Goal: Feedback & Contribution: Leave review/rating

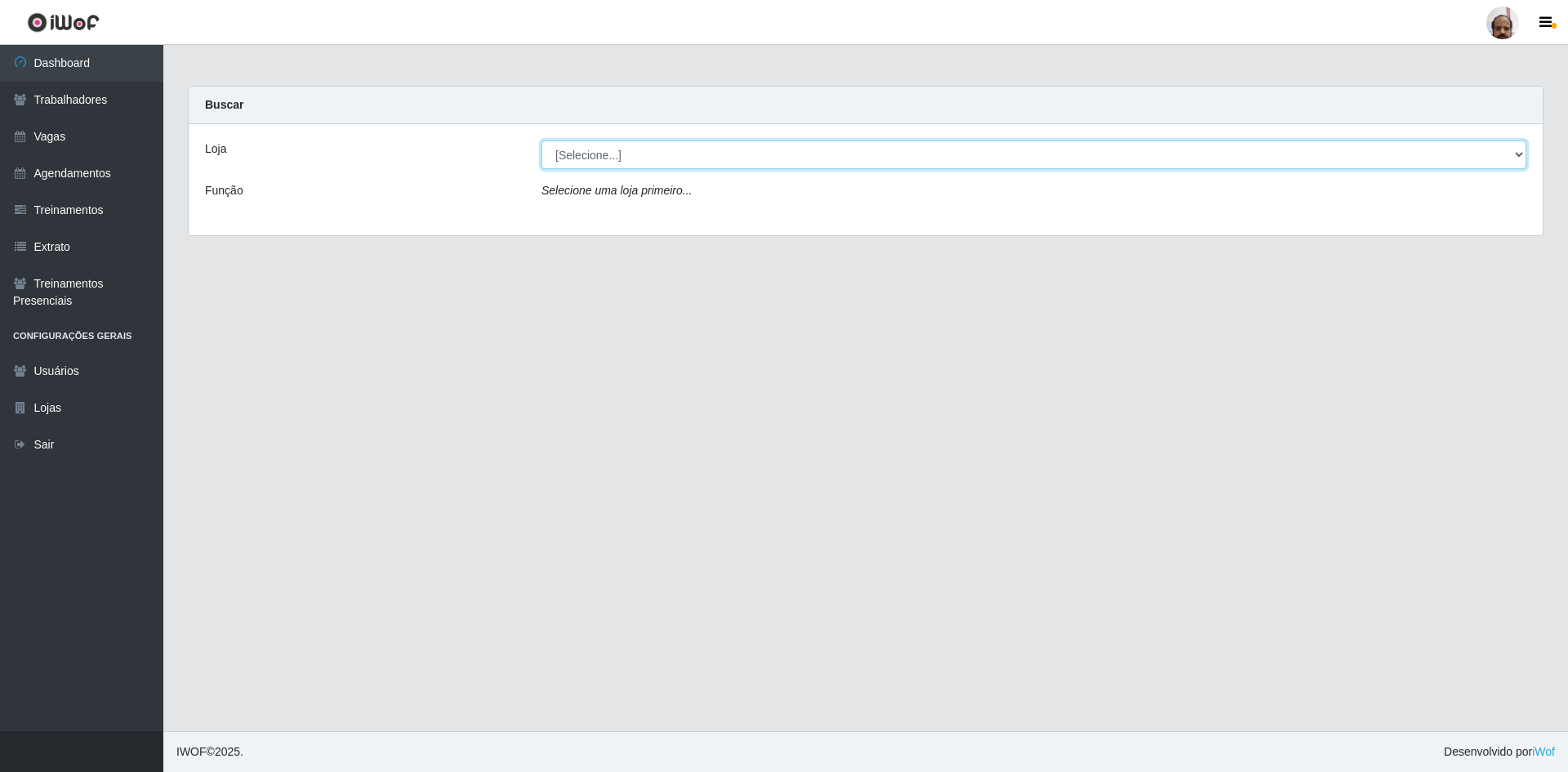
click at [1512, 152] on select "[Selecione...] Mar Vermelho - Loja 05" at bounding box center [1034, 155] width 985 height 29
select select "252"
click at [542, 140] on select "[Selecione...] Mar Vermelho - Loja 05" at bounding box center [1034, 155] width 985 height 29
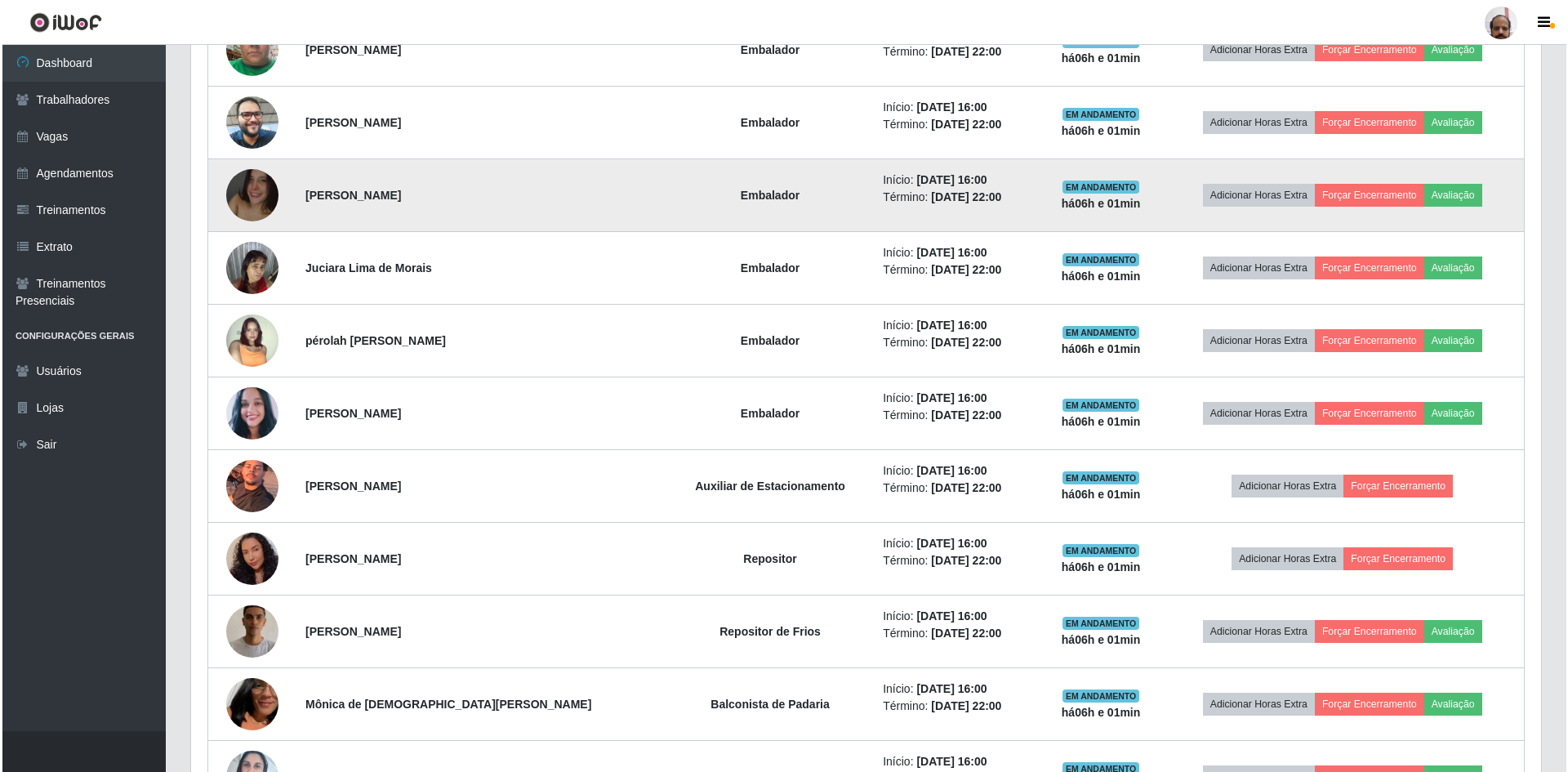
scroll to position [1144, 0]
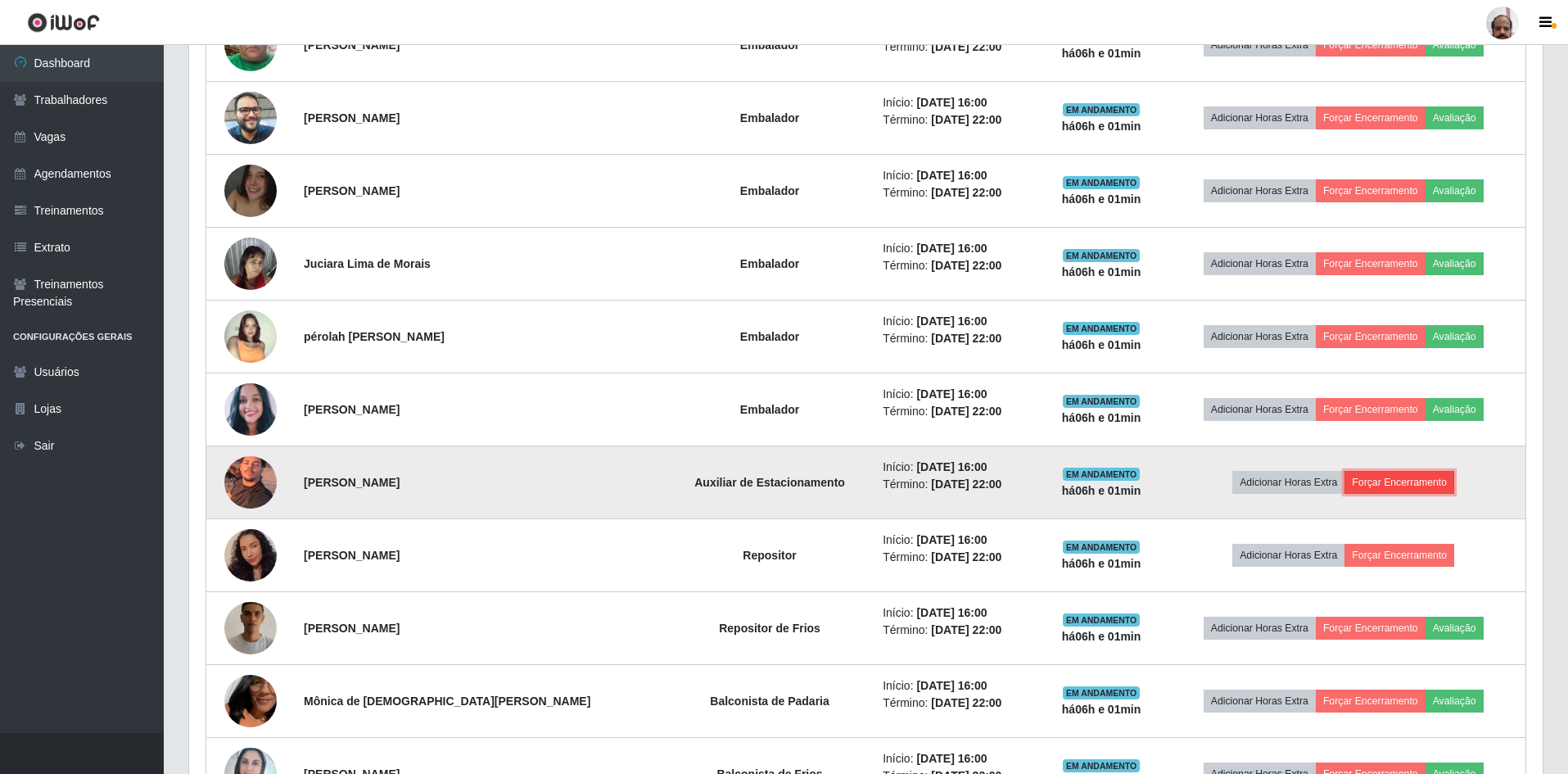
click at [1400, 483] on button "Forçar Encerramento" at bounding box center [1399, 482] width 110 height 23
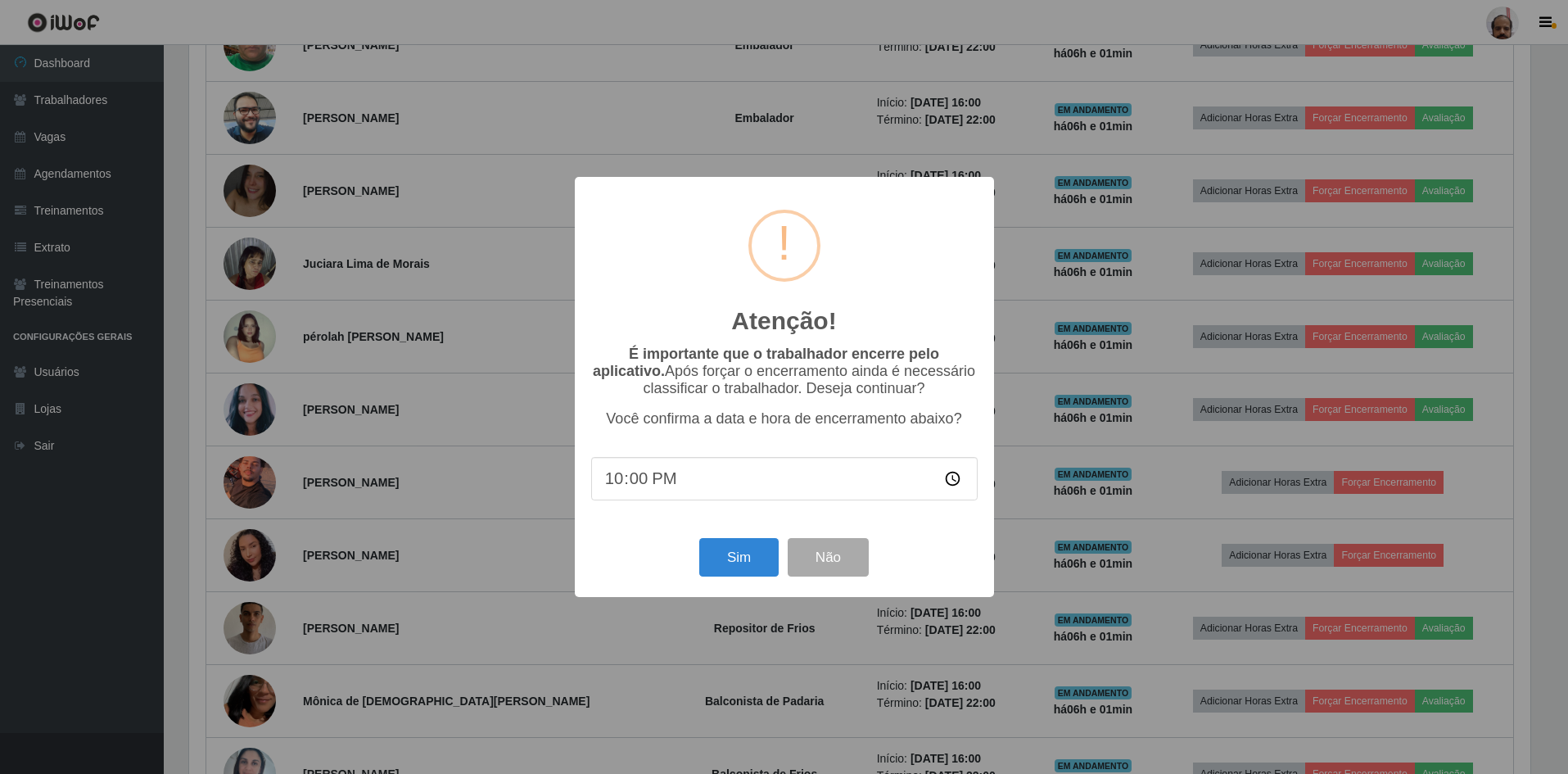
scroll to position [340, 1346]
click at [742, 554] on button "Sim" at bounding box center [741, 557] width 79 height 38
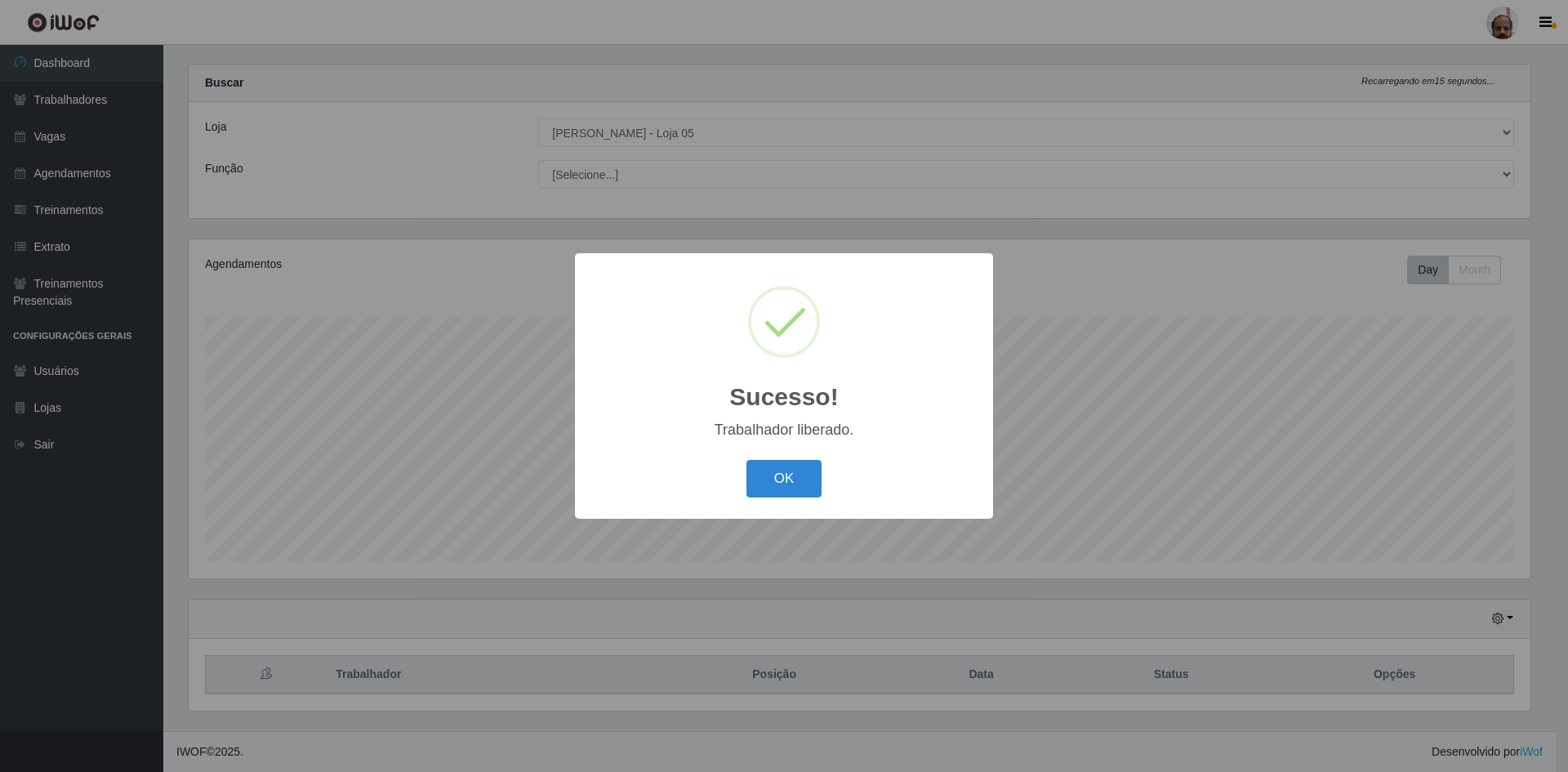
click at [775, 493] on button "OK" at bounding box center [784, 479] width 76 height 38
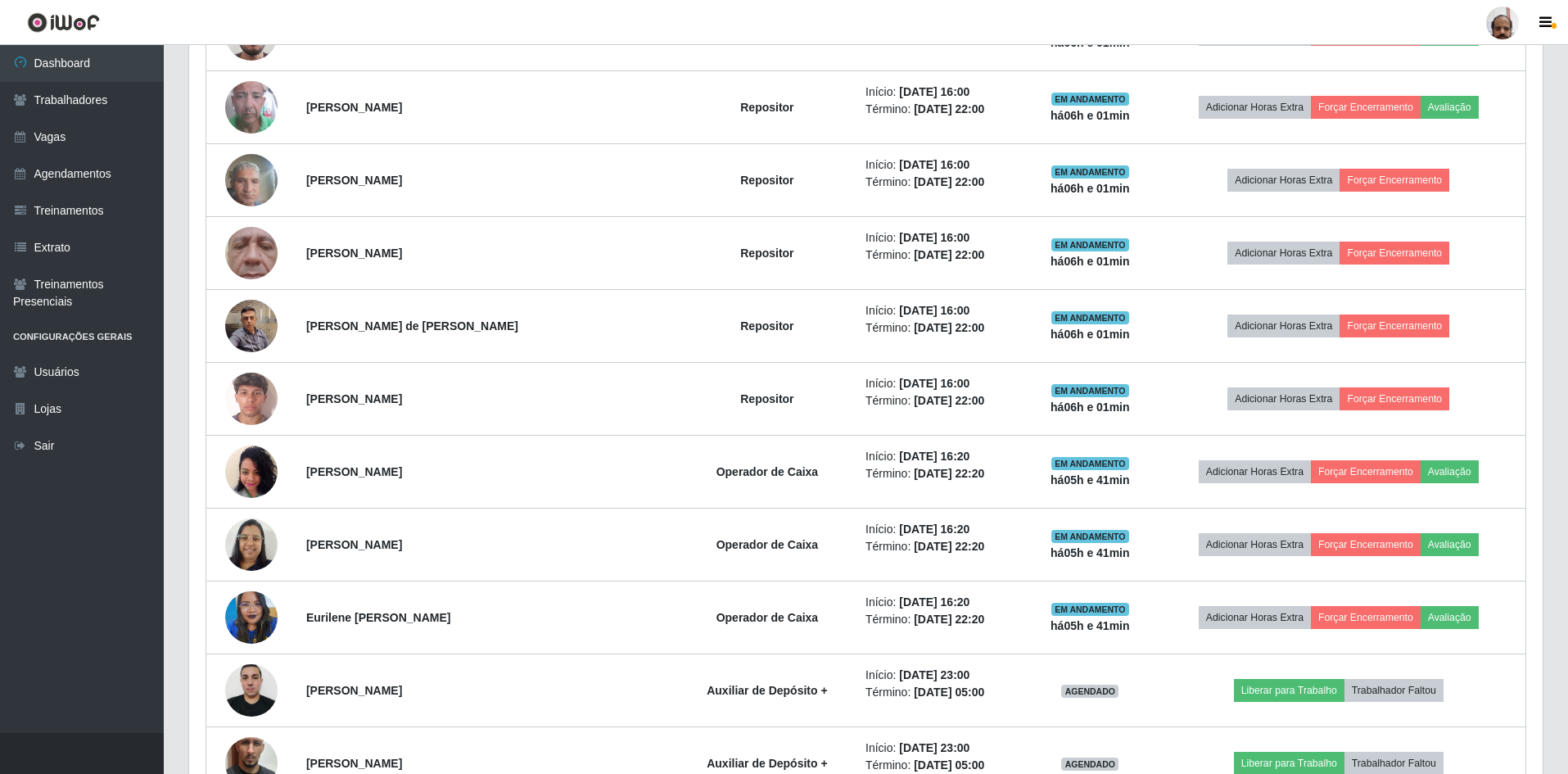
scroll to position [2070, 0]
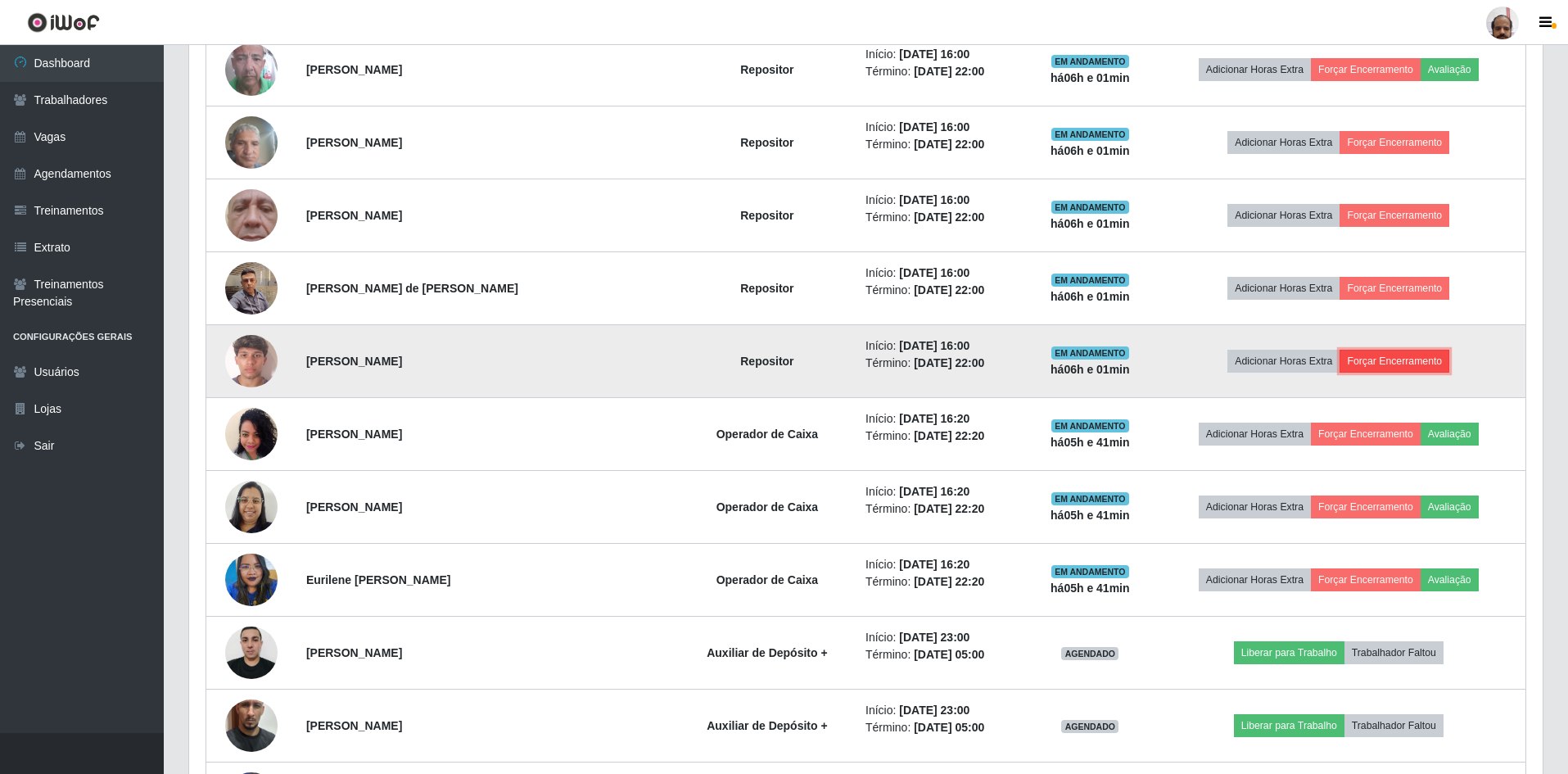
click at [1391, 361] on button "Forçar Encerramento" at bounding box center [1394, 361] width 110 height 23
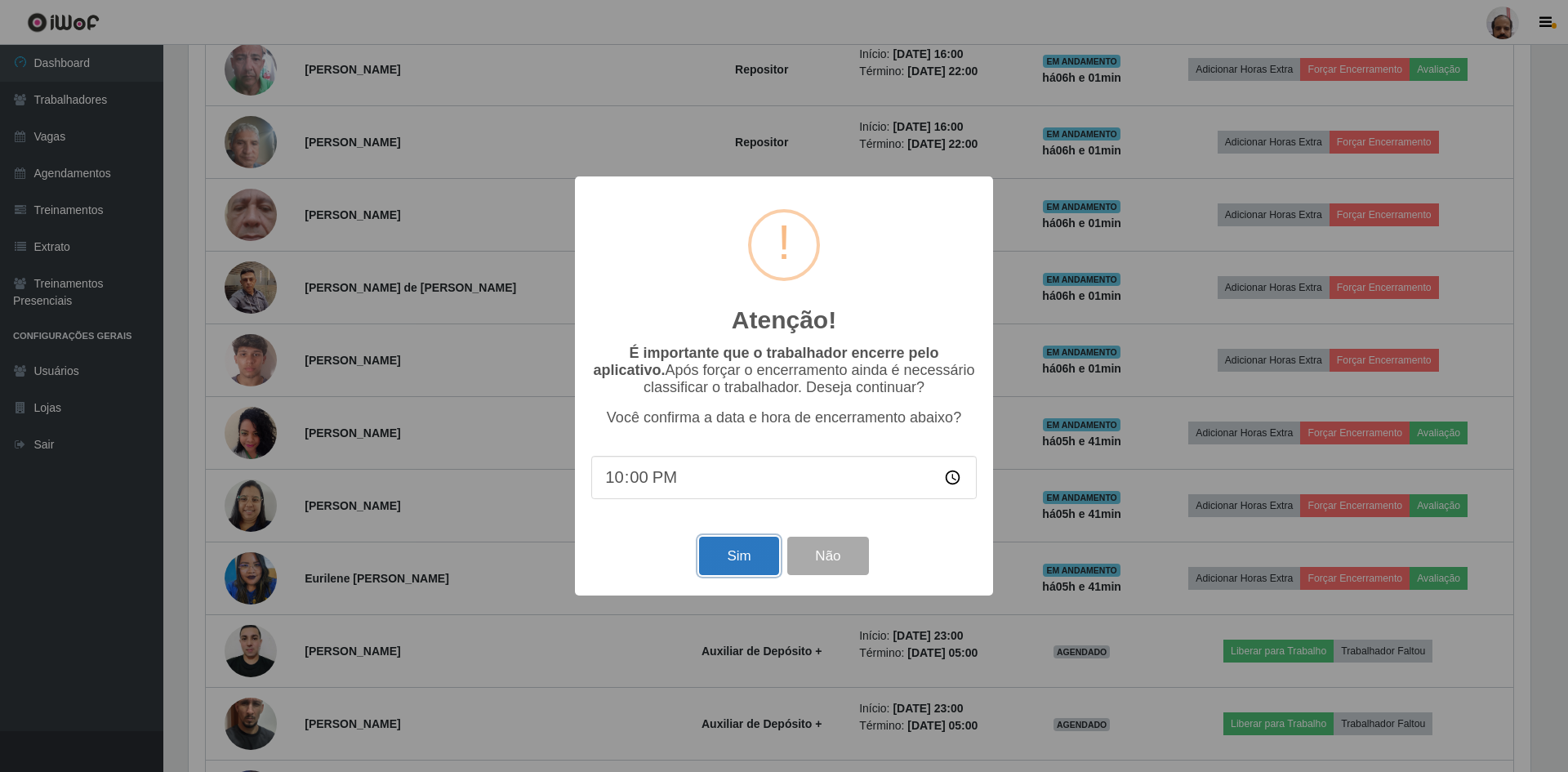
click at [728, 563] on button "Sim" at bounding box center [739, 555] width 79 height 38
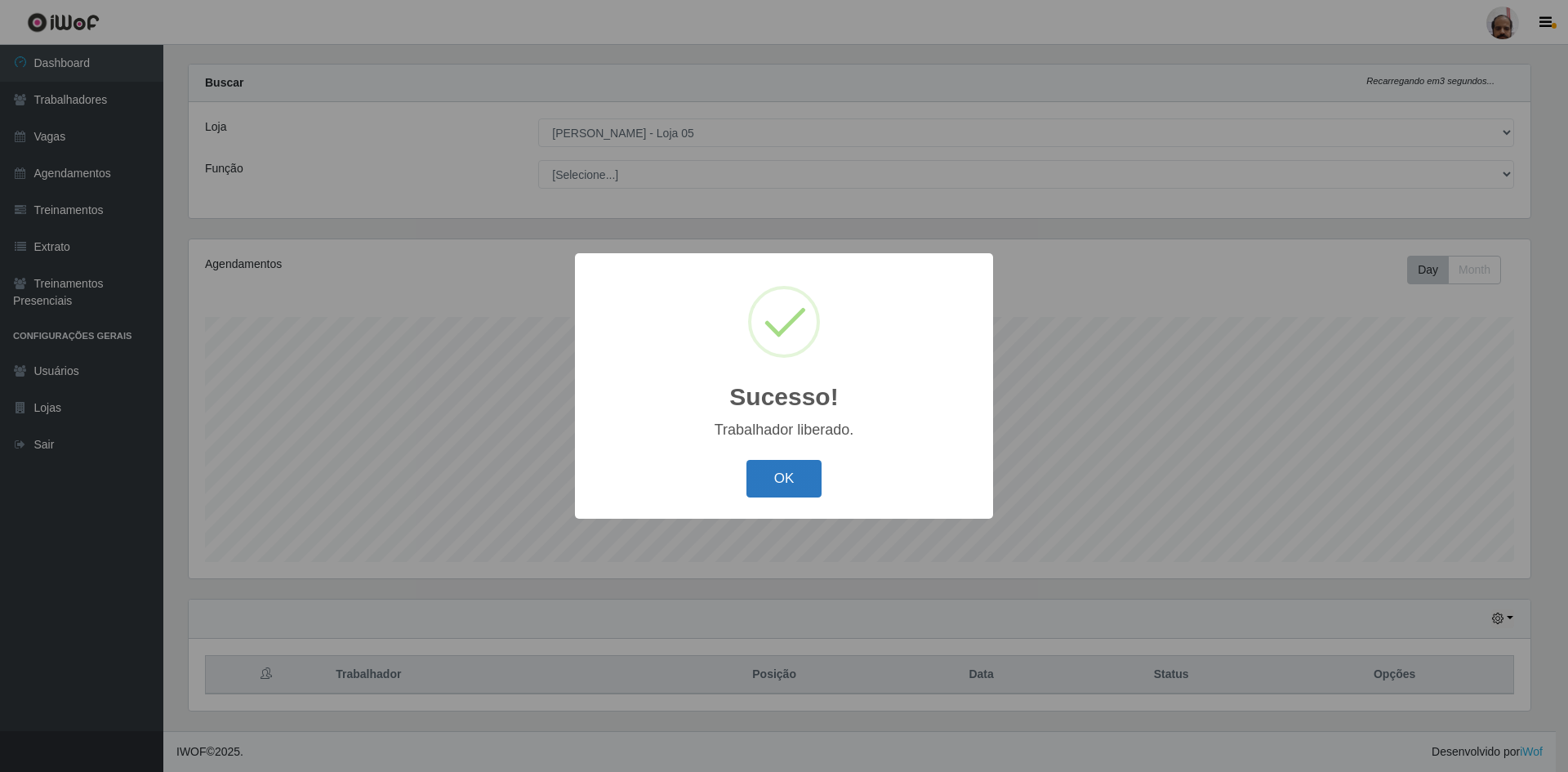
click at [777, 467] on button "OK" at bounding box center [784, 479] width 76 height 38
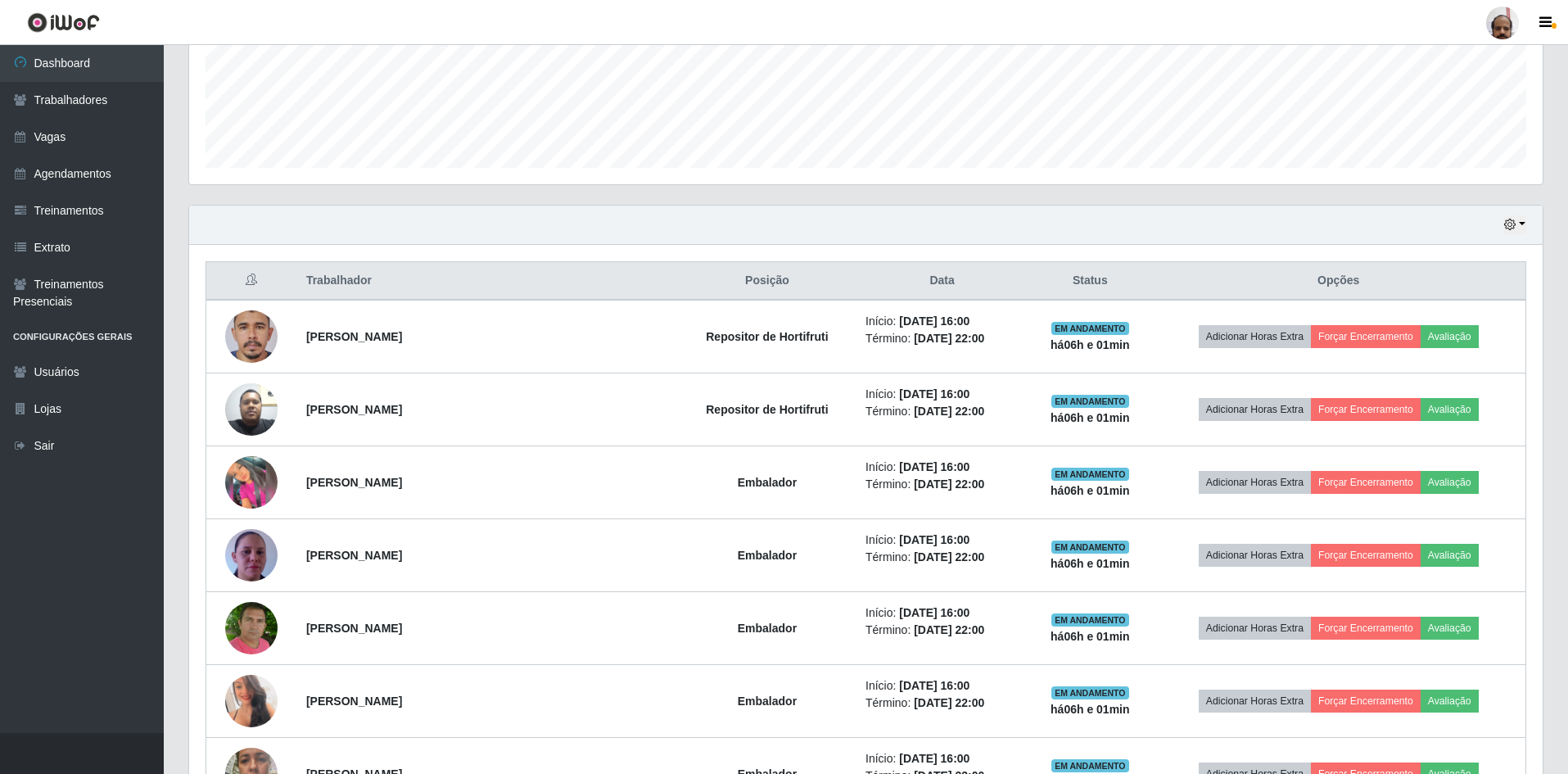
scroll to position [491, 0]
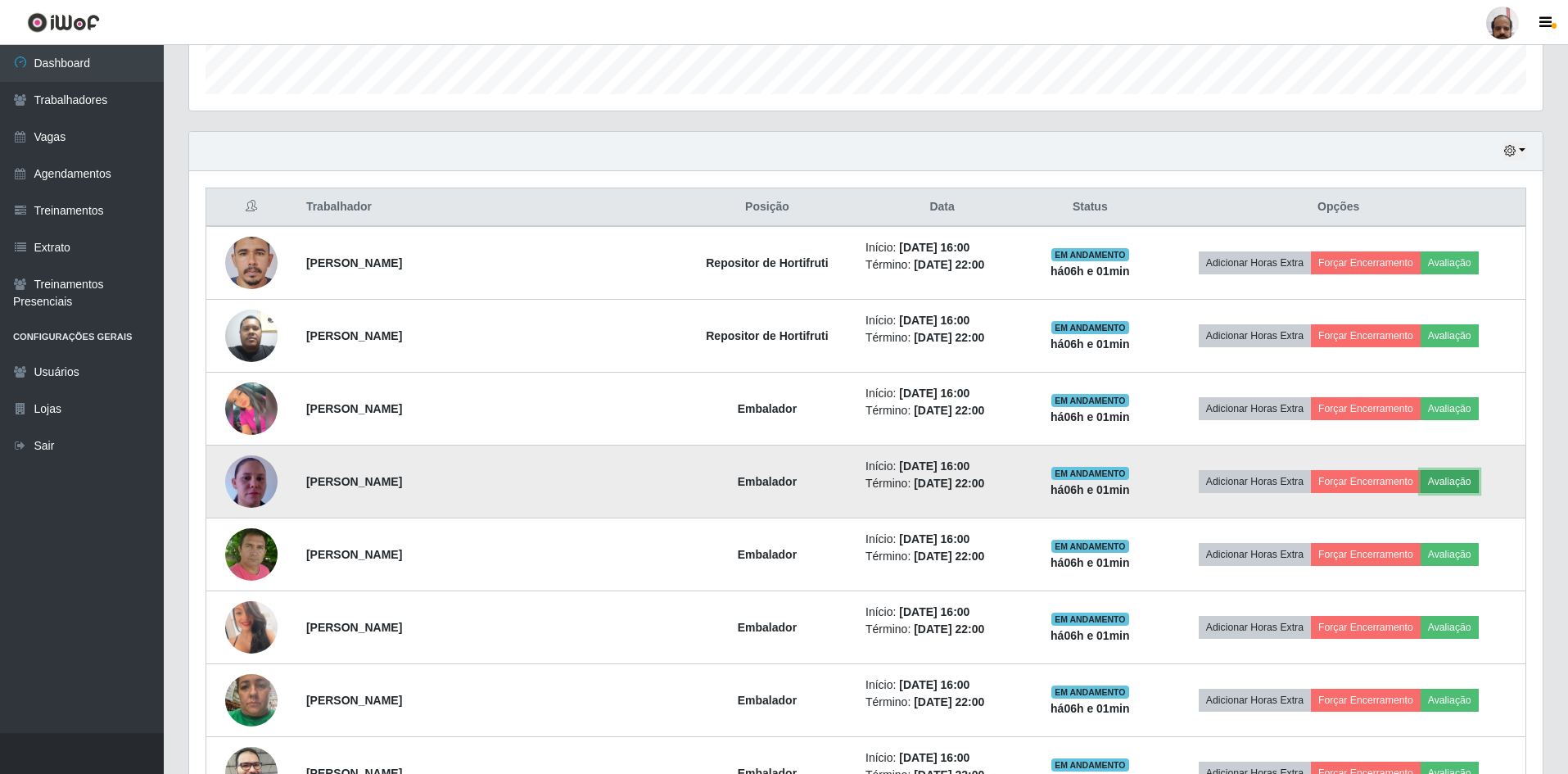
click at [1426, 486] on button "Avaliação" at bounding box center [1450, 481] width 58 height 23
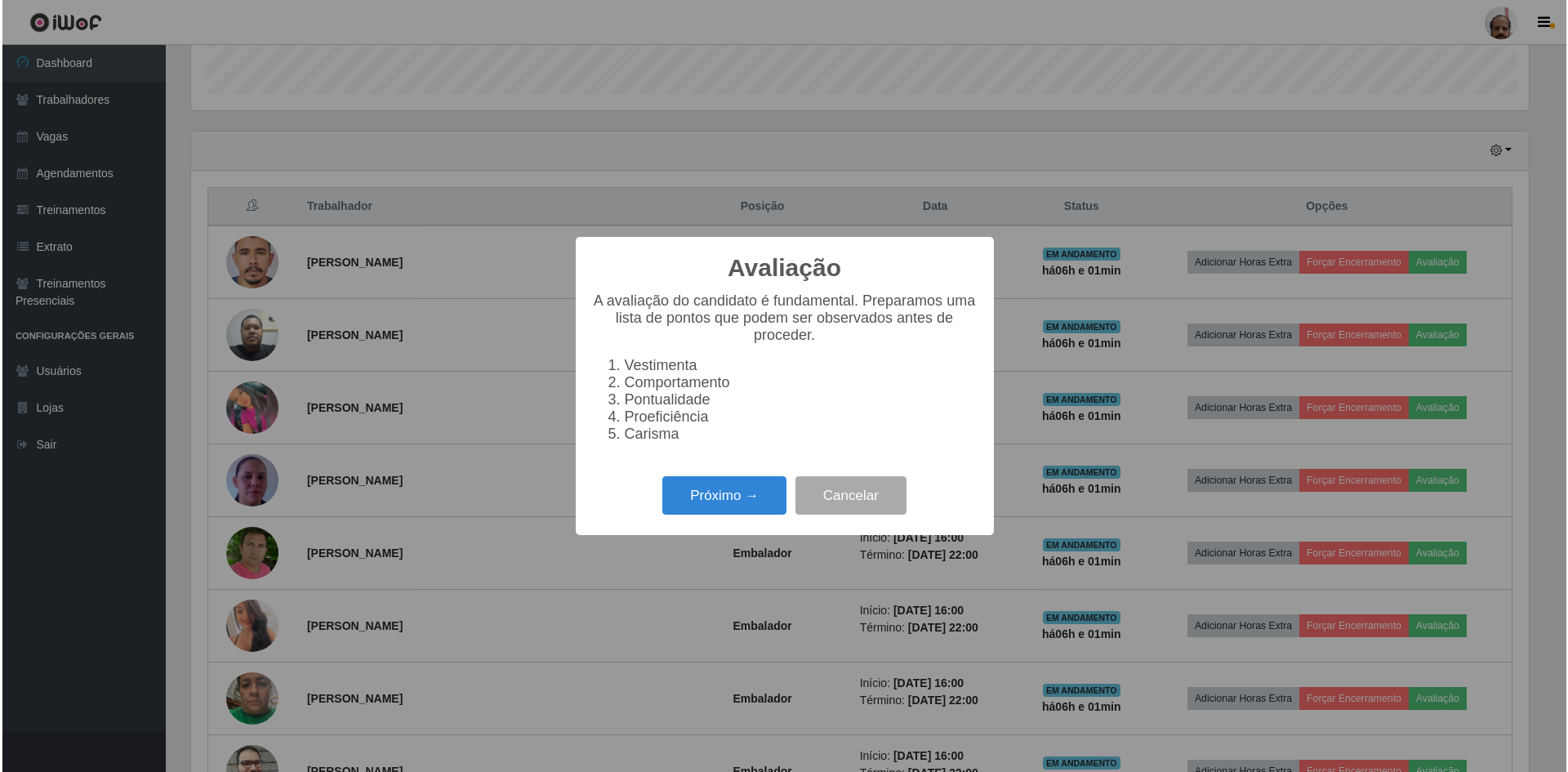
scroll to position [339, 1342]
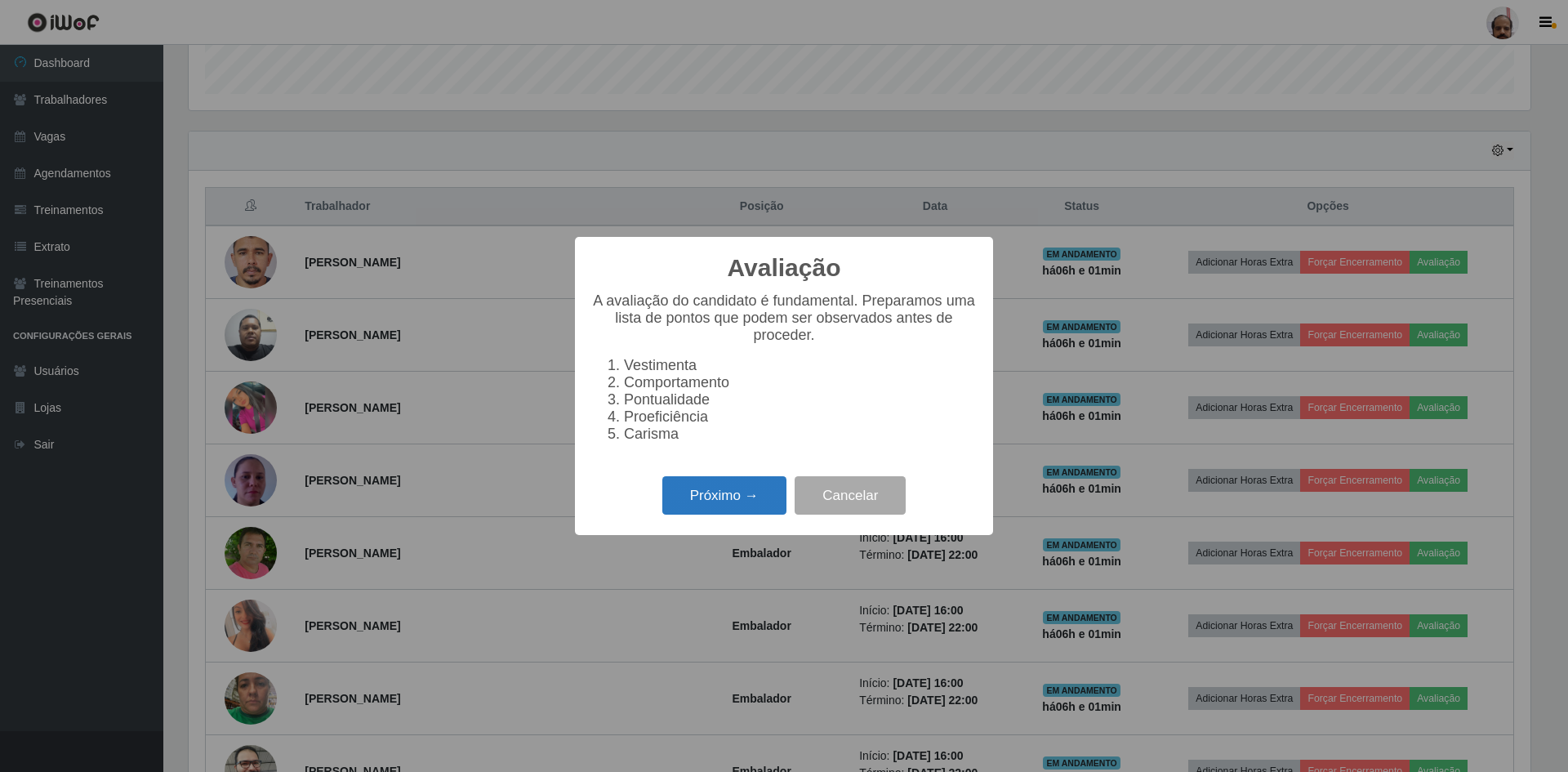
click at [733, 507] on button "Próximo →" at bounding box center [724, 495] width 124 height 38
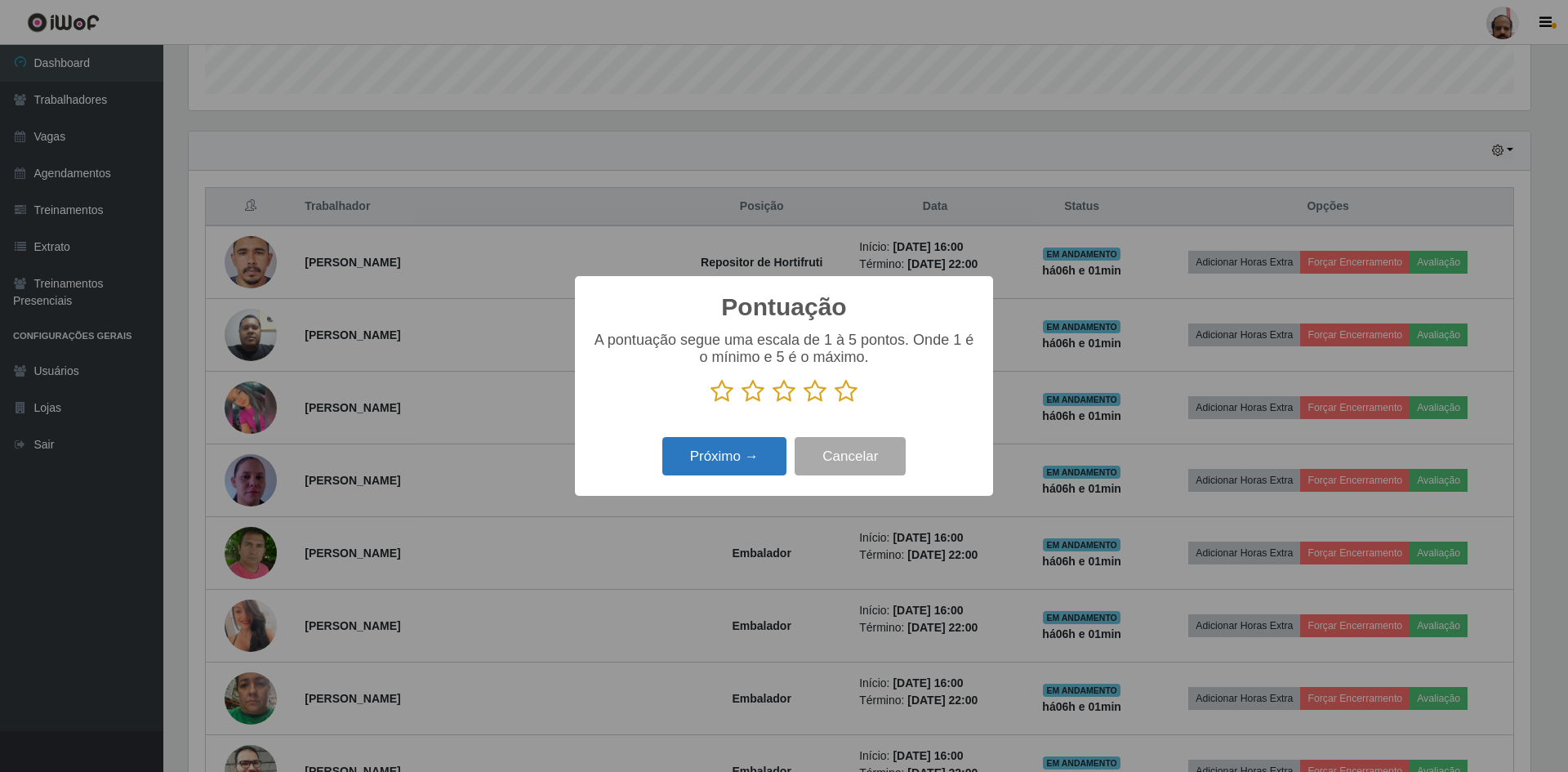
scroll to position [0, 0]
click at [846, 395] on icon at bounding box center [846, 391] width 23 height 25
click at [835, 403] on input "radio" at bounding box center [835, 403] width 0 height 0
click at [725, 461] on button "Próximo →" at bounding box center [724, 456] width 124 height 38
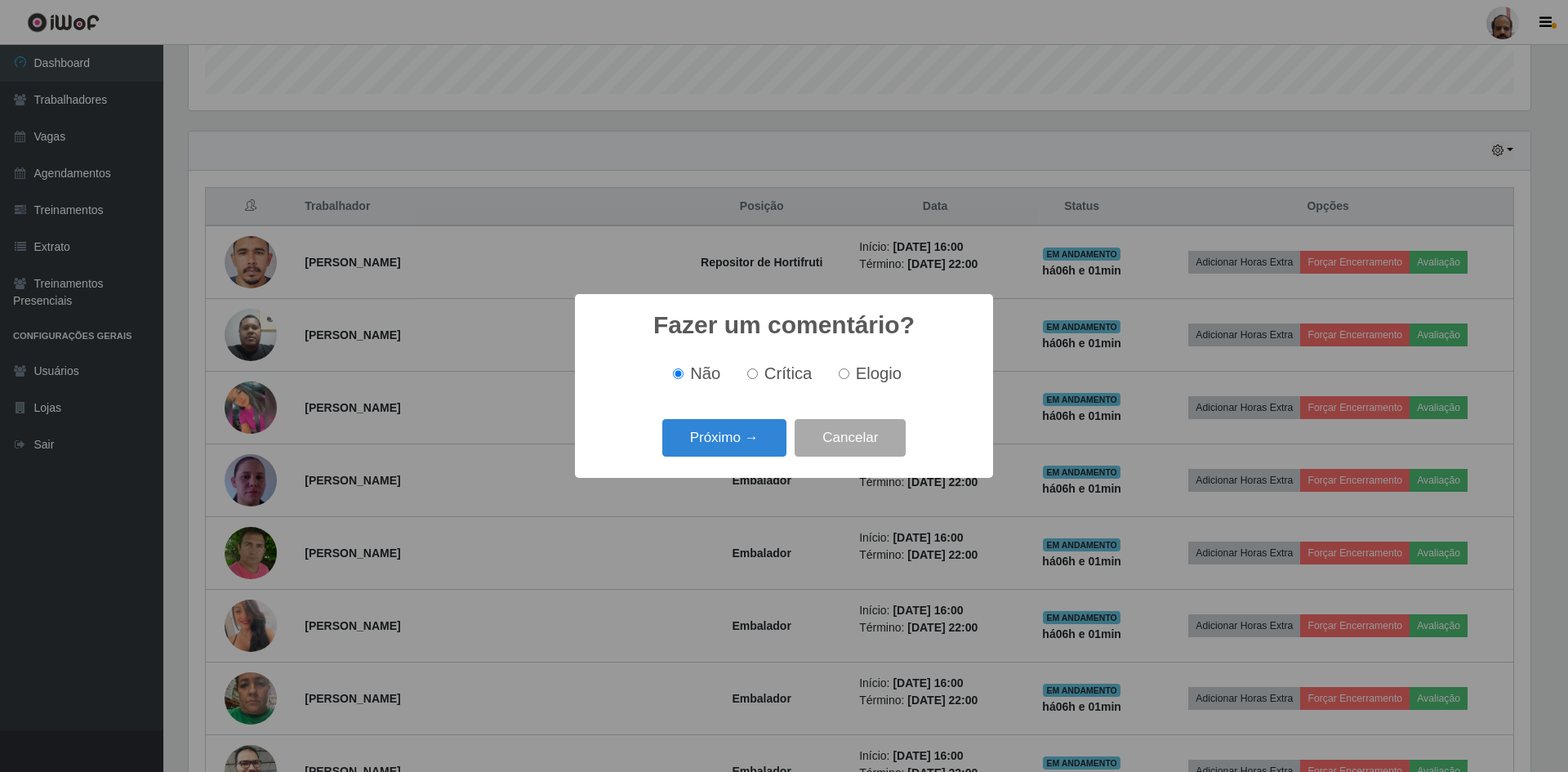
drag, startPoint x: 872, startPoint y: 361, endPoint x: 859, endPoint y: 378, distance: 21.4
click at [872, 362] on div "Não Crítica Elogio" at bounding box center [784, 374] width 385 height 48
click at [857, 371] on span "Elogio" at bounding box center [879, 373] width 46 height 18
click at [850, 371] on input "Elogio" at bounding box center [844, 374] width 11 height 11
radio input "true"
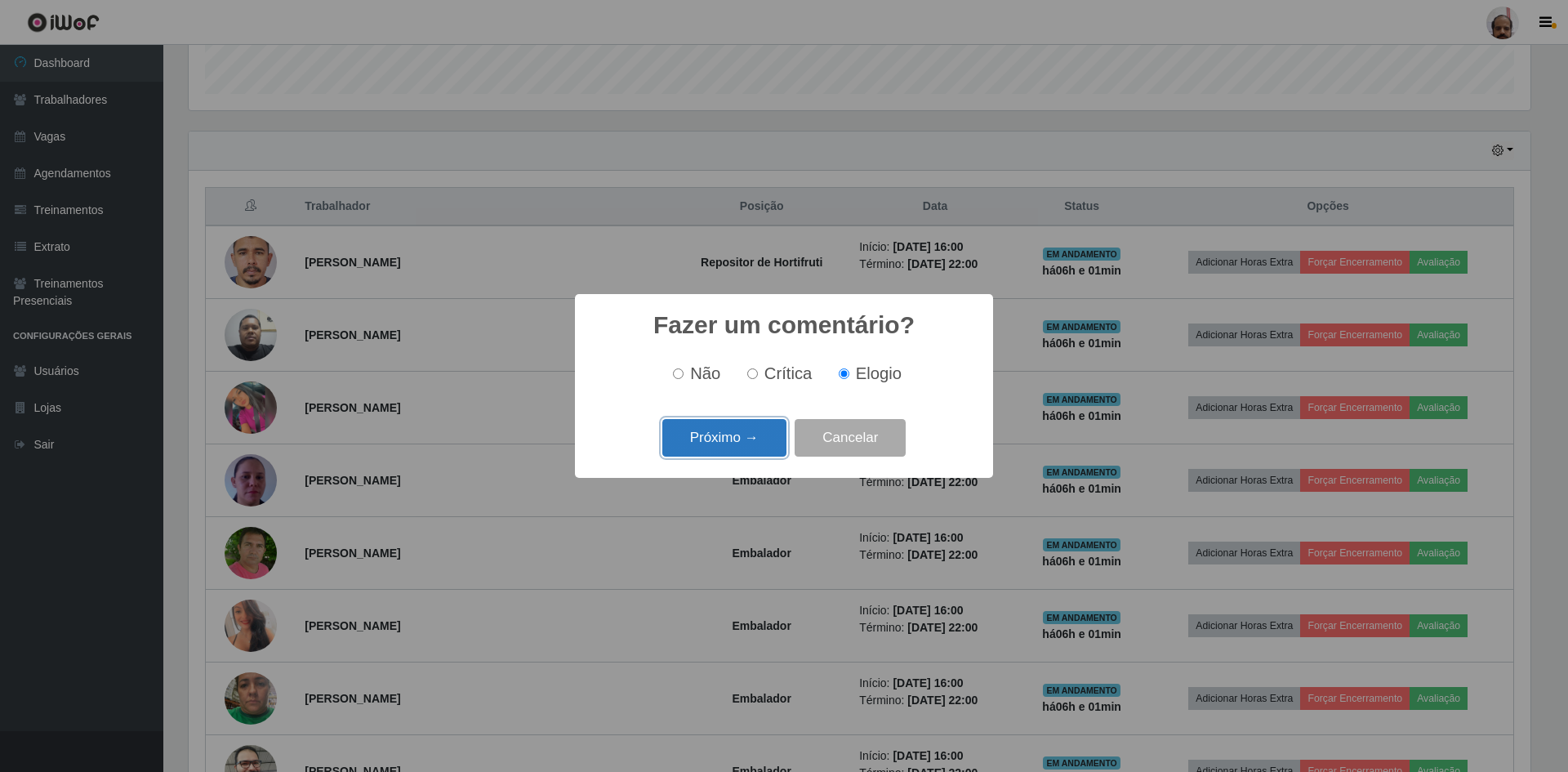
click at [693, 457] on button "Próximo →" at bounding box center [724, 438] width 124 height 38
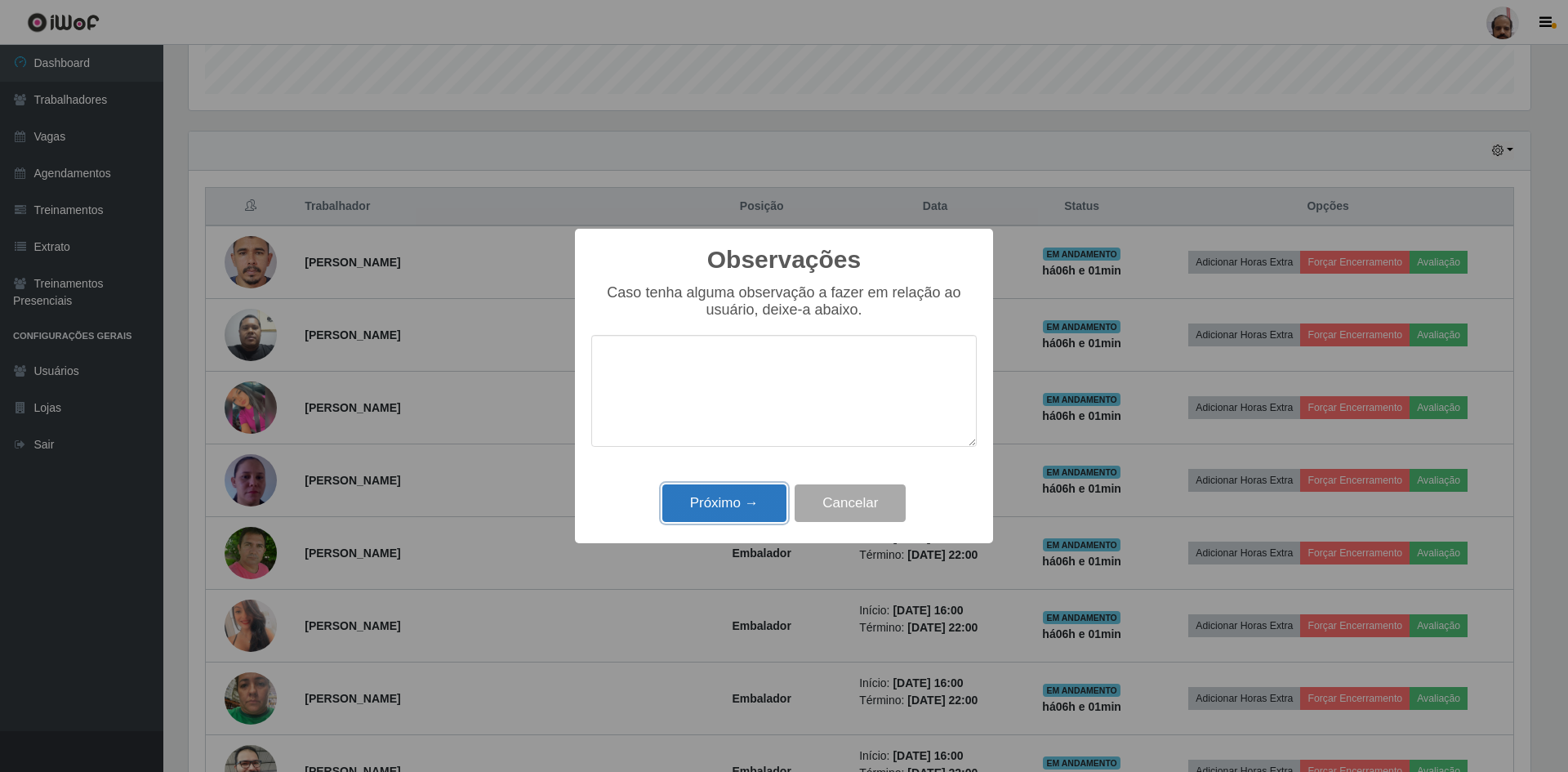
click at [704, 499] on button "Próximo →" at bounding box center [724, 504] width 124 height 38
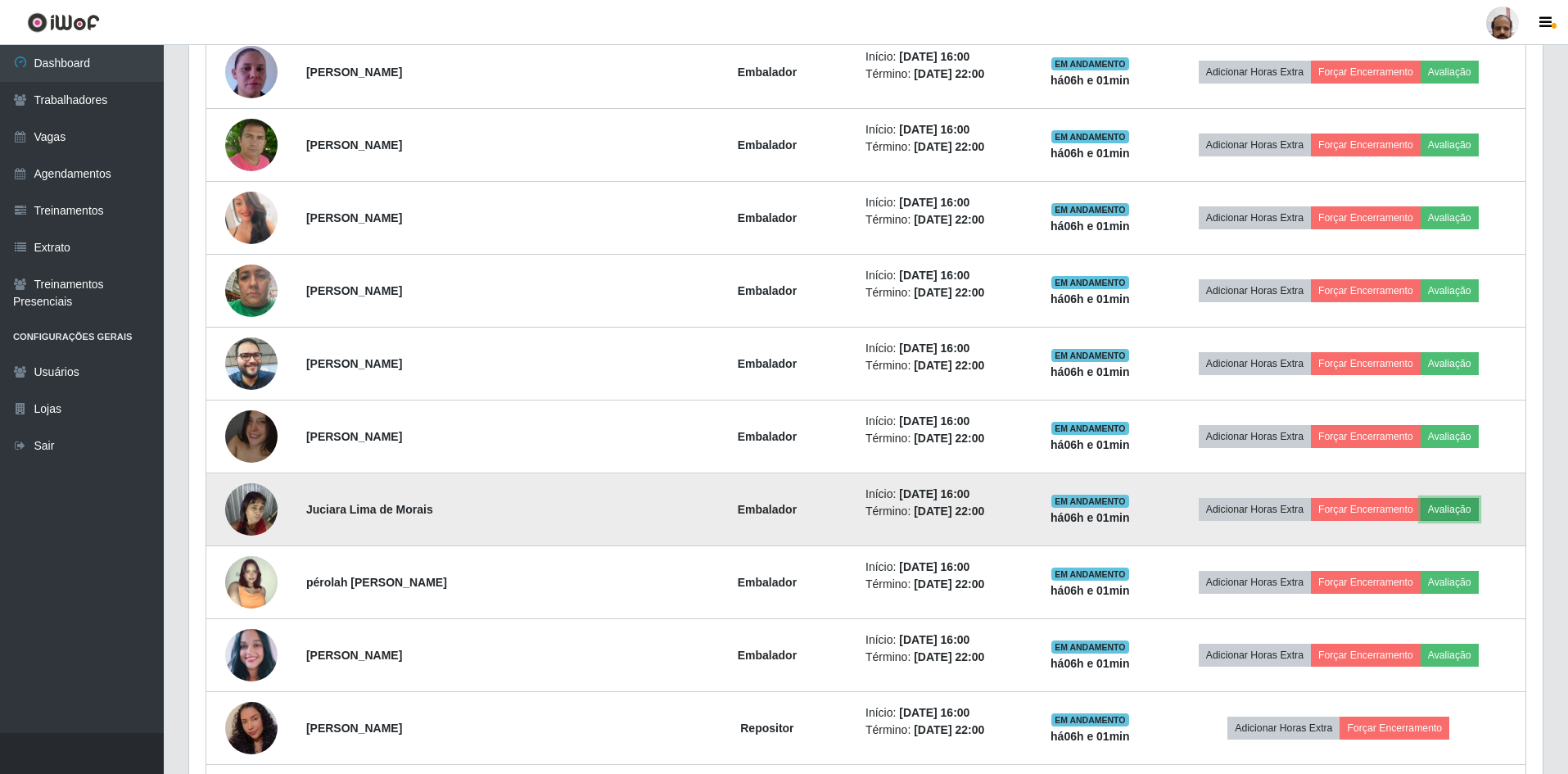
click at [1440, 514] on button "Avaliação" at bounding box center [1450, 509] width 58 height 23
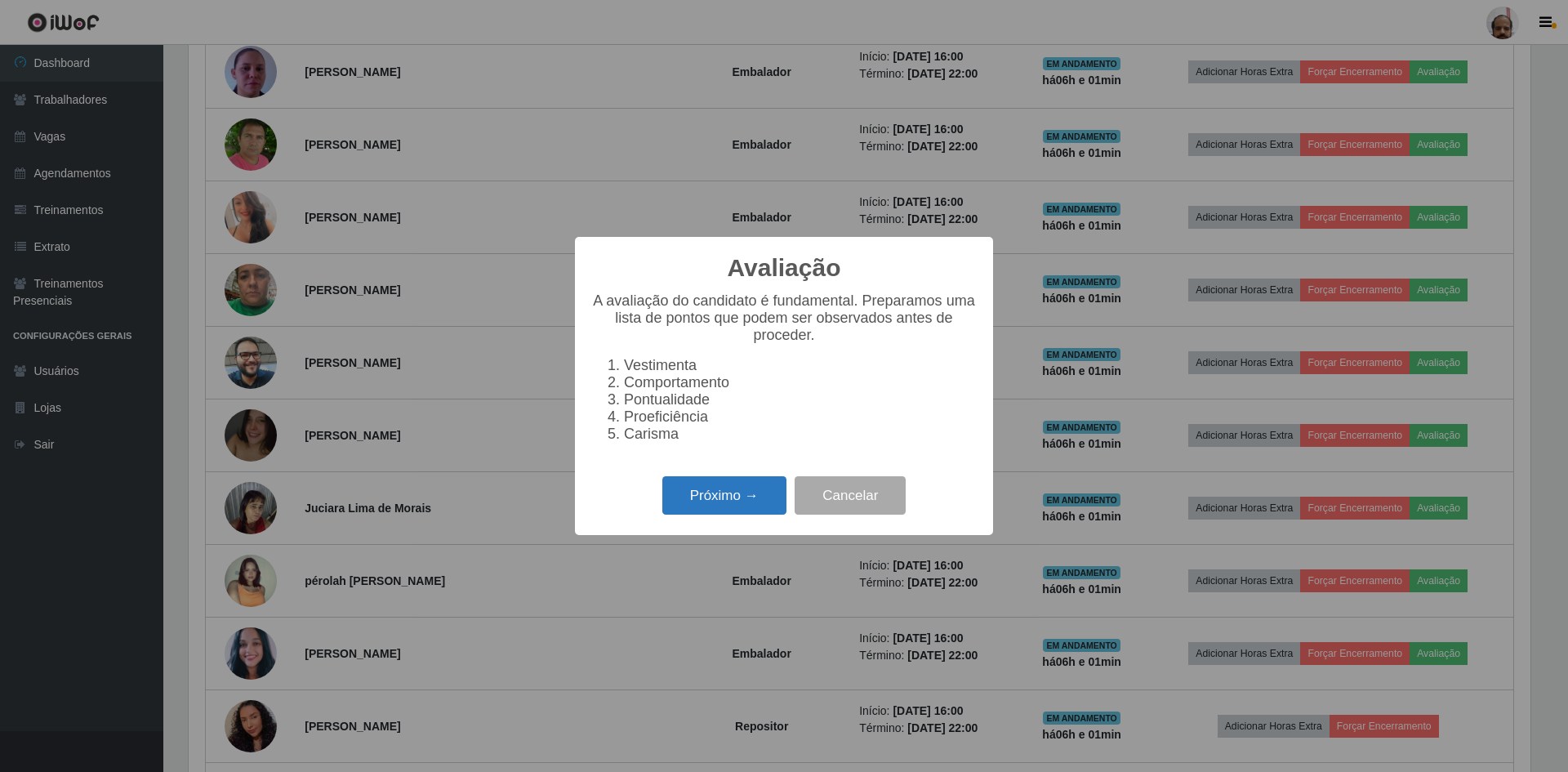
click at [745, 515] on button "Próximo →" at bounding box center [724, 495] width 124 height 38
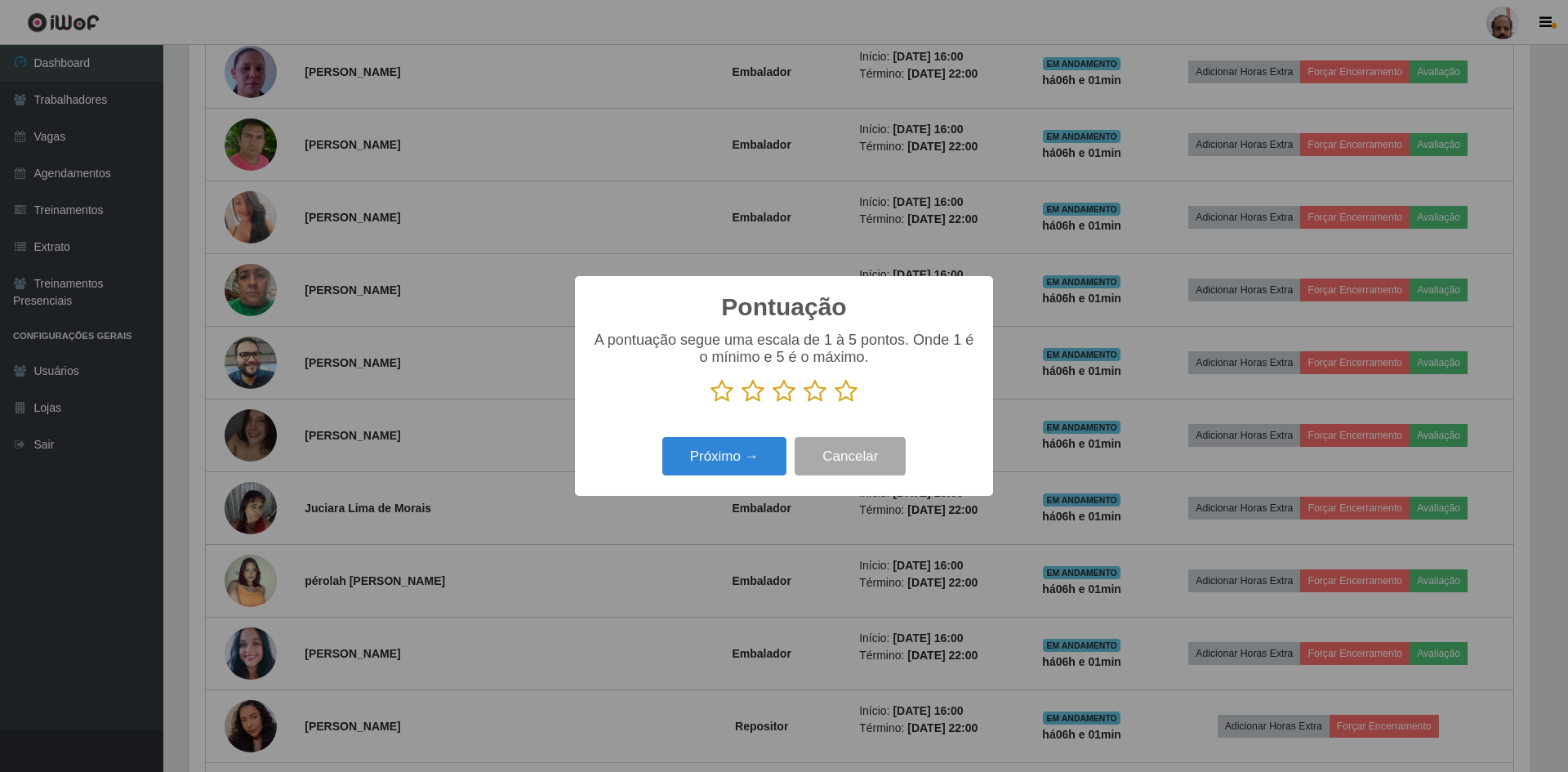
click at [843, 396] on icon at bounding box center [846, 391] width 23 height 25
click at [835, 403] on input "radio" at bounding box center [835, 403] width 0 height 0
click at [723, 467] on button "Próximo →" at bounding box center [724, 456] width 124 height 38
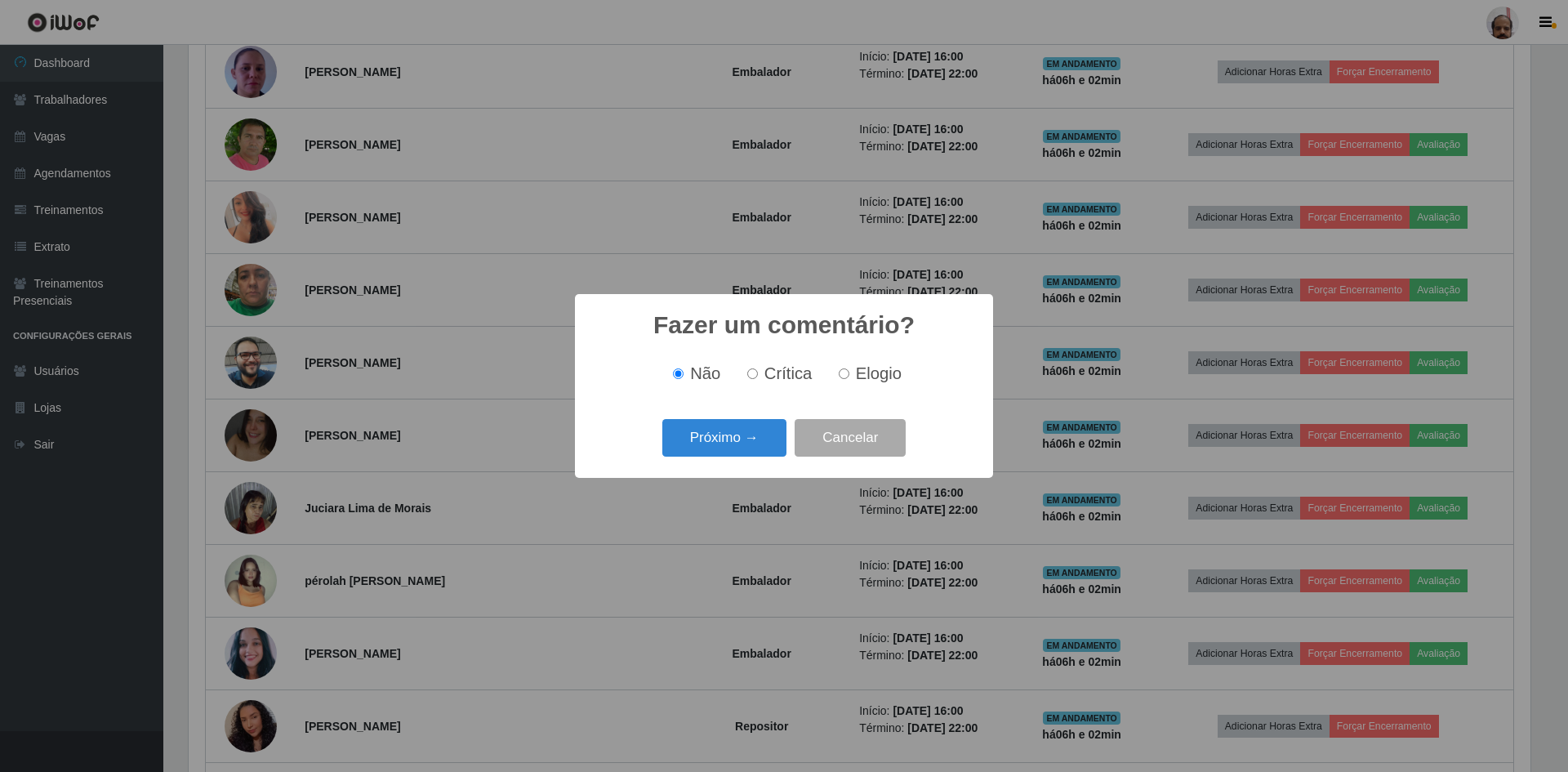
click at [847, 374] on input "Elogio" at bounding box center [844, 374] width 11 height 11
radio input "true"
click at [739, 441] on button "Próximo →" at bounding box center [724, 438] width 124 height 38
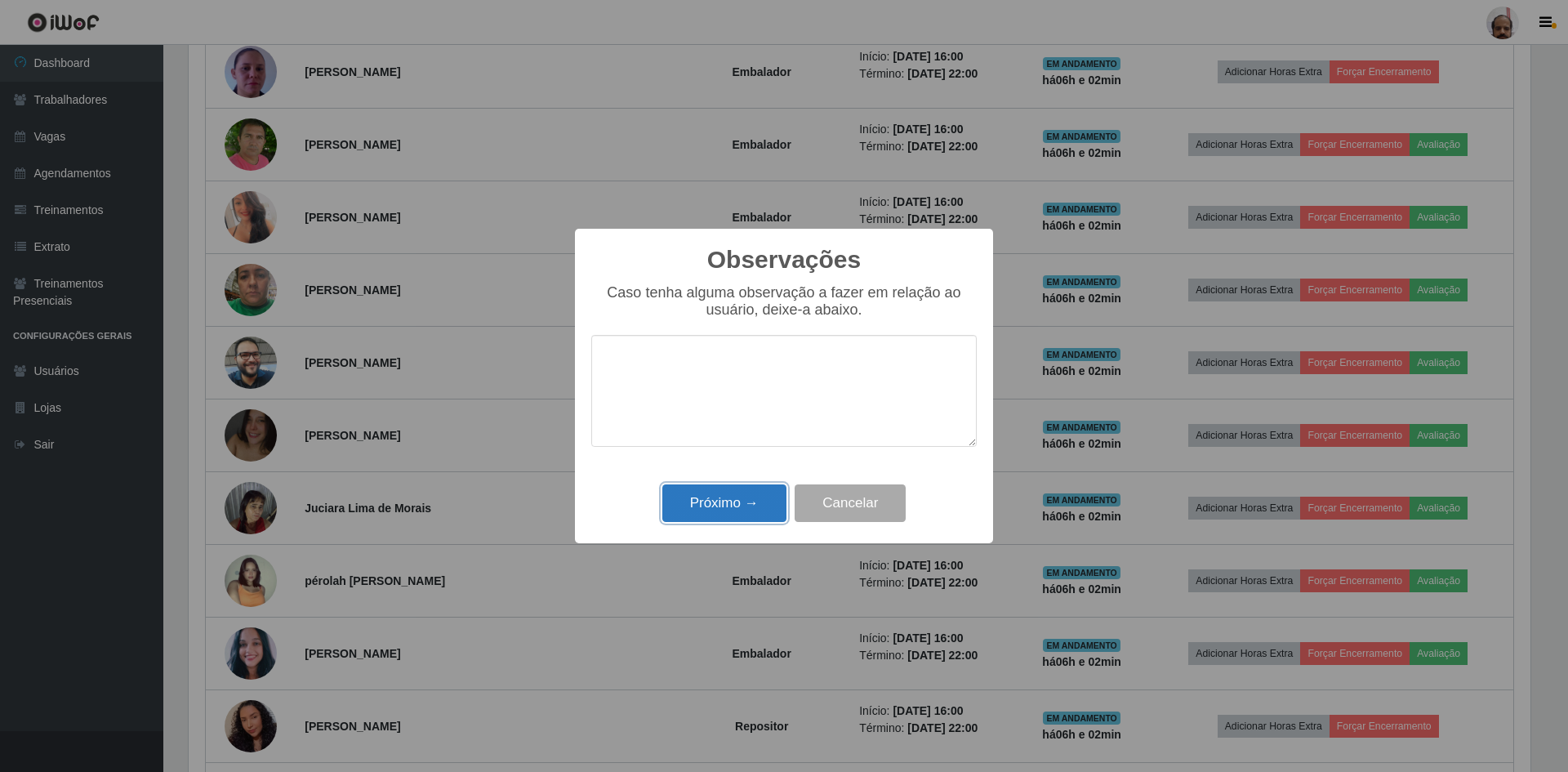
click at [716, 516] on button "Próximo →" at bounding box center [724, 504] width 124 height 38
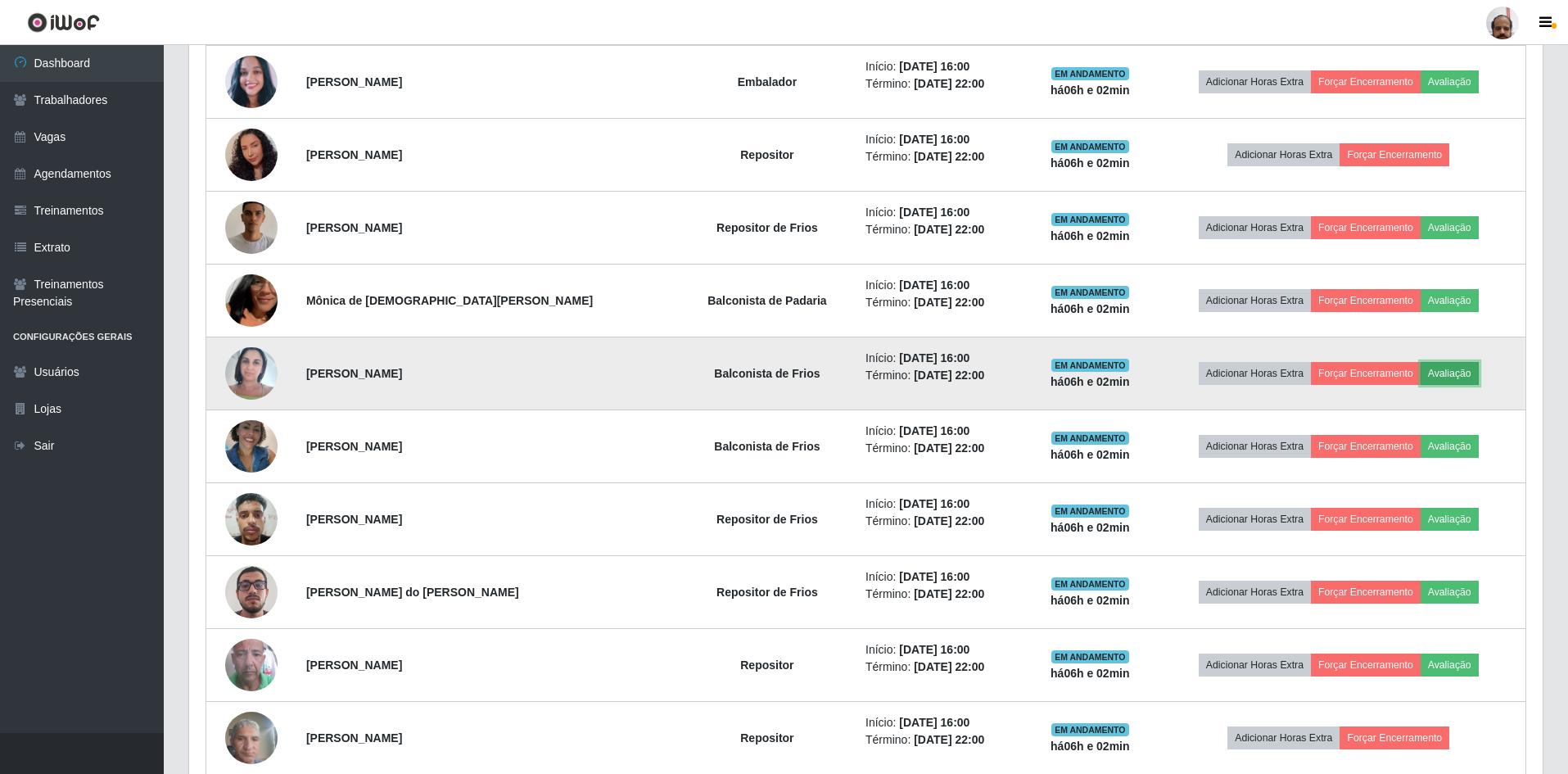
click at [1440, 368] on button "Avaliação" at bounding box center [1450, 373] width 58 height 23
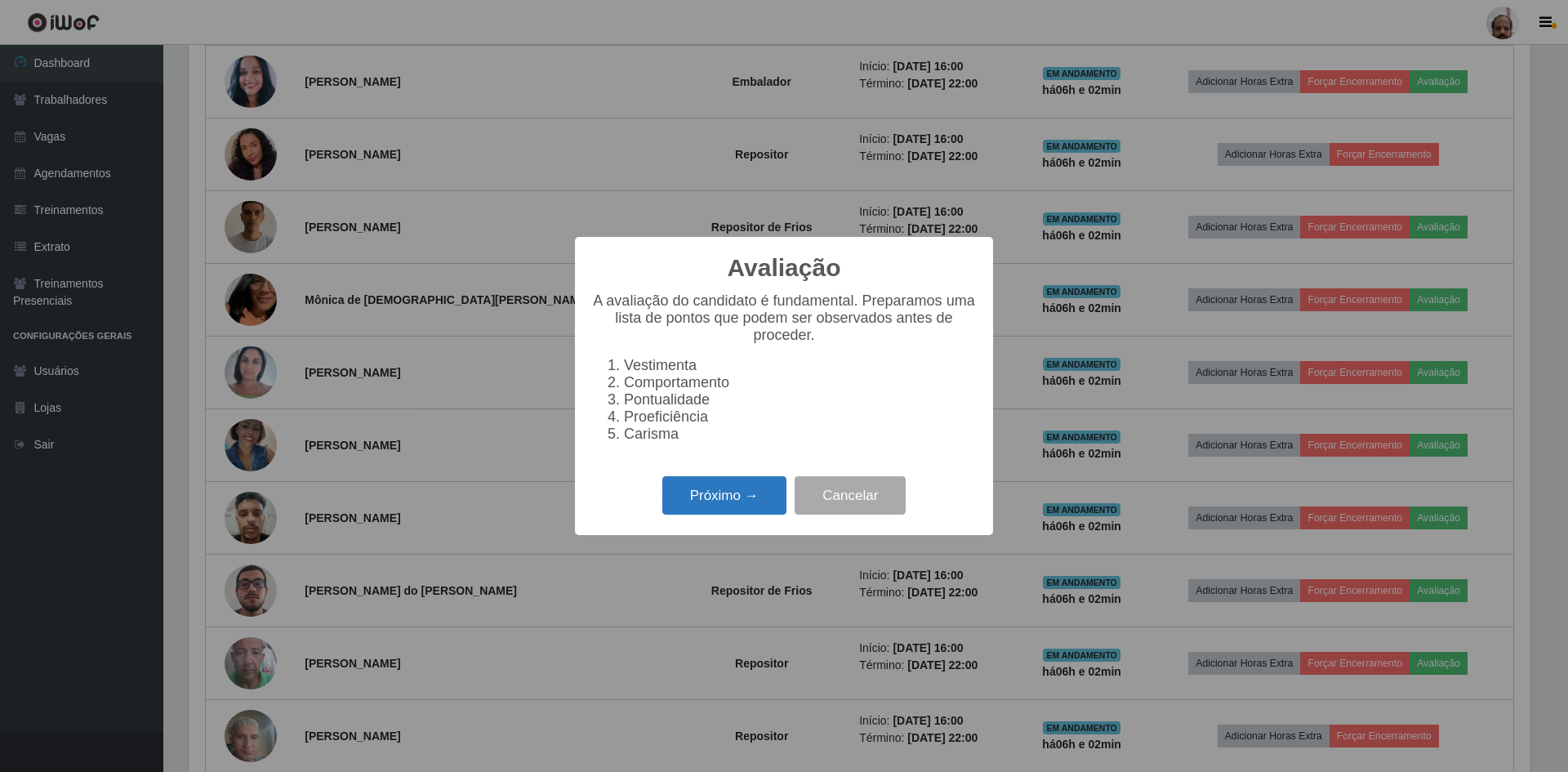
click at [709, 504] on button "Próximo →" at bounding box center [724, 495] width 124 height 38
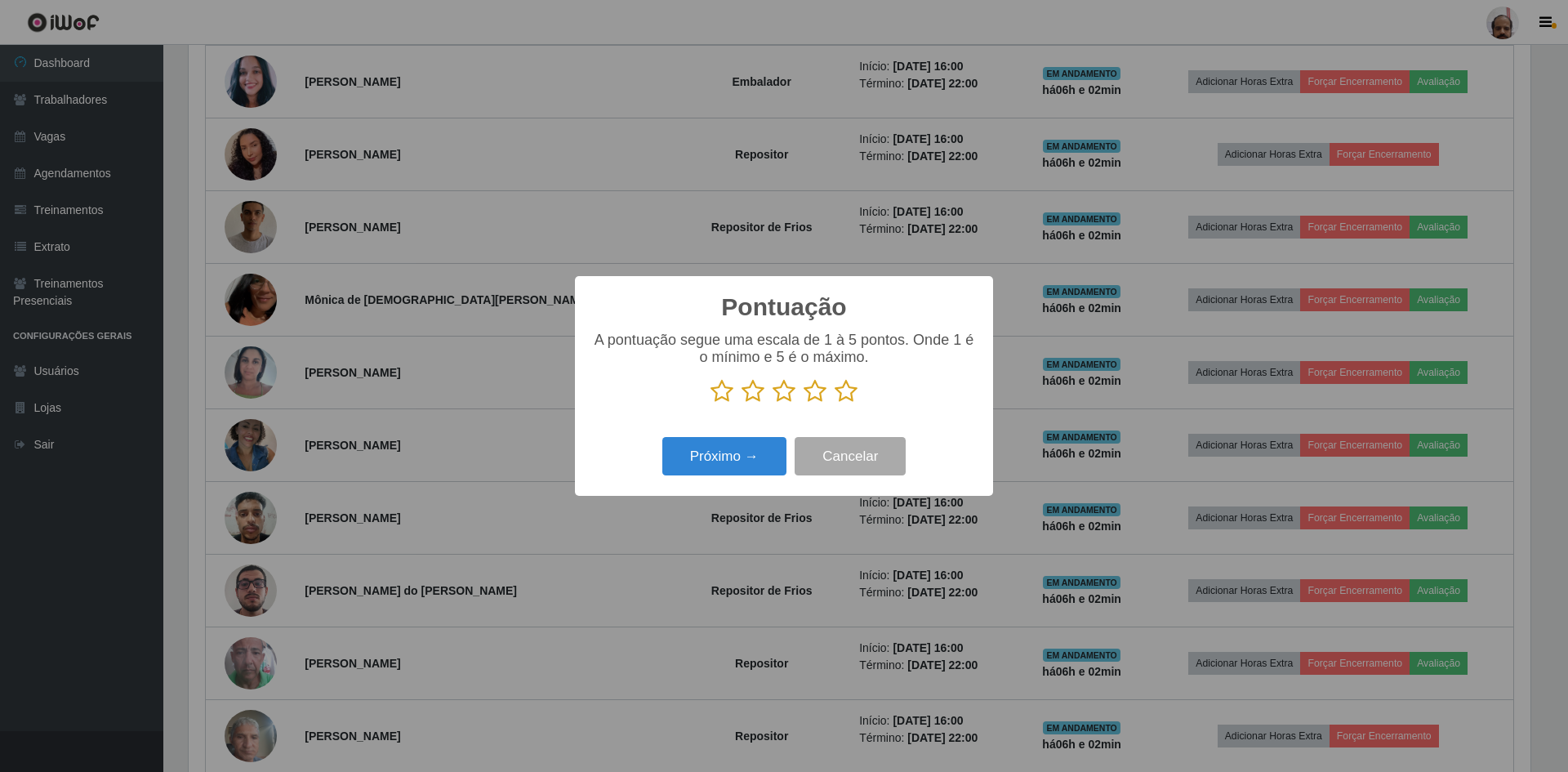
click at [844, 392] on icon at bounding box center [846, 391] width 23 height 25
click at [835, 403] on input "radio" at bounding box center [835, 403] width 0 height 0
click at [711, 454] on button "Próximo →" at bounding box center [724, 456] width 124 height 38
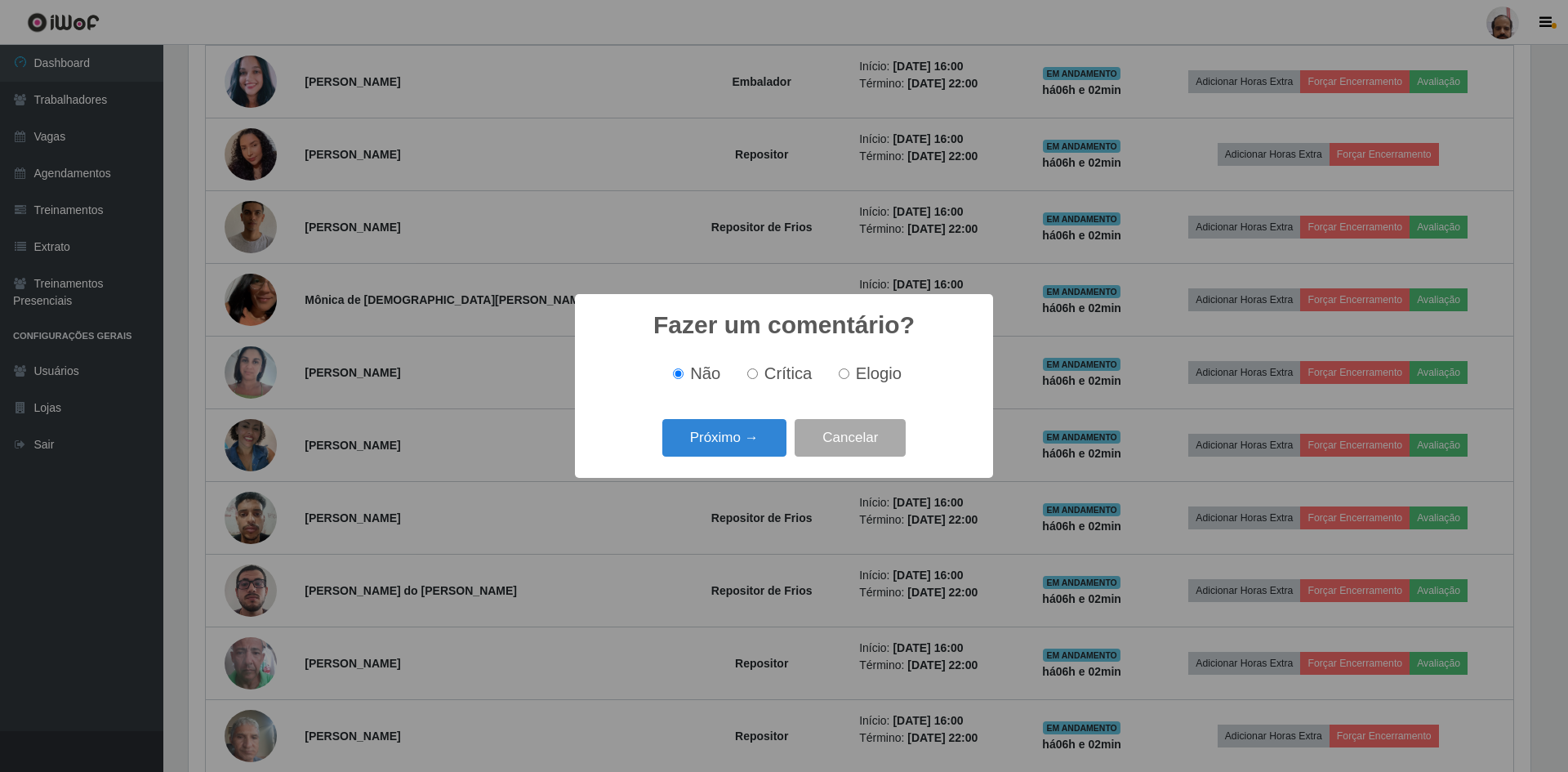
click at [878, 361] on div "Não Crítica Elogio" at bounding box center [784, 374] width 385 height 48
click at [862, 375] on span "Elogio" at bounding box center [879, 373] width 46 height 18
click at [850, 375] on input "Elogio" at bounding box center [844, 374] width 11 height 11
radio input "true"
click at [693, 431] on button "Próximo →" at bounding box center [724, 438] width 124 height 38
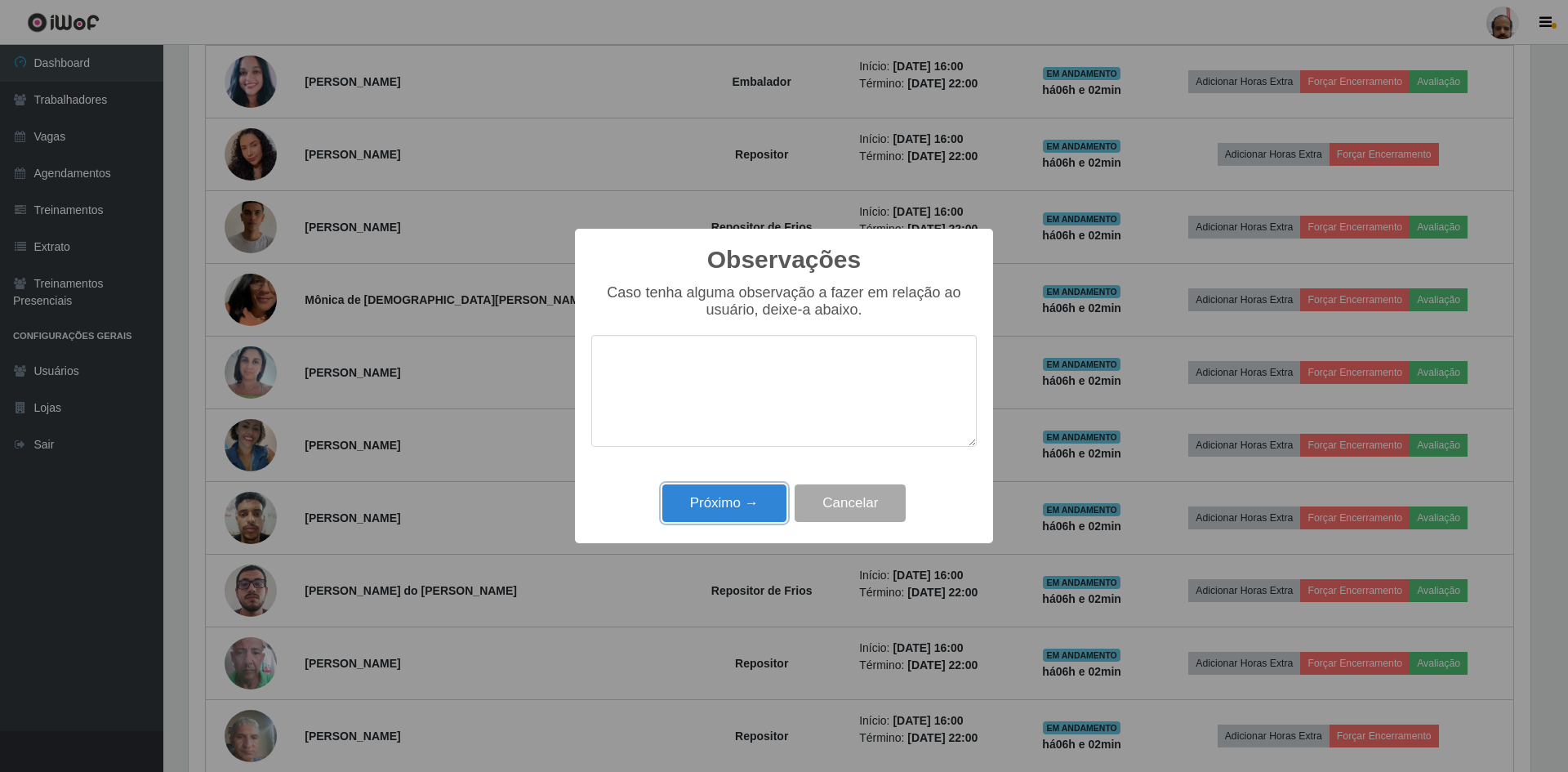
click at [681, 521] on button "Próximo →" at bounding box center [724, 504] width 124 height 38
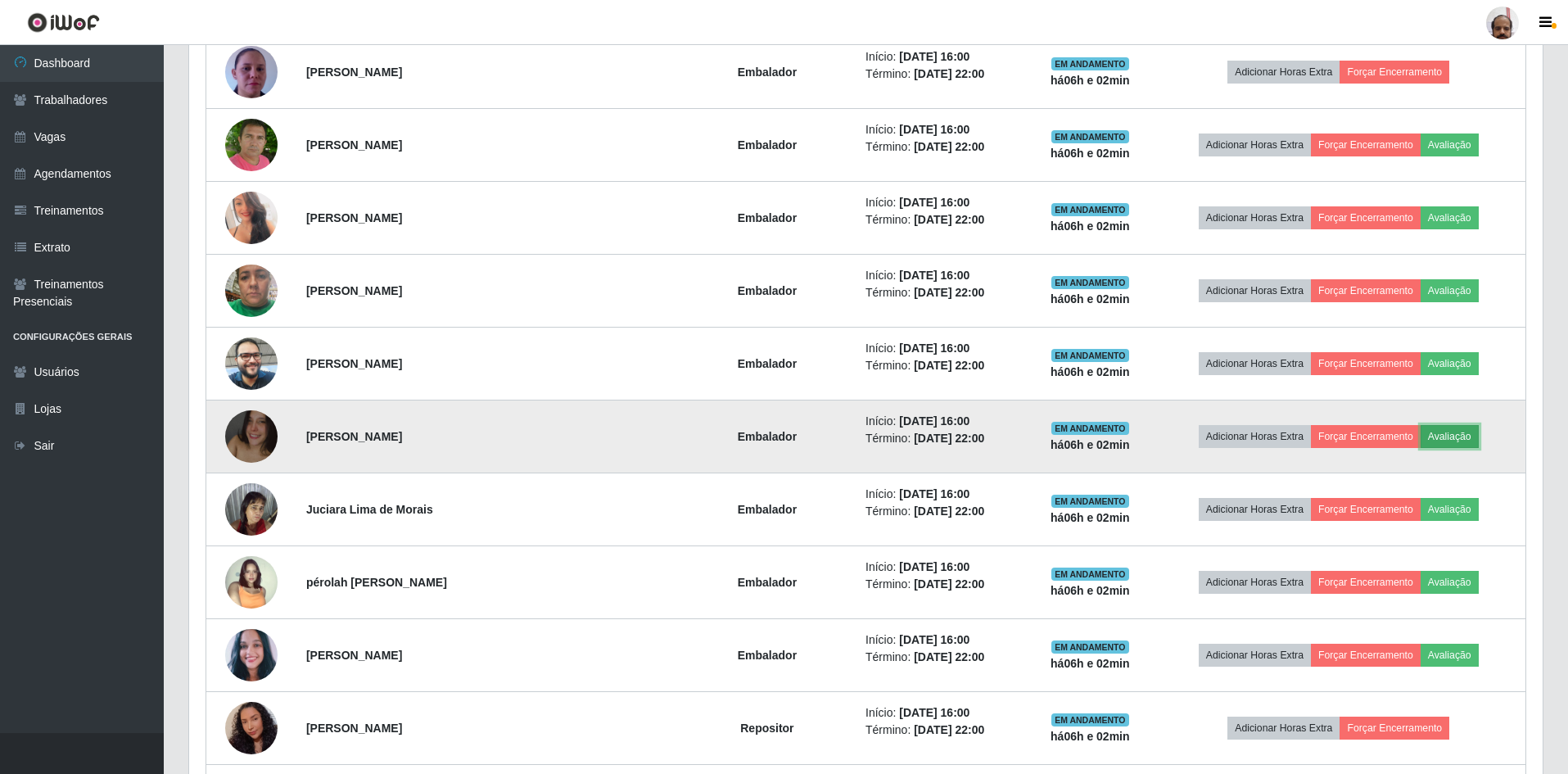
click at [1448, 435] on button "Avaliação" at bounding box center [1450, 436] width 58 height 23
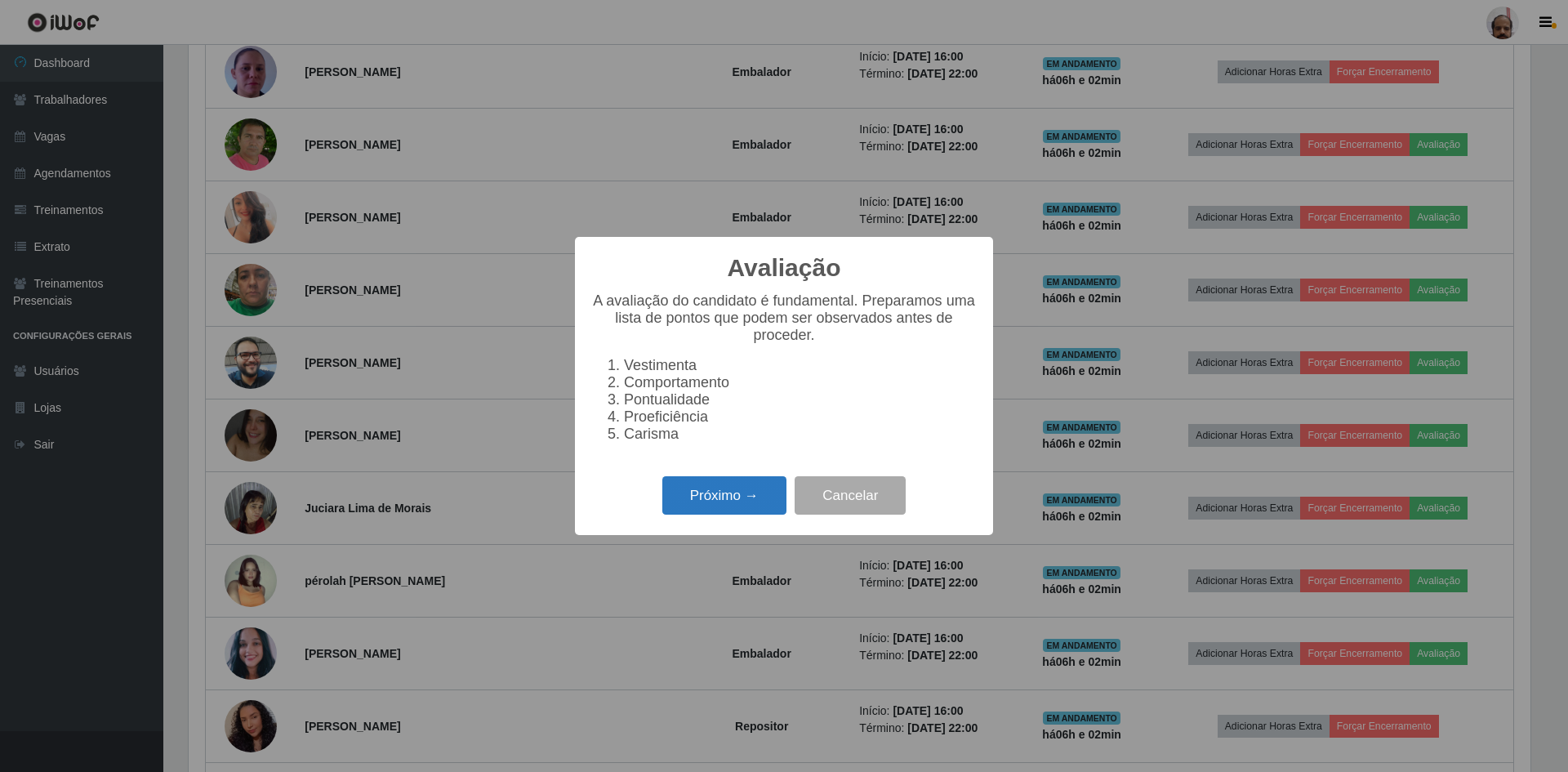
click at [714, 515] on button "Próximo →" at bounding box center [724, 495] width 124 height 38
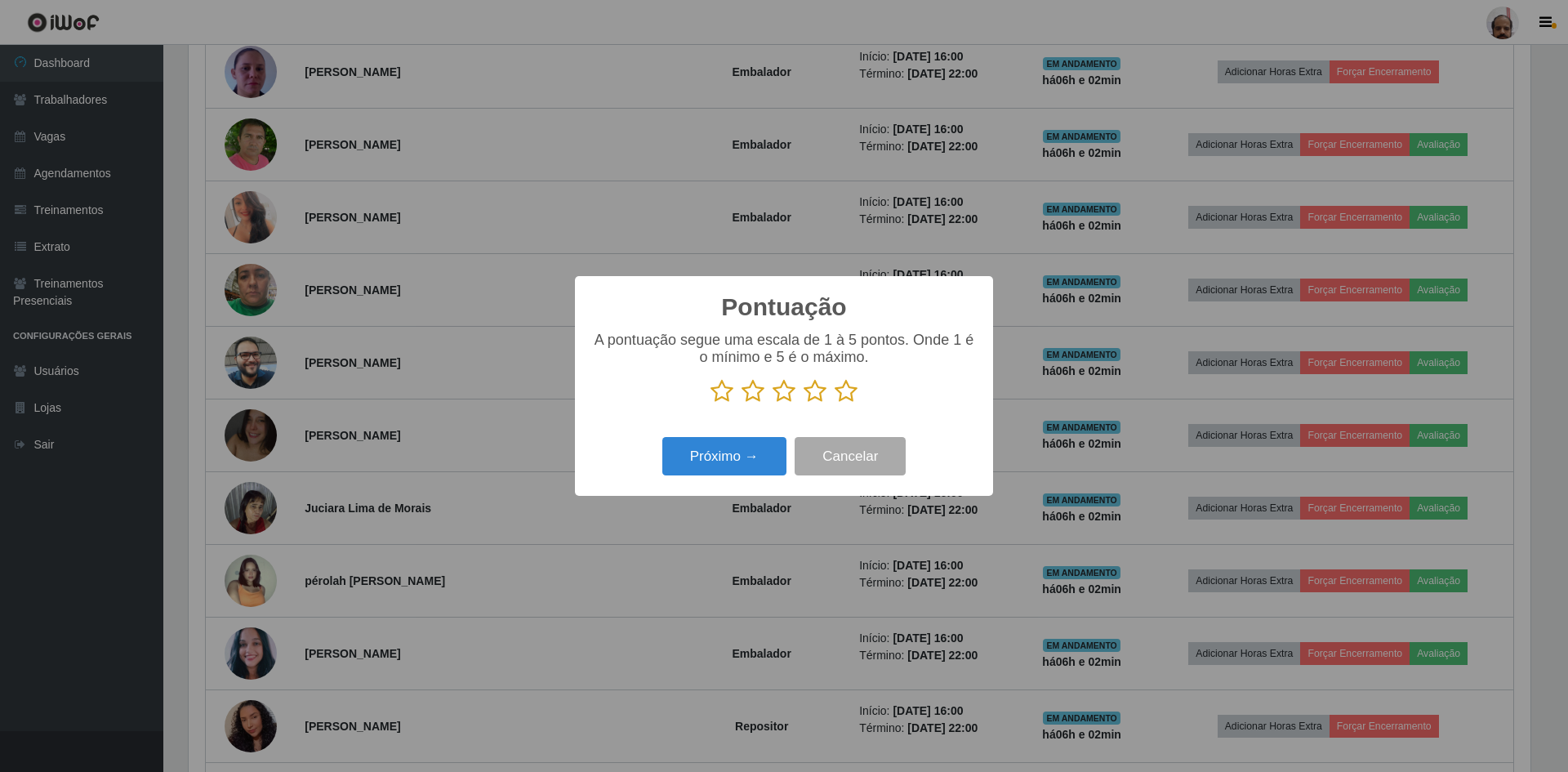
click at [848, 395] on icon at bounding box center [846, 391] width 23 height 25
click at [835, 403] on input "radio" at bounding box center [835, 403] width 0 height 0
click at [713, 456] on button "Próximo →" at bounding box center [724, 456] width 124 height 38
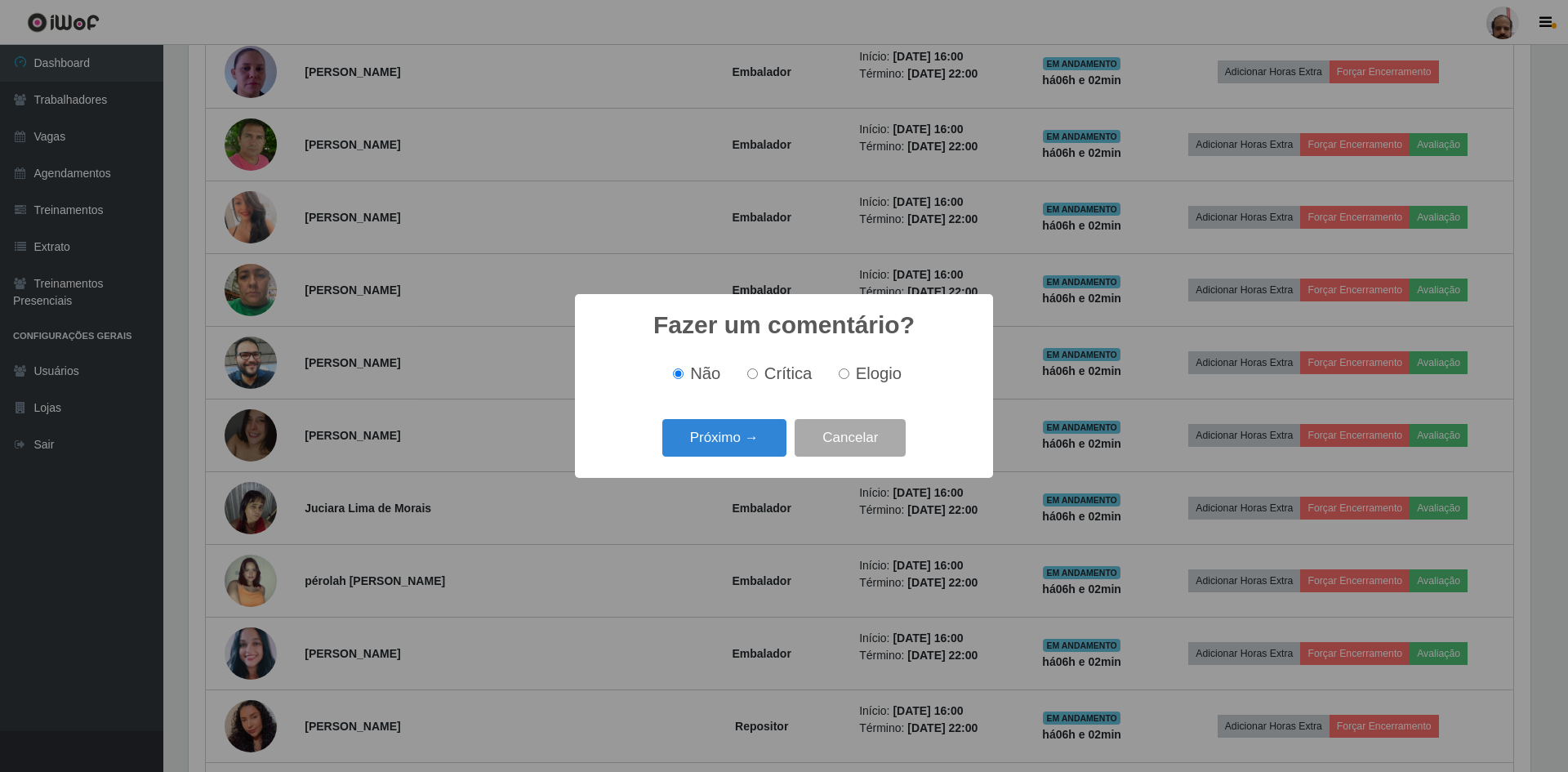
click at [847, 371] on input "Elogio" at bounding box center [844, 374] width 11 height 11
radio input "true"
click at [731, 421] on button "Próximo →" at bounding box center [724, 438] width 124 height 38
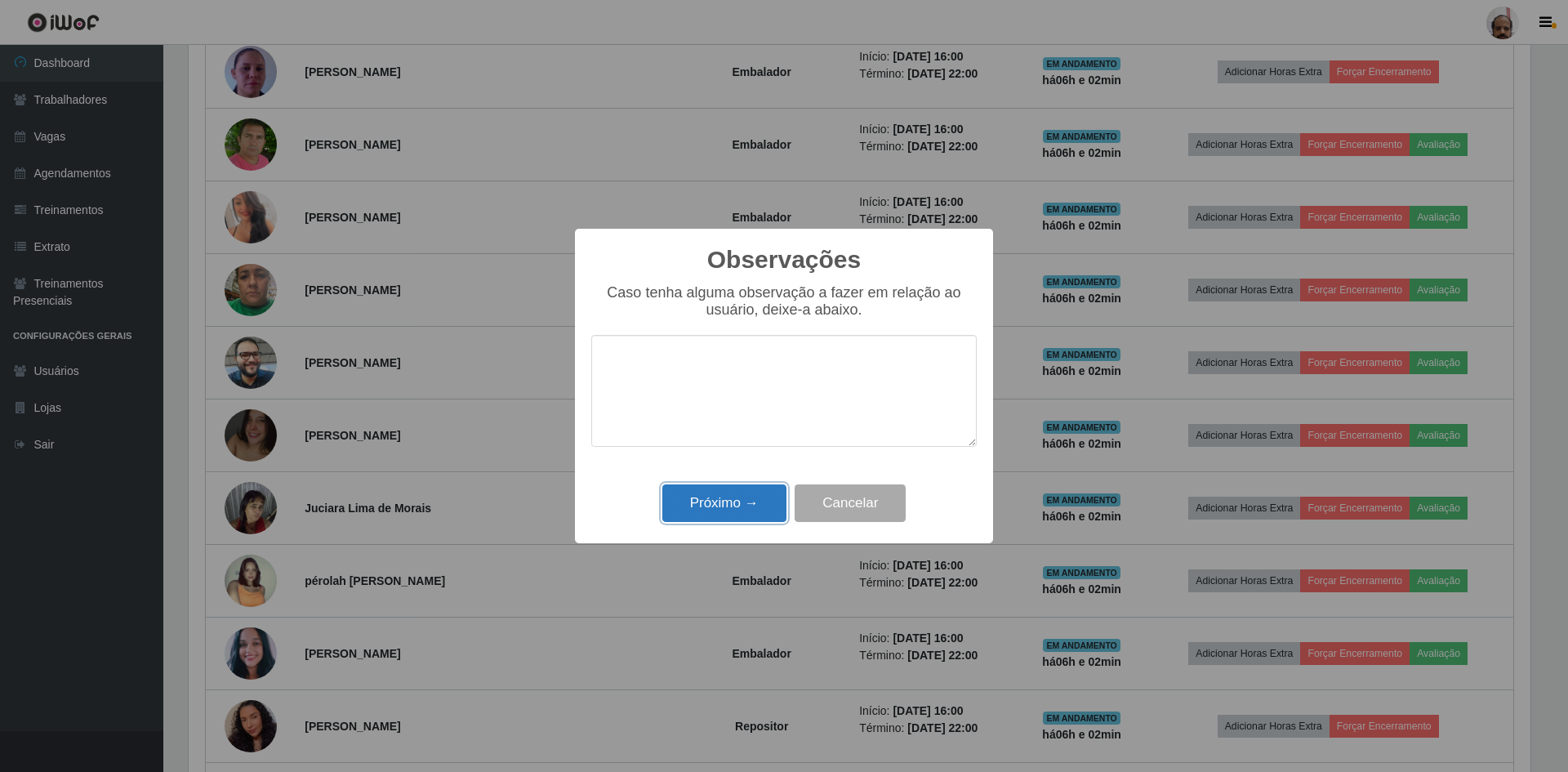
click at [721, 505] on button "Próximo →" at bounding box center [724, 504] width 124 height 38
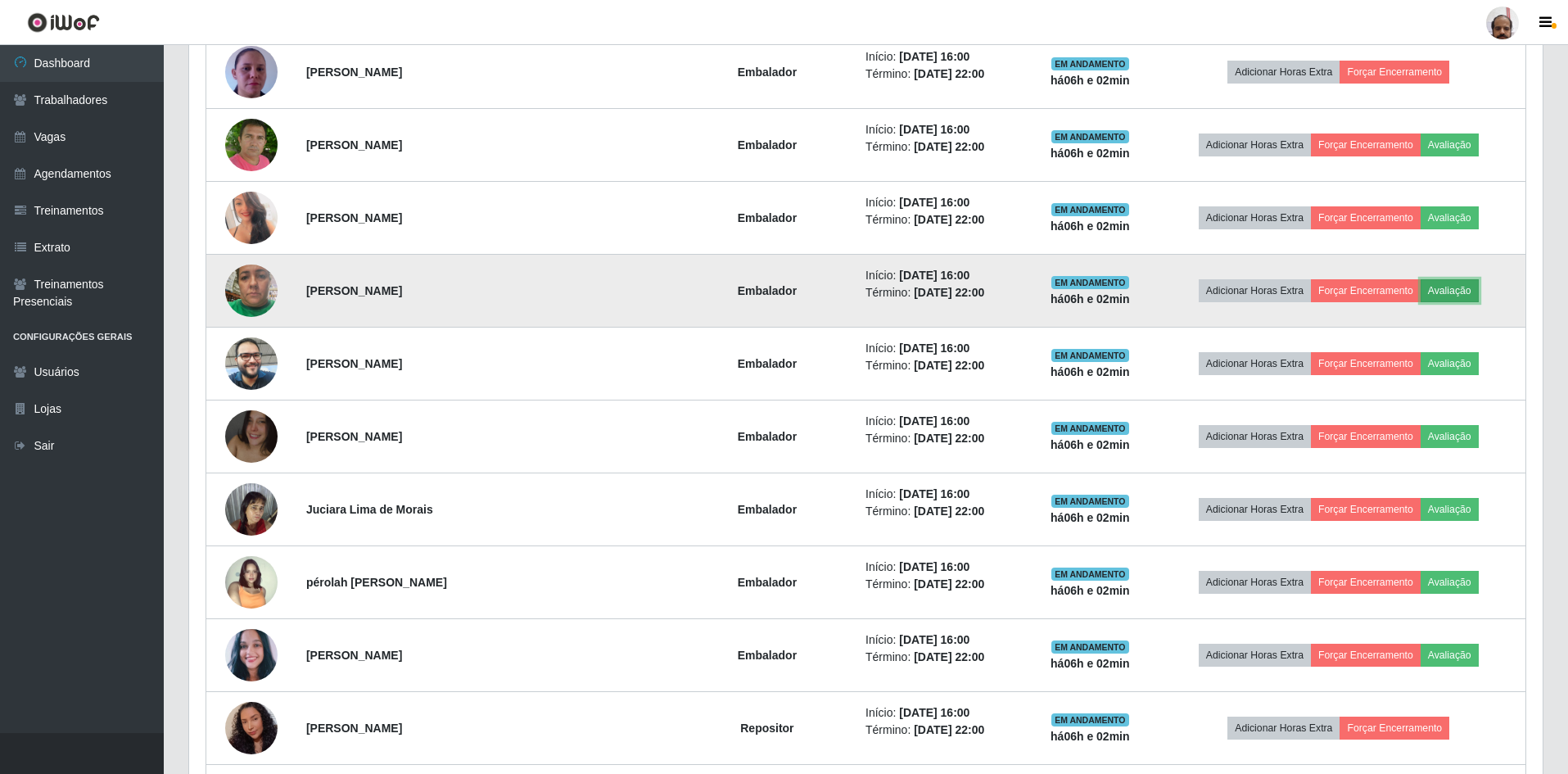
click at [1439, 292] on button "Avaliação" at bounding box center [1450, 290] width 58 height 23
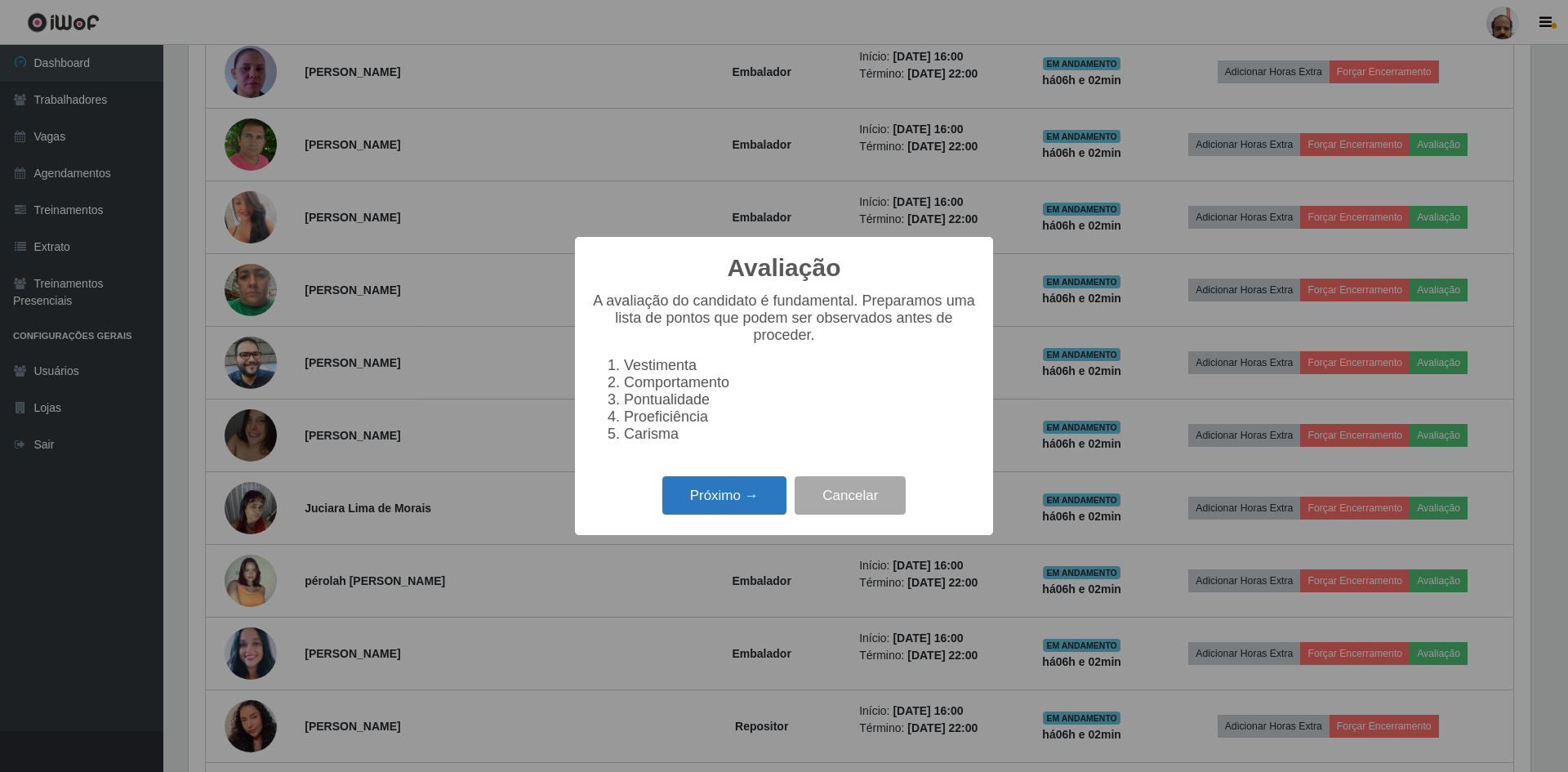
click at [733, 505] on button "Próximo →" at bounding box center [724, 495] width 124 height 38
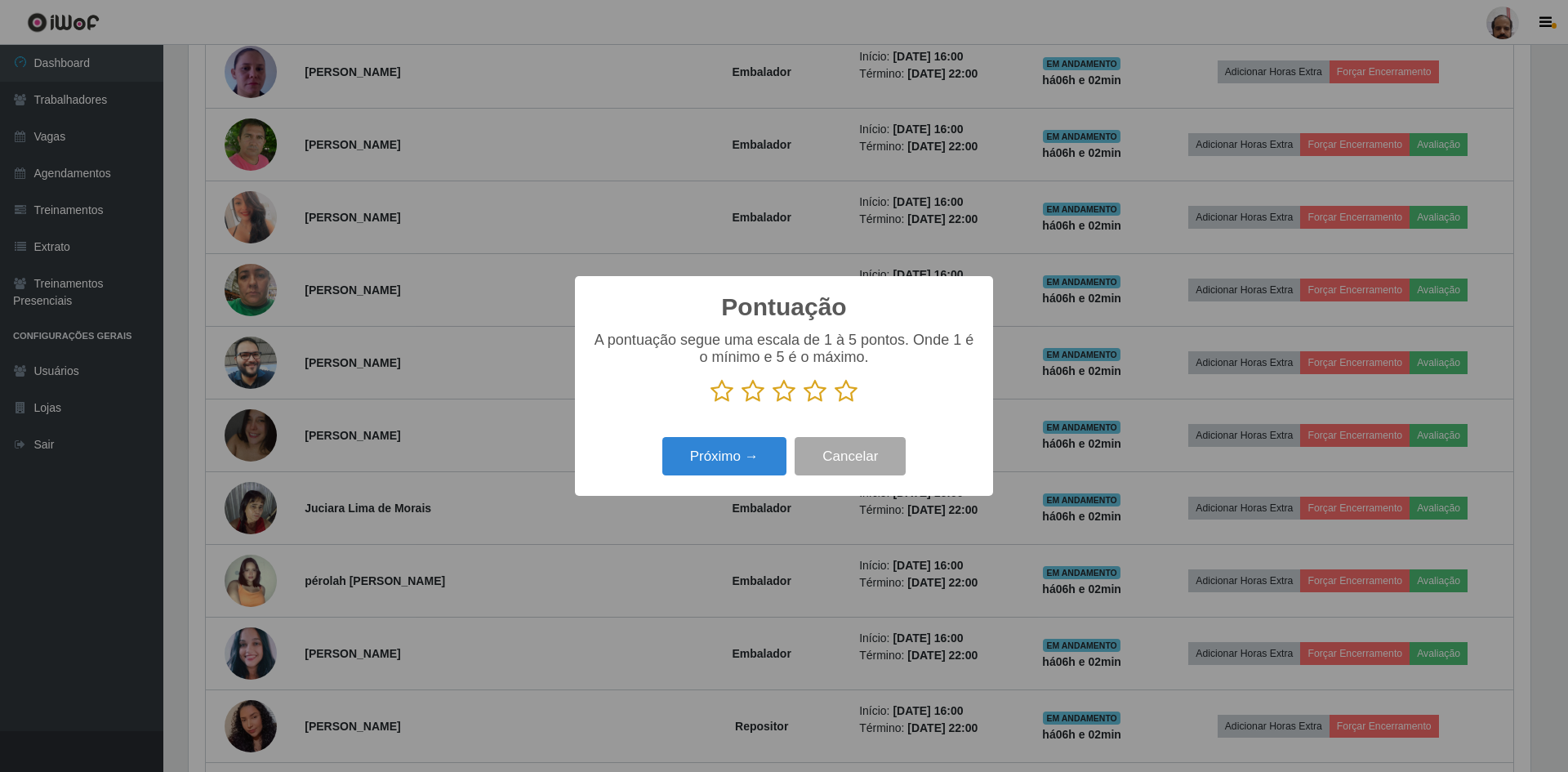
click at [857, 390] on icon at bounding box center [846, 391] width 23 height 25
click at [835, 403] on input "radio" at bounding box center [835, 403] width 0 height 0
click at [762, 457] on button "Próximo →" at bounding box center [724, 456] width 124 height 38
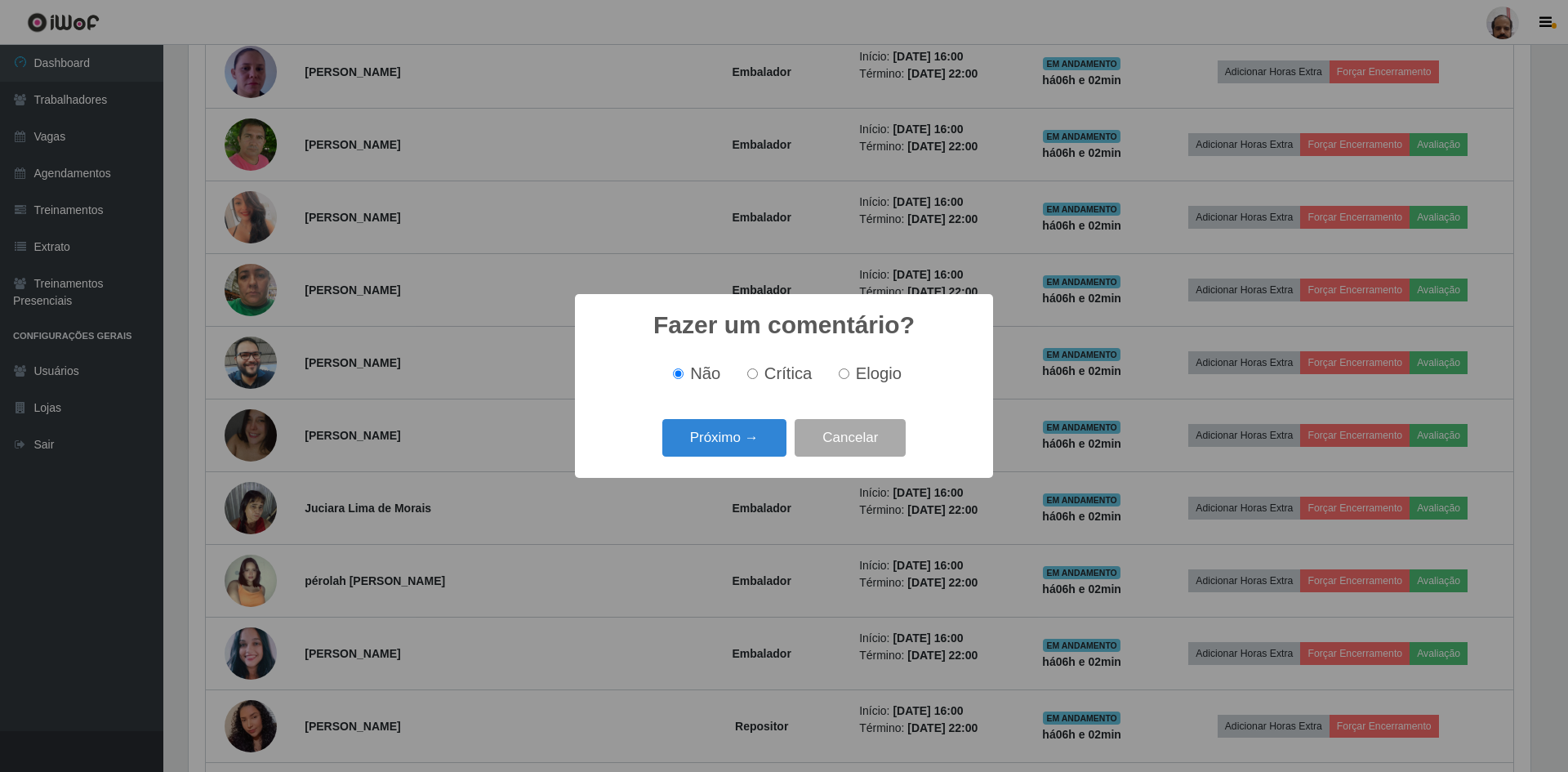
click at [865, 382] on span "Elogio" at bounding box center [879, 373] width 46 height 18
click at [850, 379] on input "Elogio" at bounding box center [844, 374] width 11 height 11
radio input "true"
click at [731, 447] on button "Próximo →" at bounding box center [724, 438] width 124 height 38
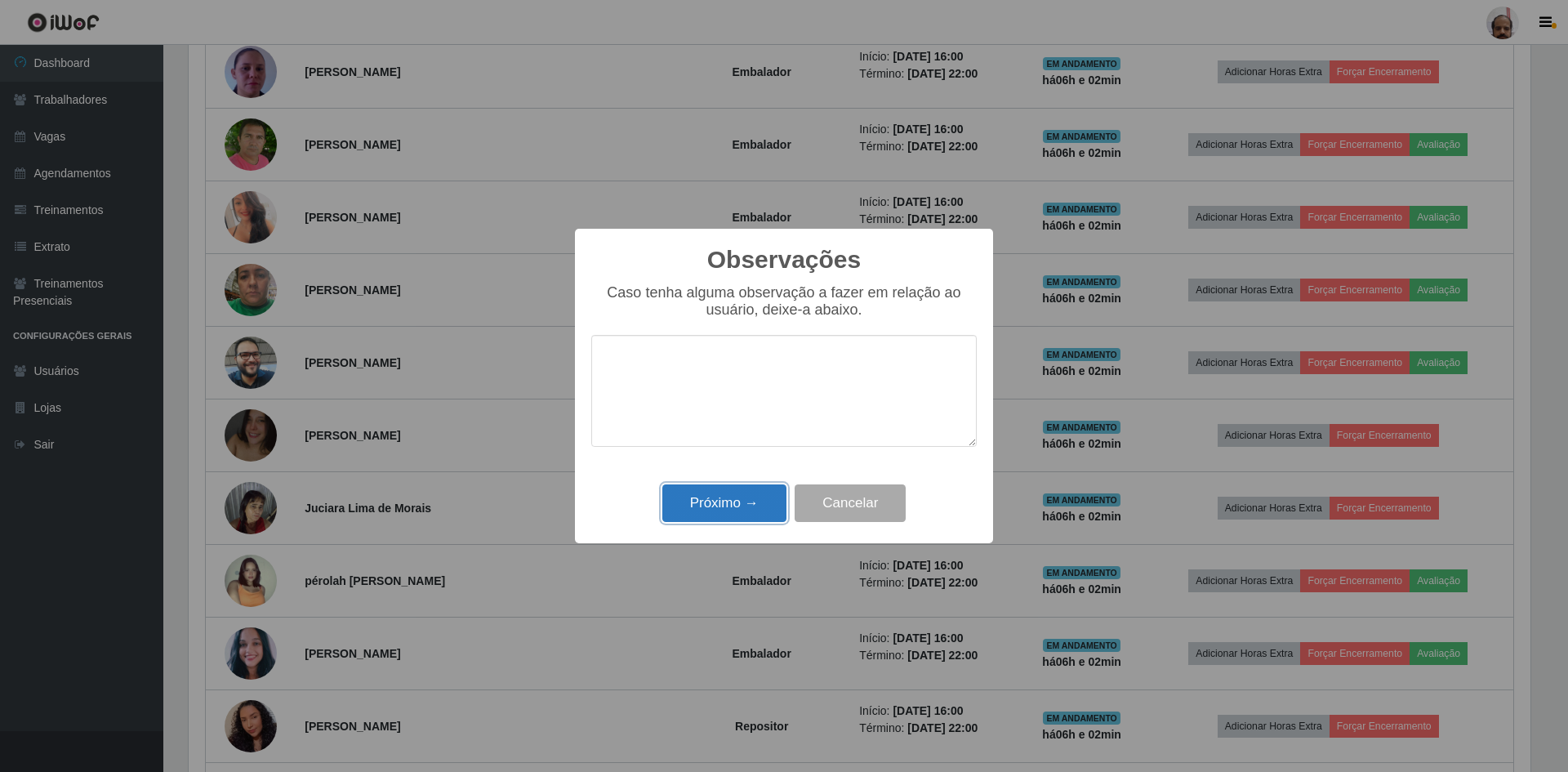
click at [722, 500] on button "Próximo →" at bounding box center [724, 504] width 124 height 38
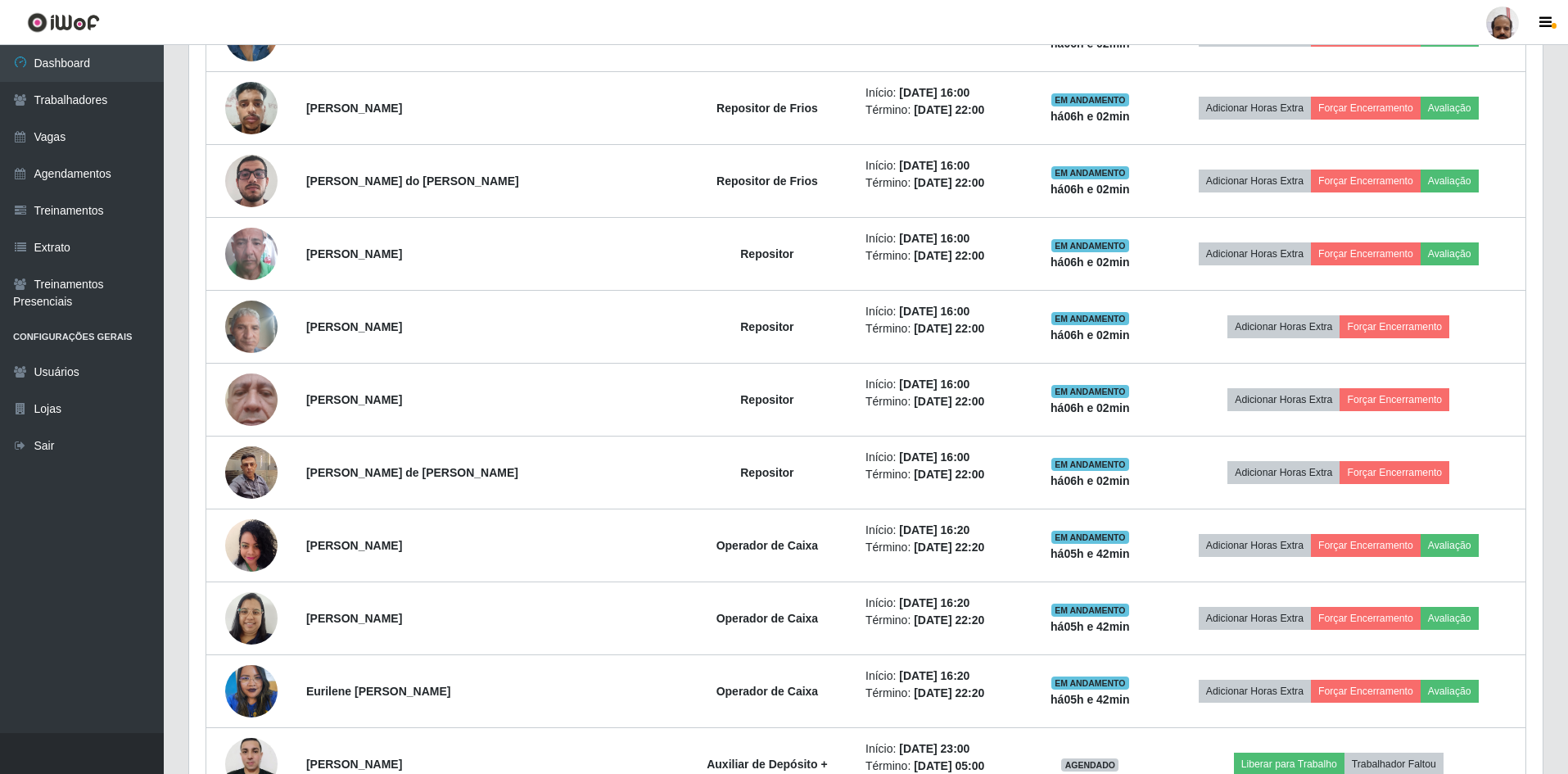
scroll to position [1884, 0]
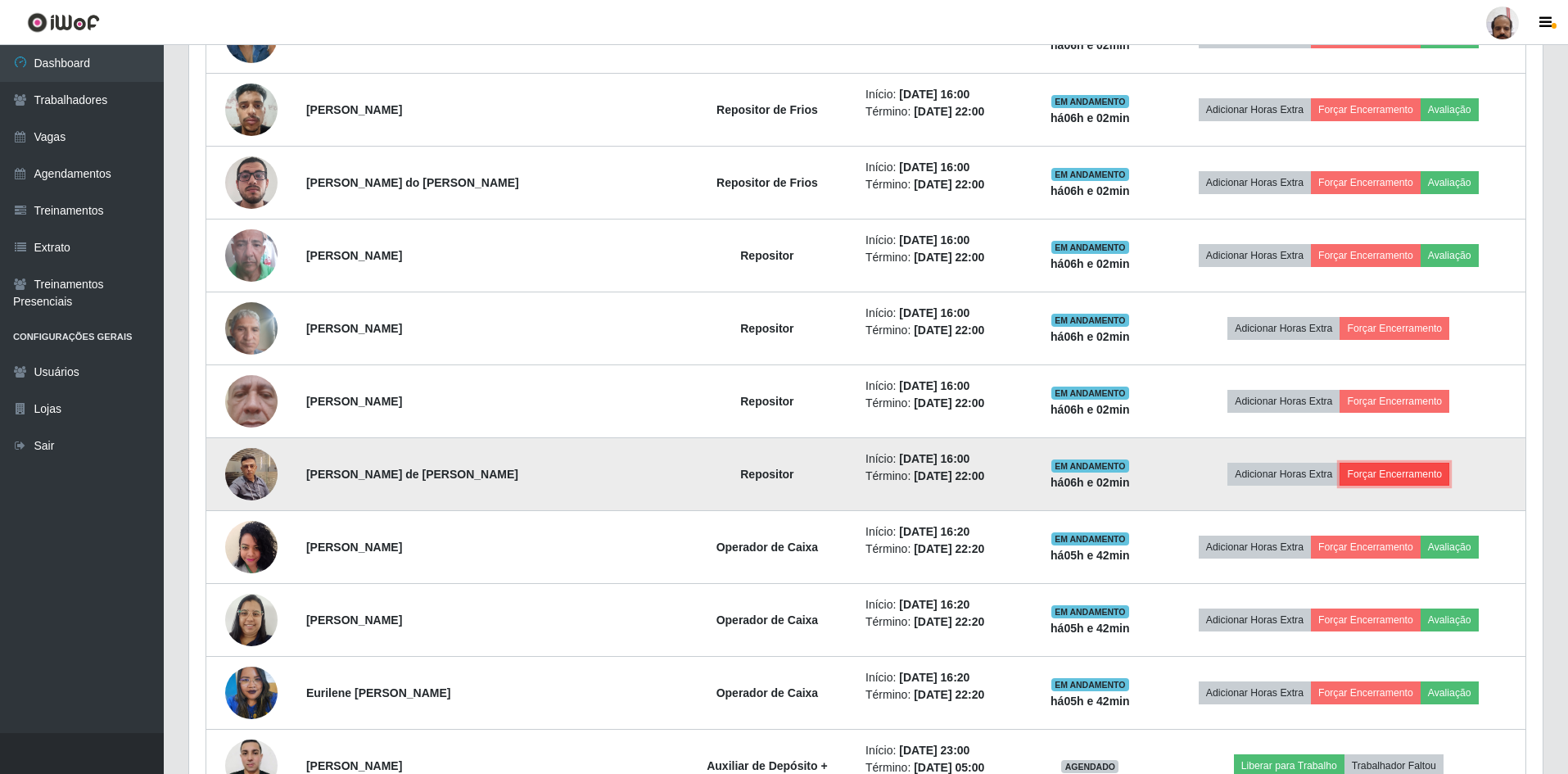
click at [1396, 474] on button "Forçar Encerramento" at bounding box center [1394, 474] width 110 height 23
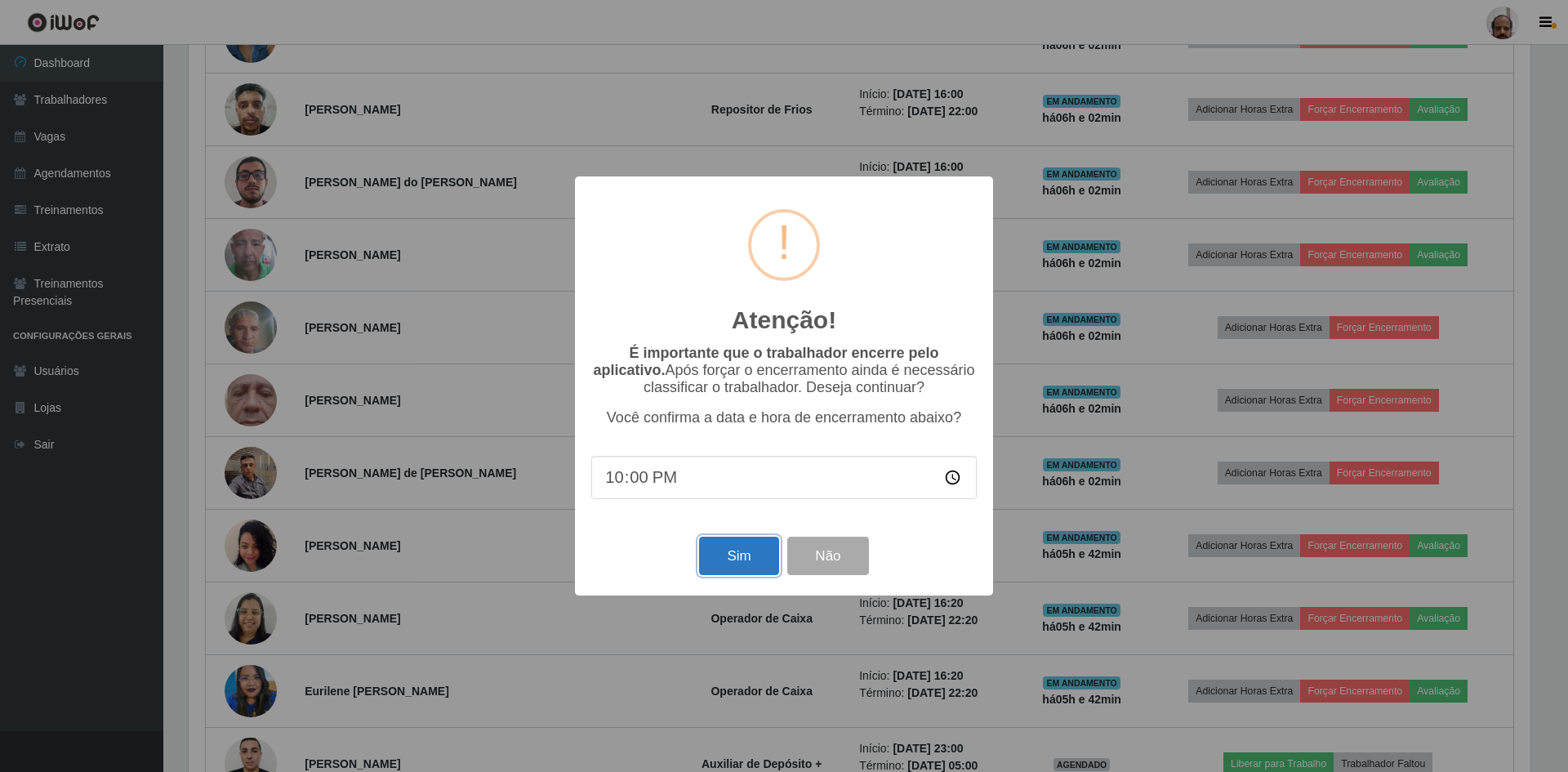
click at [725, 562] on button "Sim" at bounding box center [739, 555] width 79 height 38
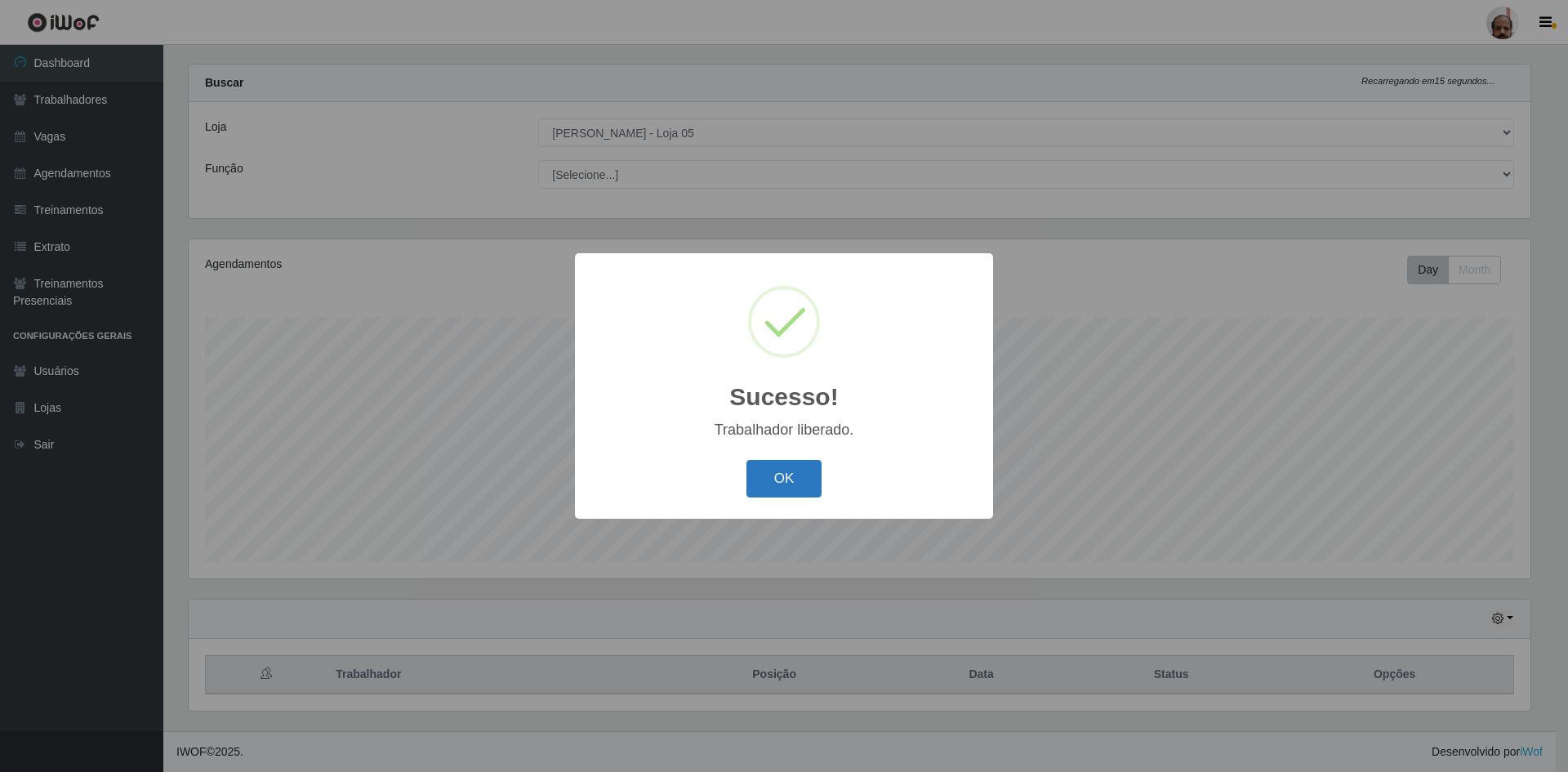
click at [784, 482] on button "OK" at bounding box center [784, 479] width 76 height 38
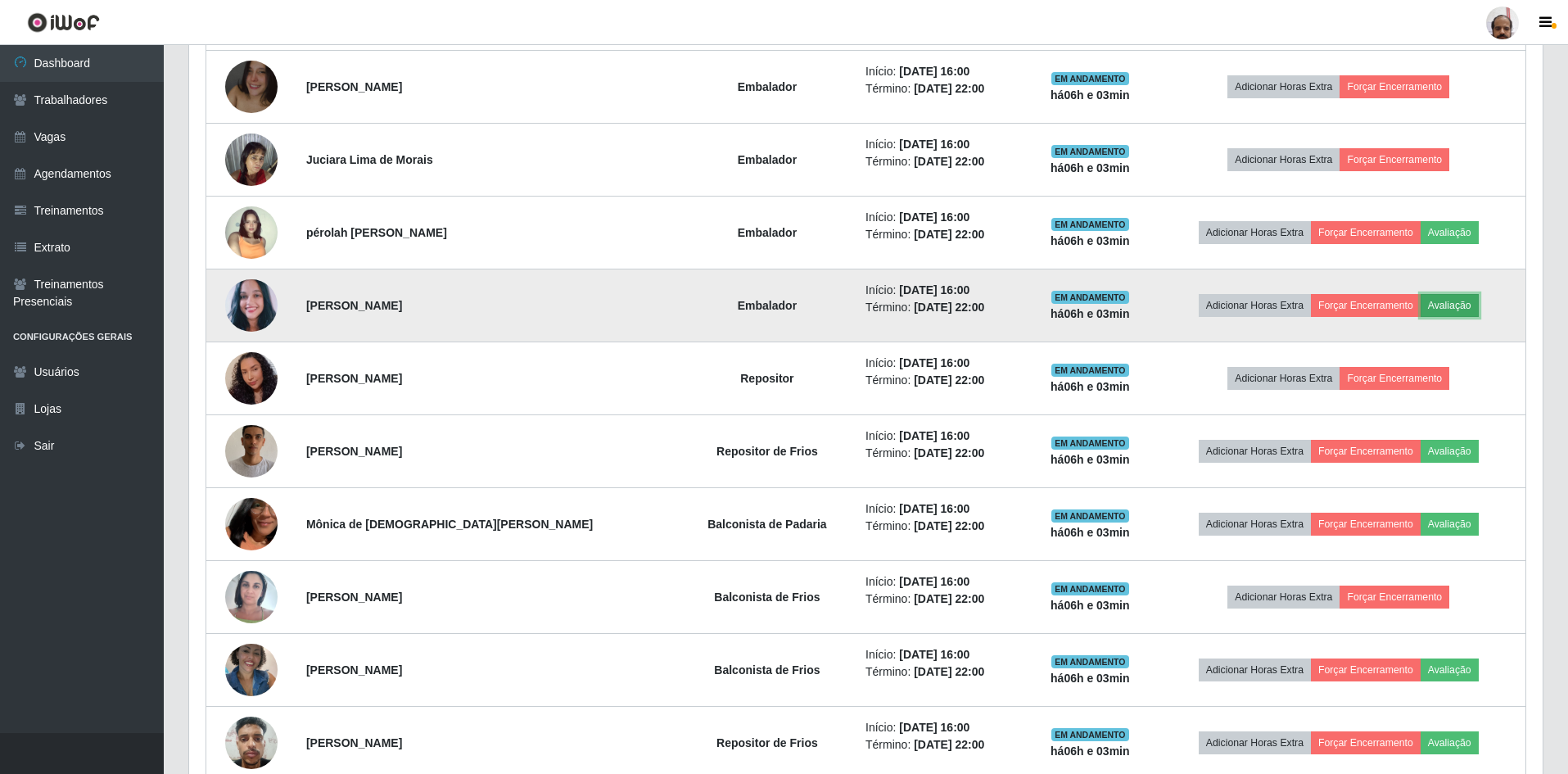
click at [1427, 305] on button "Avaliação" at bounding box center [1450, 305] width 58 height 23
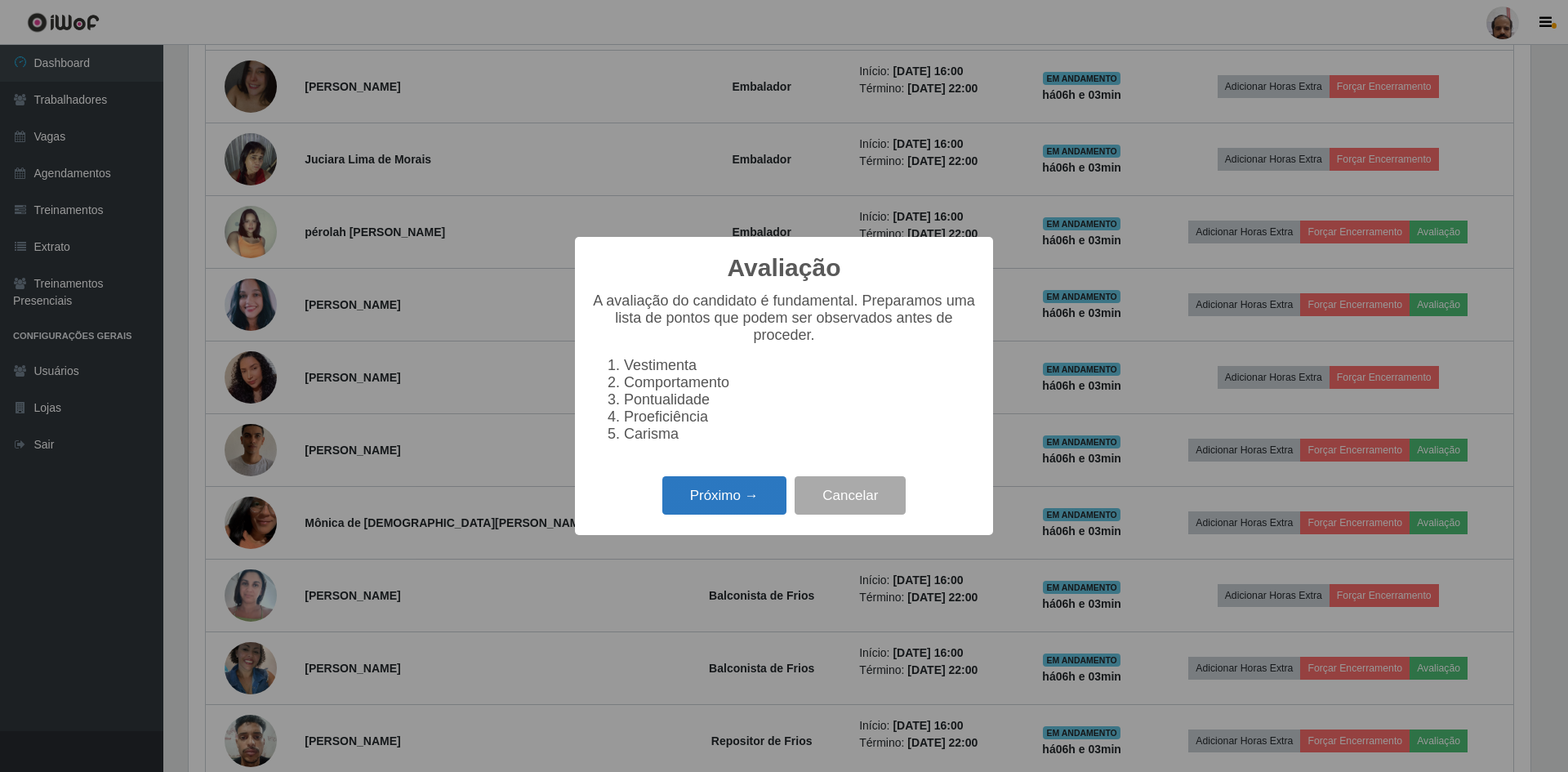
click at [759, 499] on button "Próximo →" at bounding box center [724, 495] width 124 height 38
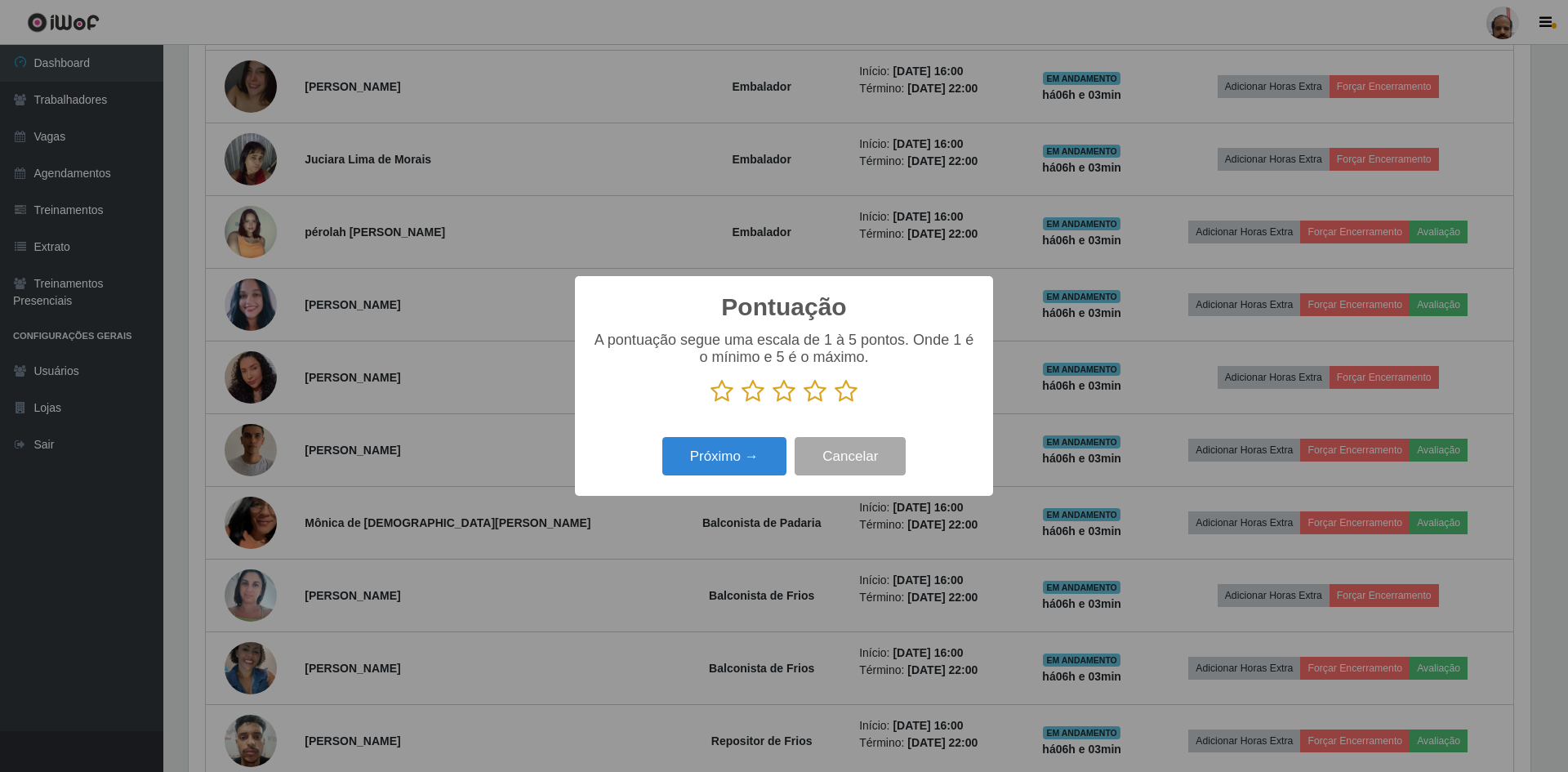
click at [846, 392] on icon at bounding box center [846, 391] width 23 height 25
click at [835, 403] on input "radio" at bounding box center [835, 403] width 0 height 0
click at [740, 464] on button "Próximo →" at bounding box center [724, 456] width 124 height 38
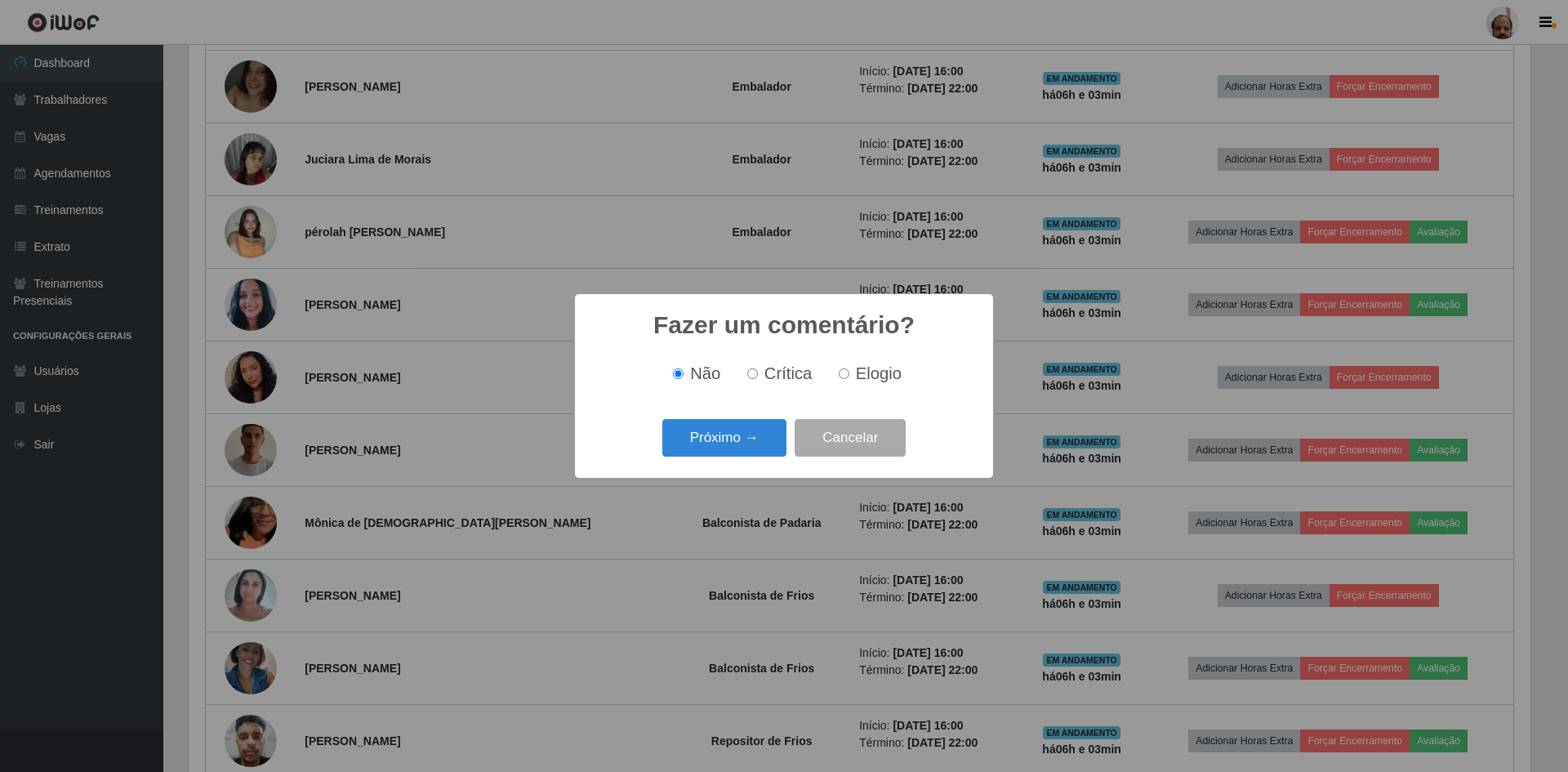
click at [862, 377] on span "Elogio" at bounding box center [879, 373] width 46 height 18
click at [850, 377] on input "Elogio" at bounding box center [844, 374] width 11 height 11
radio input "true"
click at [708, 448] on button "Próximo →" at bounding box center [724, 438] width 124 height 38
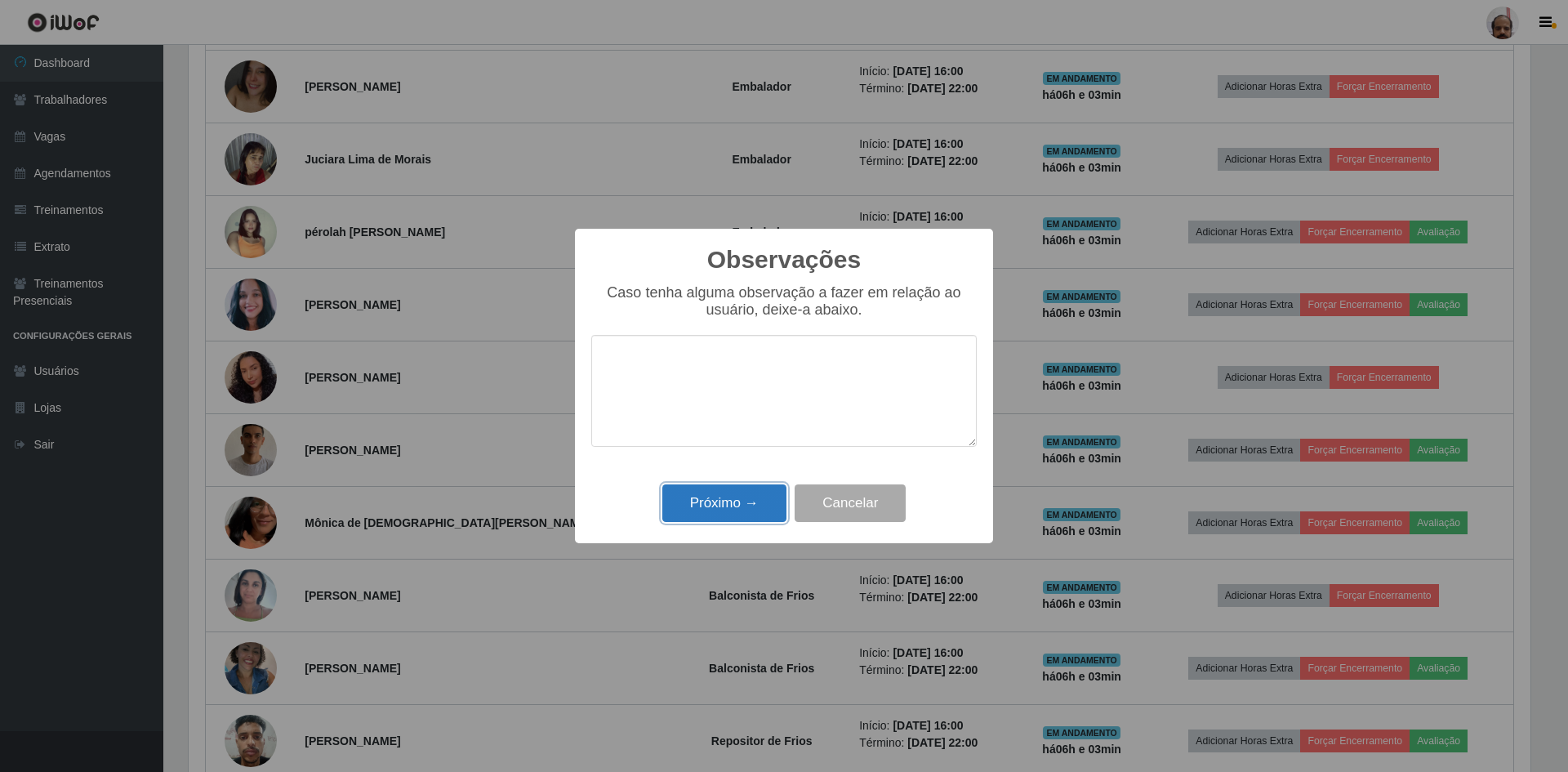
click at [718, 510] on button "Próximo →" at bounding box center [724, 504] width 124 height 38
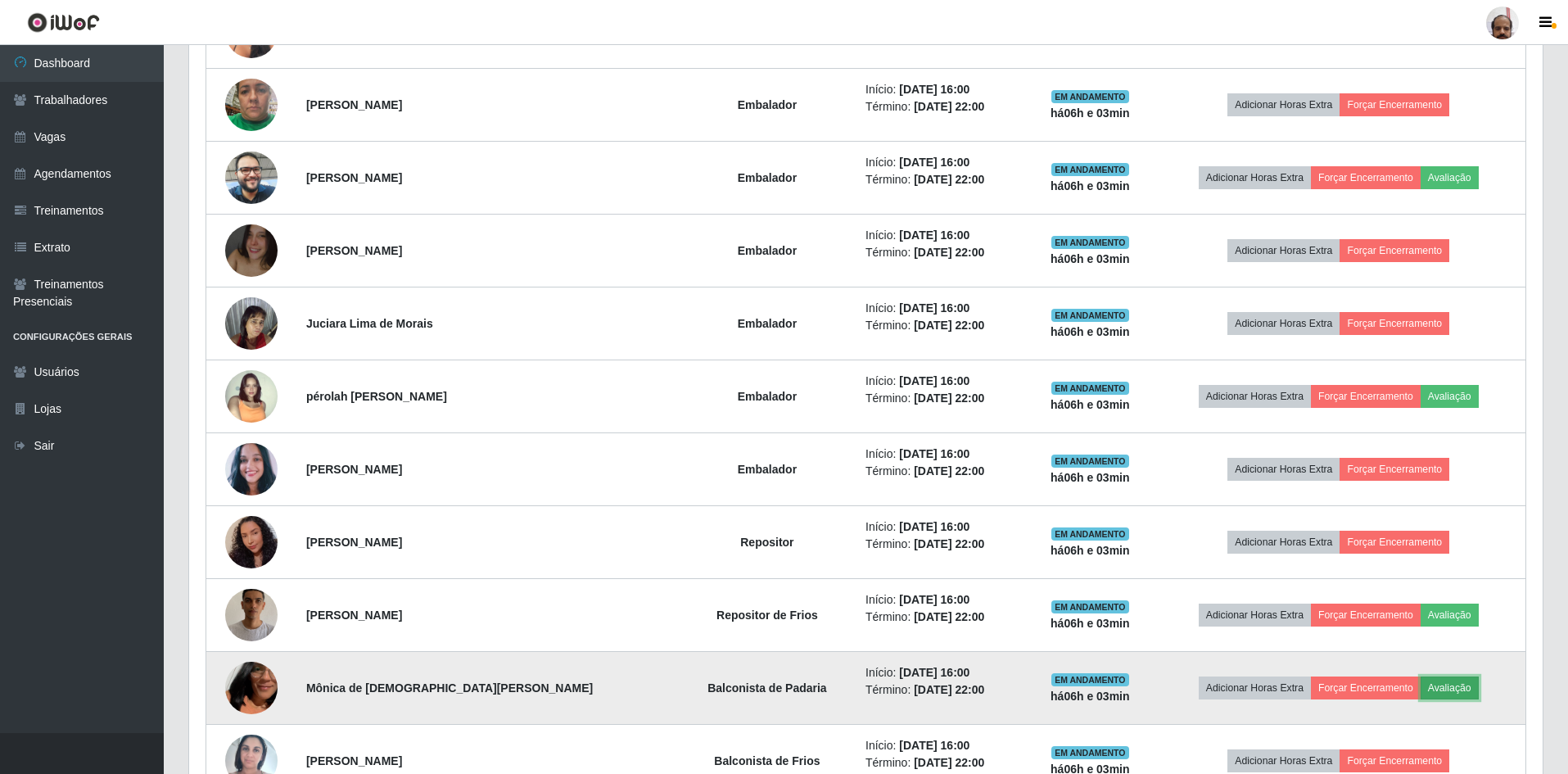
click at [1439, 682] on button "Avaliação" at bounding box center [1450, 688] width 58 height 23
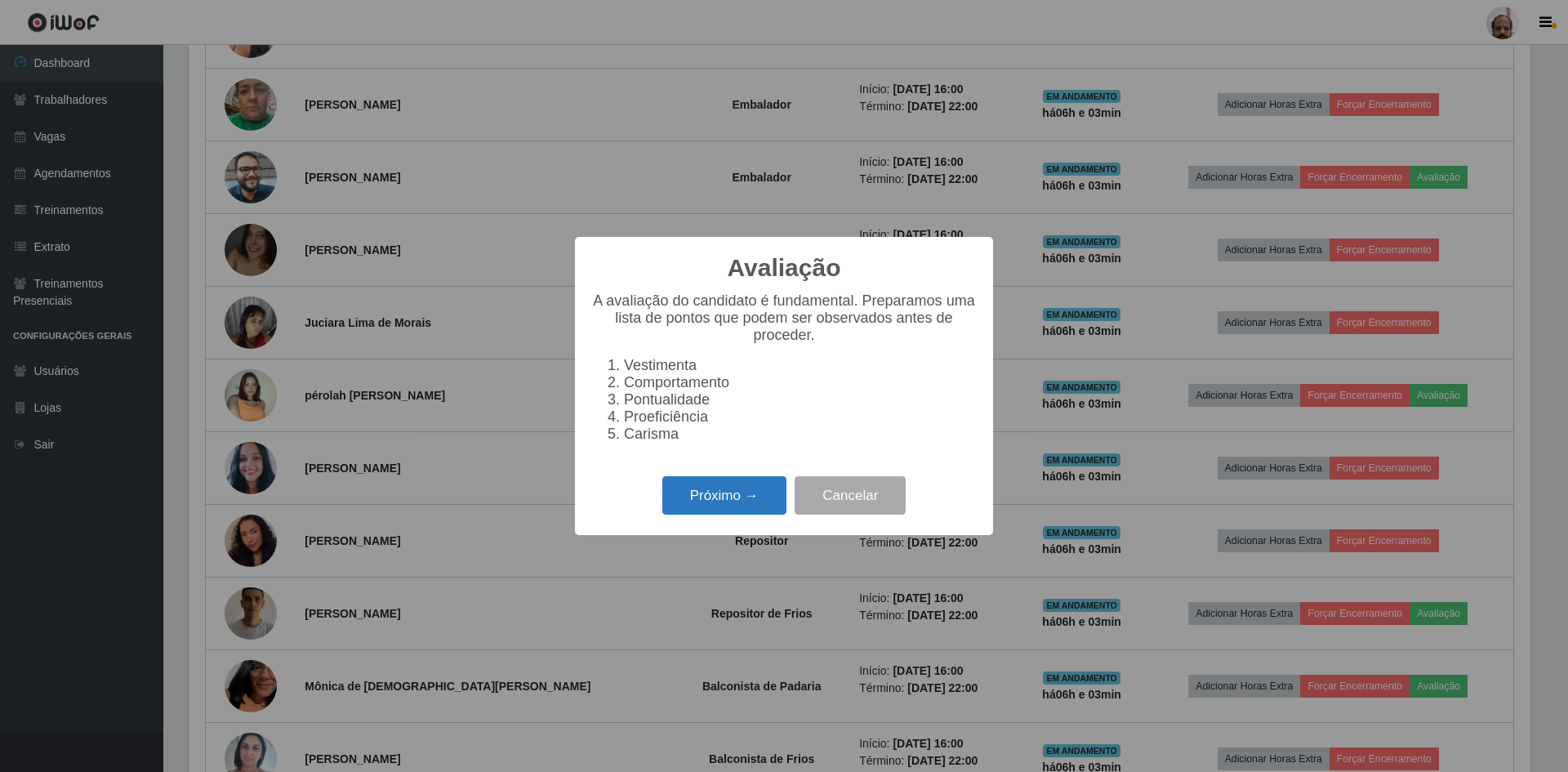
click at [752, 492] on button "Próximo →" at bounding box center [724, 495] width 124 height 38
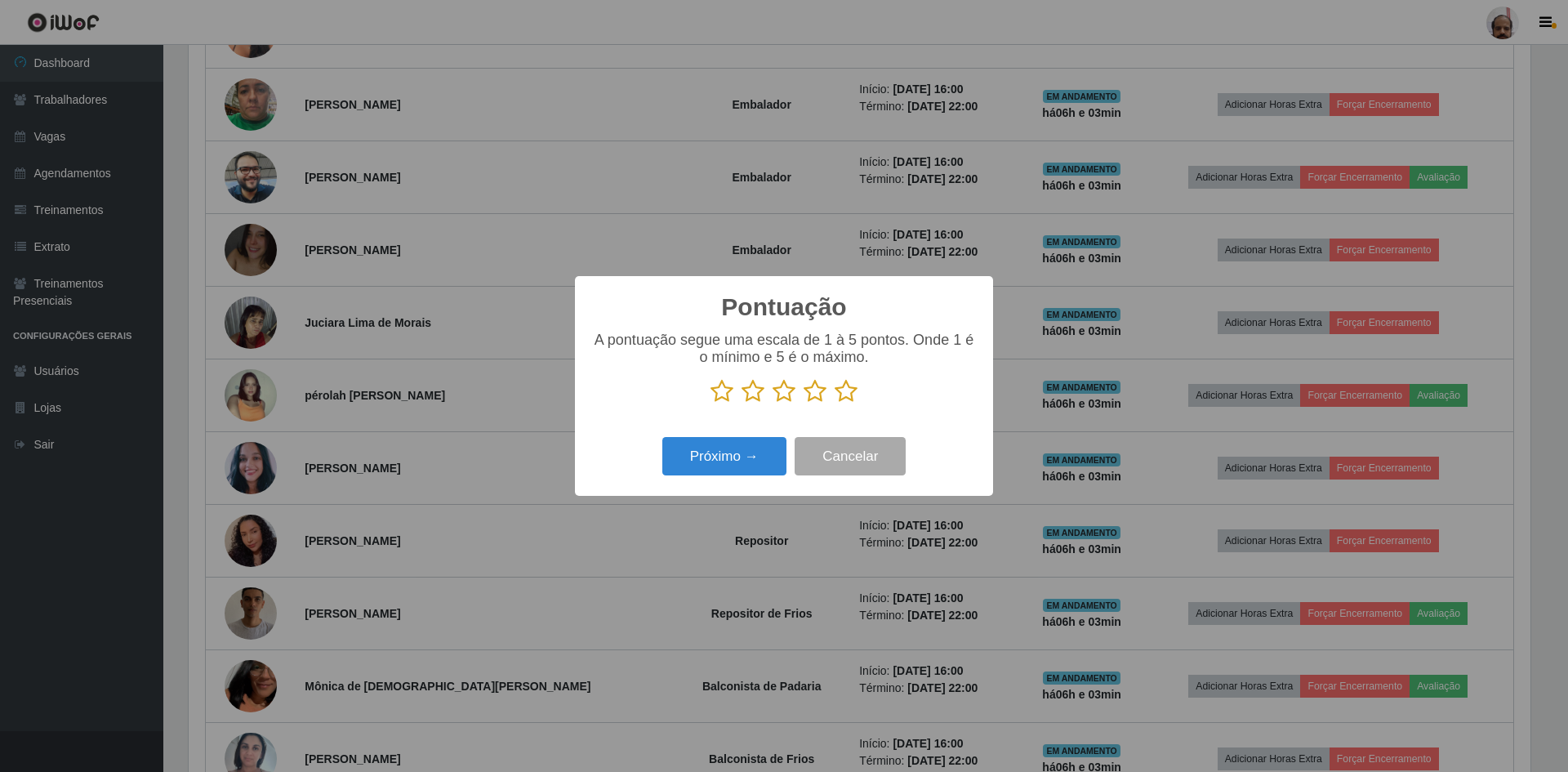
click at [852, 391] on icon at bounding box center [846, 391] width 23 height 25
click at [835, 403] on input "radio" at bounding box center [835, 403] width 0 height 0
click at [748, 455] on button "Próximo →" at bounding box center [724, 456] width 124 height 38
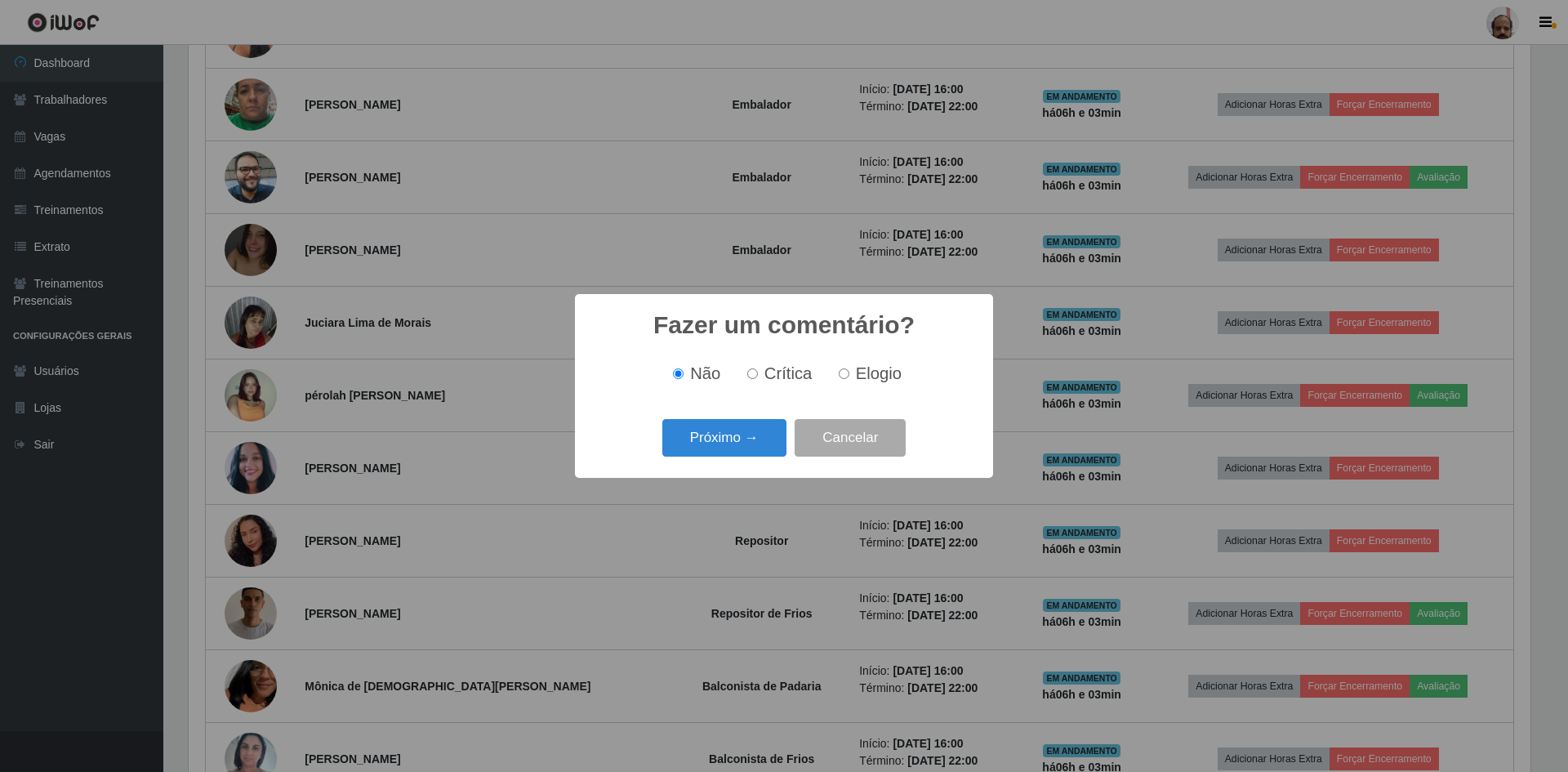
drag, startPoint x: 880, startPoint y: 373, endPoint x: 728, endPoint y: 440, distance: 166.1
click at [879, 373] on span "Elogio" at bounding box center [879, 373] width 46 height 18
click at [850, 373] on input "Elogio" at bounding box center [844, 374] width 11 height 11
radio input "true"
click at [680, 450] on button "Próximo →" at bounding box center [724, 438] width 124 height 38
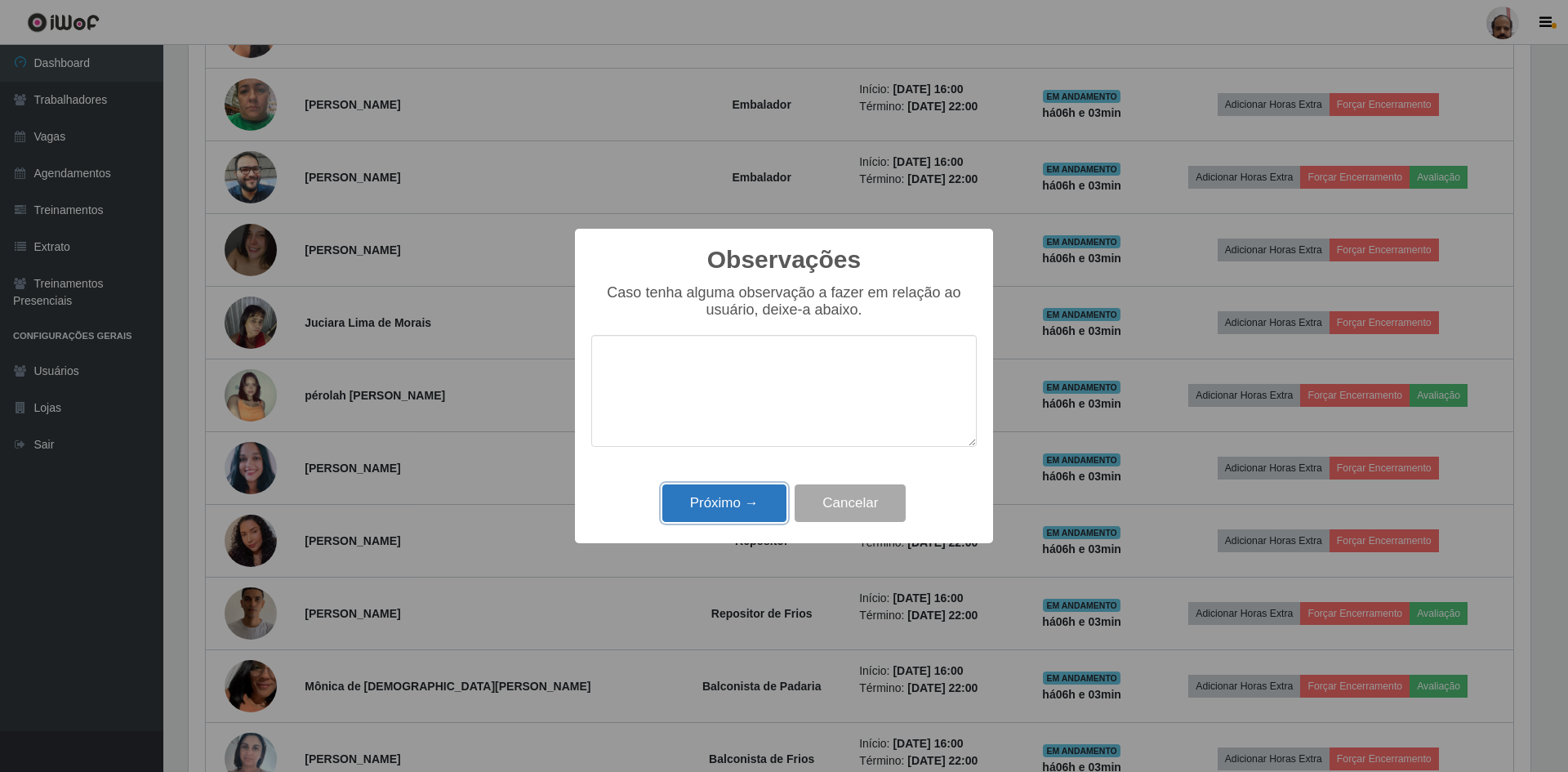
click at [705, 507] on button "Próximo →" at bounding box center [724, 504] width 124 height 38
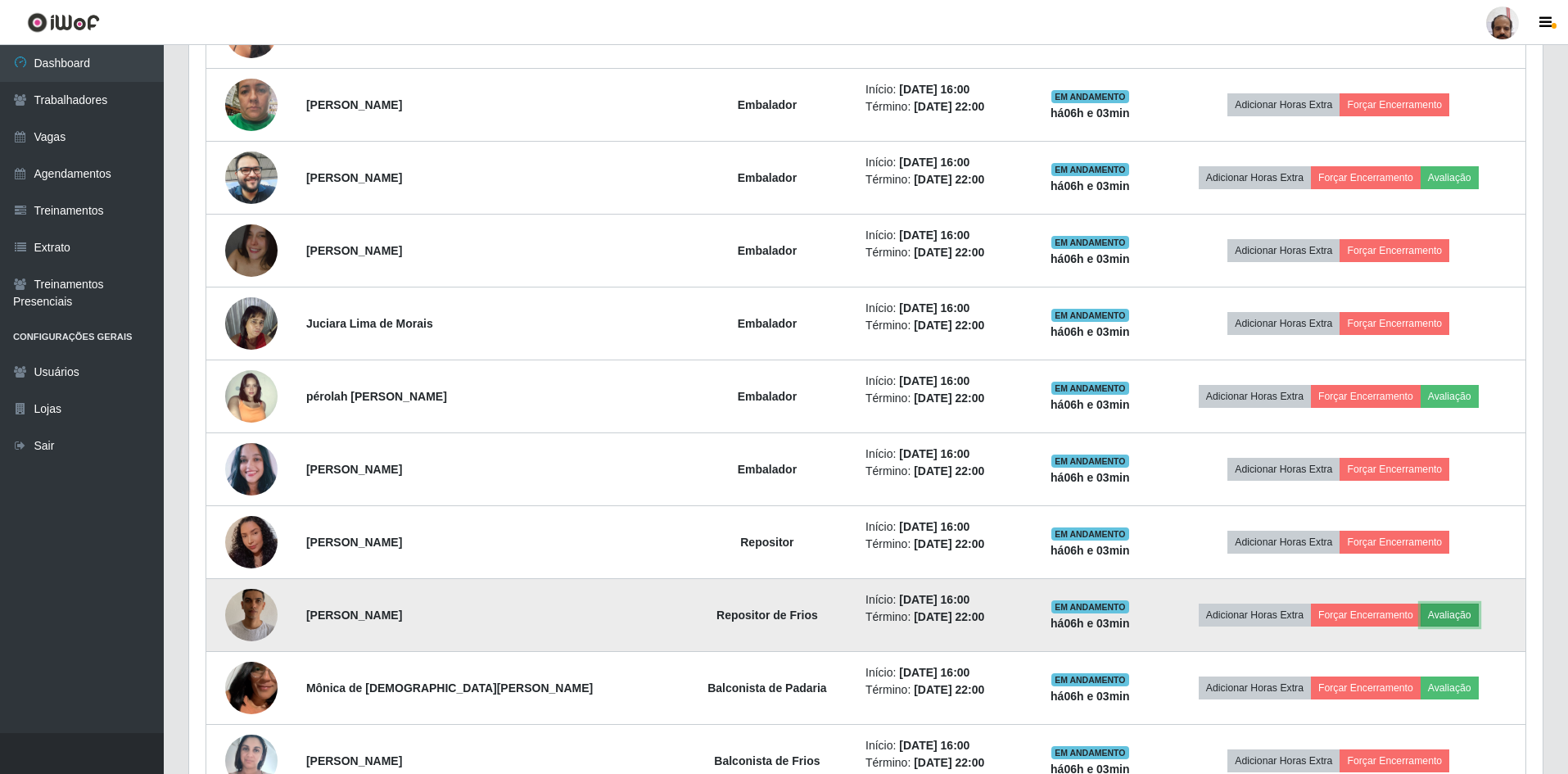
click at [1428, 622] on button "Avaliação" at bounding box center [1450, 615] width 58 height 23
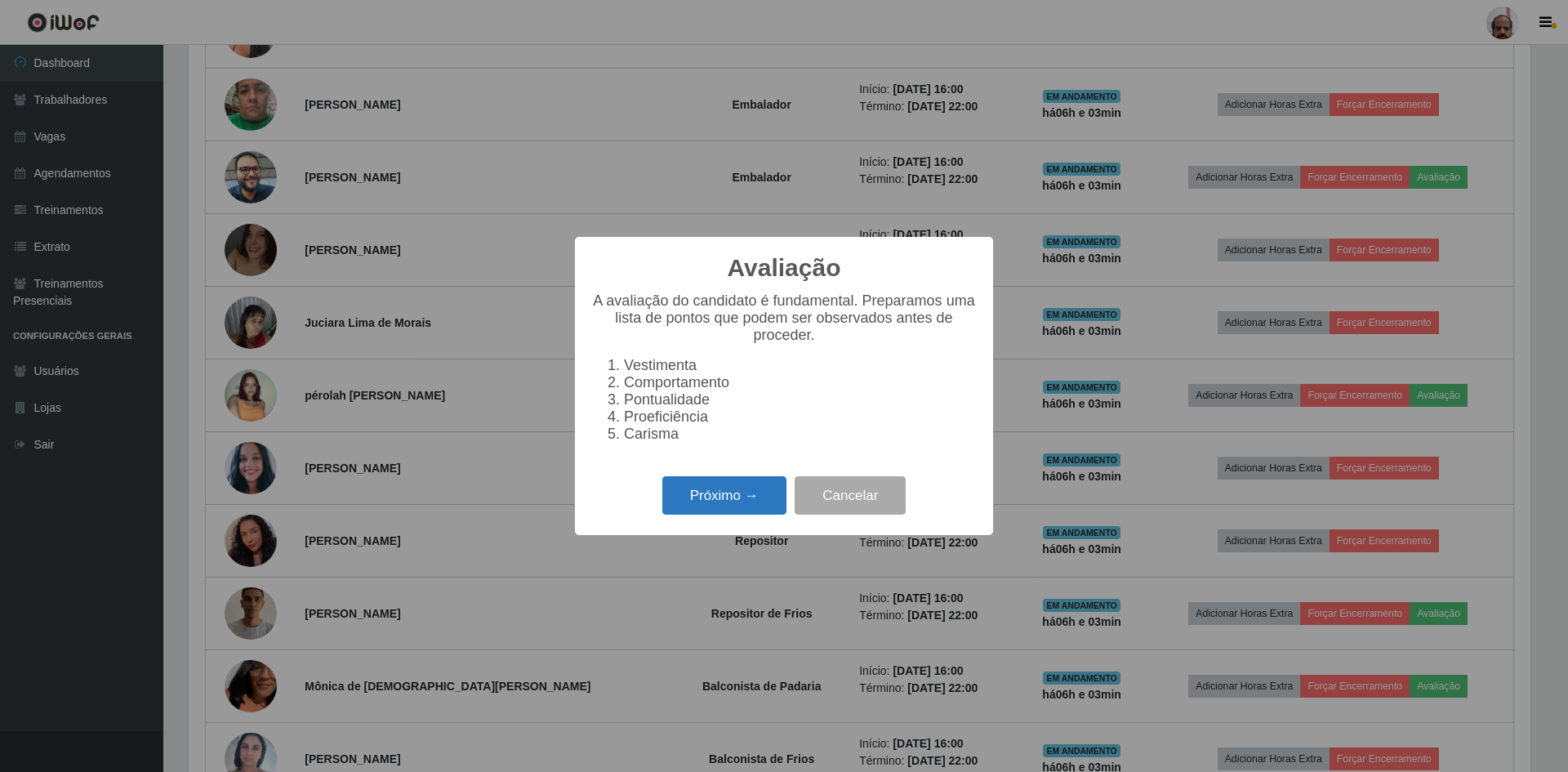
click at [756, 504] on button "Próximo →" at bounding box center [724, 495] width 124 height 38
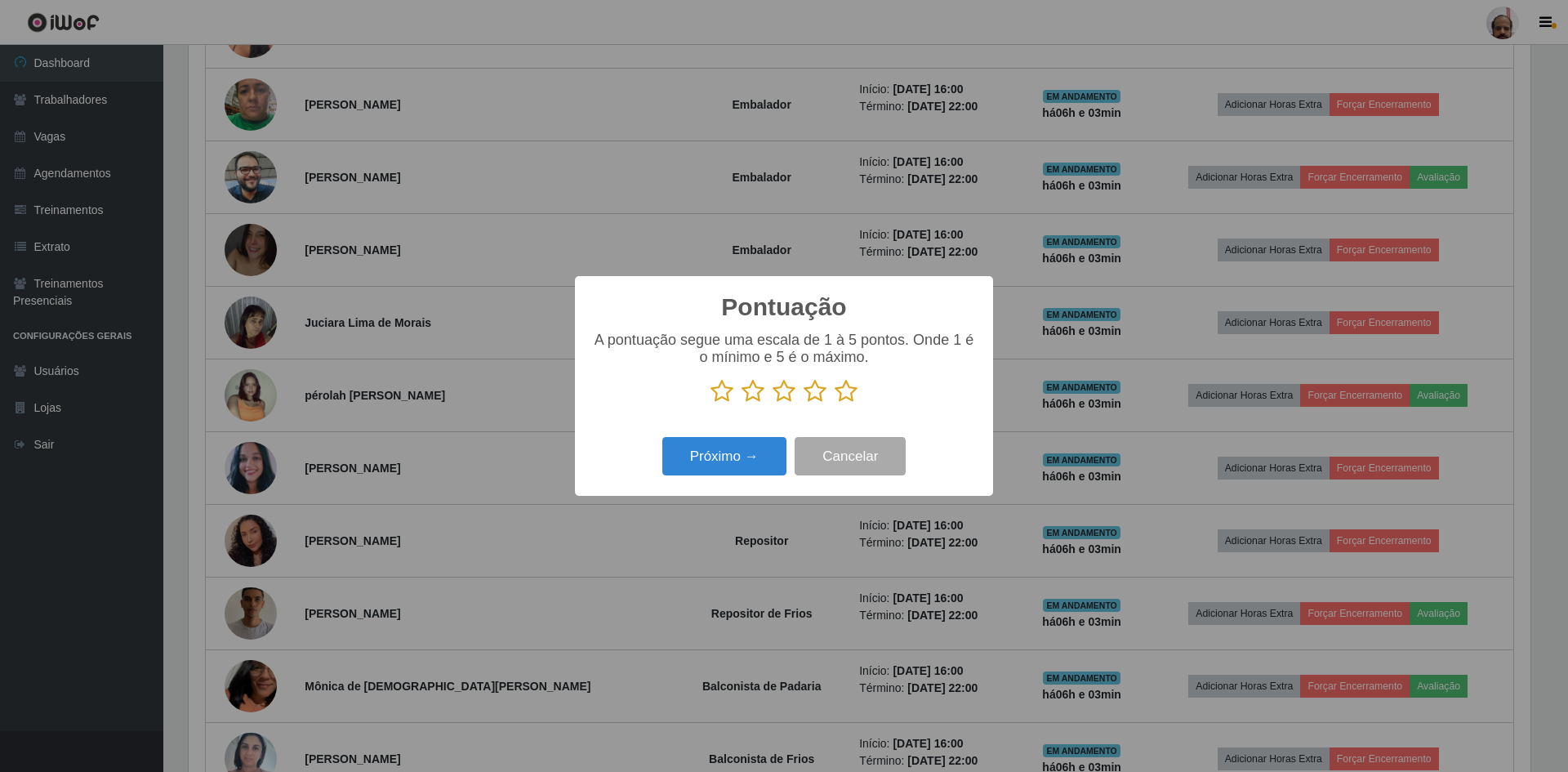
click at [855, 392] on icon at bounding box center [846, 391] width 23 height 25
click at [835, 403] on input "radio" at bounding box center [835, 403] width 0 height 0
click at [727, 453] on button "Próximo →" at bounding box center [724, 456] width 124 height 38
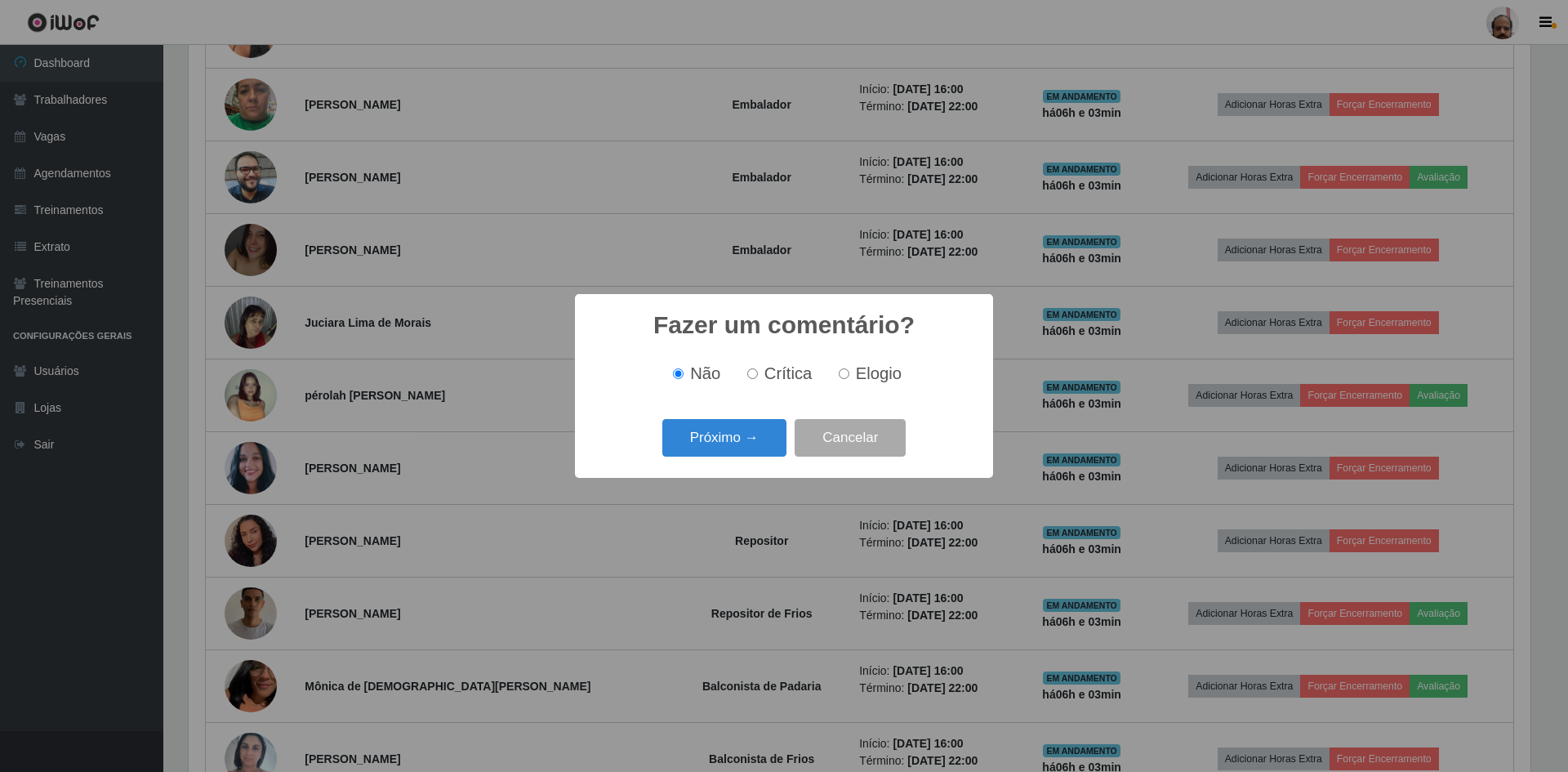
click at [835, 377] on label "Elogio" at bounding box center [867, 374] width 70 height 19
click at [839, 377] on input "Elogio" at bounding box center [844, 374] width 11 height 11
radio input "true"
click at [730, 434] on button "Próximo →" at bounding box center [724, 438] width 124 height 38
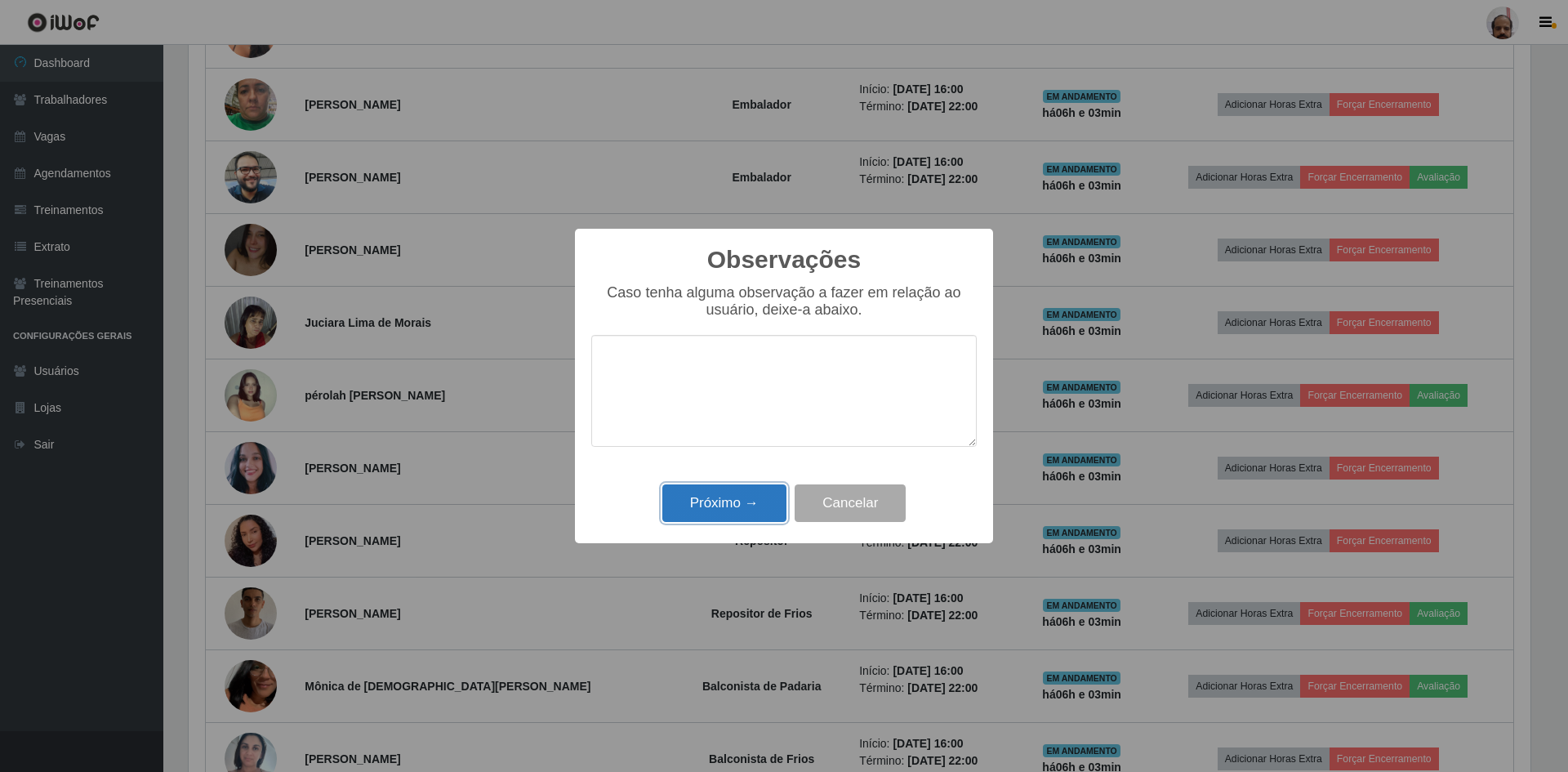
click at [721, 508] on button "Próximo →" at bounding box center [724, 504] width 124 height 38
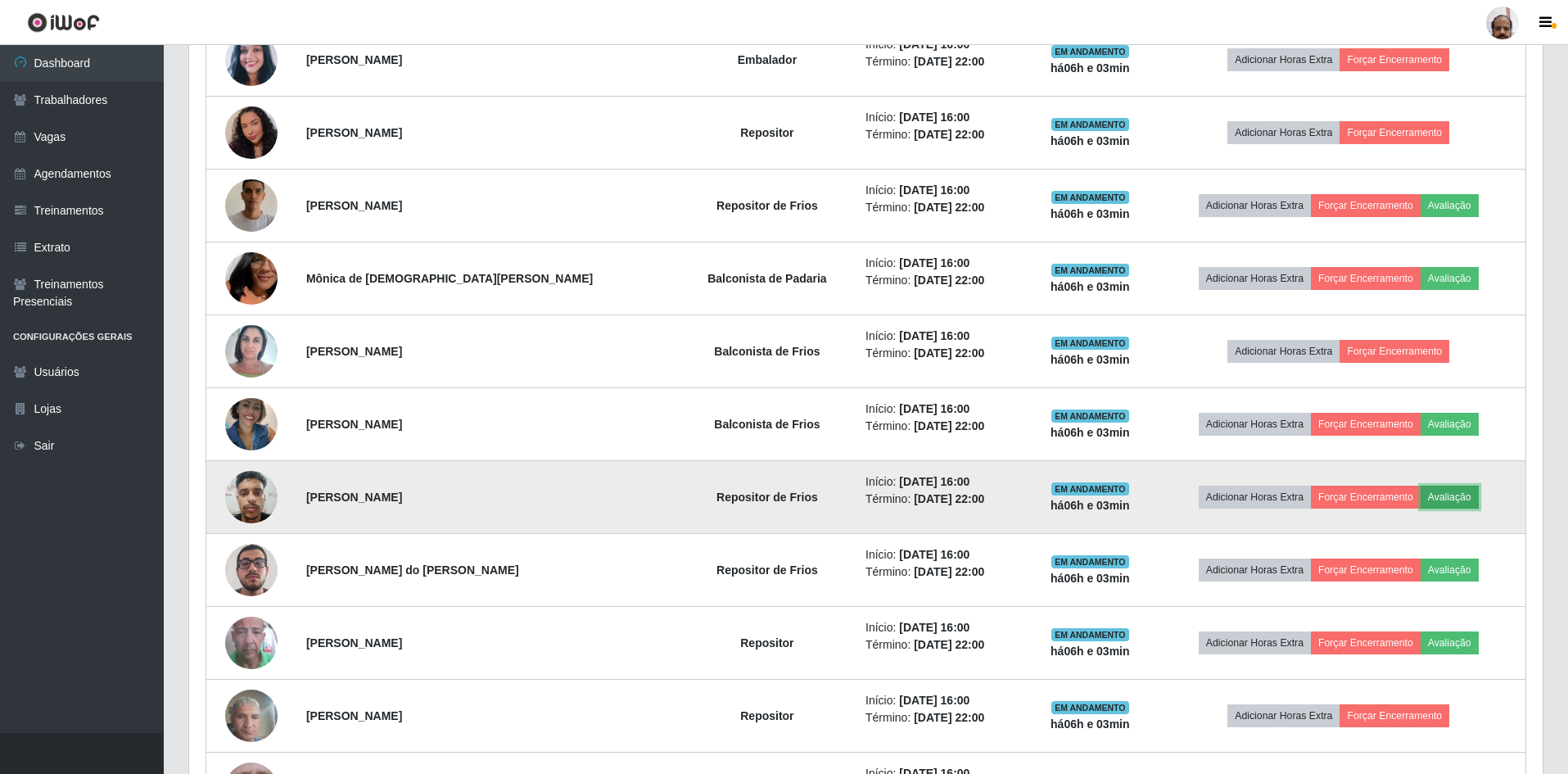
click at [1456, 499] on button "Avaliação" at bounding box center [1450, 497] width 58 height 23
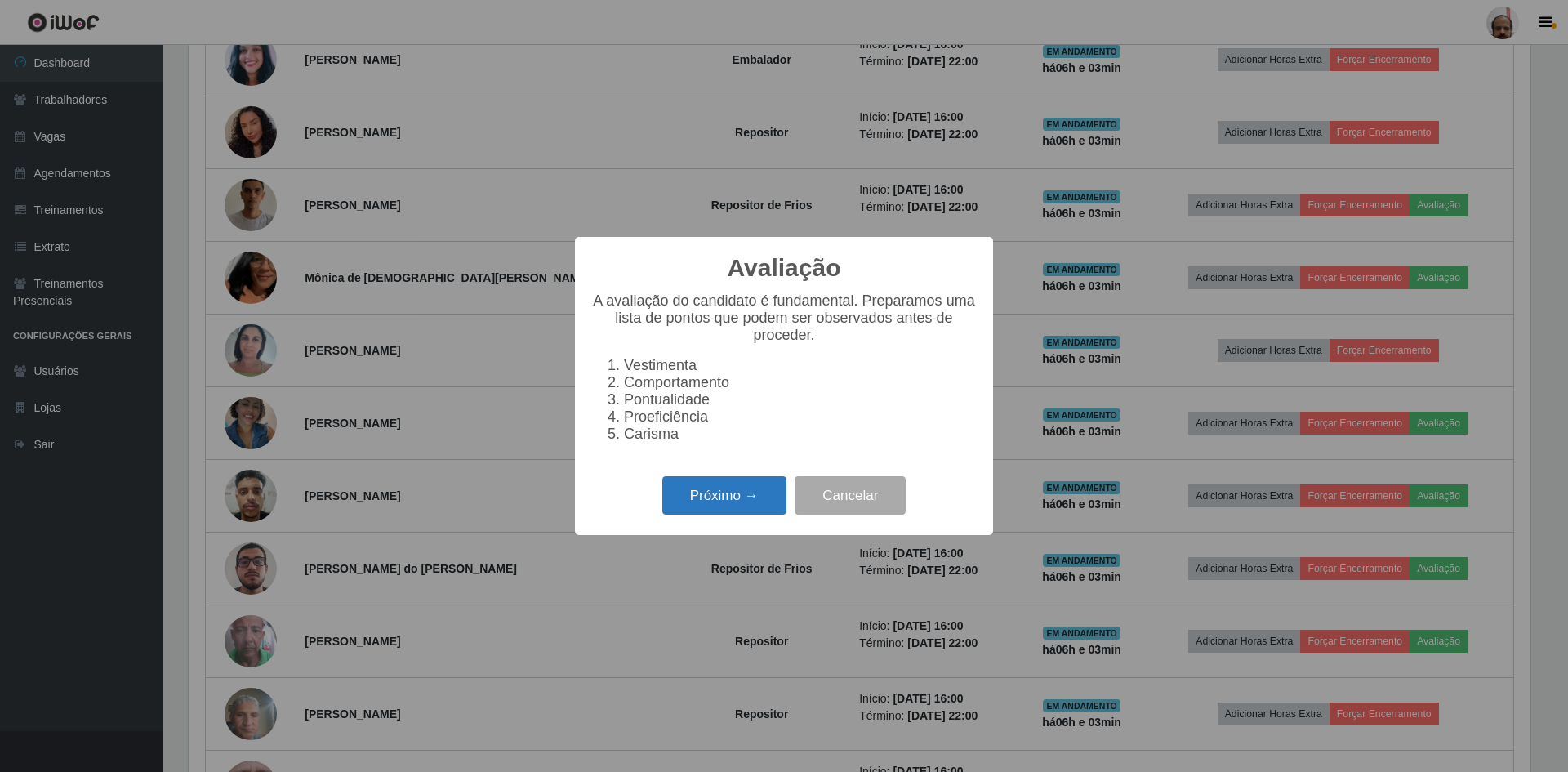
click at [762, 500] on button "Próximo →" at bounding box center [724, 495] width 124 height 38
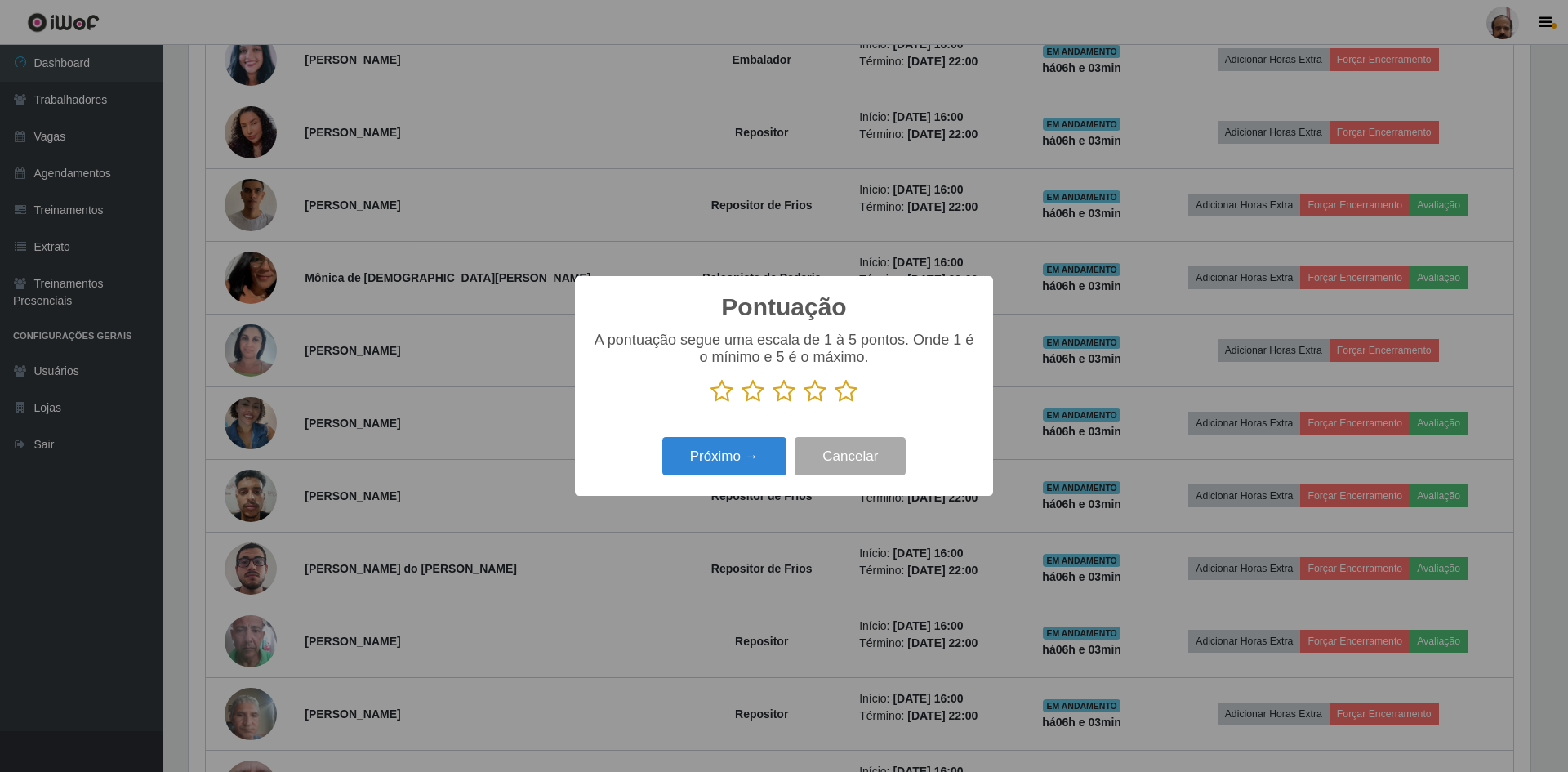
click at [844, 394] on icon at bounding box center [846, 391] width 23 height 25
click at [835, 403] on input "radio" at bounding box center [835, 403] width 0 height 0
click at [747, 450] on button "Próximo →" at bounding box center [724, 456] width 124 height 38
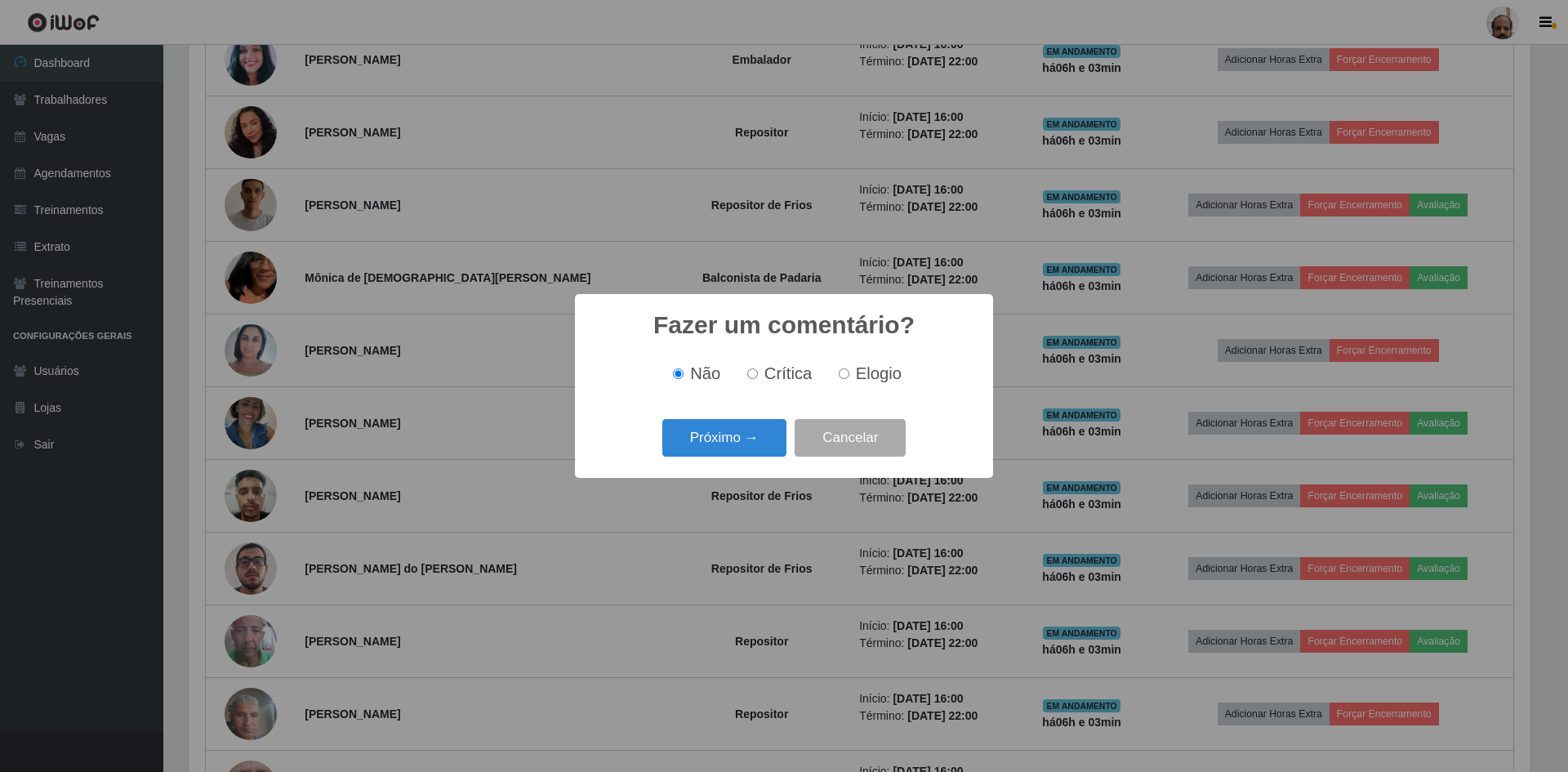
click at [856, 382] on span "Elogio" at bounding box center [879, 373] width 46 height 18
click at [850, 379] on input "Elogio" at bounding box center [844, 374] width 11 height 11
radio input "true"
click at [756, 448] on button "Próximo →" at bounding box center [724, 438] width 124 height 38
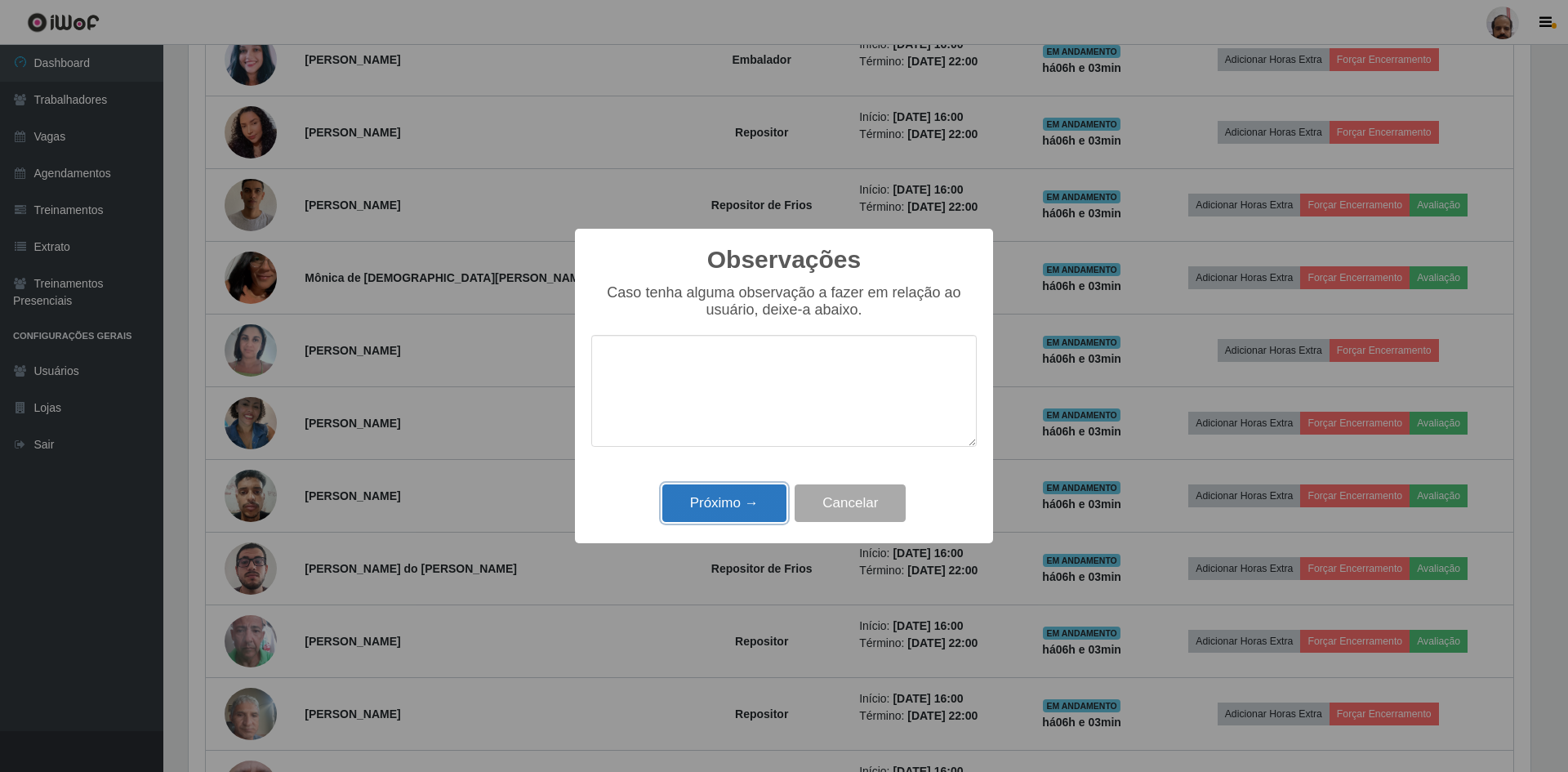
click at [705, 515] on button "Próximo →" at bounding box center [724, 504] width 124 height 38
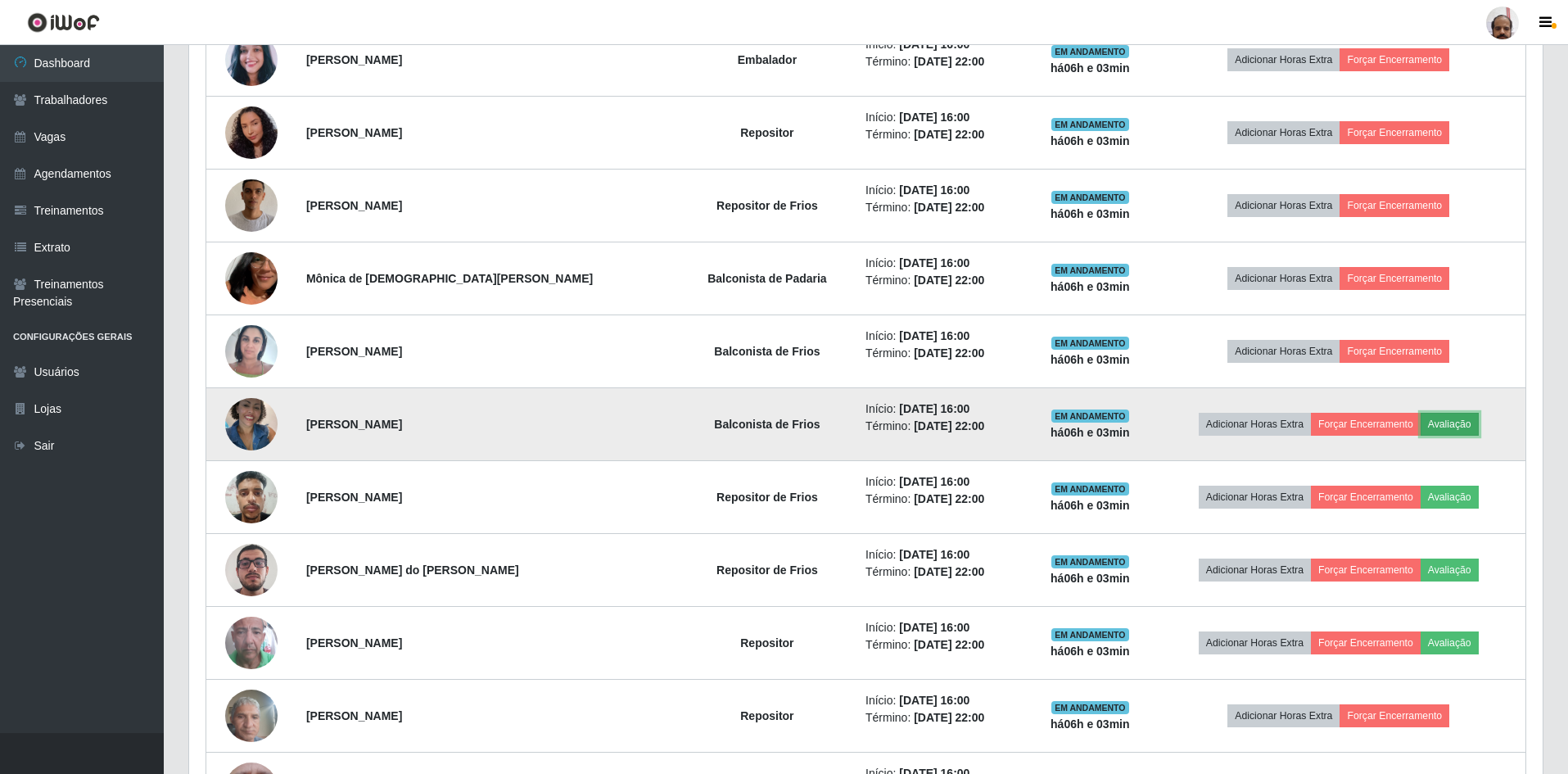
click at [1425, 422] on button "Avaliação" at bounding box center [1450, 424] width 58 height 23
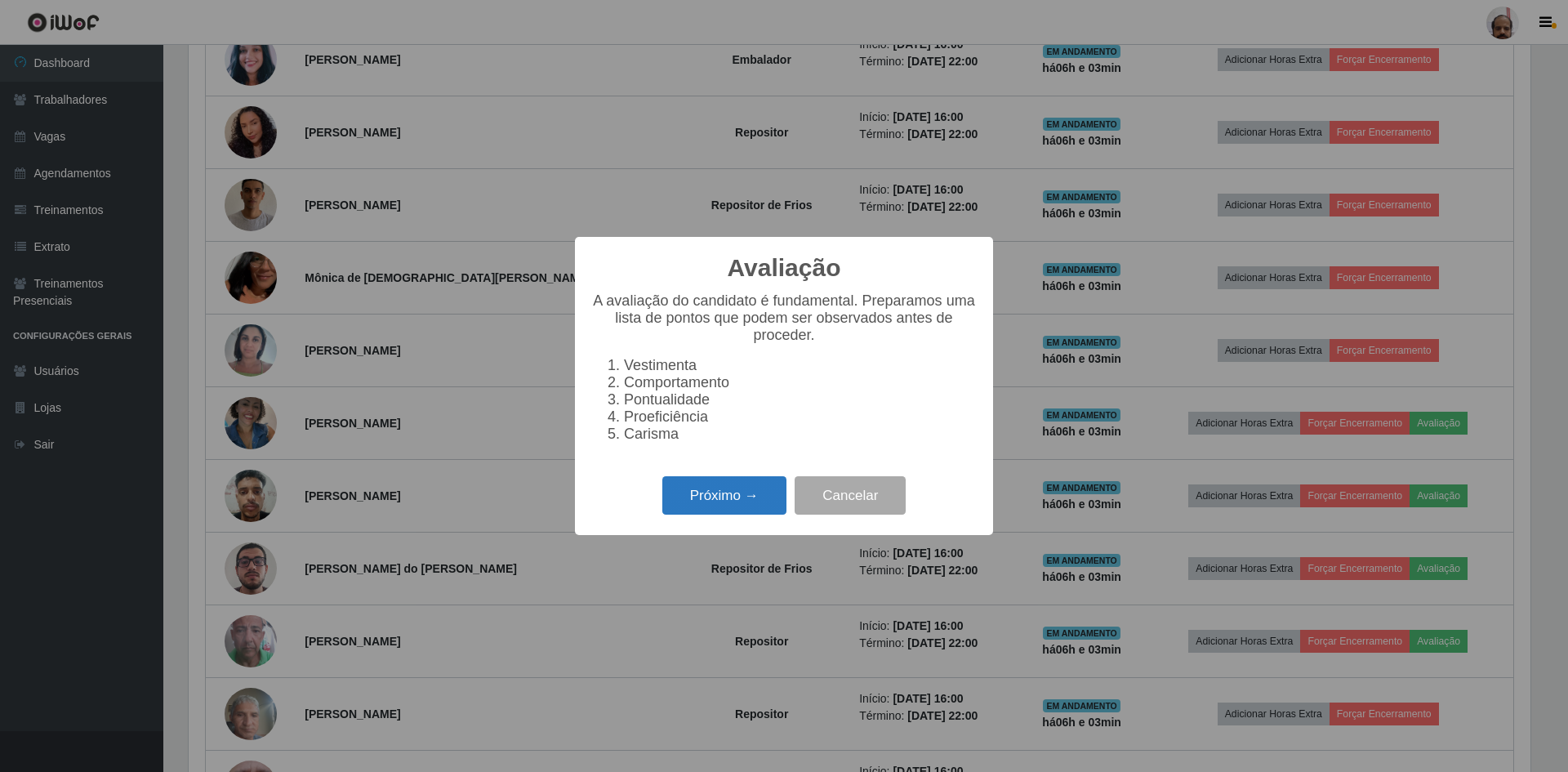
click at [722, 498] on button "Próximo →" at bounding box center [724, 495] width 124 height 38
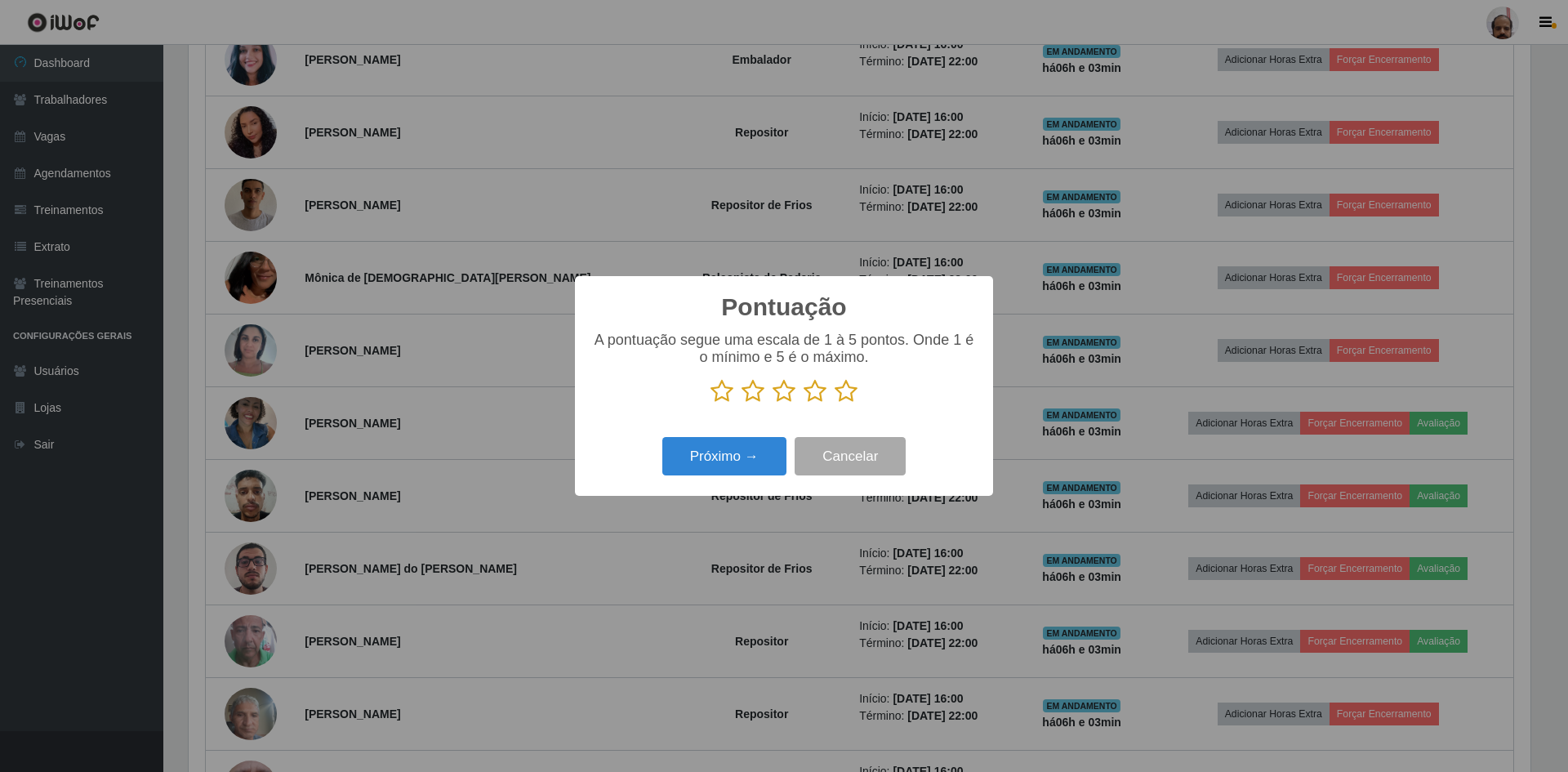
click at [853, 389] on icon at bounding box center [846, 391] width 23 height 25
click at [835, 403] on input "radio" at bounding box center [835, 403] width 0 height 0
click at [758, 451] on button "Próximo →" at bounding box center [724, 456] width 124 height 38
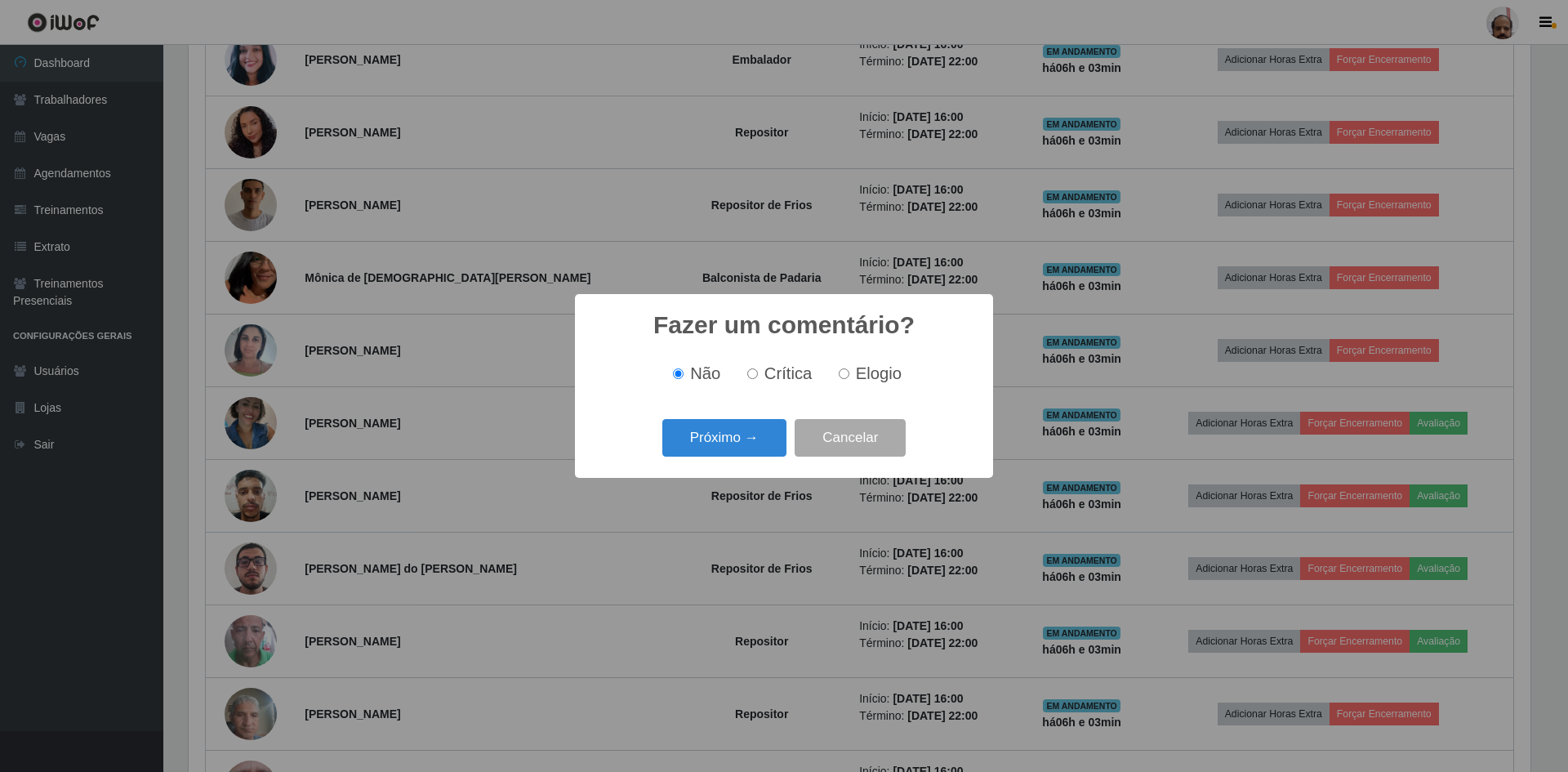
click at [861, 379] on span "Elogio" at bounding box center [879, 373] width 46 height 18
click at [850, 379] on input "Elogio" at bounding box center [844, 374] width 11 height 11
radio input "true"
click at [729, 437] on button "Próximo →" at bounding box center [724, 438] width 124 height 38
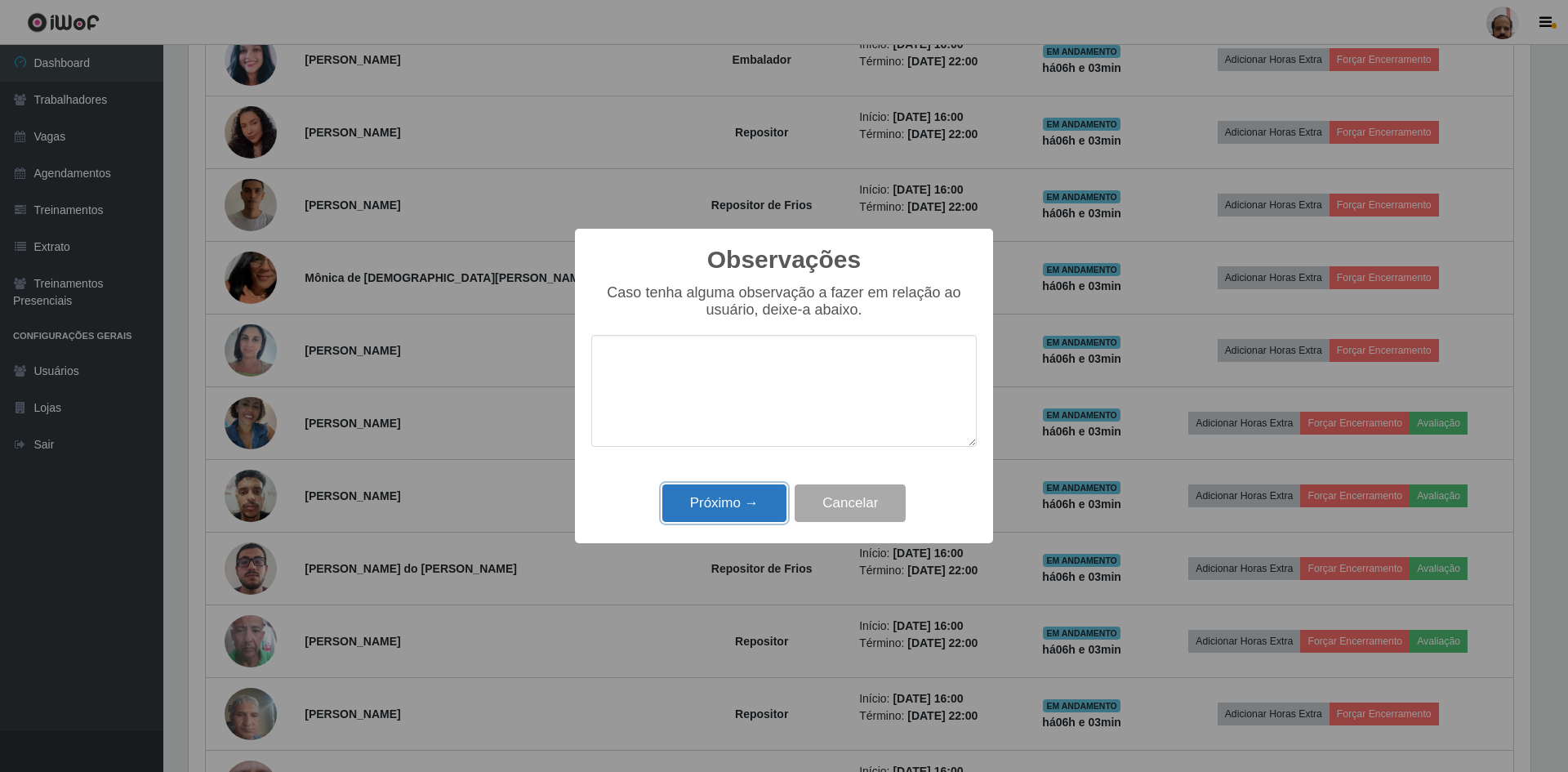
click at [729, 501] on button "Próximo →" at bounding box center [724, 504] width 124 height 38
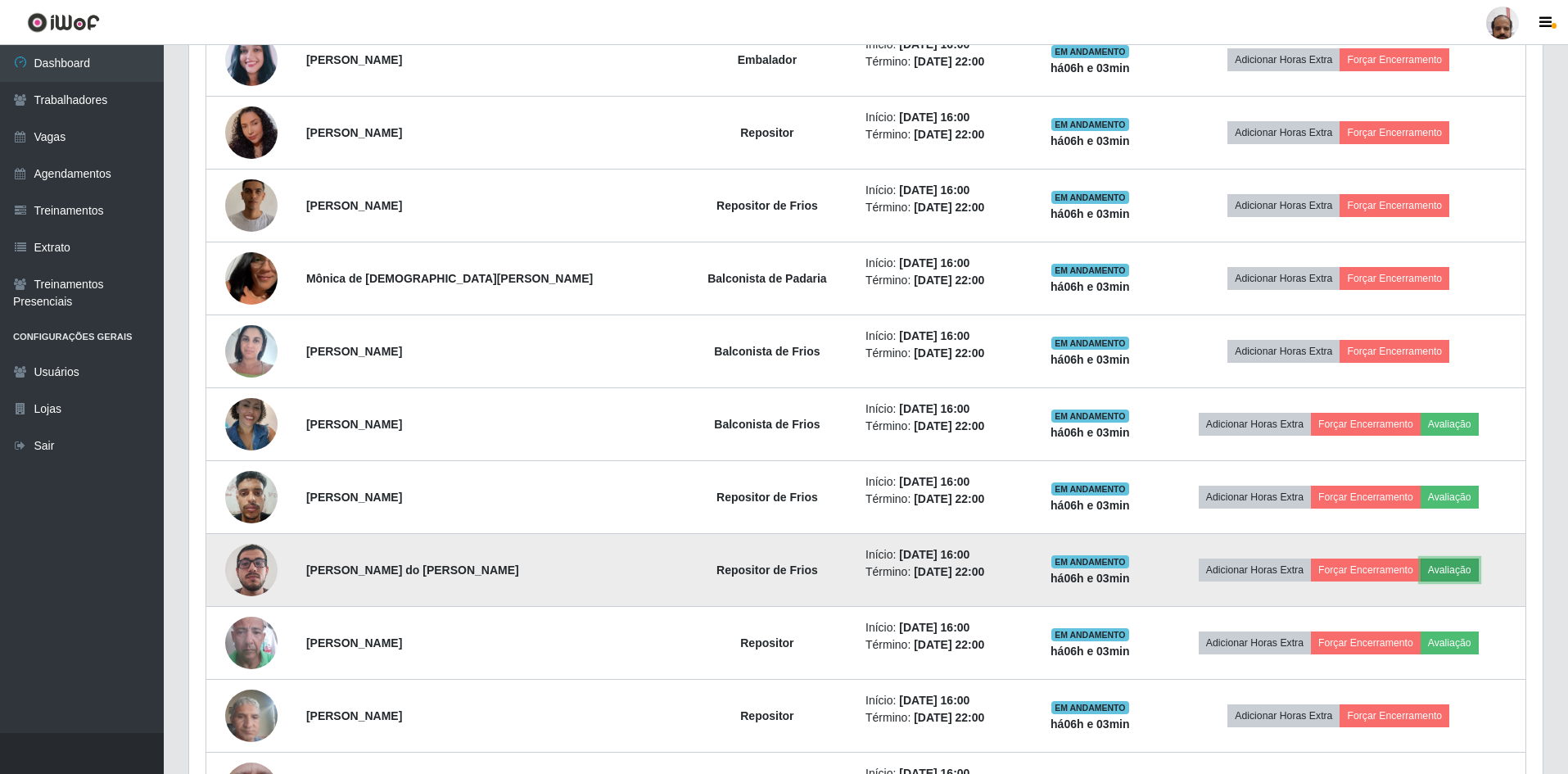
click at [1431, 566] on button "Avaliação" at bounding box center [1450, 570] width 58 height 23
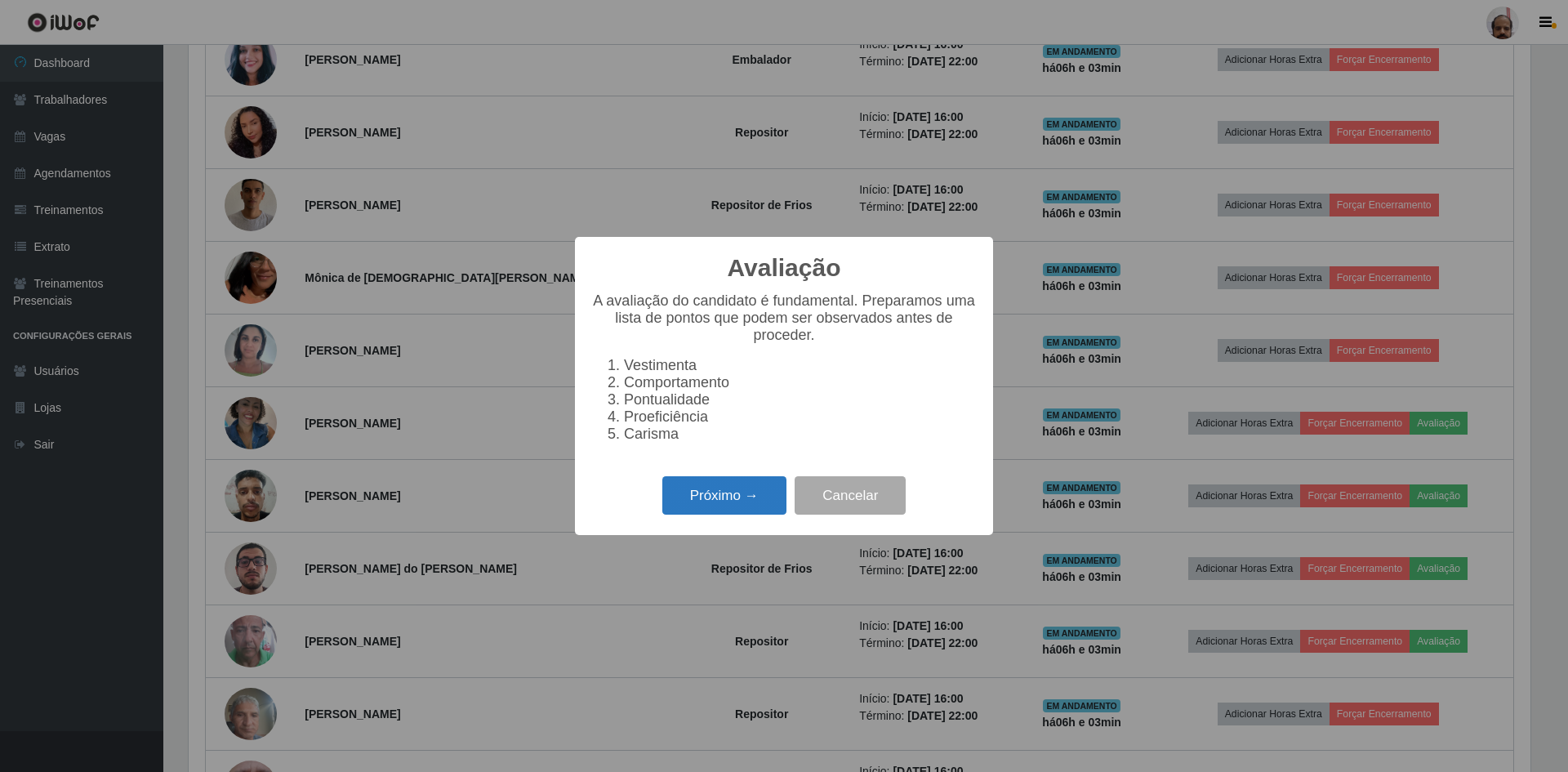
click at [703, 499] on button "Próximo →" at bounding box center [724, 495] width 124 height 38
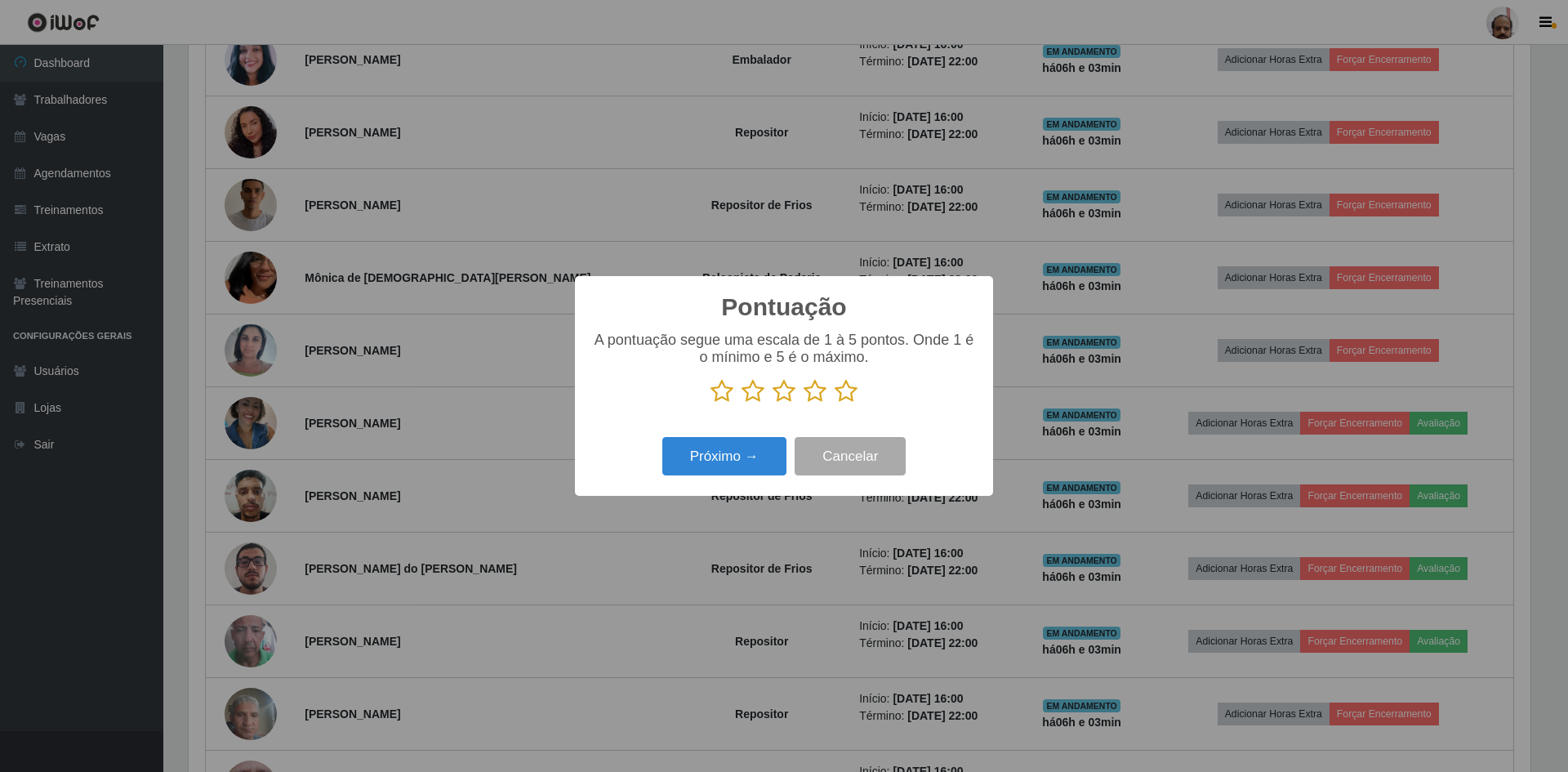
click at [846, 390] on icon at bounding box center [846, 391] width 23 height 25
click at [835, 403] on input "radio" at bounding box center [835, 403] width 0 height 0
click at [720, 456] on button "Próximo →" at bounding box center [724, 456] width 124 height 38
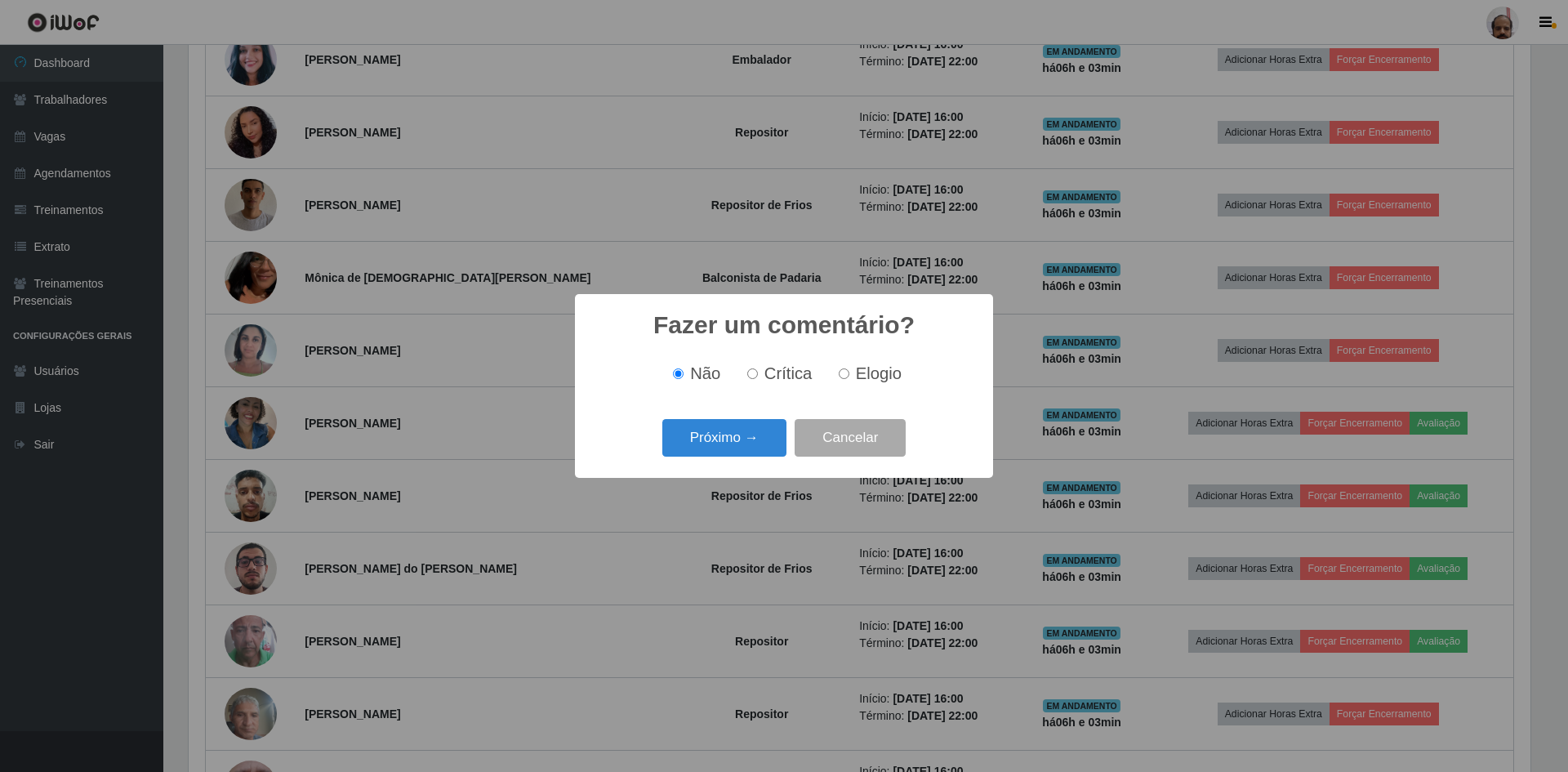
click at [851, 364] on label "Elogio" at bounding box center [867, 374] width 70 height 19
click at [850, 369] on input "Elogio" at bounding box center [844, 374] width 11 height 11
radio input "true"
click at [700, 449] on button "Próximo →" at bounding box center [724, 438] width 124 height 38
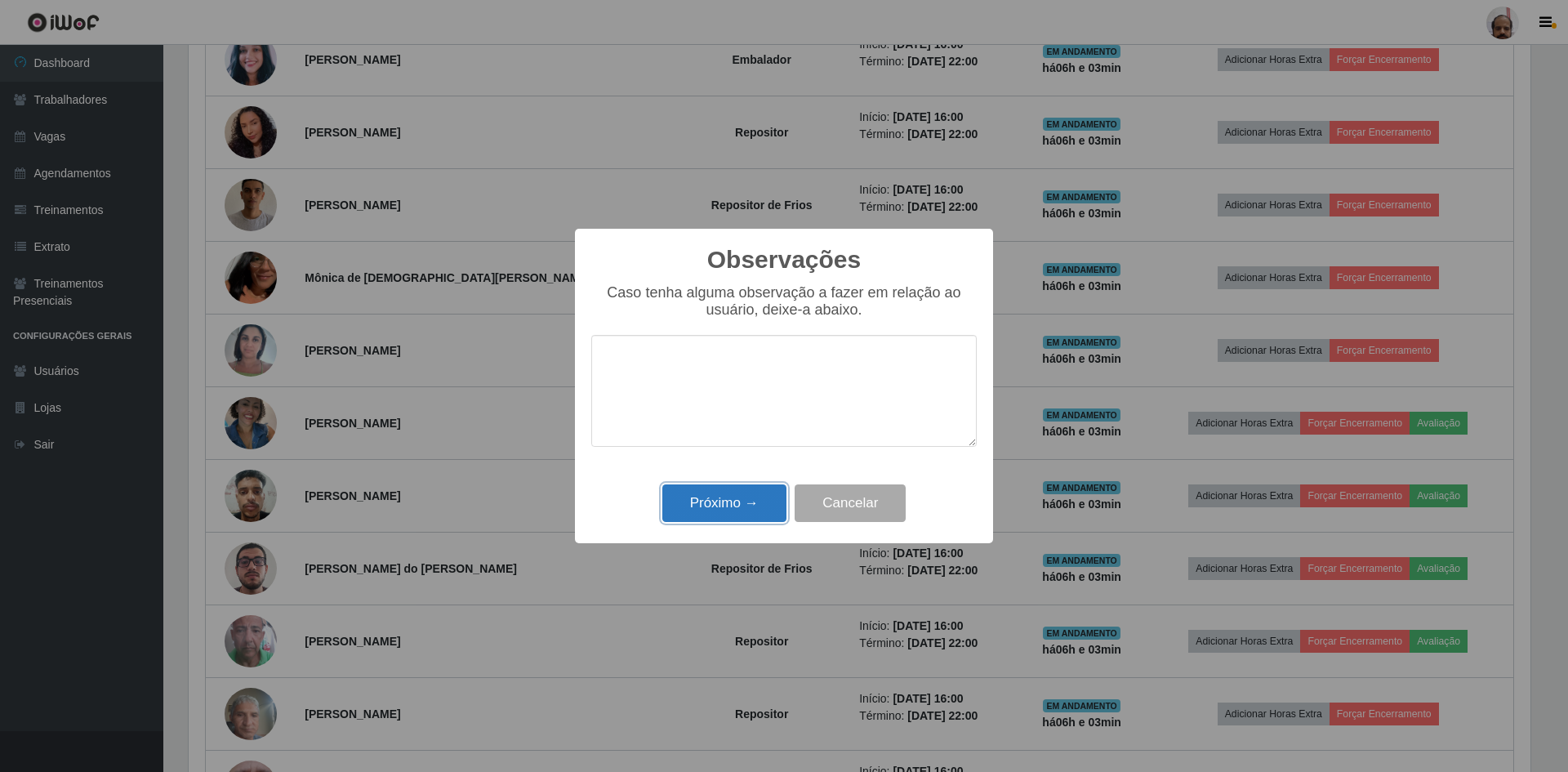
click at [705, 504] on button "Próximo →" at bounding box center [724, 504] width 124 height 38
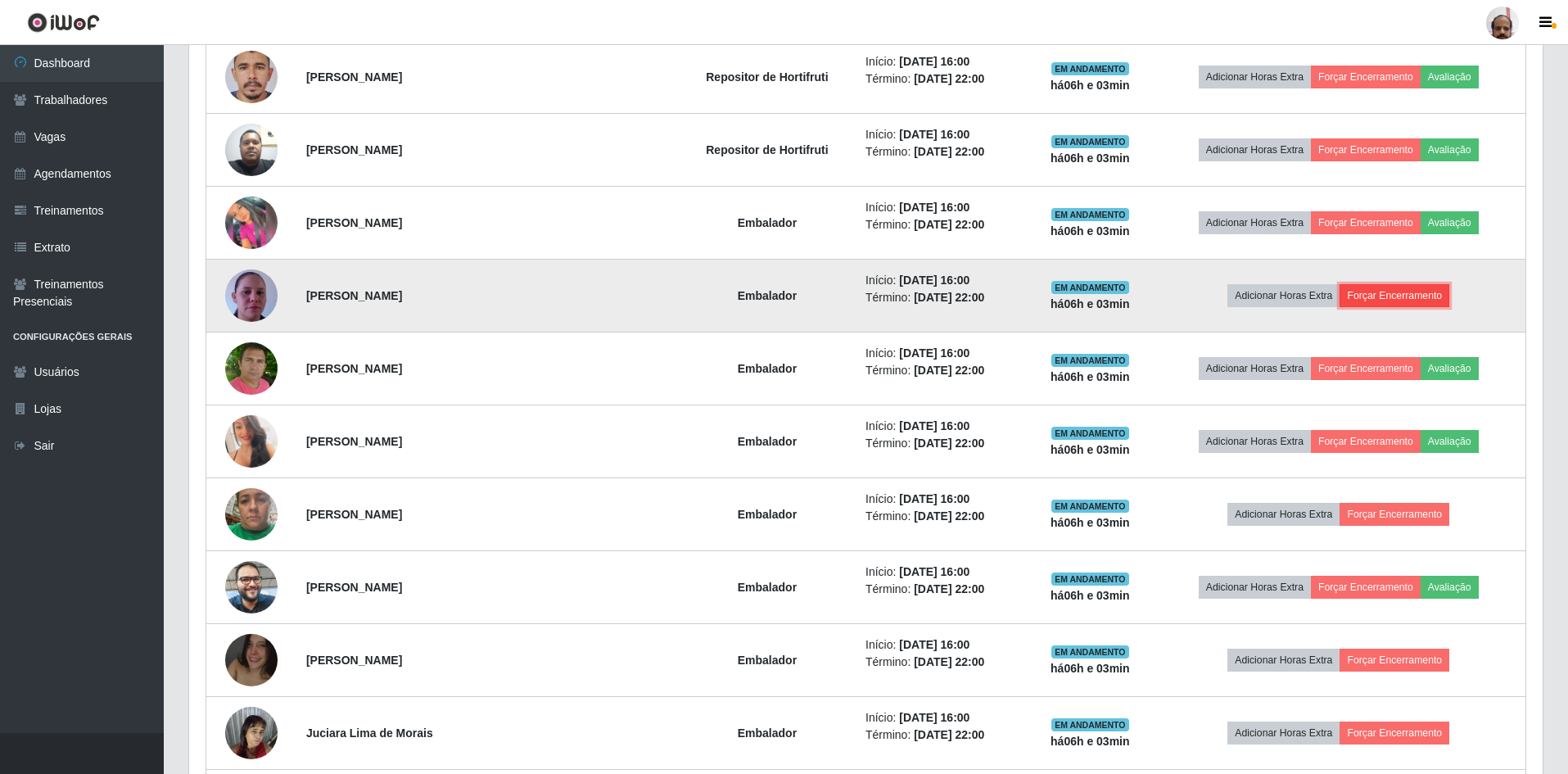
click at [1393, 291] on button "Forçar Encerramento" at bounding box center [1394, 295] width 110 height 23
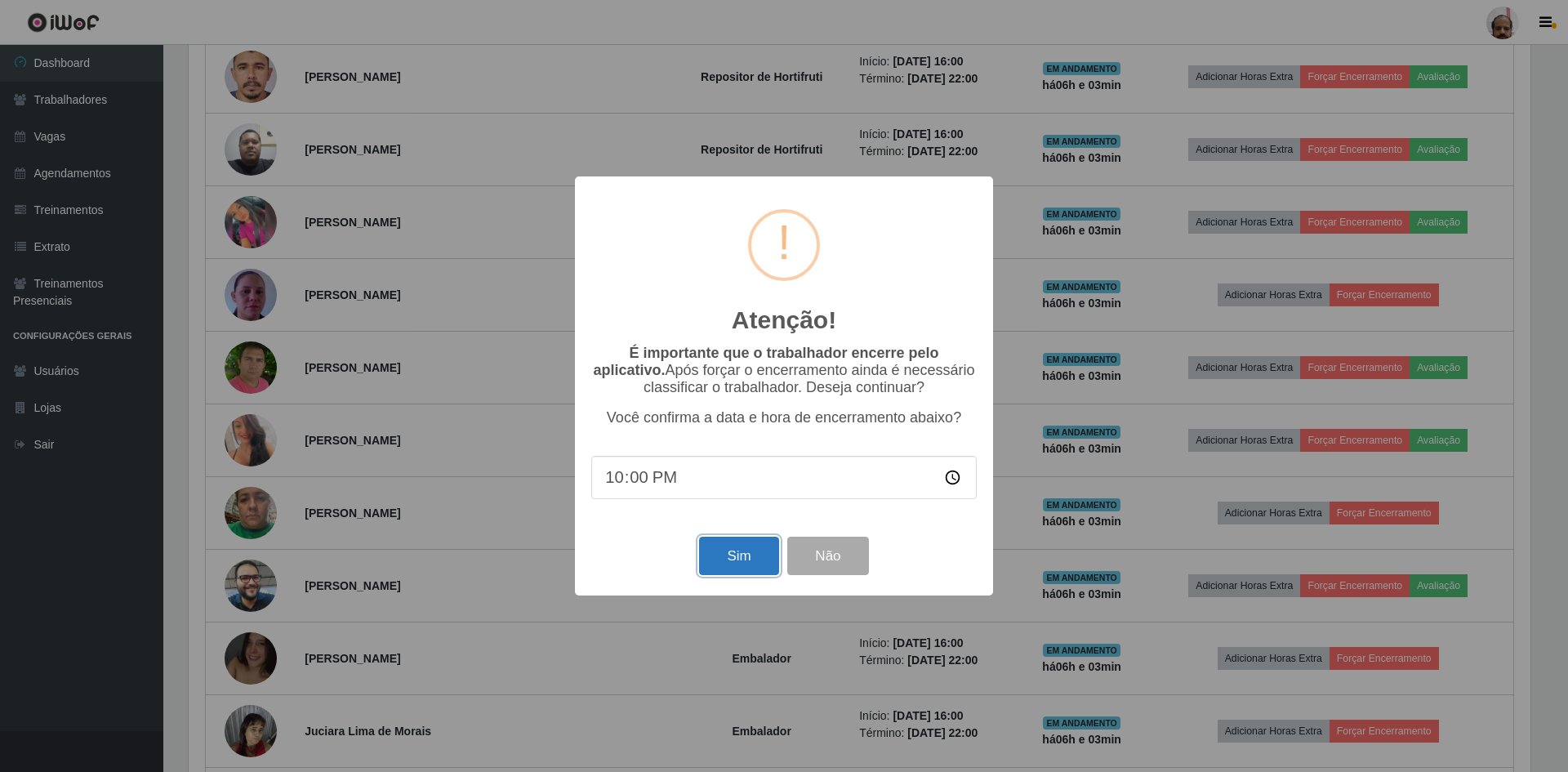
click at [709, 558] on button "Sim" at bounding box center [739, 555] width 79 height 38
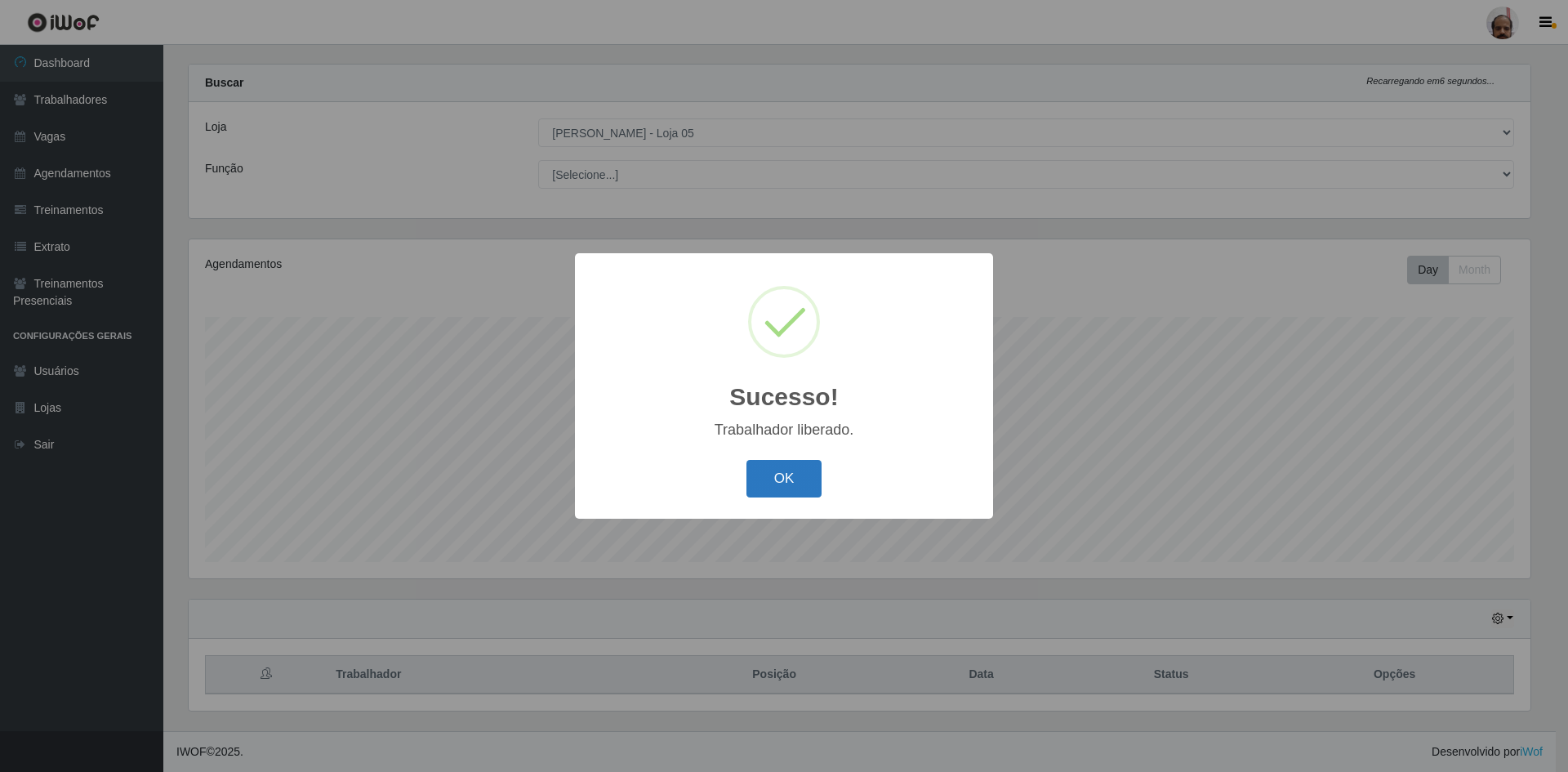
click at [780, 486] on button "OK" at bounding box center [784, 479] width 76 height 38
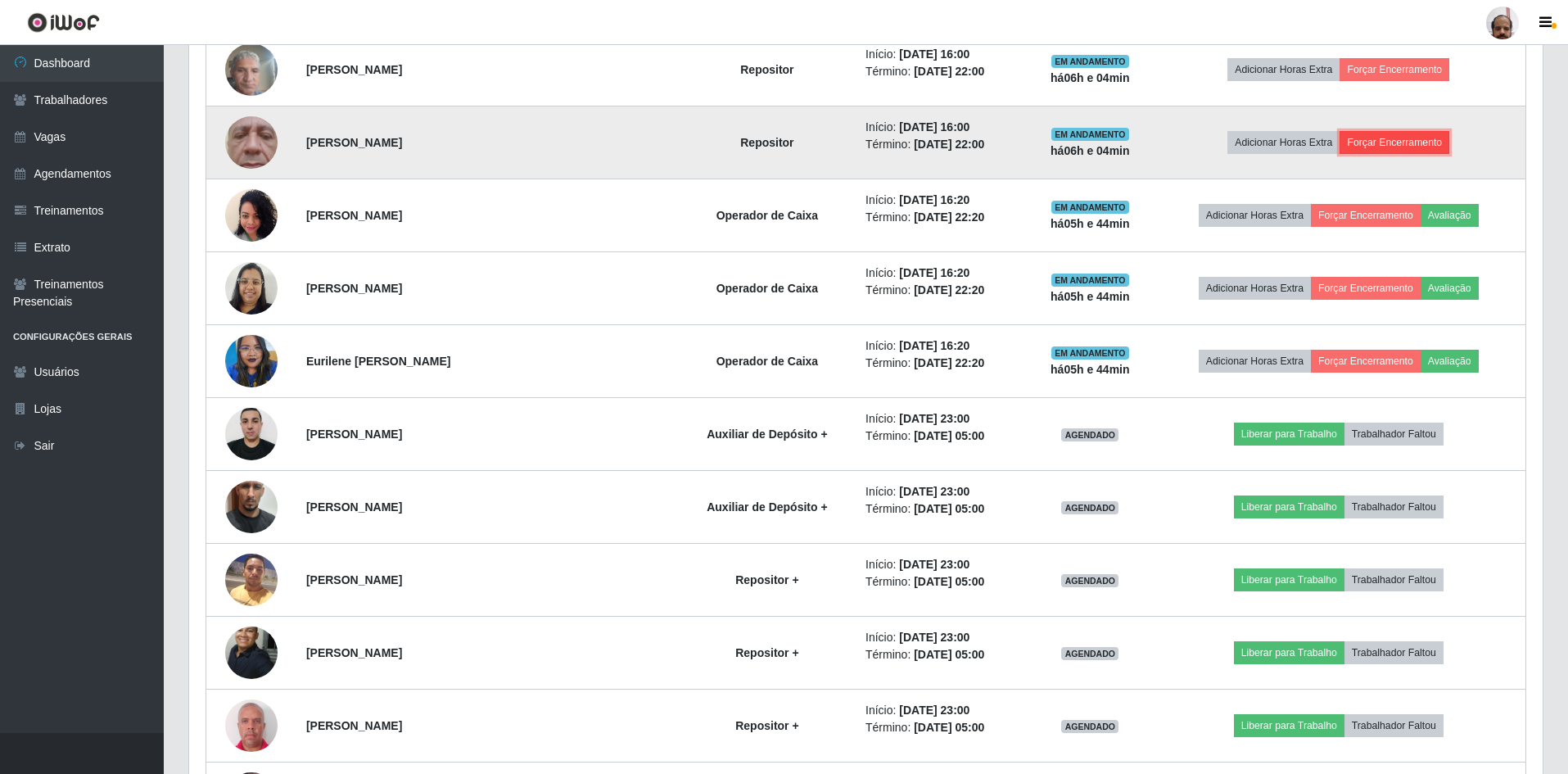
click at [1392, 151] on button "Forçar Encerramento" at bounding box center [1394, 142] width 110 height 23
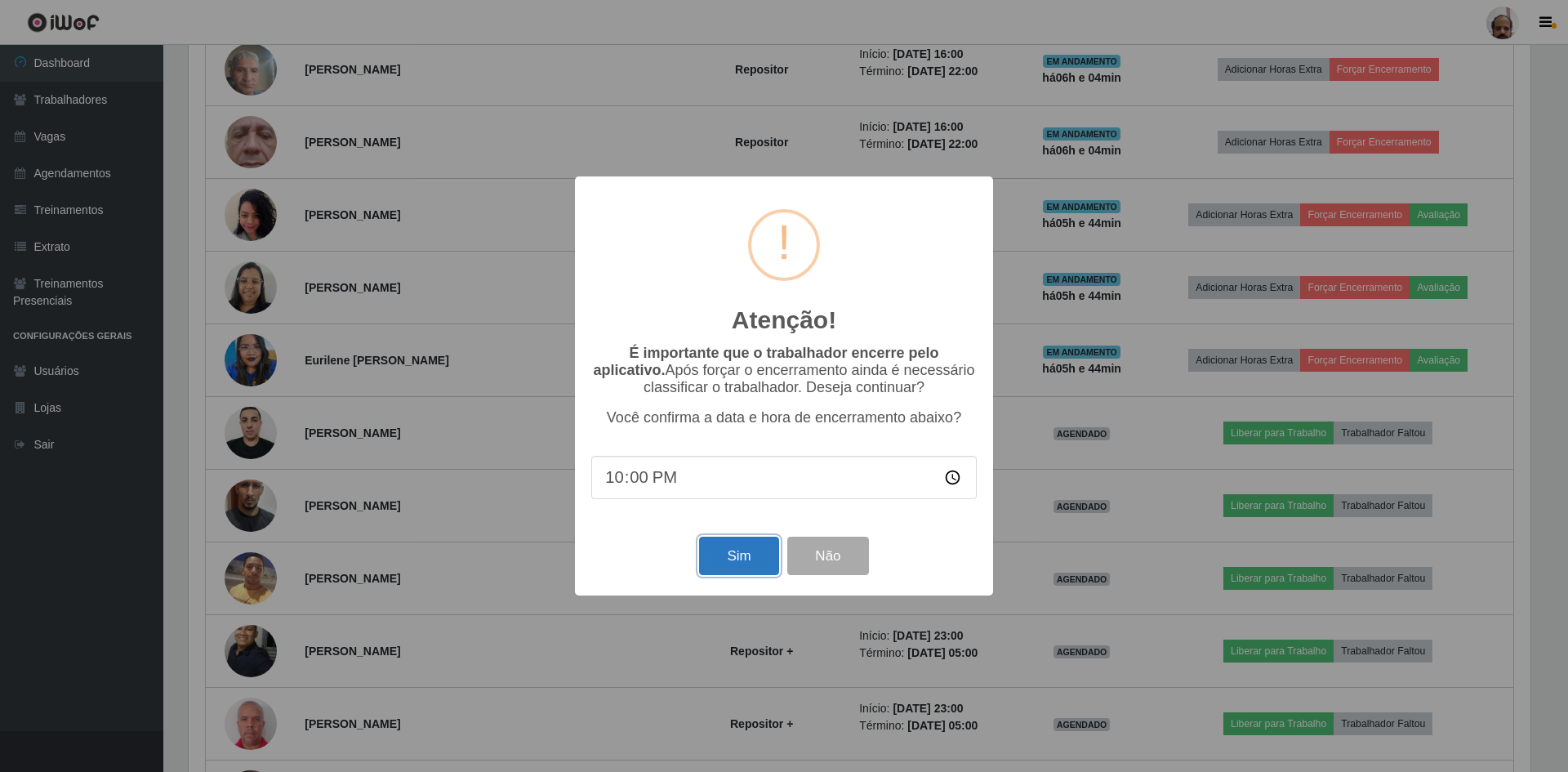
click at [739, 574] on button "Sim" at bounding box center [739, 555] width 79 height 38
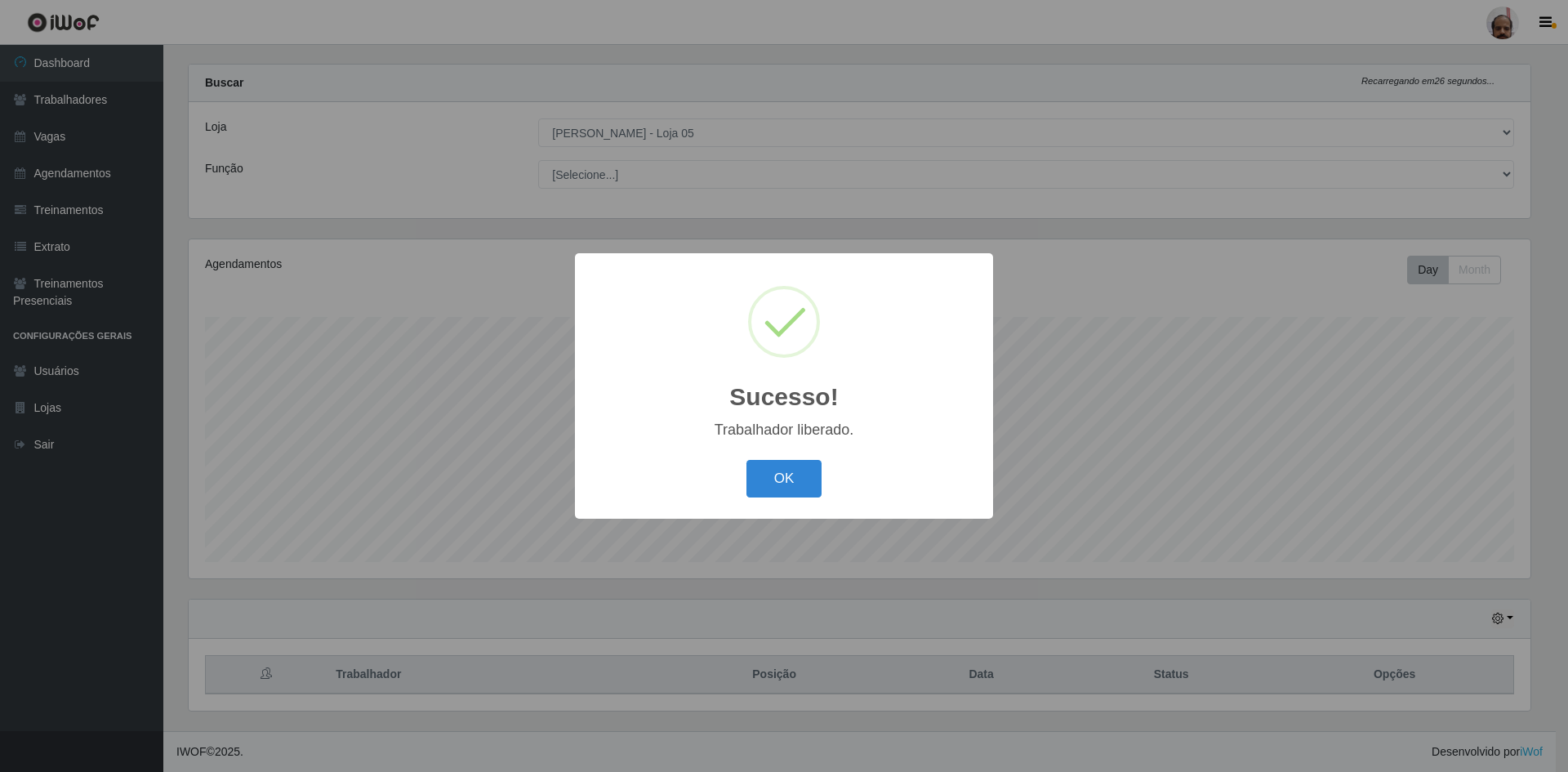
click at [824, 473] on div "OK Cancel" at bounding box center [784, 478] width 385 height 47
click at [806, 476] on button "OK" at bounding box center [784, 479] width 76 height 38
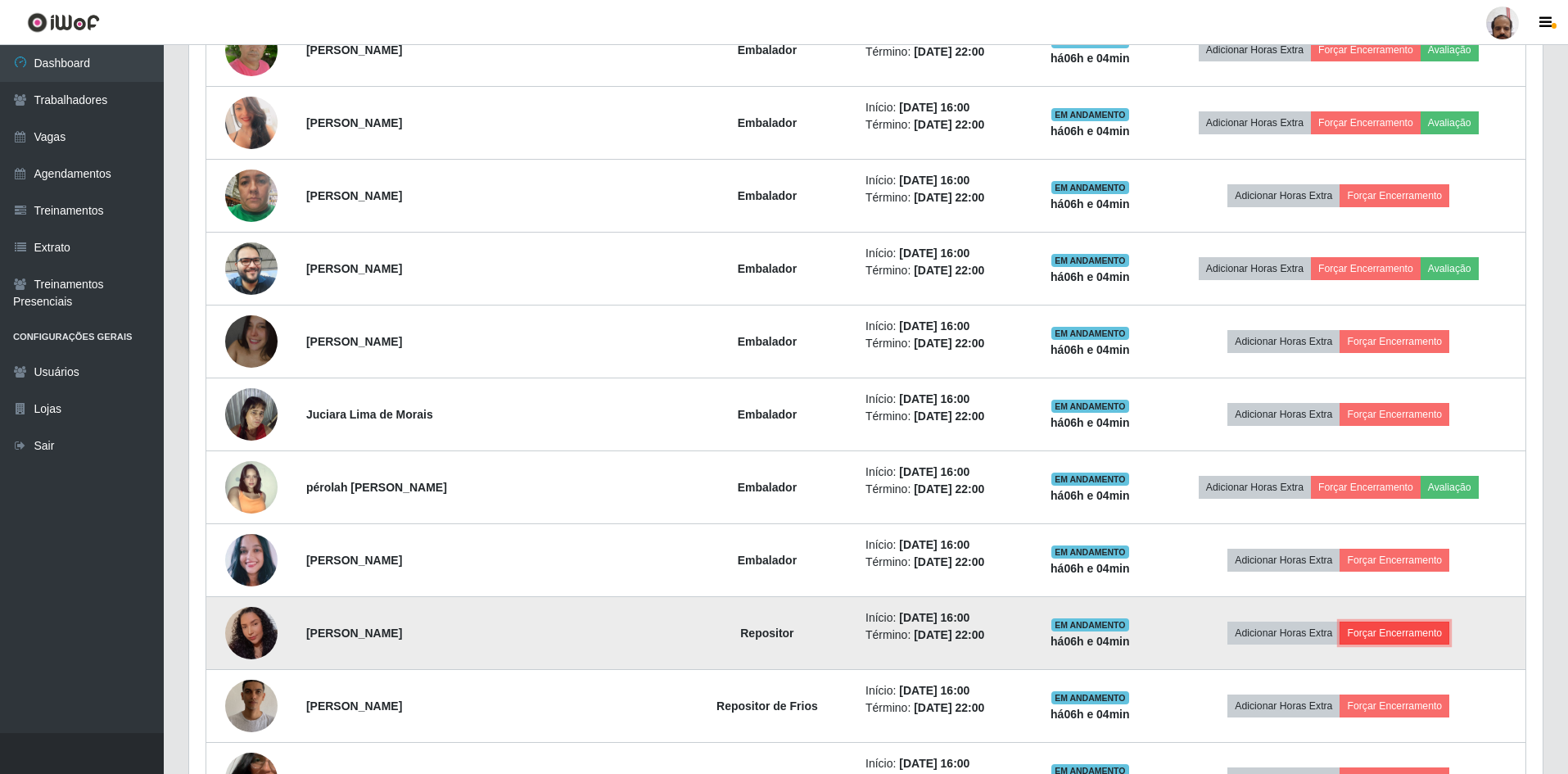
click at [1388, 634] on button "Forçar Encerramento" at bounding box center [1394, 633] width 110 height 23
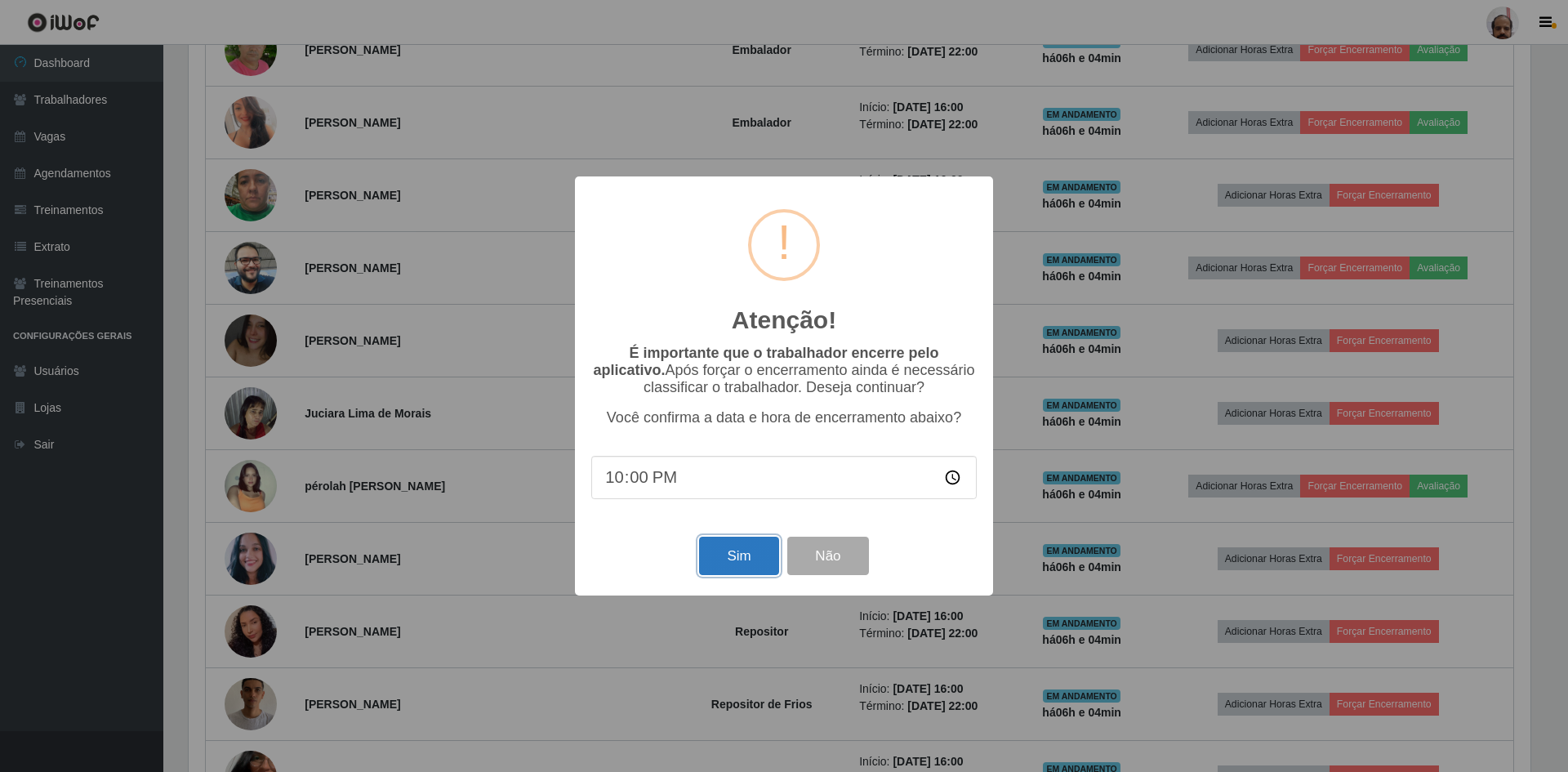
click at [755, 571] on button "Sim" at bounding box center [739, 555] width 79 height 38
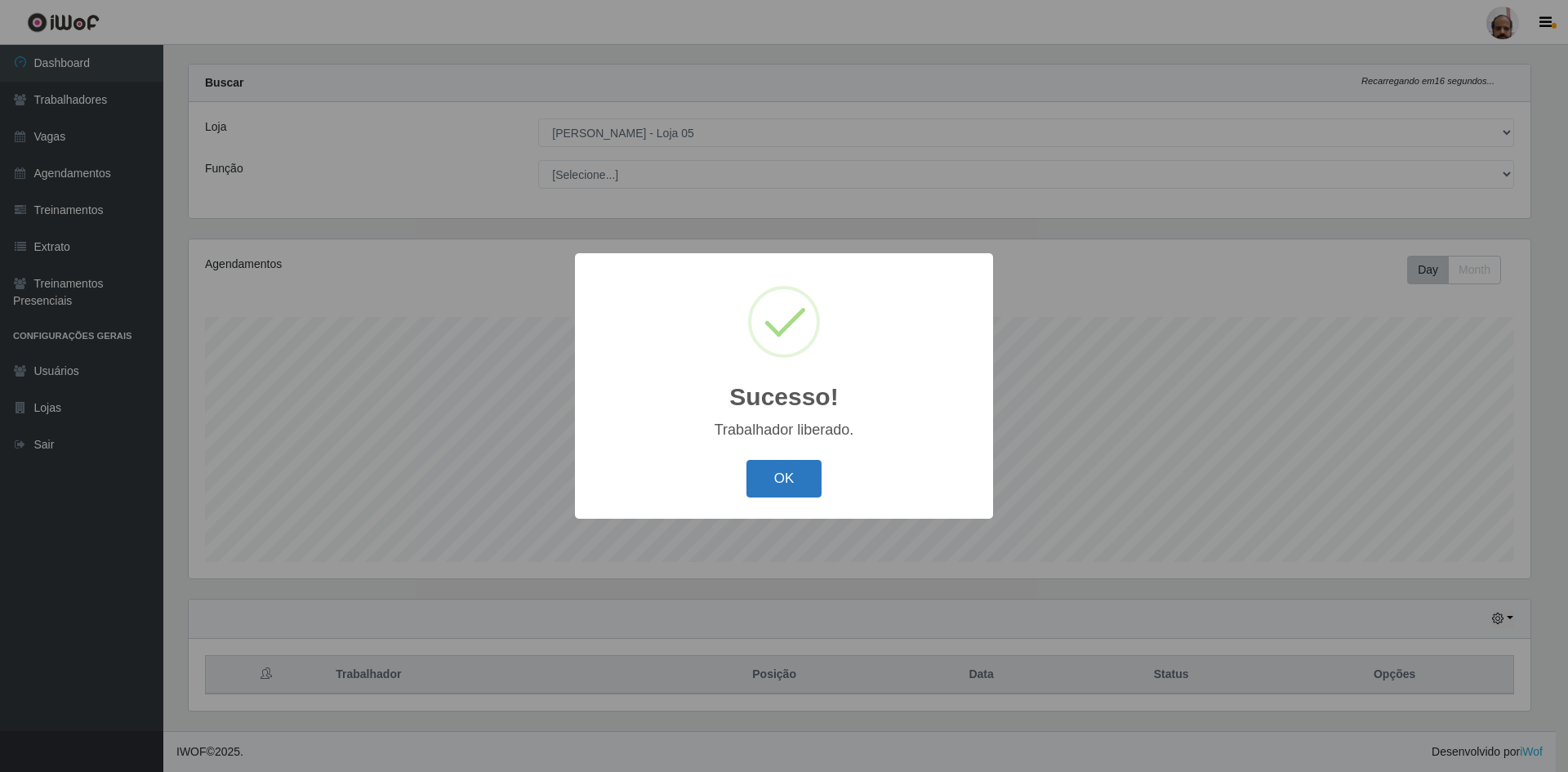
click at [798, 480] on button "OK" at bounding box center [784, 479] width 76 height 38
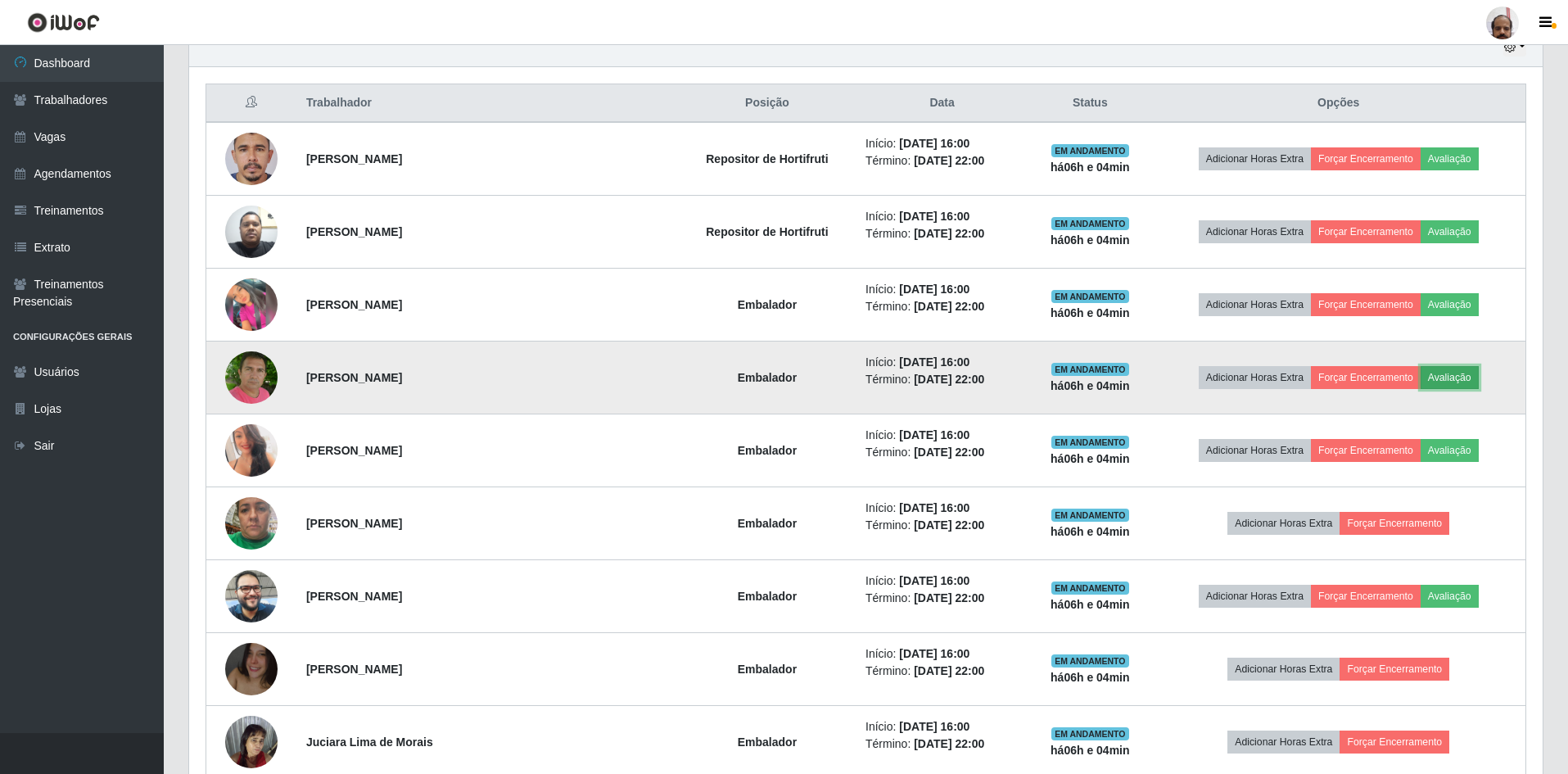
click at [1435, 381] on button "Avaliação" at bounding box center [1450, 377] width 58 height 23
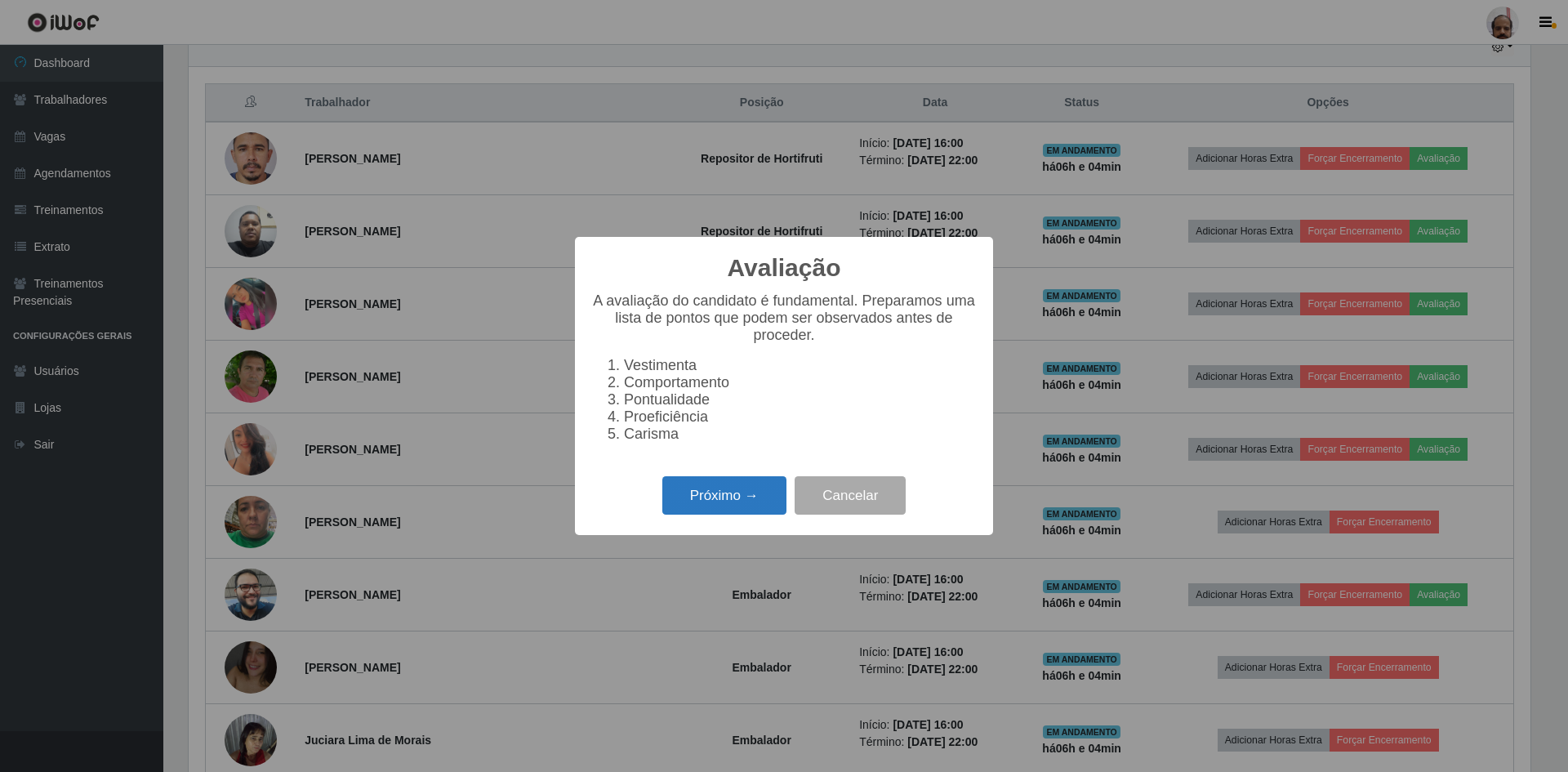
click at [684, 507] on button "Próximo →" at bounding box center [724, 495] width 124 height 38
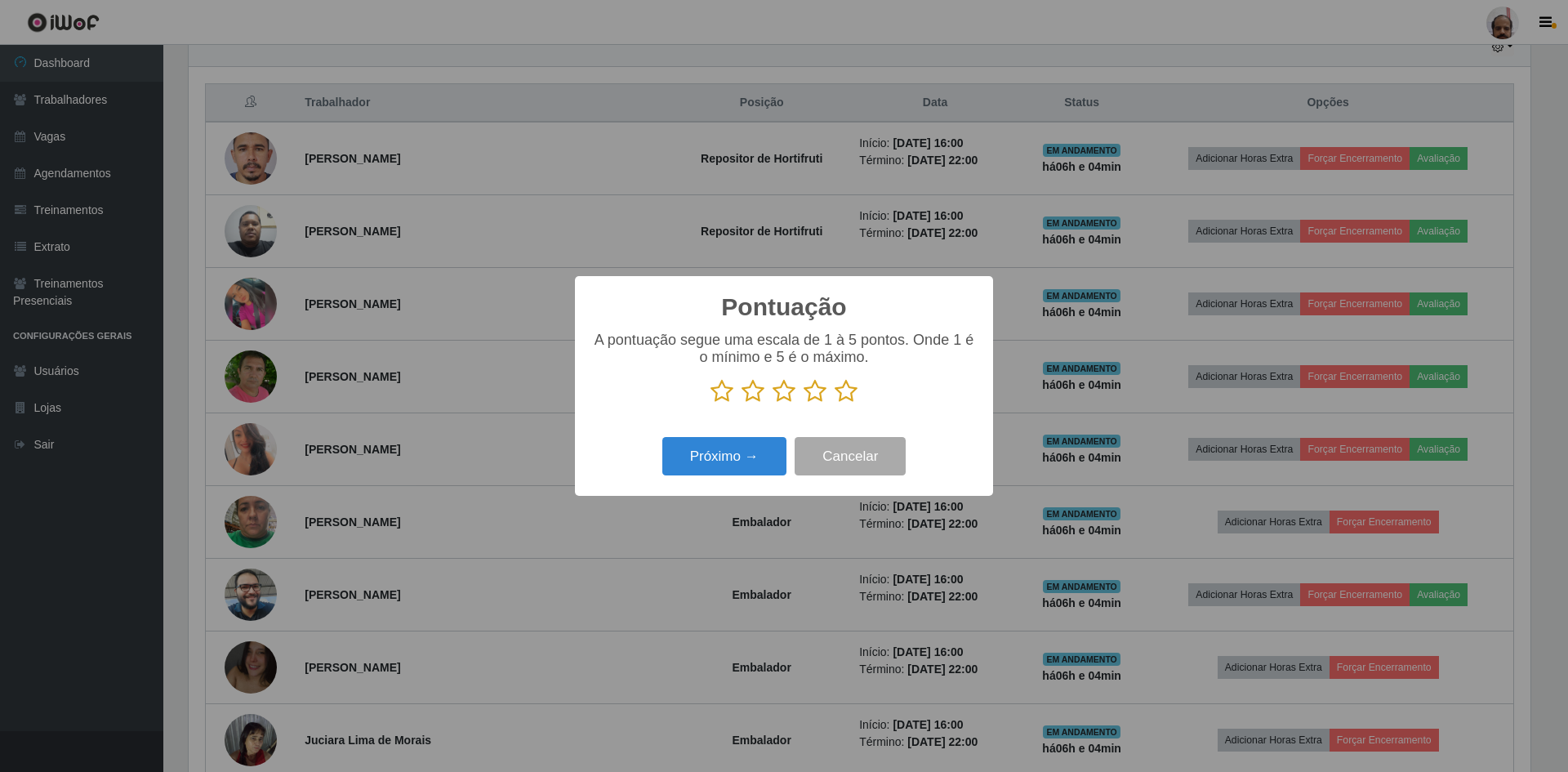
click at [846, 392] on icon at bounding box center [846, 391] width 23 height 25
click at [835, 403] on input "radio" at bounding box center [835, 403] width 0 height 0
drag, startPoint x: 748, startPoint y: 464, endPoint x: 756, endPoint y: 459, distance: 9.4
click at [756, 459] on button "Próximo →" at bounding box center [724, 456] width 124 height 38
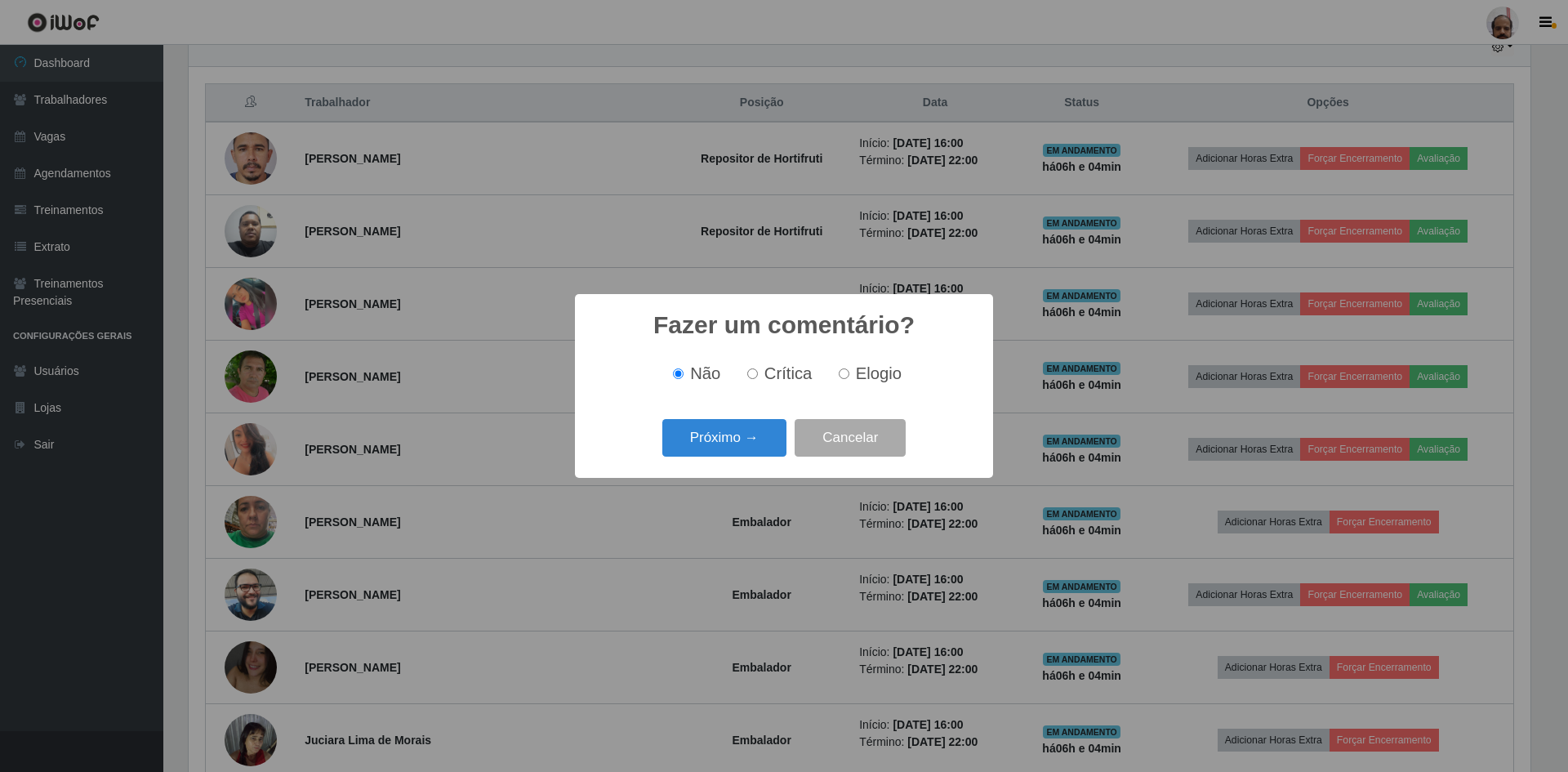
click at [841, 377] on input "Elogio" at bounding box center [844, 374] width 11 height 11
radio input "true"
click at [733, 440] on button "Próximo →" at bounding box center [724, 438] width 124 height 38
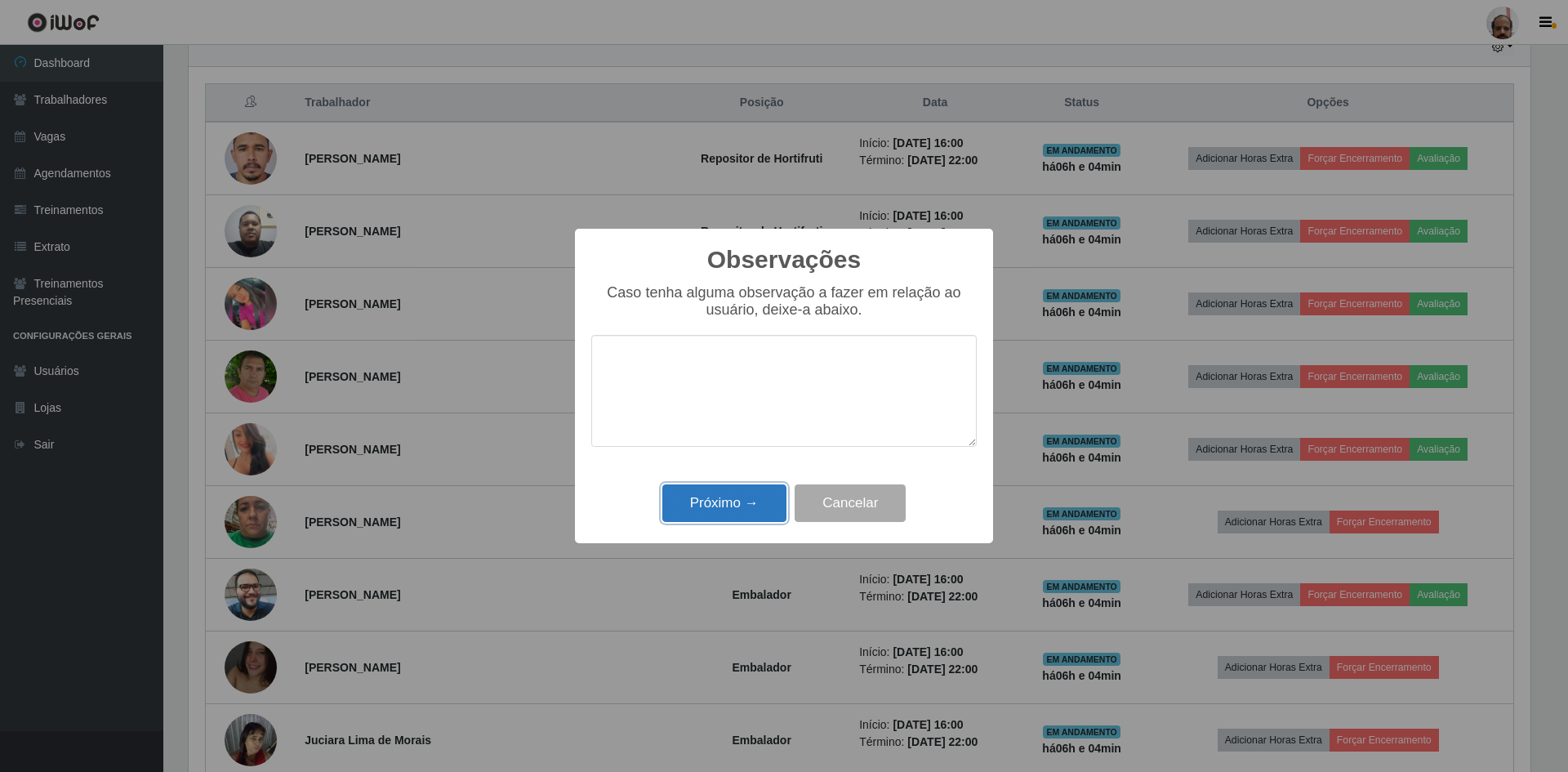
click at [711, 500] on button "Próximo →" at bounding box center [724, 504] width 124 height 38
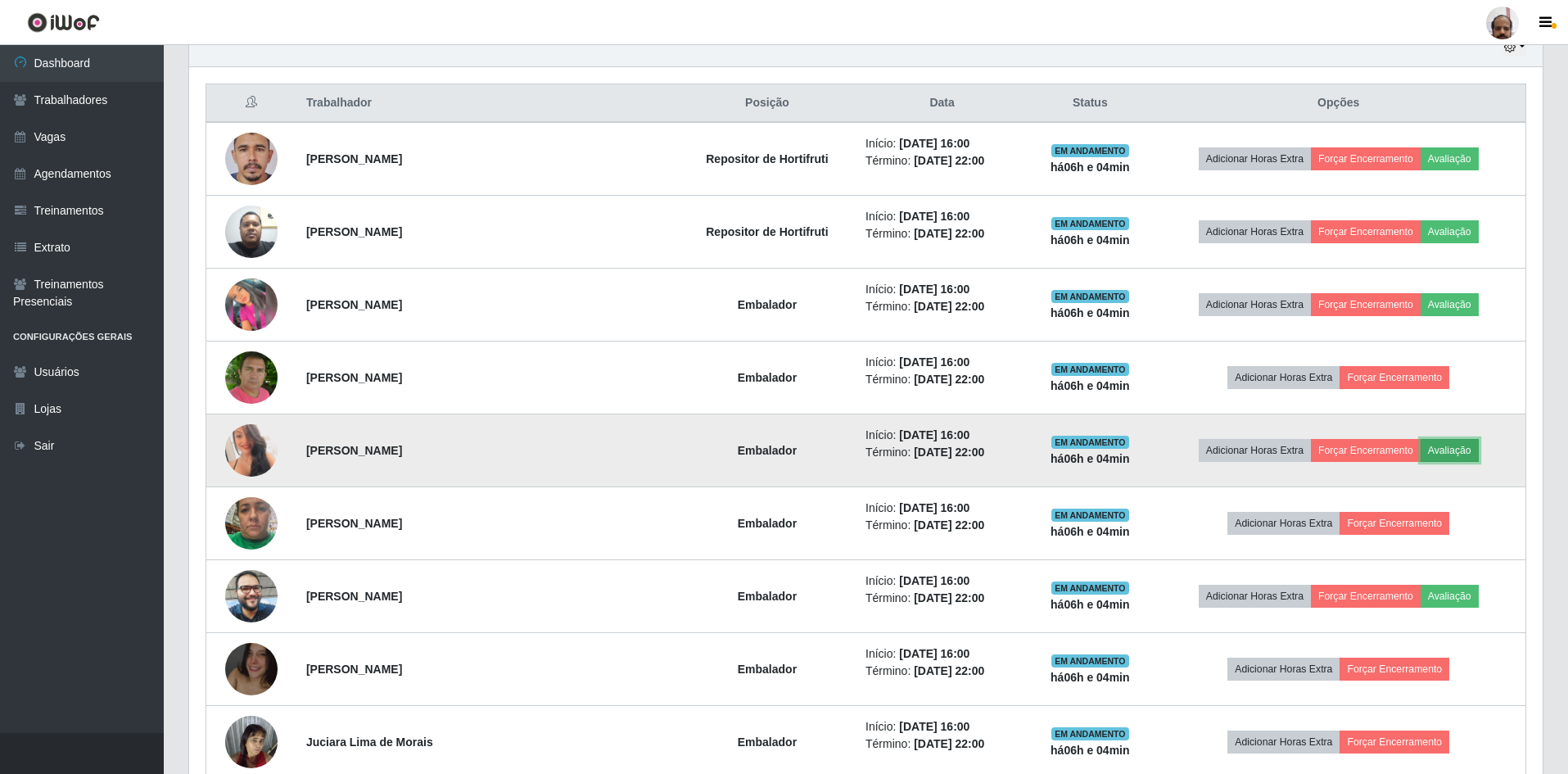
click at [1437, 451] on button "Avaliação" at bounding box center [1450, 450] width 58 height 23
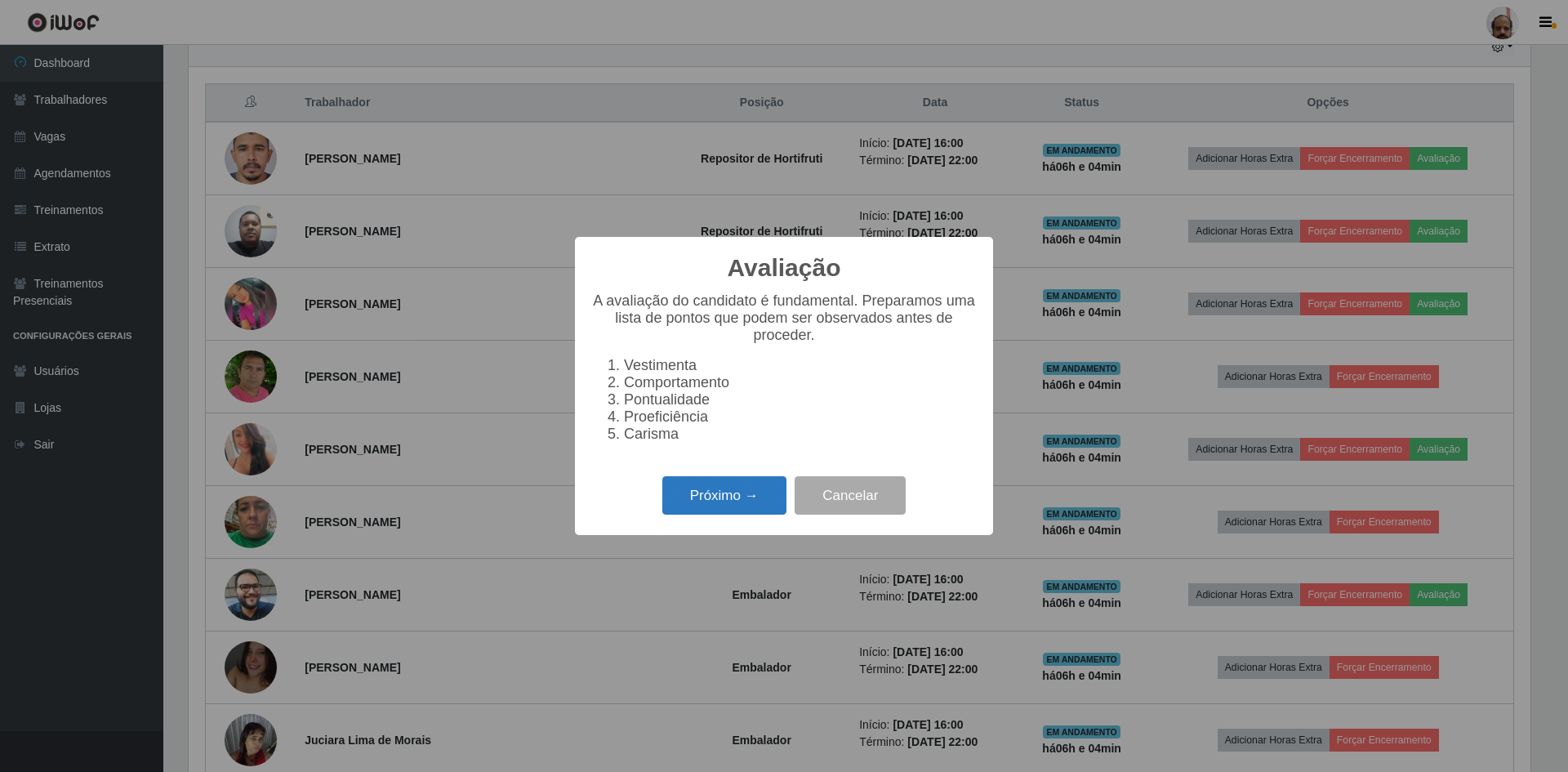
click at [736, 493] on button "Próximo →" at bounding box center [724, 495] width 124 height 38
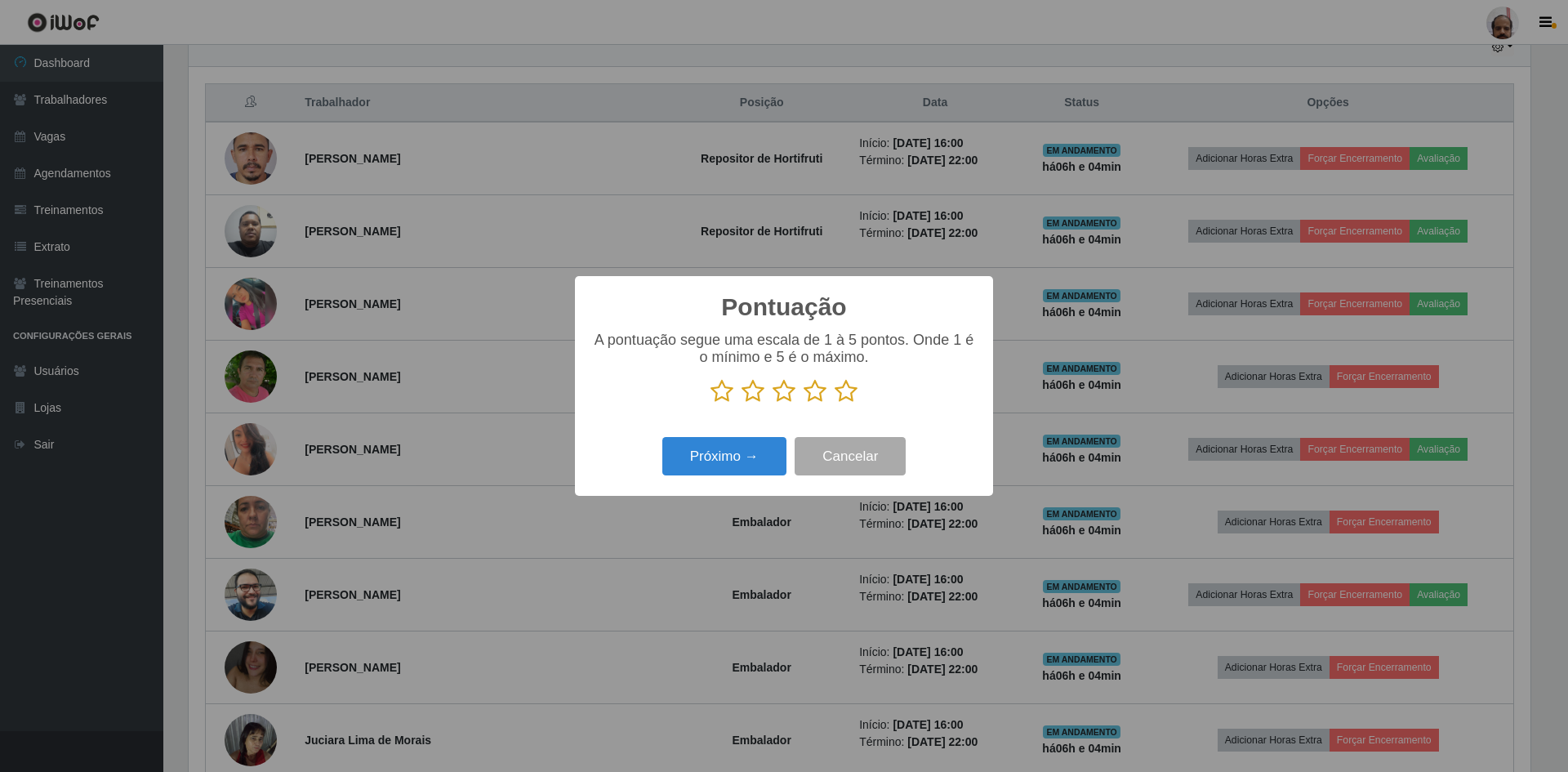
click at [835, 396] on icon at bounding box center [846, 391] width 23 height 25
click at [835, 403] on input "radio" at bounding box center [835, 403] width 0 height 0
click at [728, 457] on button "Próximo →" at bounding box center [724, 456] width 124 height 38
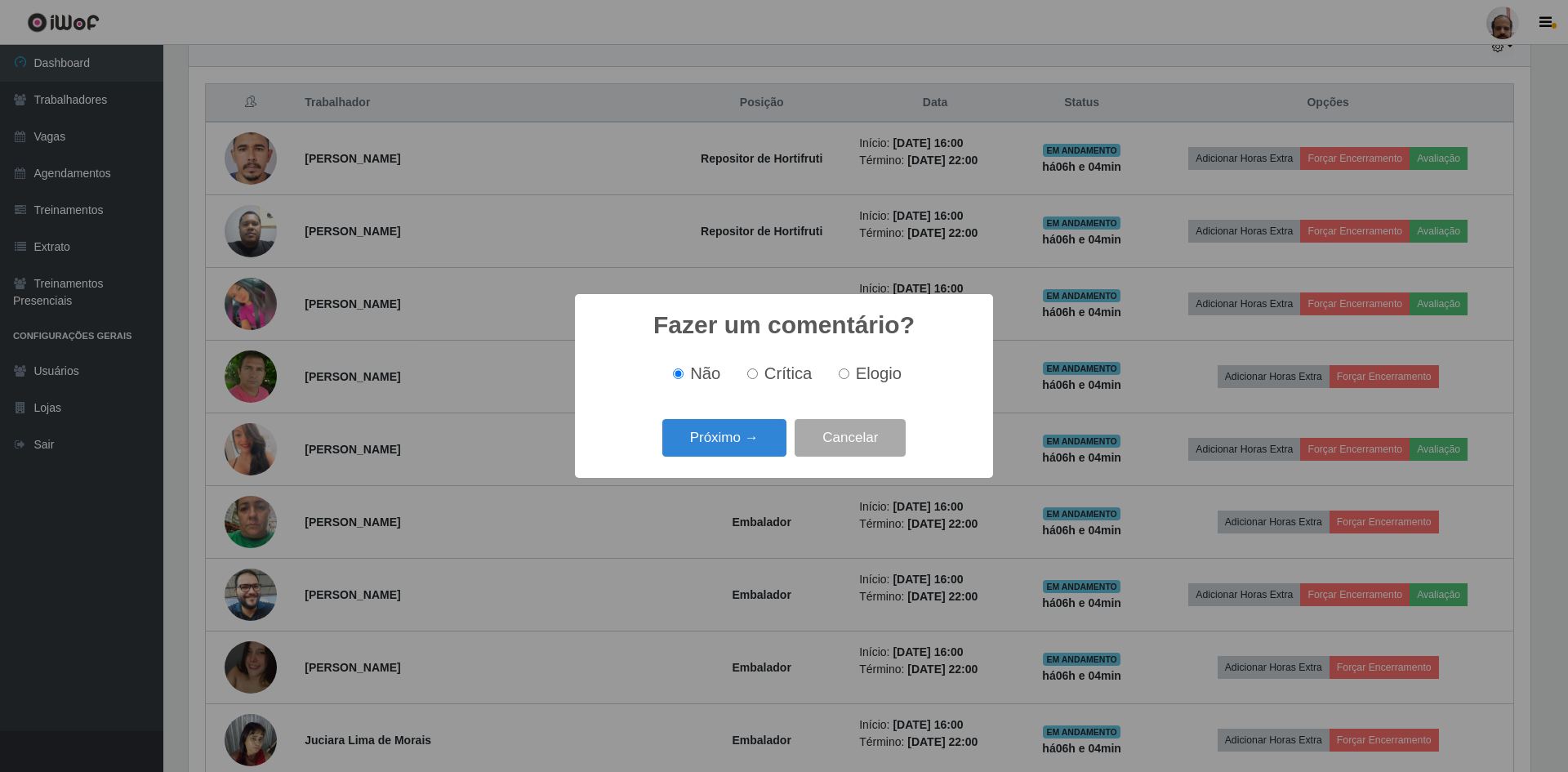
click at [846, 370] on input "Elogio" at bounding box center [844, 374] width 11 height 11
radio input "true"
click at [705, 432] on button "Próximo →" at bounding box center [724, 438] width 124 height 38
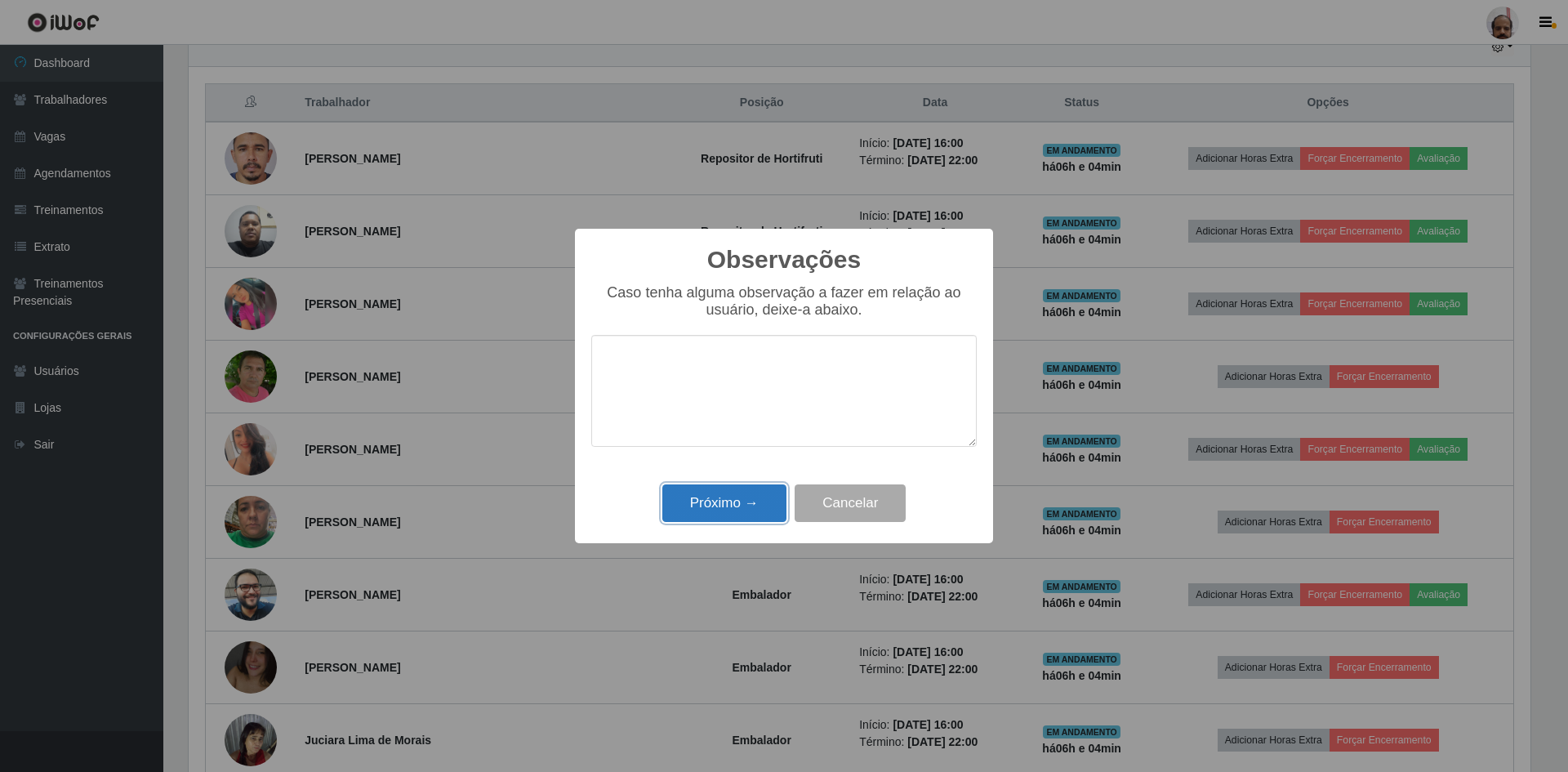
click at [720, 498] on button "Próximo →" at bounding box center [724, 504] width 124 height 38
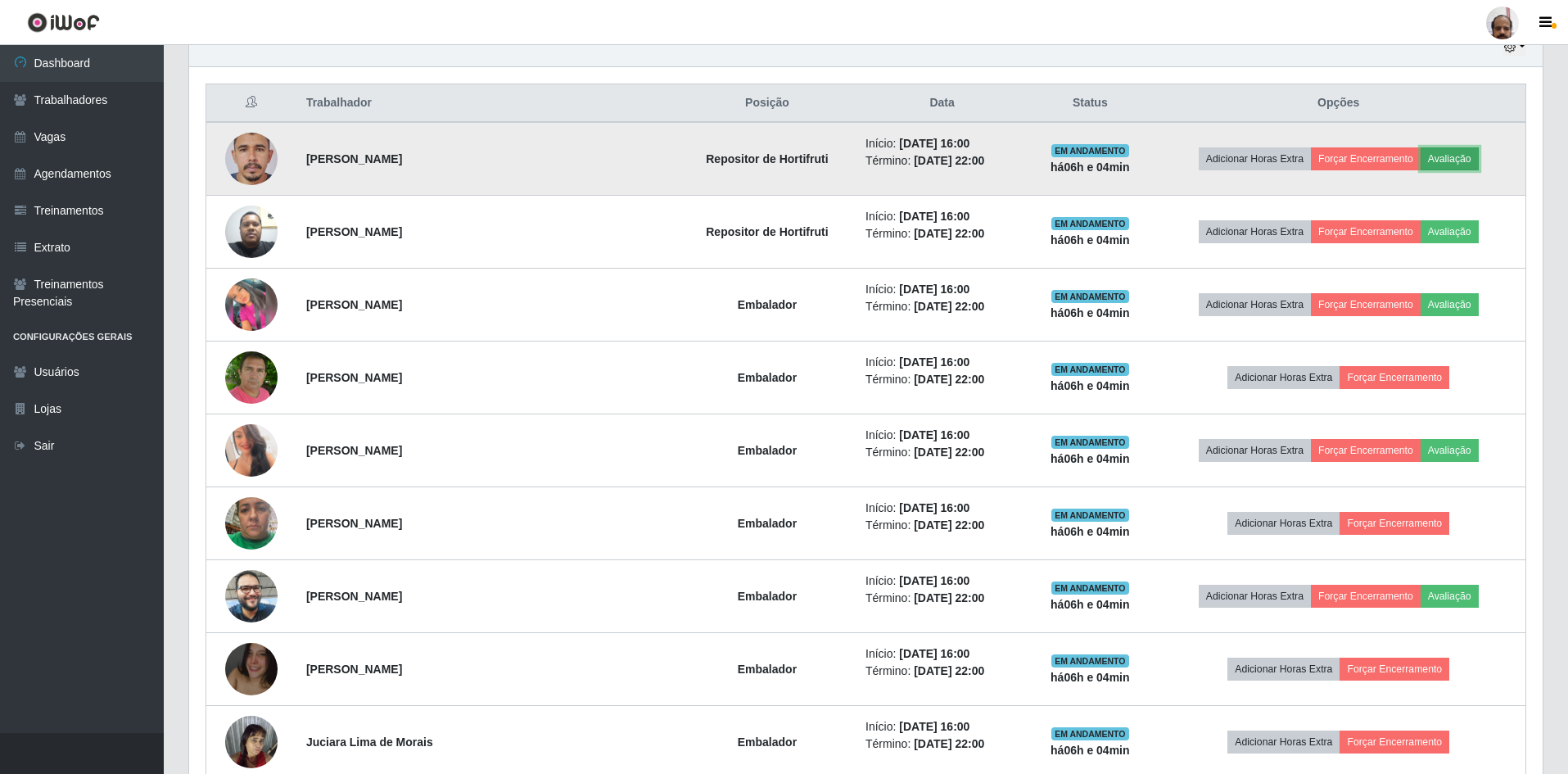
click at [1443, 157] on button "Avaliação" at bounding box center [1450, 158] width 58 height 23
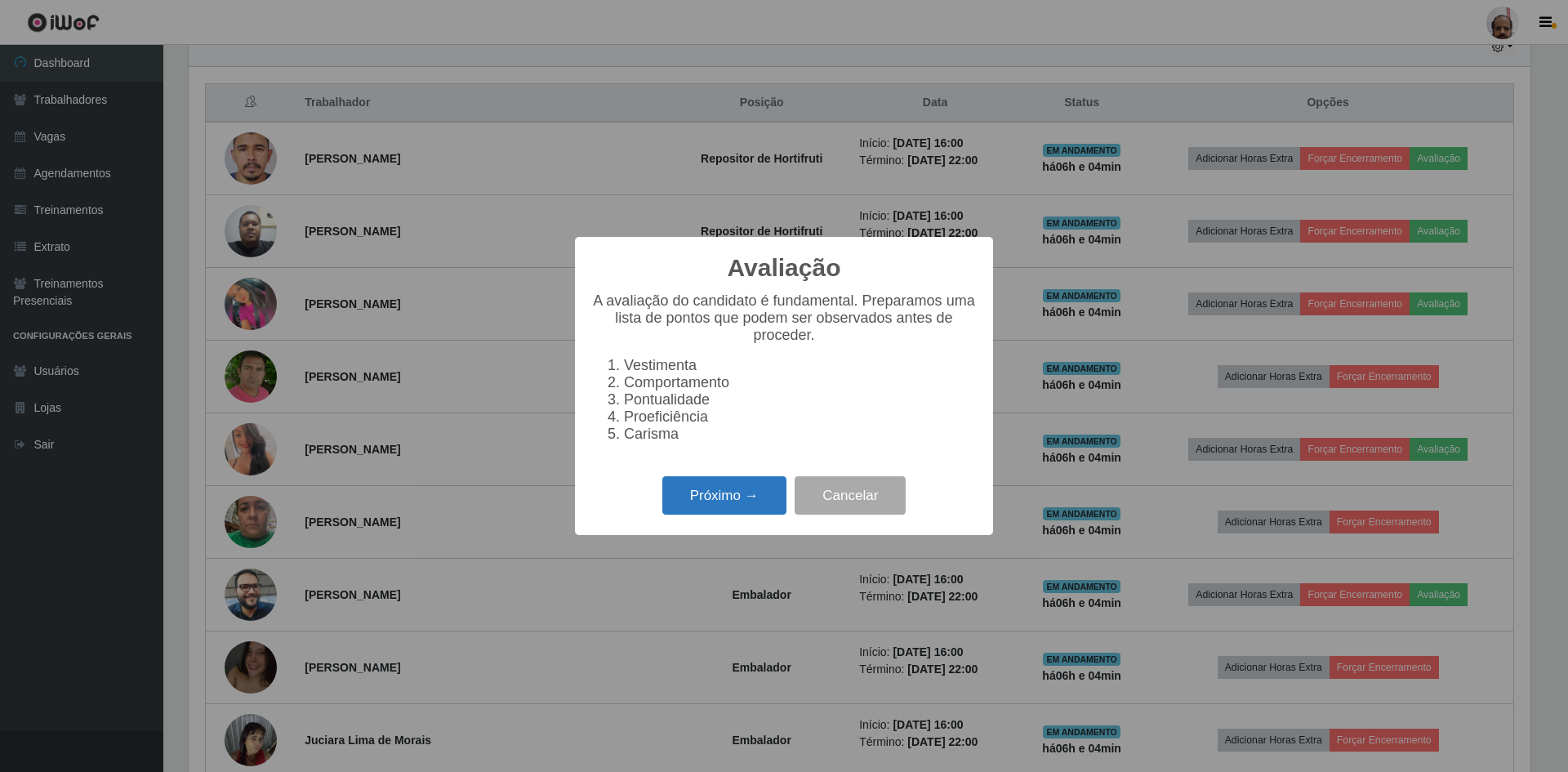
click at [695, 506] on button "Próximo →" at bounding box center [724, 495] width 124 height 38
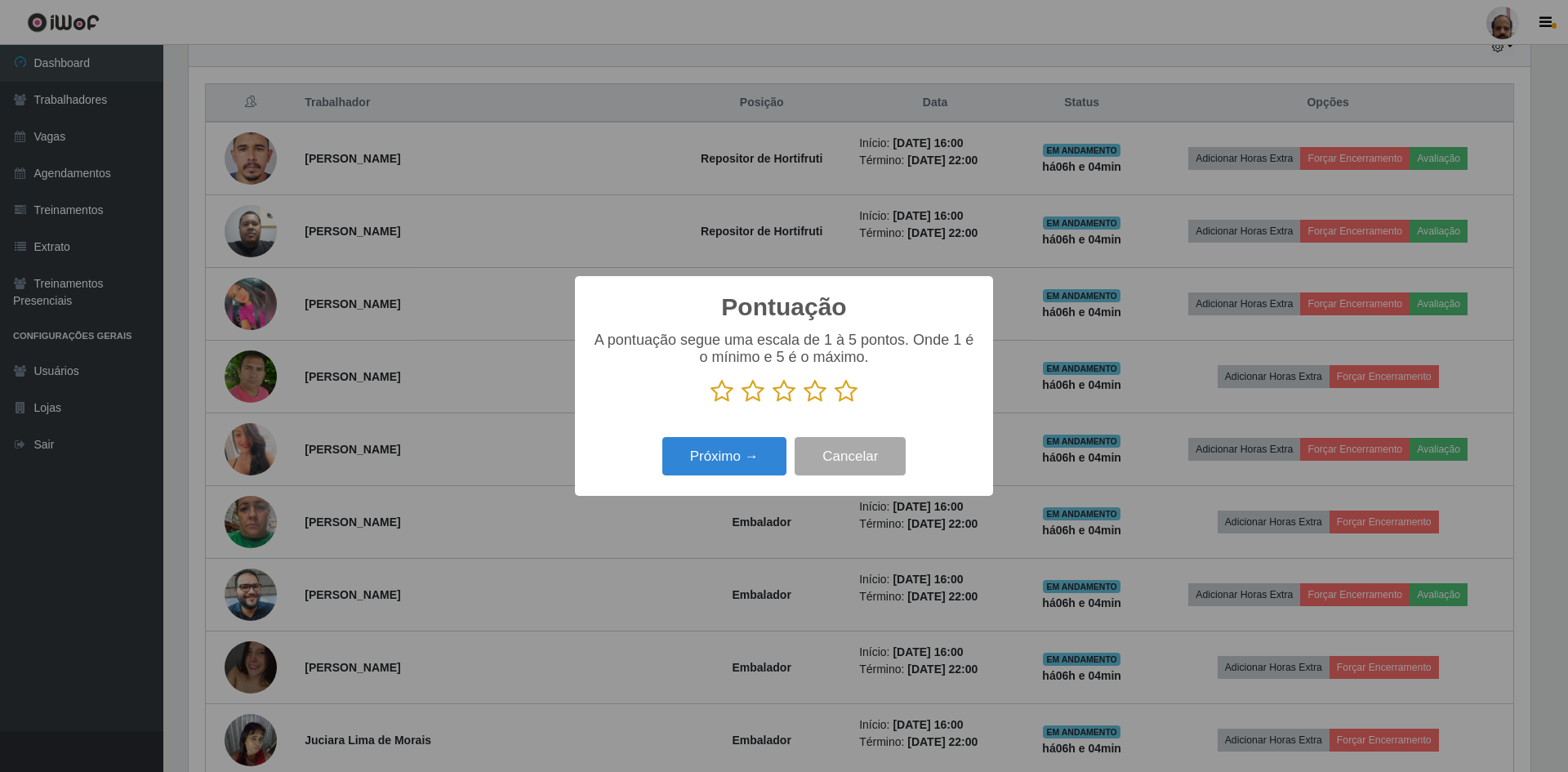
click at [857, 397] on icon at bounding box center [846, 391] width 23 height 25
click at [835, 403] on input "radio" at bounding box center [835, 403] width 0 height 0
click at [767, 470] on button "Próximo →" at bounding box center [724, 456] width 124 height 38
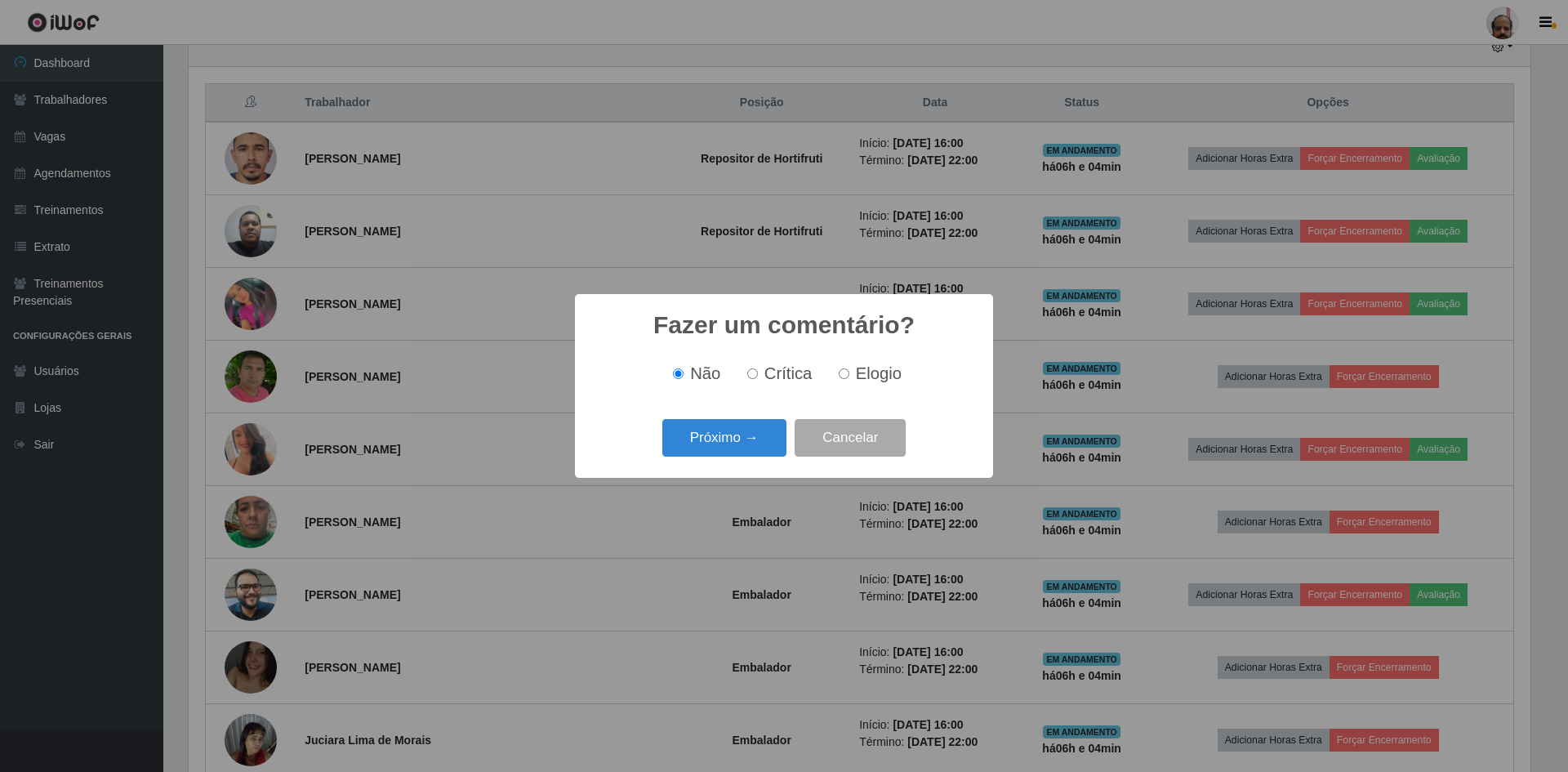
click at [870, 358] on div "Não Crítica Elogio" at bounding box center [784, 374] width 385 height 48
click at [852, 381] on label "Elogio" at bounding box center [867, 374] width 70 height 19
click at [850, 379] on input "Elogio" at bounding box center [844, 374] width 11 height 11
radio input "true"
click at [853, 375] on label "Elogio" at bounding box center [867, 374] width 70 height 19
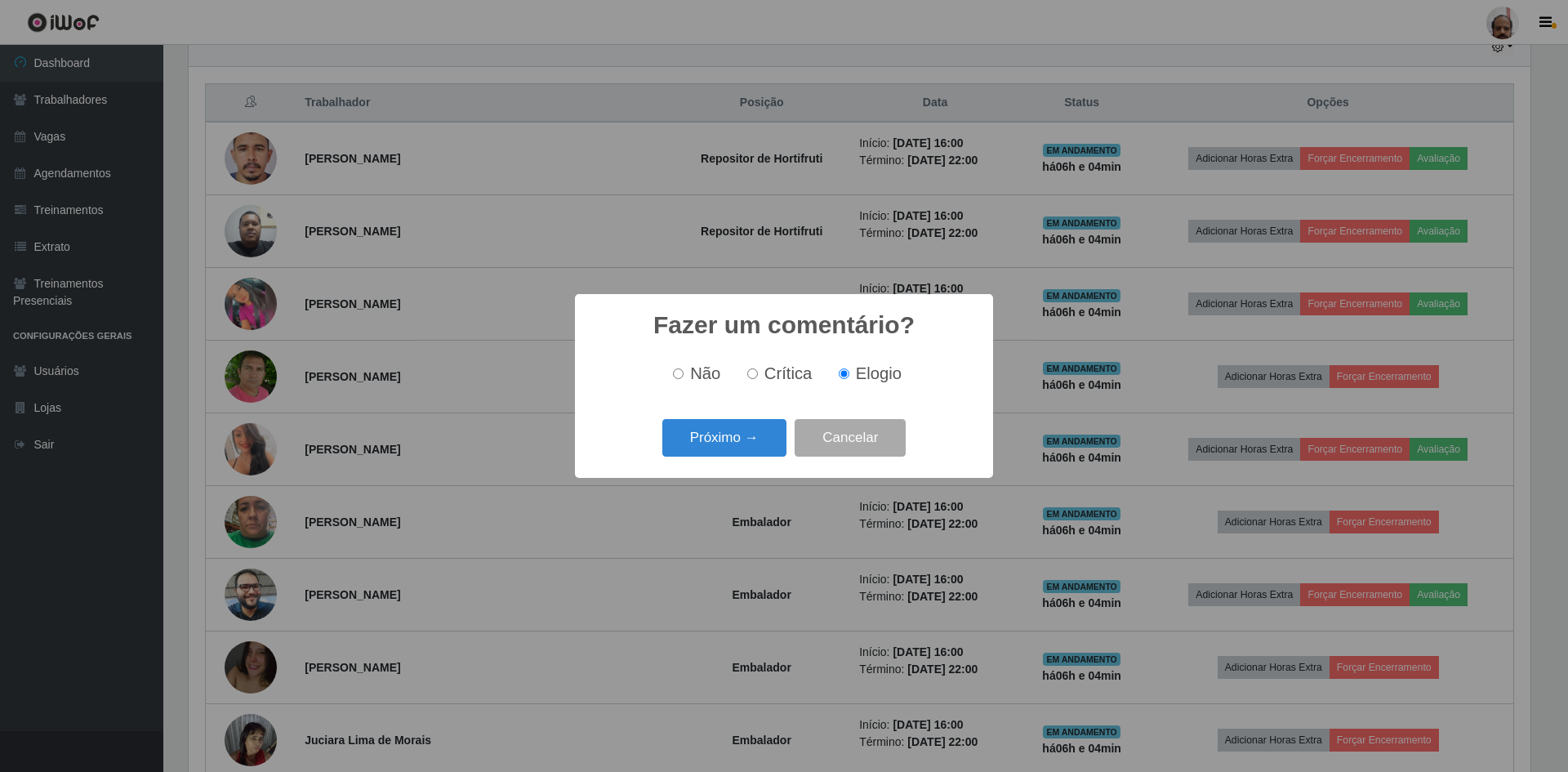
click at [850, 375] on input "Elogio" at bounding box center [844, 374] width 11 height 11
click at [702, 441] on button "Próximo →" at bounding box center [724, 438] width 124 height 38
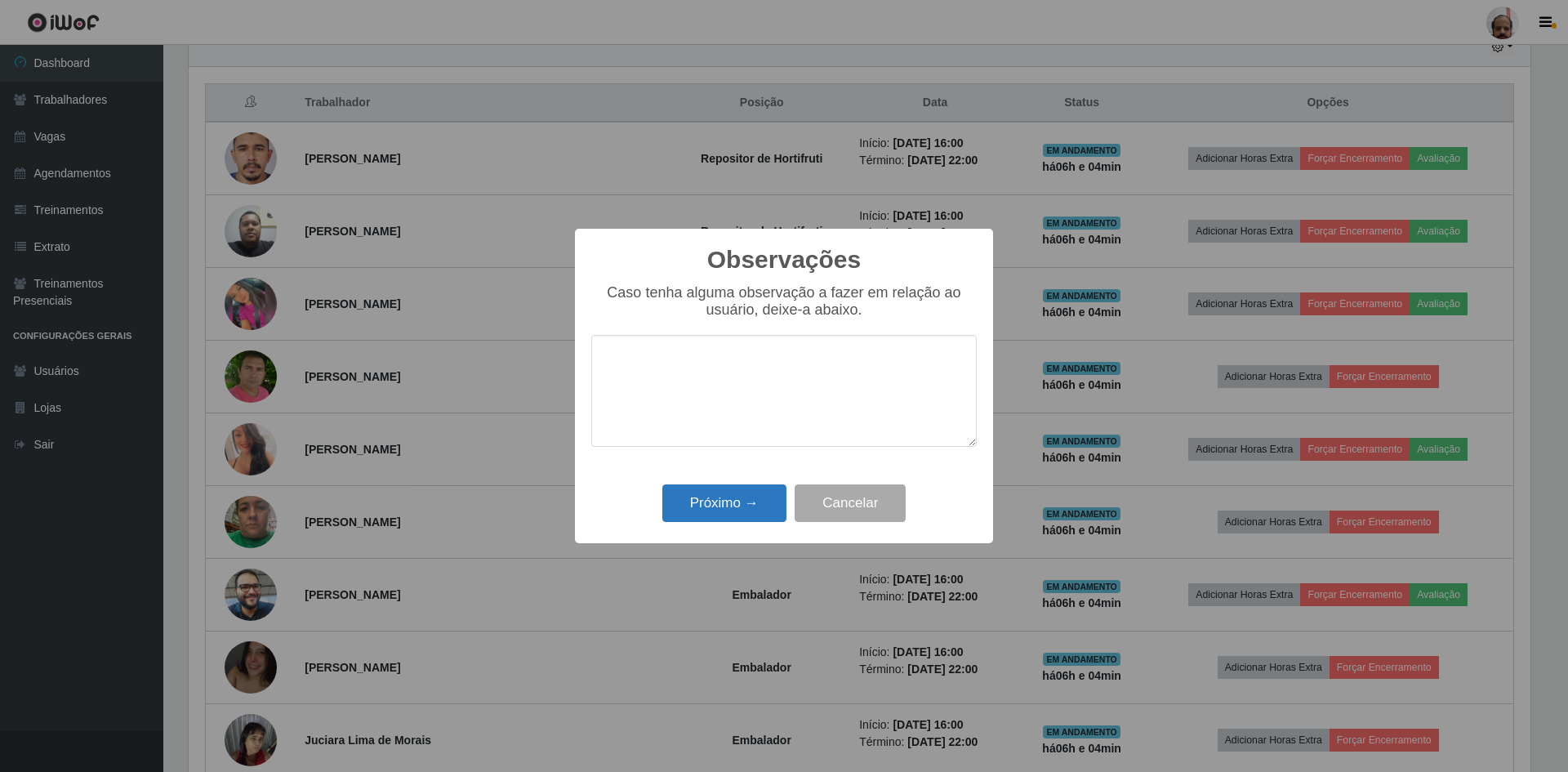
click at [696, 488] on div "Próximo → Cancelar" at bounding box center [784, 503] width 385 height 47
click at [696, 489] on button "Próximo →" at bounding box center [724, 504] width 124 height 38
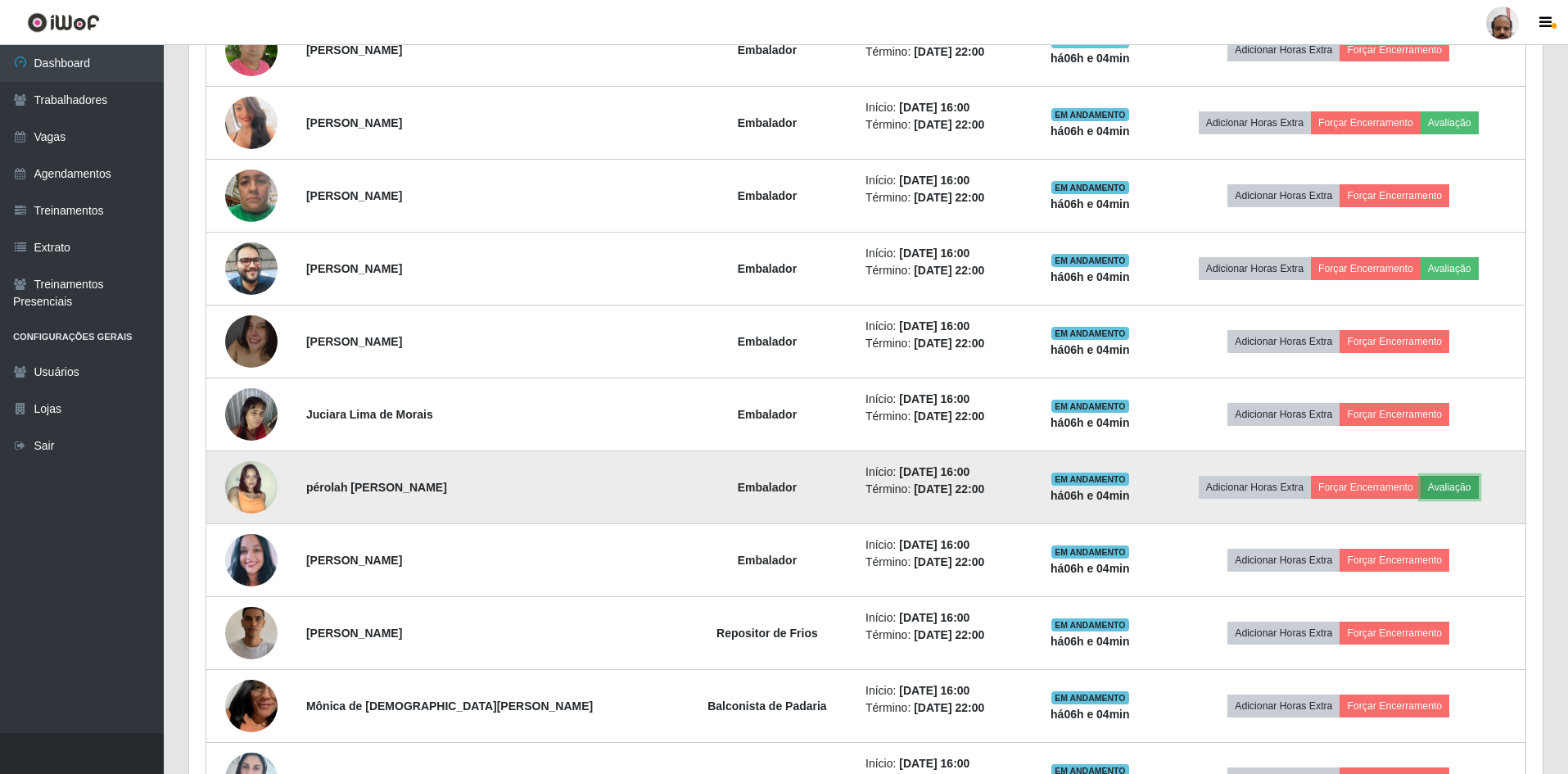
click at [1445, 485] on button "Avaliação" at bounding box center [1450, 487] width 58 height 23
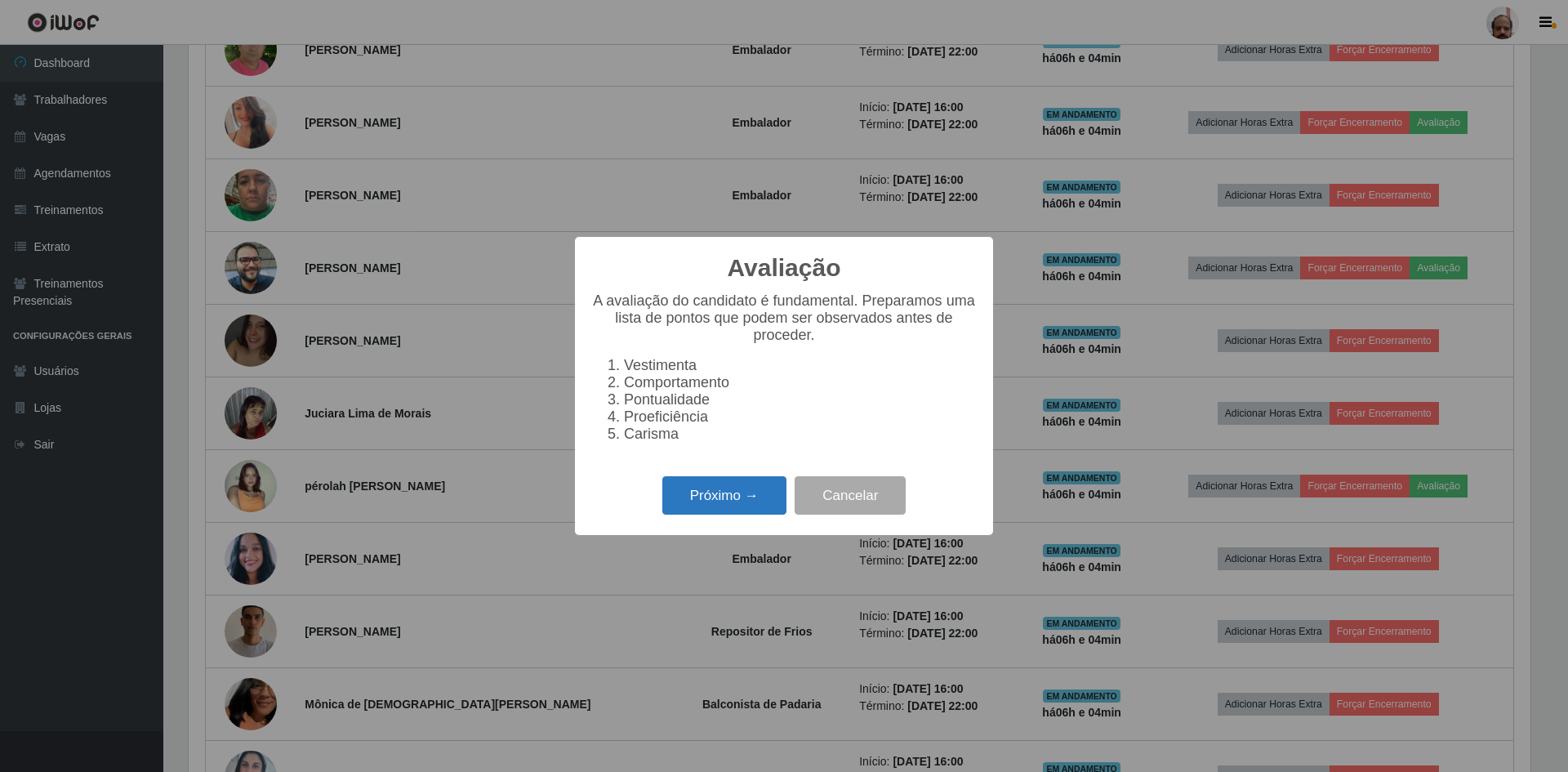
click at [700, 505] on button "Próximo →" at bounding box center [724, 495] width 124 height 38
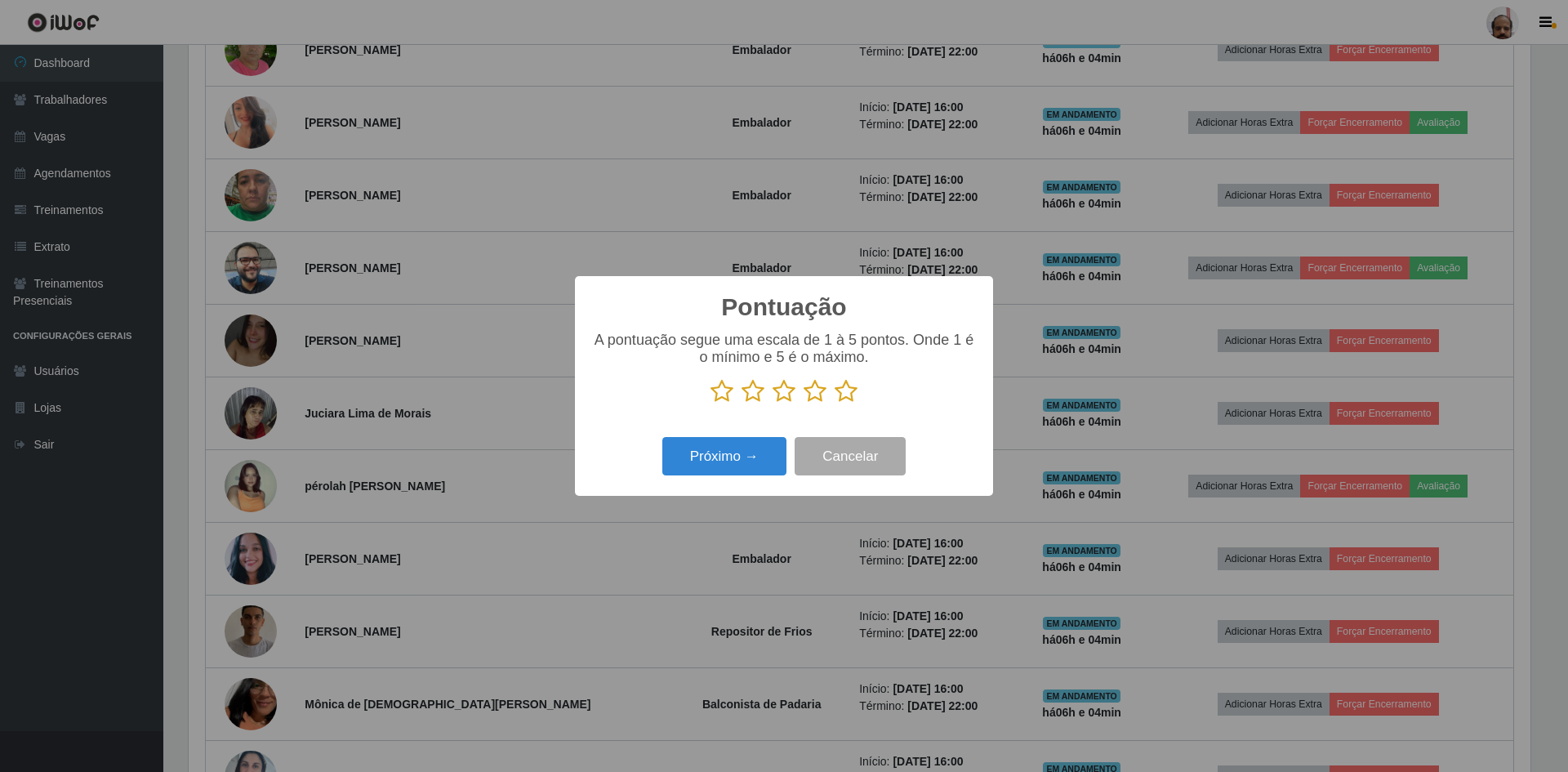
click at [849, 396] on icon at bounding box center [846, 391] width 23 height 25
click at [835, 403] on input "radio" at bounding box center [835, 403] width 0 height 0
click at [700, 461] on button "Próximo →" at bounding box center [724, 456] width 124 height 38
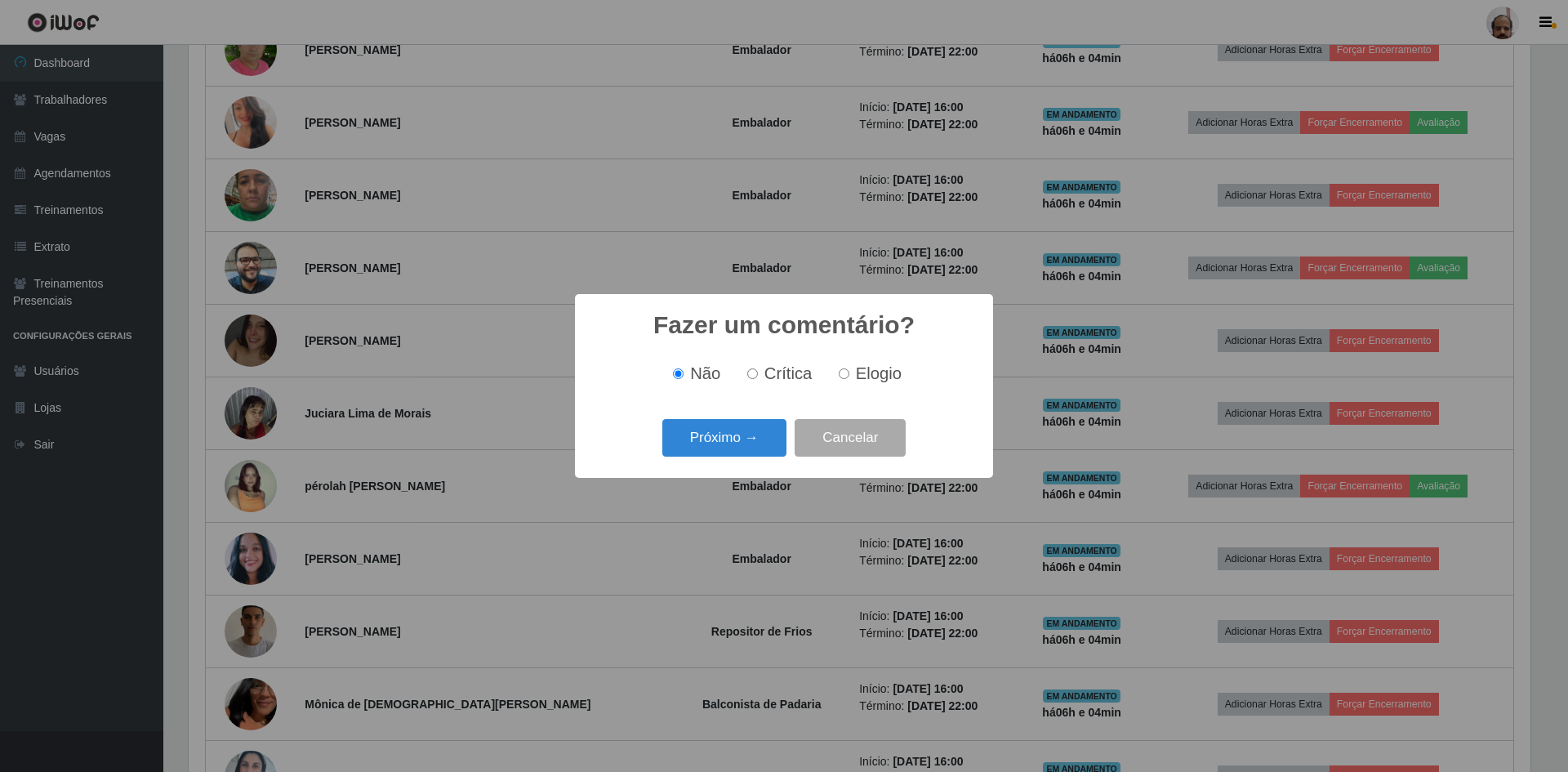
click at [882, 375] on span "Elogio" at bounding box center [879, 373] width 46 height 18
click at [850, 375] on input "Elogio" at bounding box center [844, 374] width 11 height 11
radio input "true"
click at [697, 442] on button "Próximo →" at bounding box center [724, 438] width 124 height 38
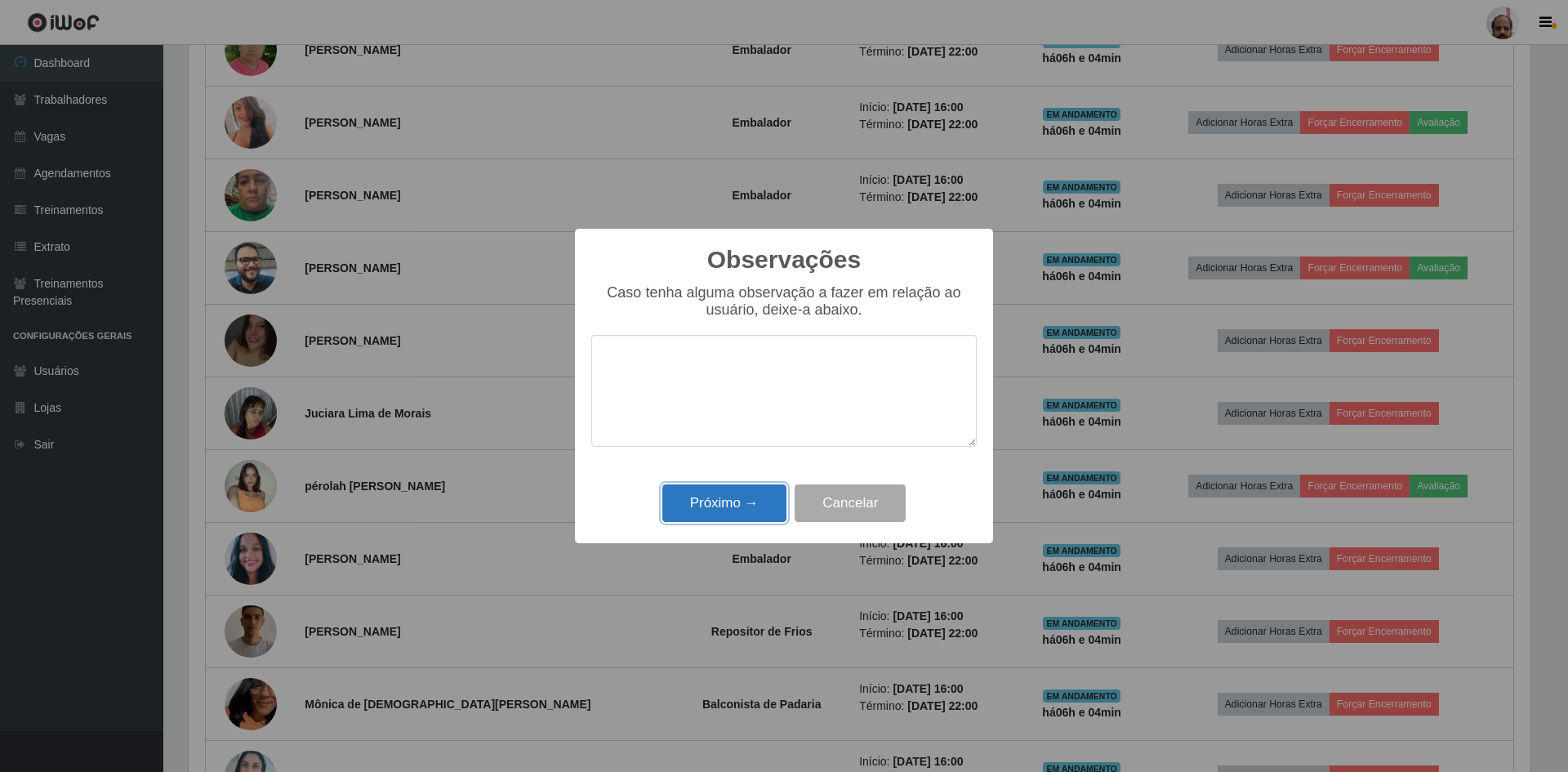
click at [692, 505] on button "Próximo →" at bounding box center [724, 504] width 124 height 38
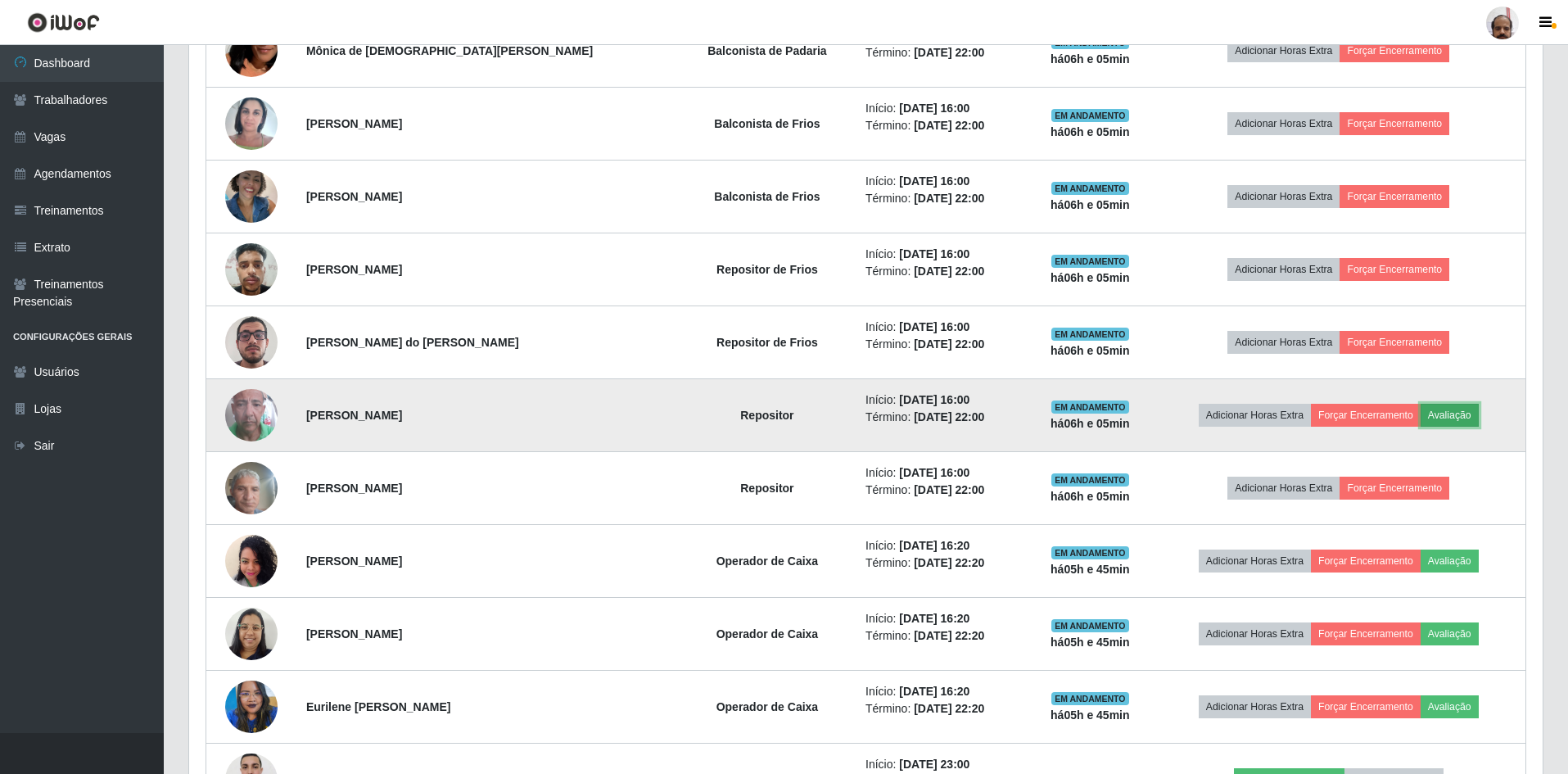
click at [1467, 413] on button "Avaliação" at bounding box center [1450, 415] width 58 height 23
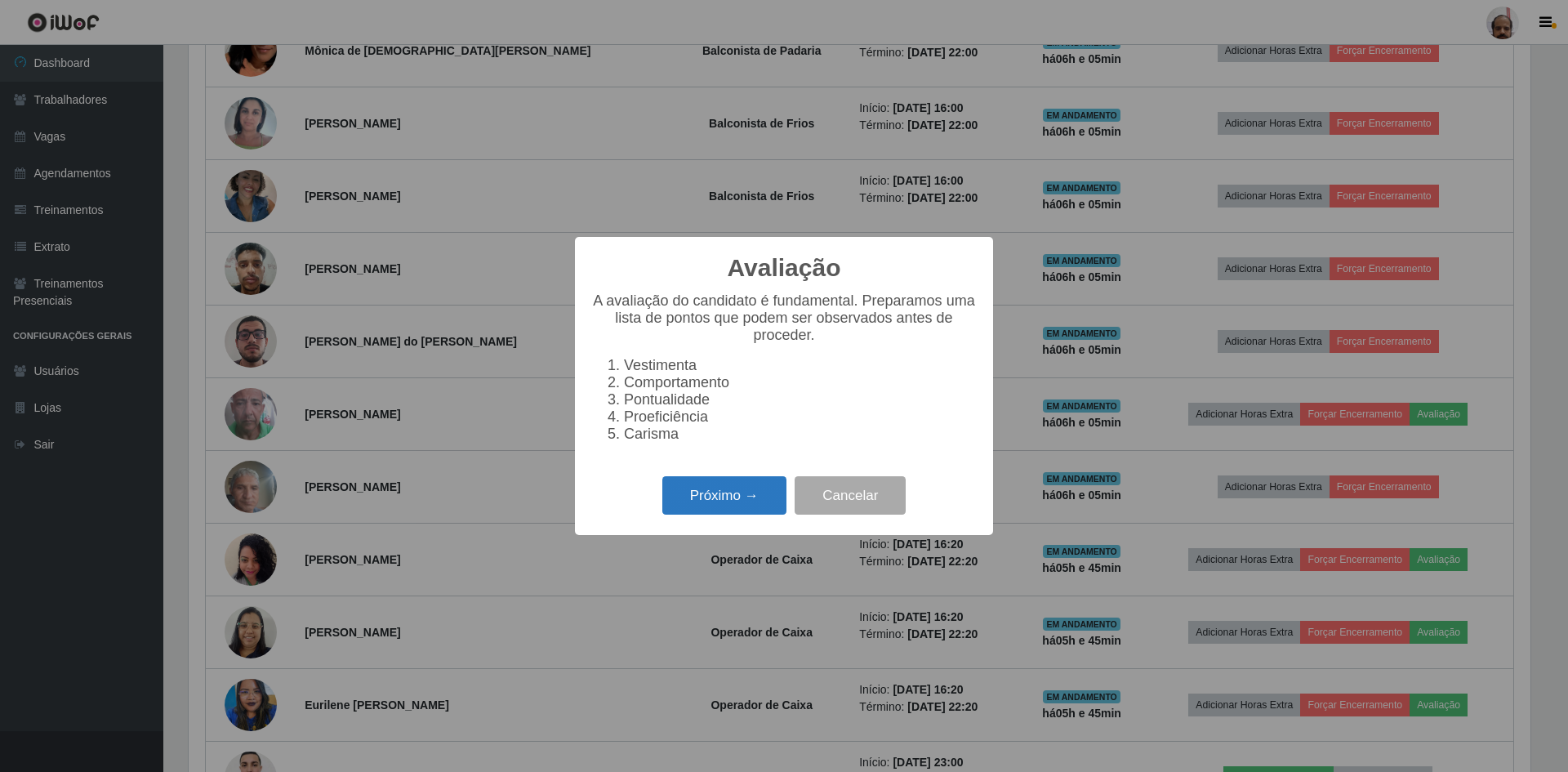
click at [739, 503] on button "Próximo →" at bounding box center [724, 495] width 124 height 38
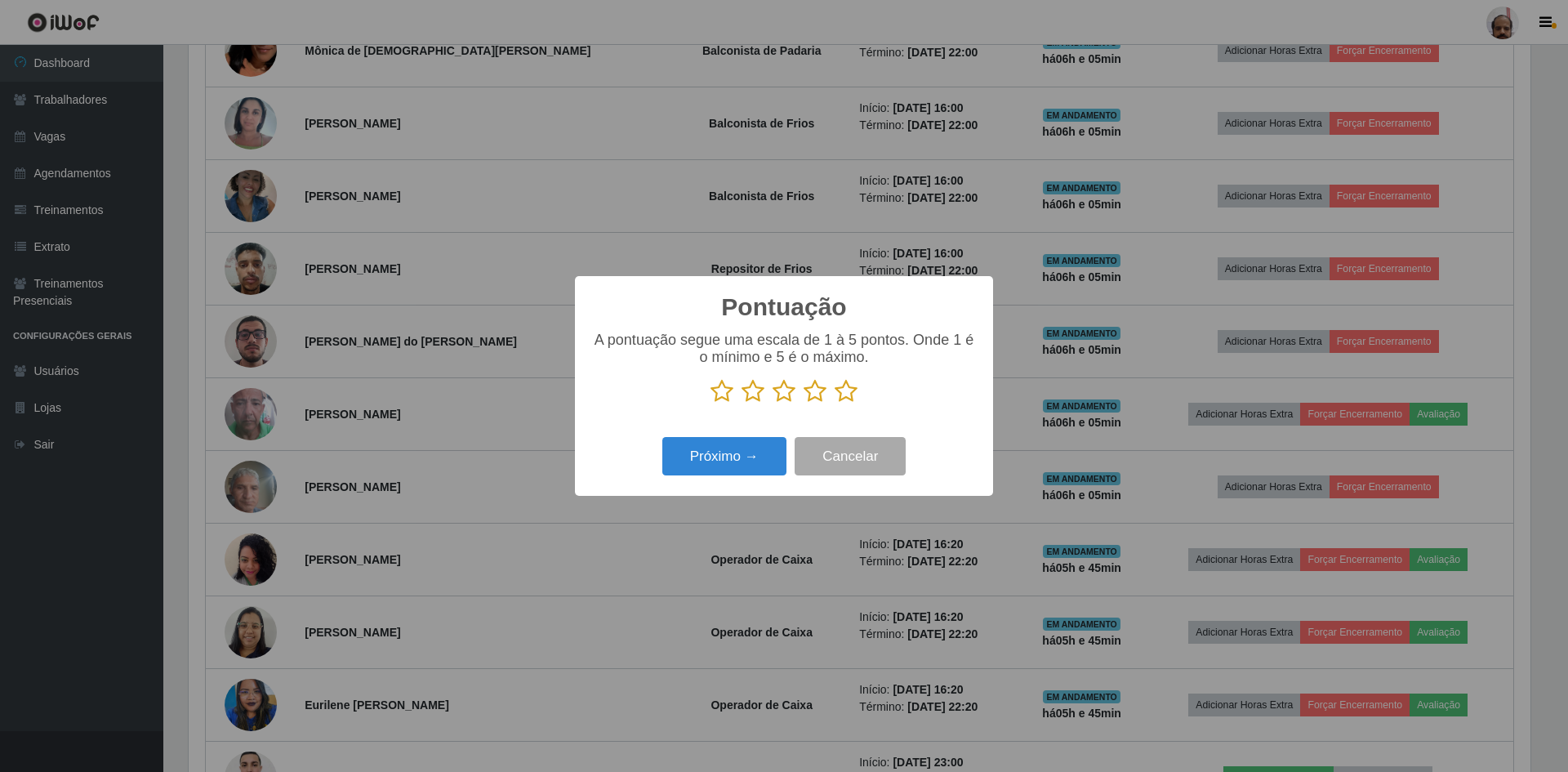
click at [840, 396] on icon at bounding box center [846, 391] width 23 height 25
click at [835, 403] on input "radio" at bounding box center [835, 403] width 0 height 0
click at [772, 458] on button "Próximo →" at bounding box center [724, 456] width 124 height 38
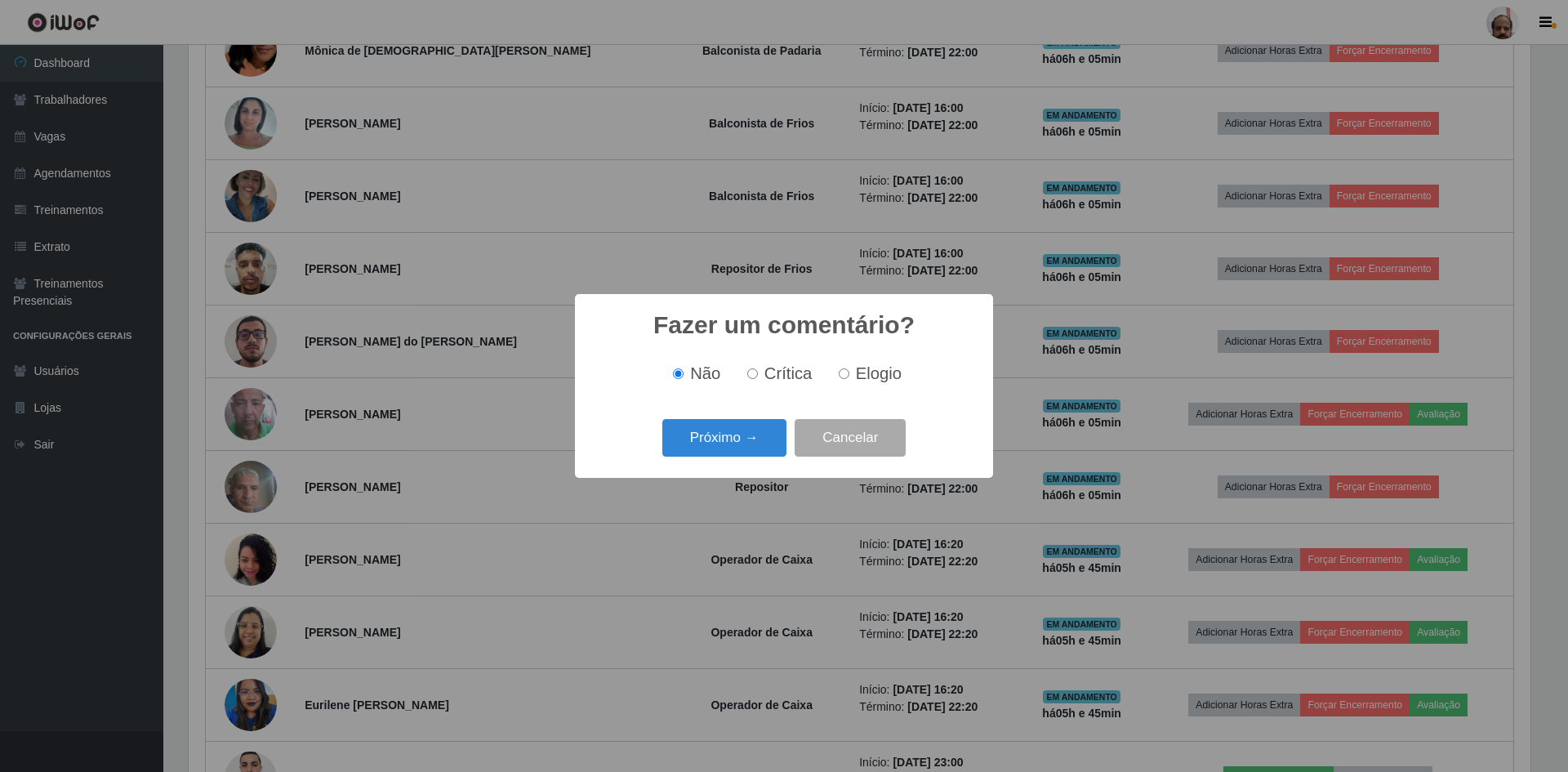
click at [869, 364] on span "Elogio" at bounding box center [879, 373] width 46 height 18
click at [850, 369] on input "Elogio" at bounding box center [844, 374] width 11 height 11
radio input "true"
click at [711, 445] on button "Próximo →" at bounding box center [724, 438] width 124 height 38
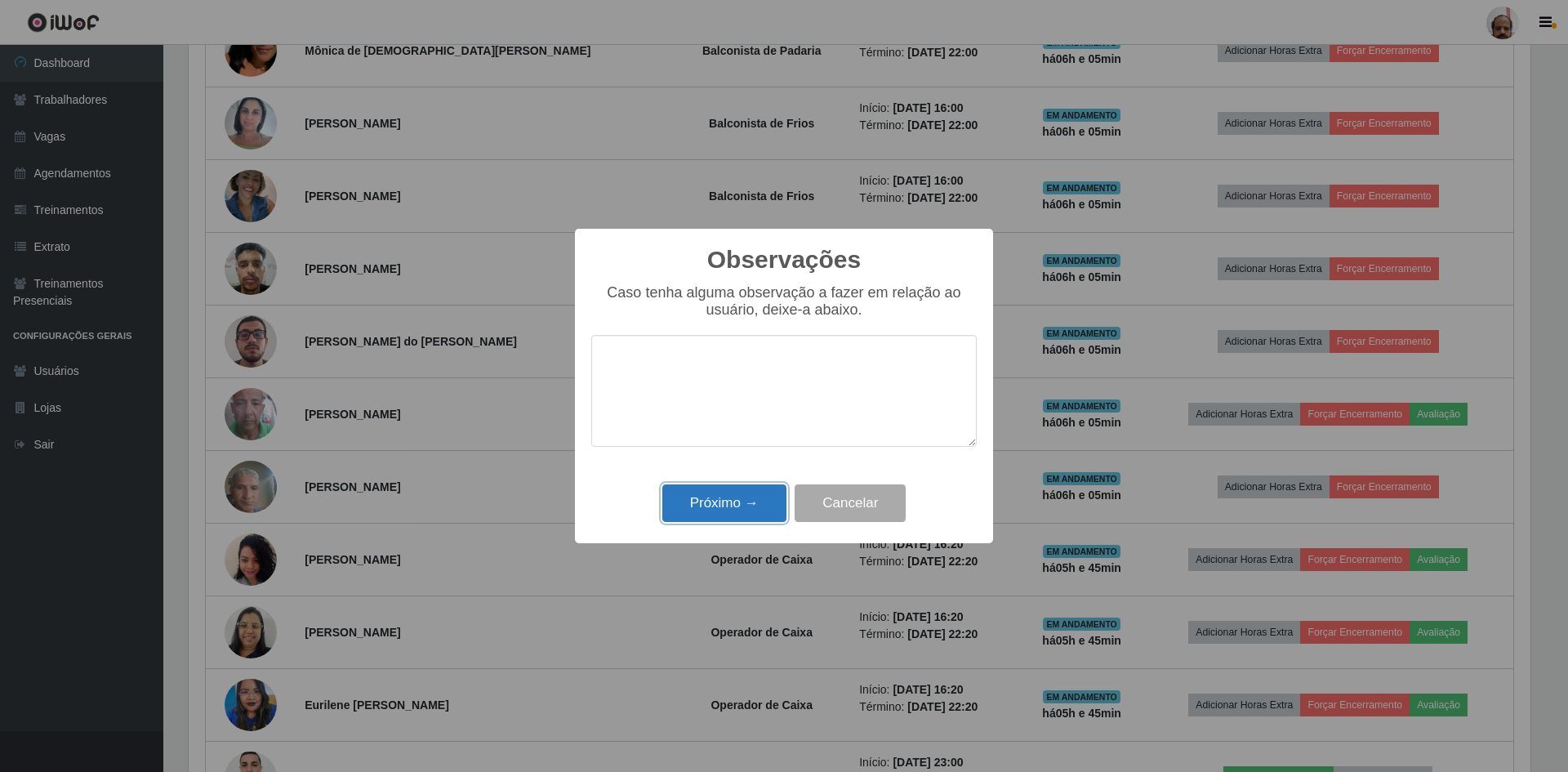
click at [711, 519] on button "Próximo →" at bounding box center [724, 504] width 124 height 38
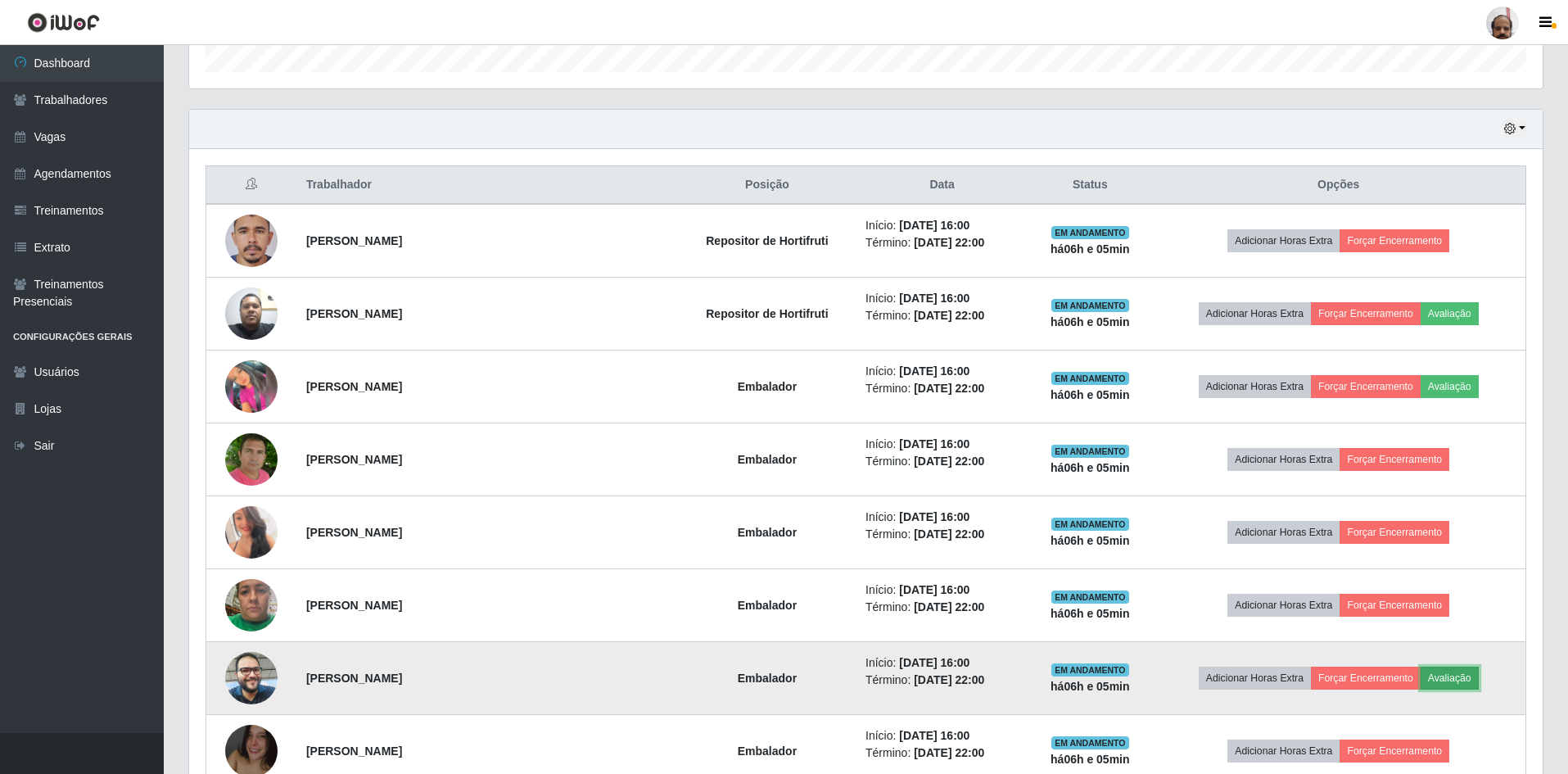
click at [1440, 676] on button "Avaliação" at bounding box center [1450, 678] width 58 height 23
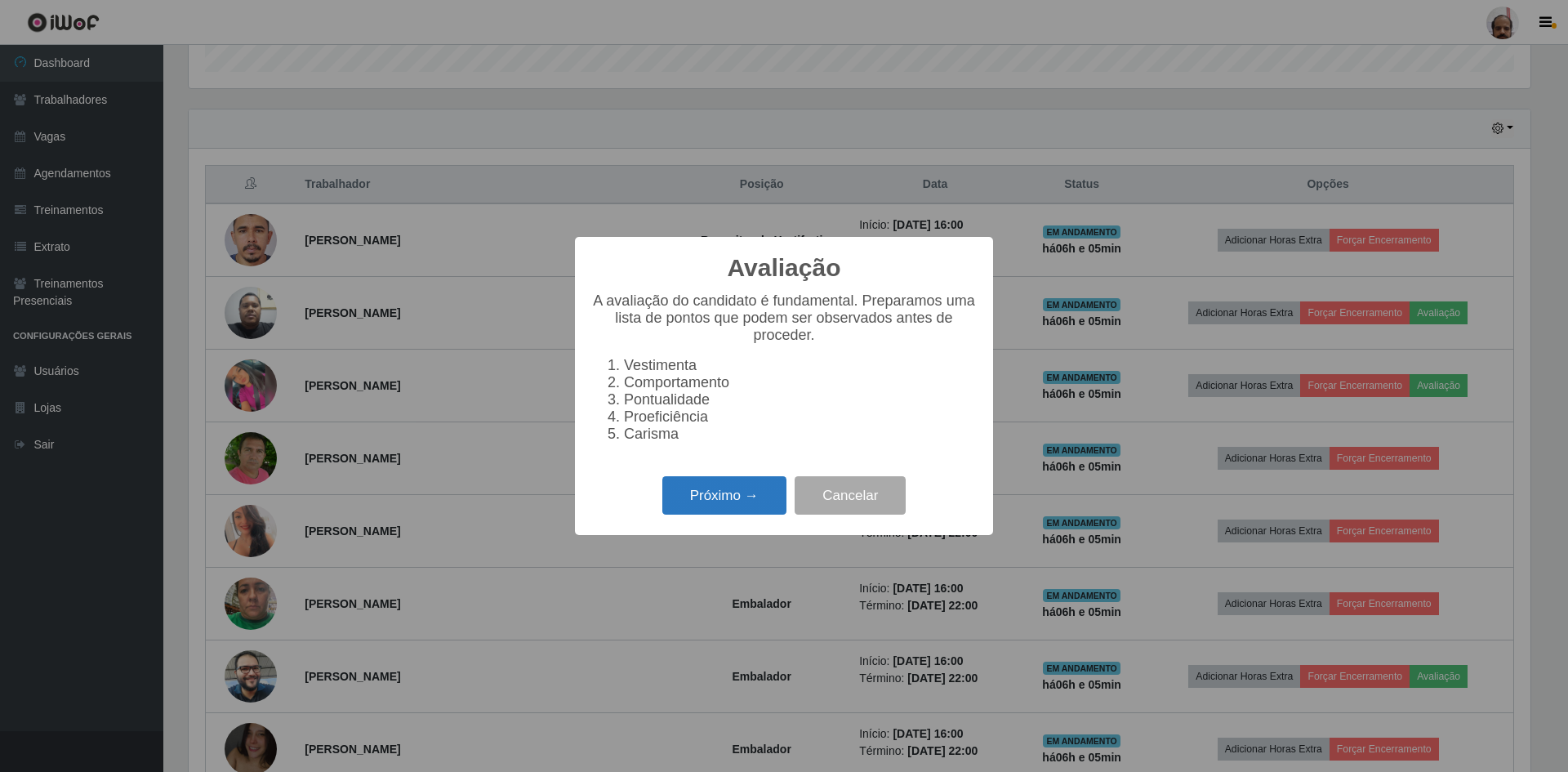
click at [677, 500] on button "Próximo →" at bounding box center [724, 495] width 124 height 38
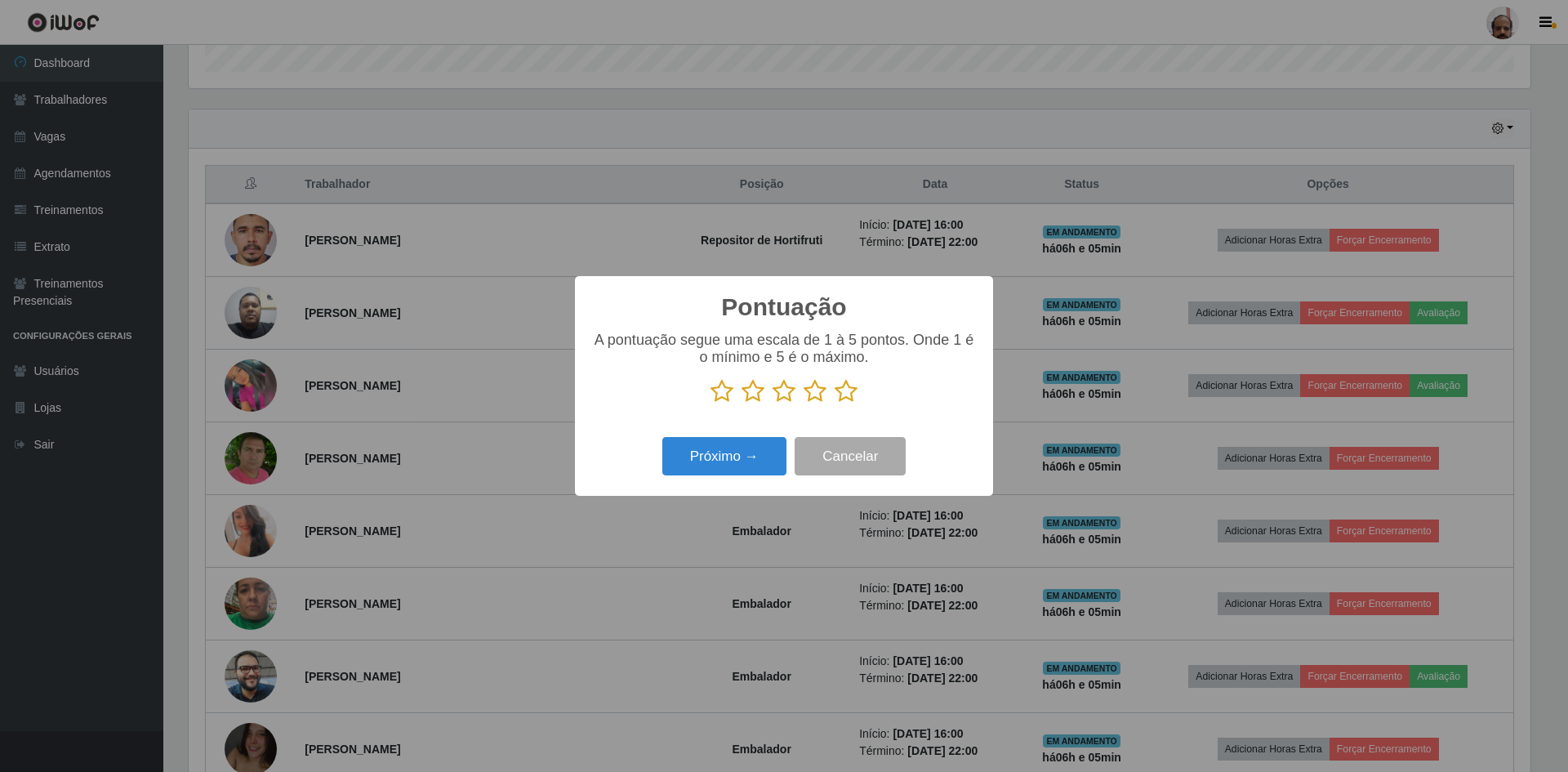
click at [845, 393] on icon at bounding box center [846, 391] width 23 height 25
click at [835, 403] on input "radio" at bounding box center [835, 403] width 0 height 0
click at [731, 459] on button "Próximo →" at bounding box center [724, 456] width 124 height 38
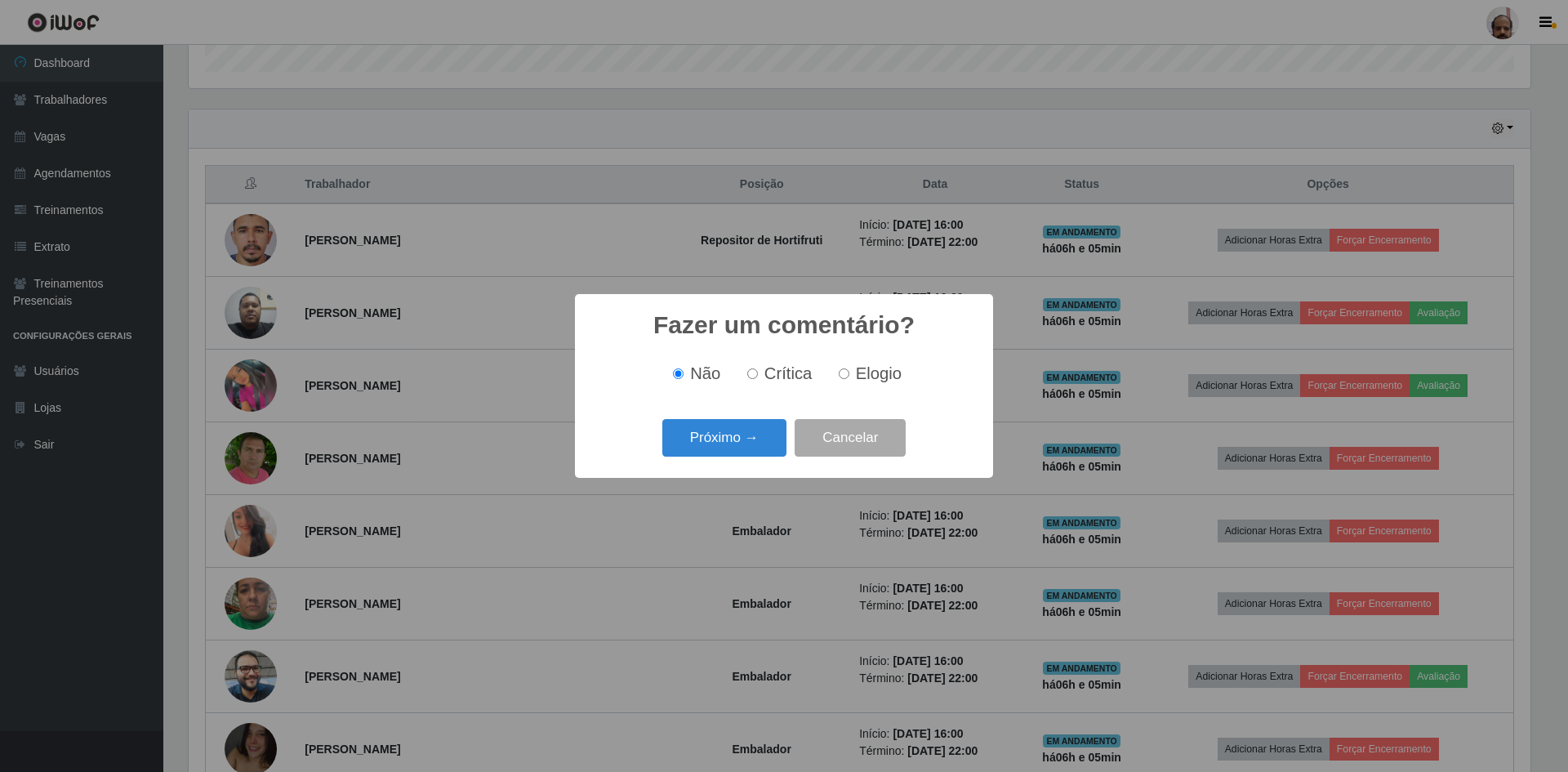
click at [858, 374] on span "Elogio" at bounding box center [879, 373] width 46 height 18
click at [850, 374] on input "Elogio" at bounding box center [844, 374] width 11 height 11
radio input "true"
click at [703, 437] on button "Próximo →" at bounding box center [724, 438] width 124 height 38
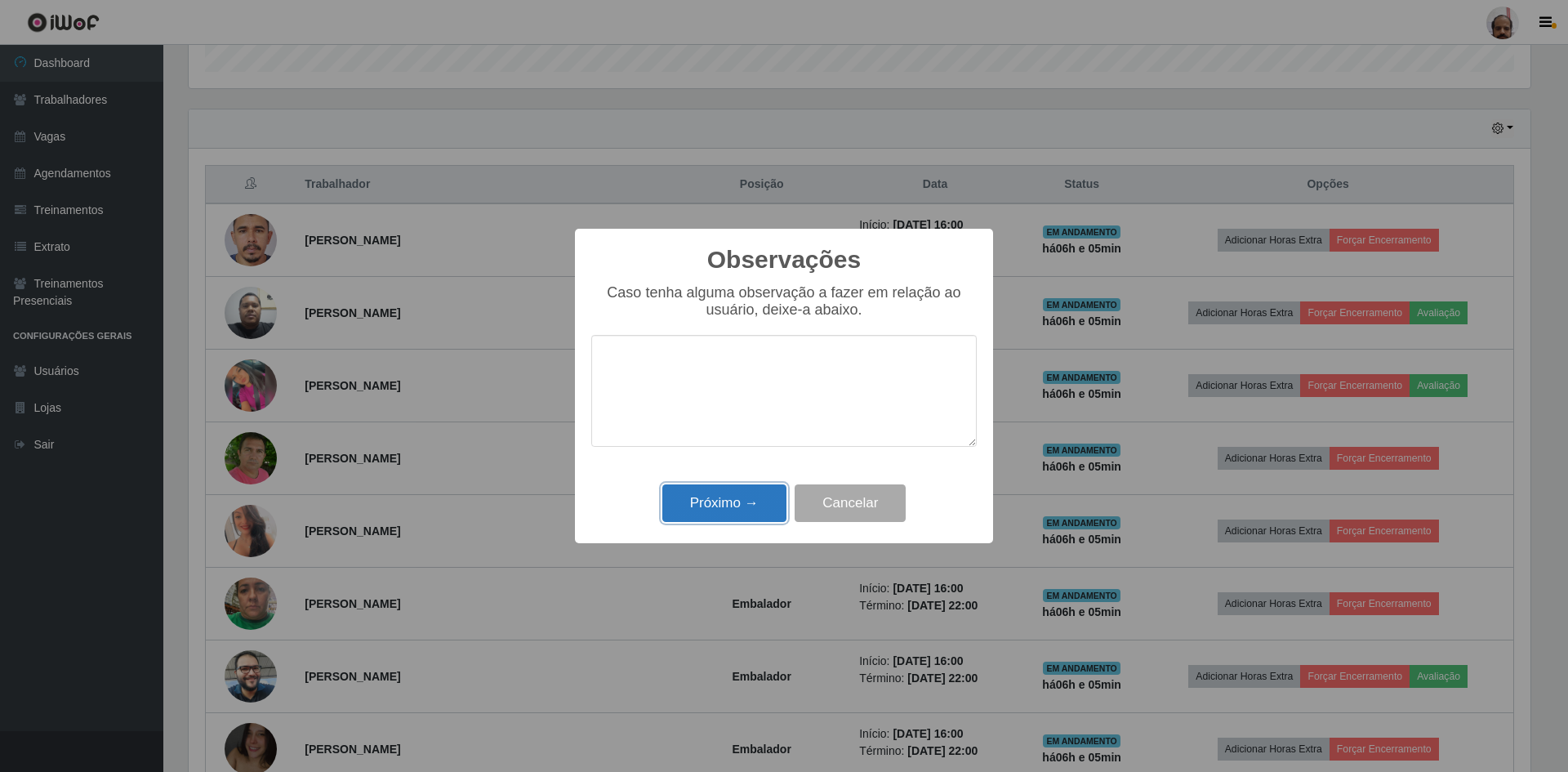
click at [701, 490] on button "Próximo →" at bounding box center [724, 504] width 124 height 38
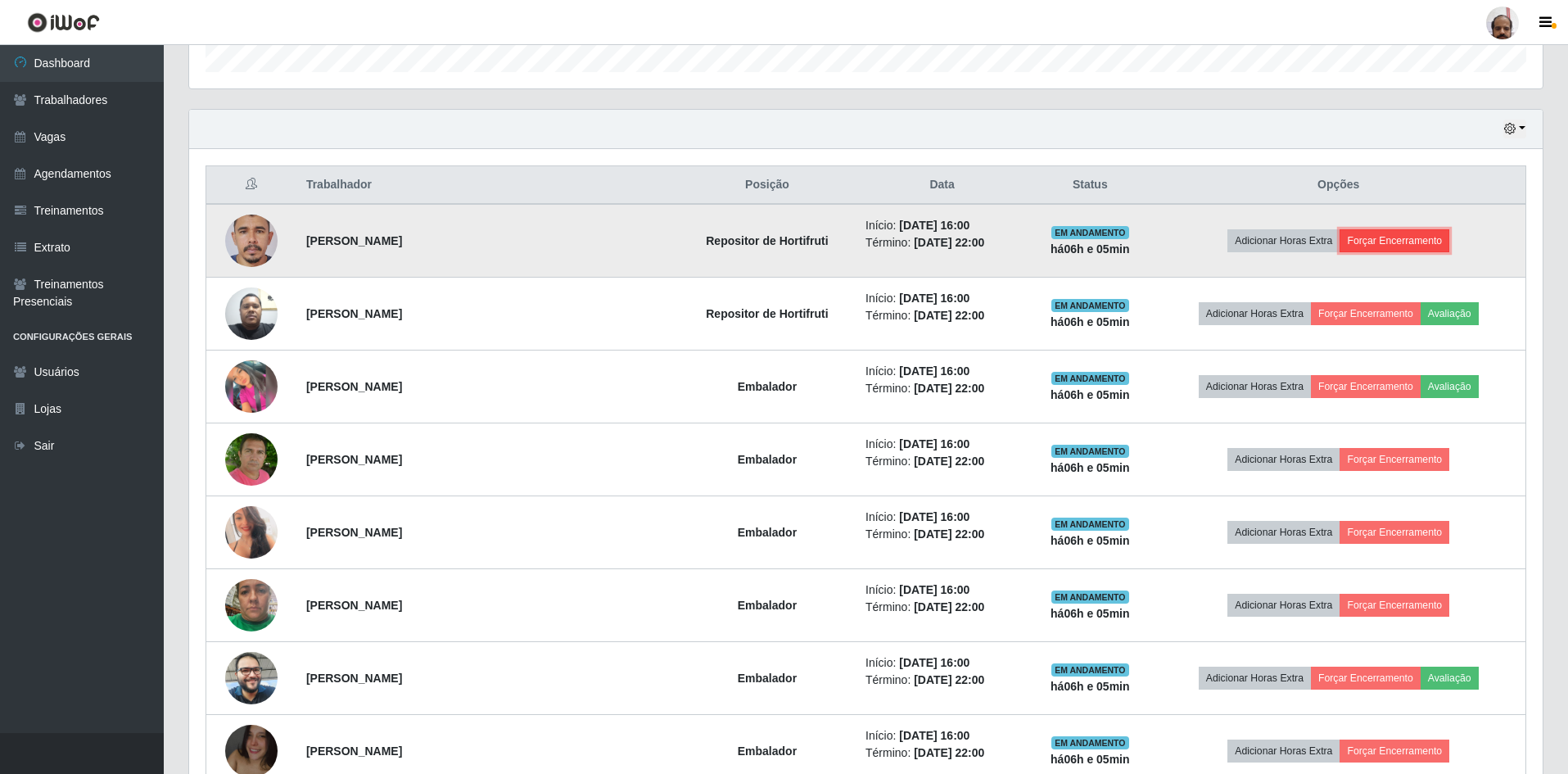
click at [1397, 243] on button "Forçar Encerramento" at bounding box center [1394, 240] width 110 height 23
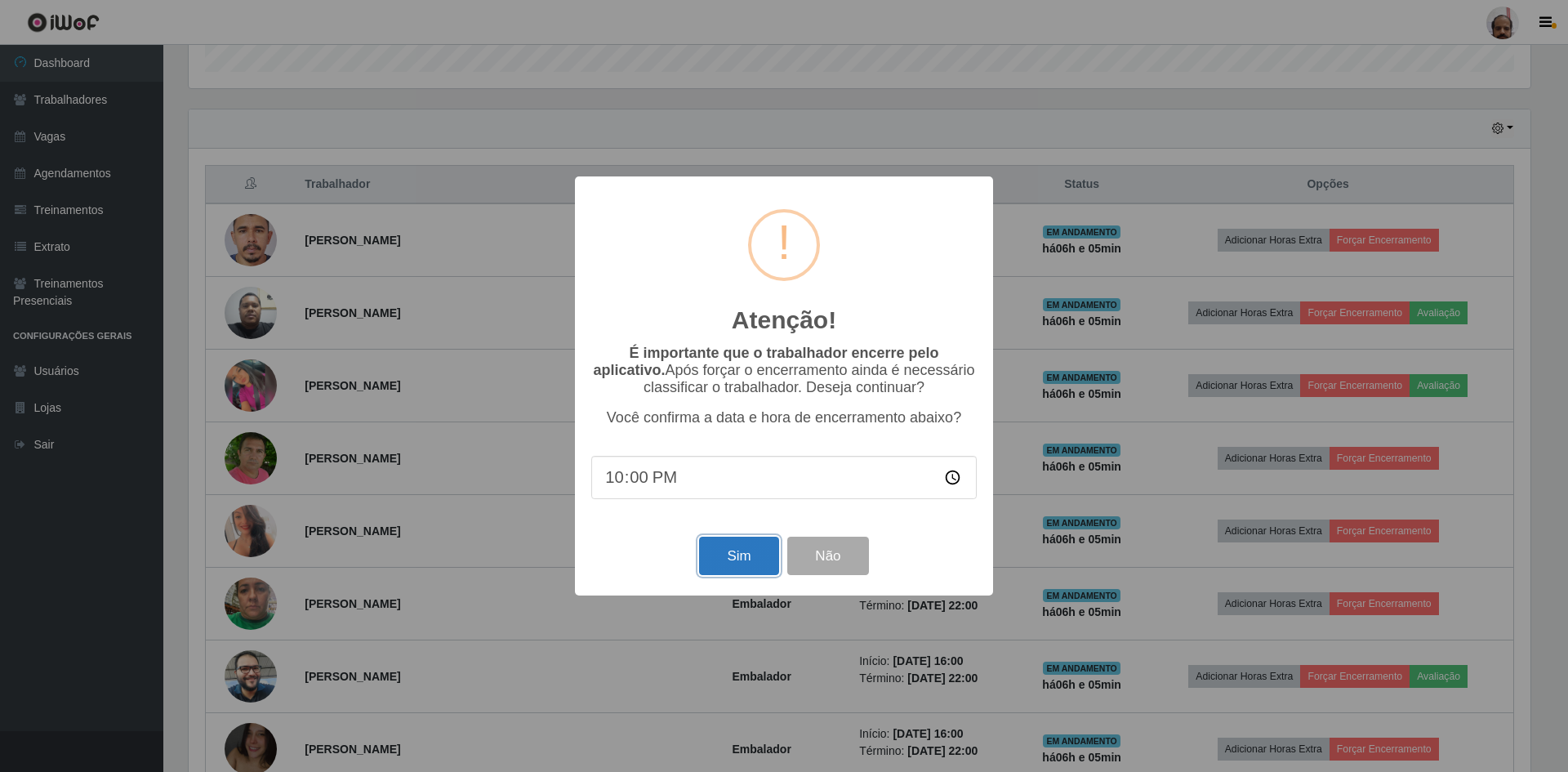
click at [730, 555] on button "Sim" at bounding box center [739, 555] width 79 height 38
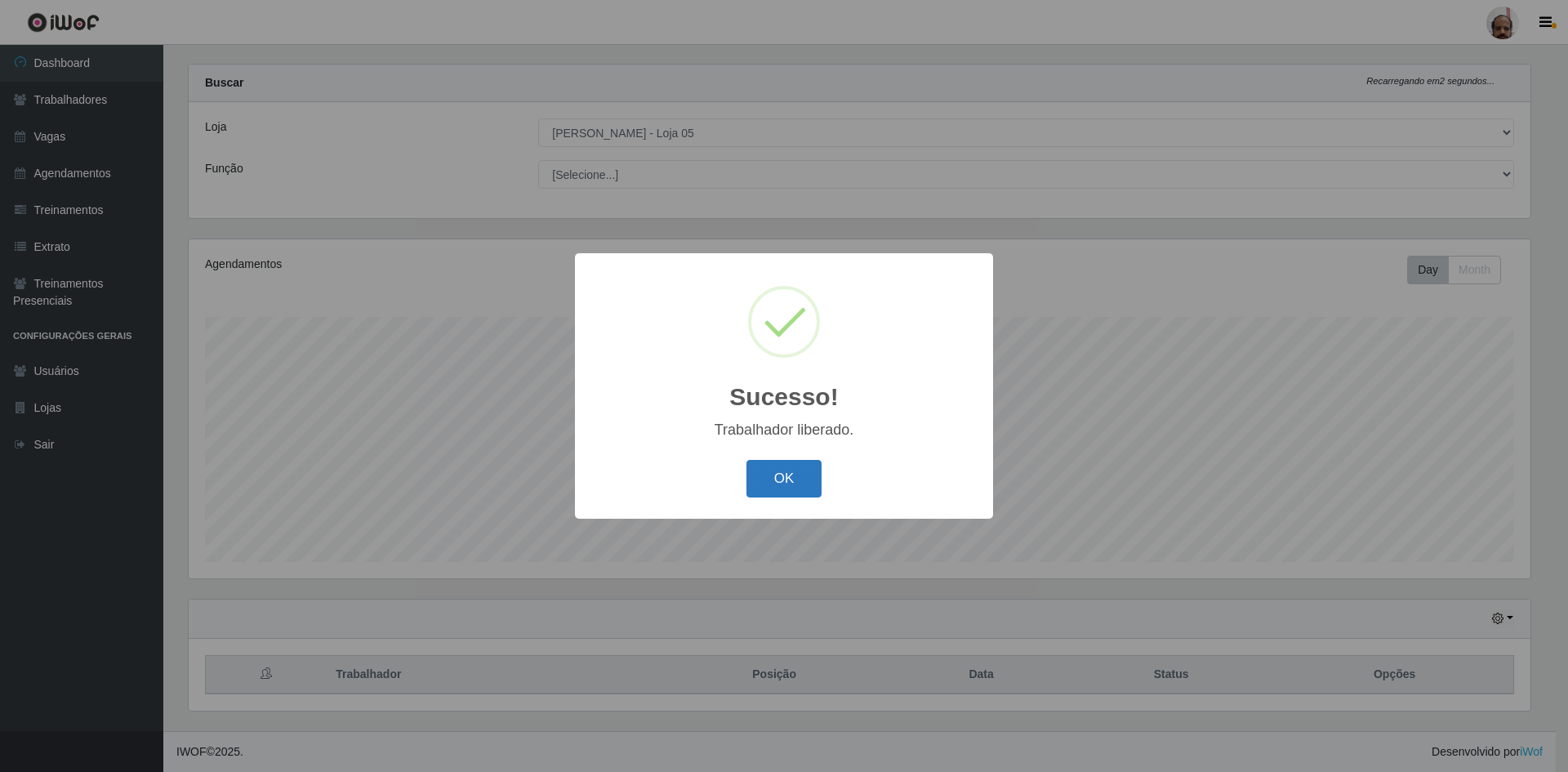
click at [790, 472] on button "OK" at bounding box center [784, 479] width 76 height 38
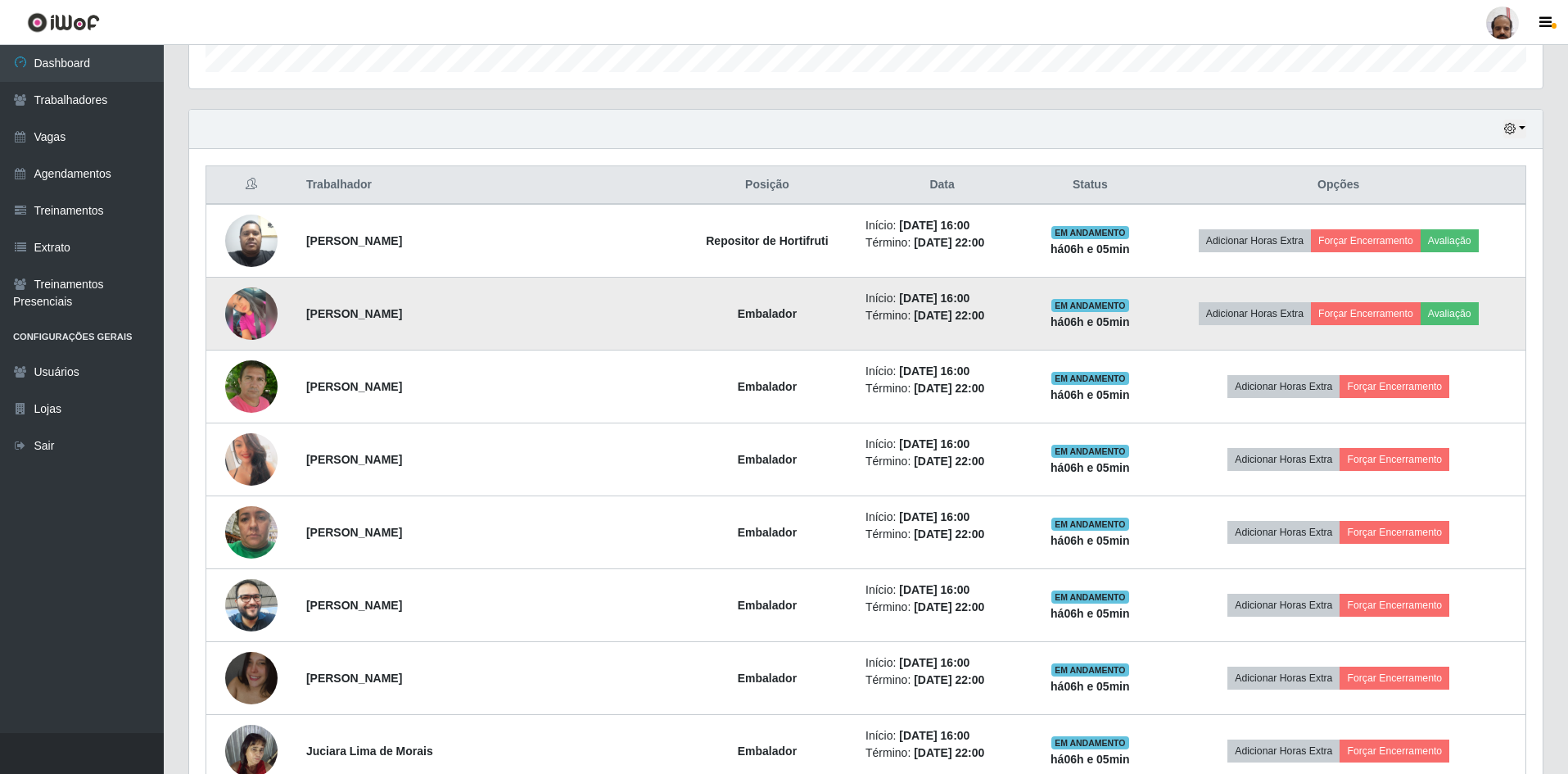
click at [261, 324] on img at bounding box center [252, 314] width 53 height 53
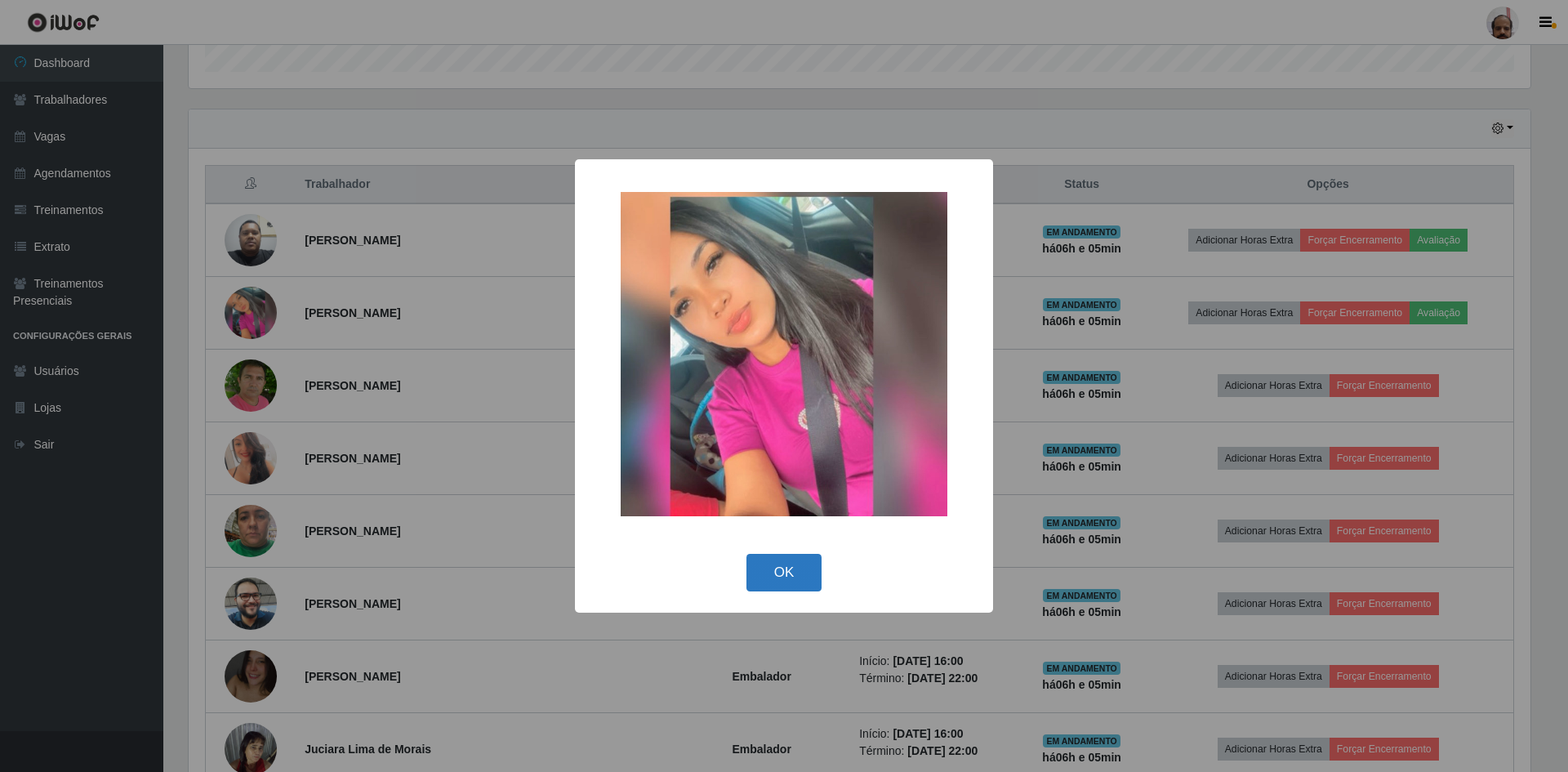
click at [802, 571] on button "OK" at bounding box center [784, 572] width 76 height 38
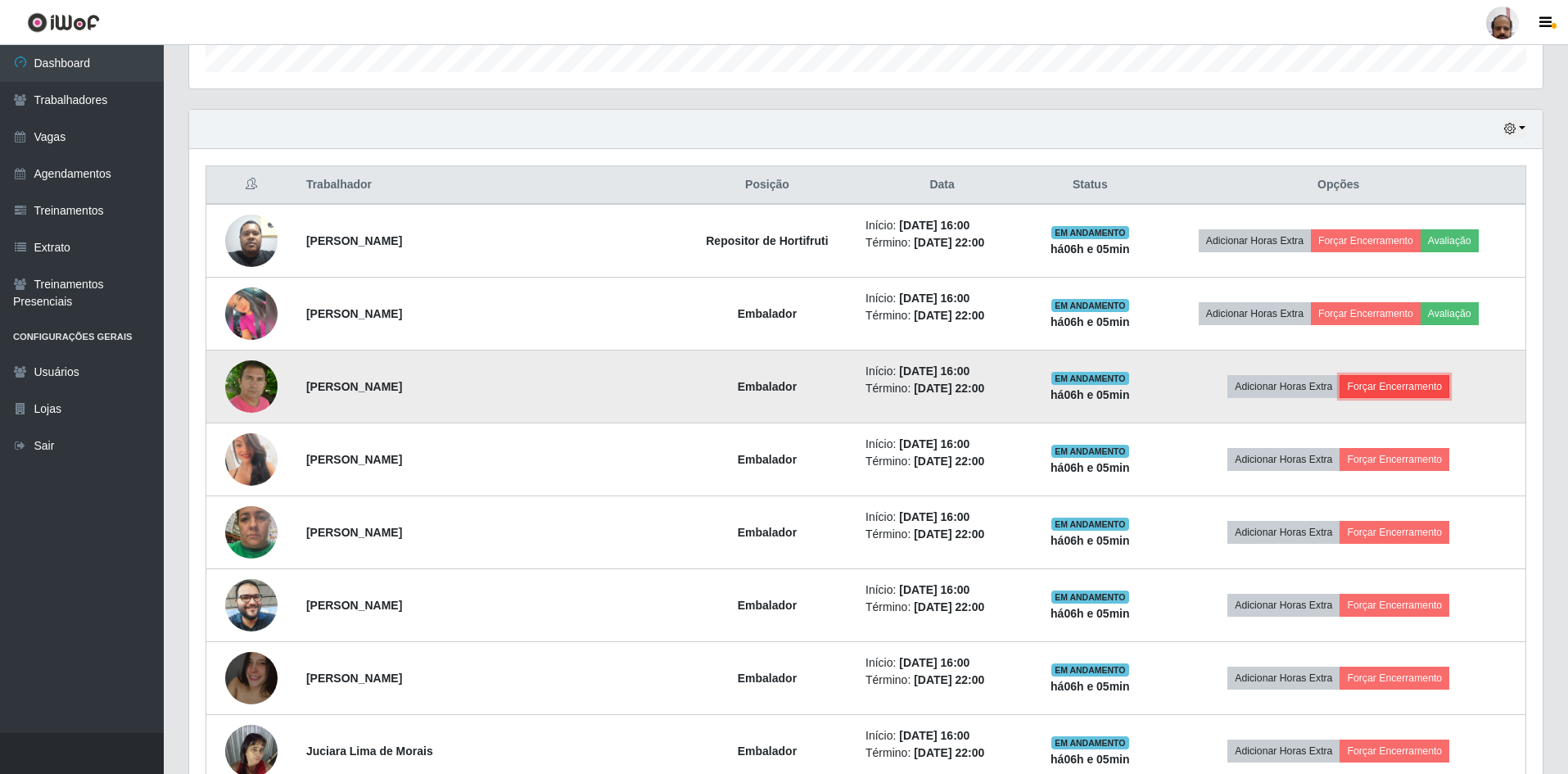
click at [1402, 387] on button "Forçar Encerramento" at bounding box center [1394, 387] width 110 height 23
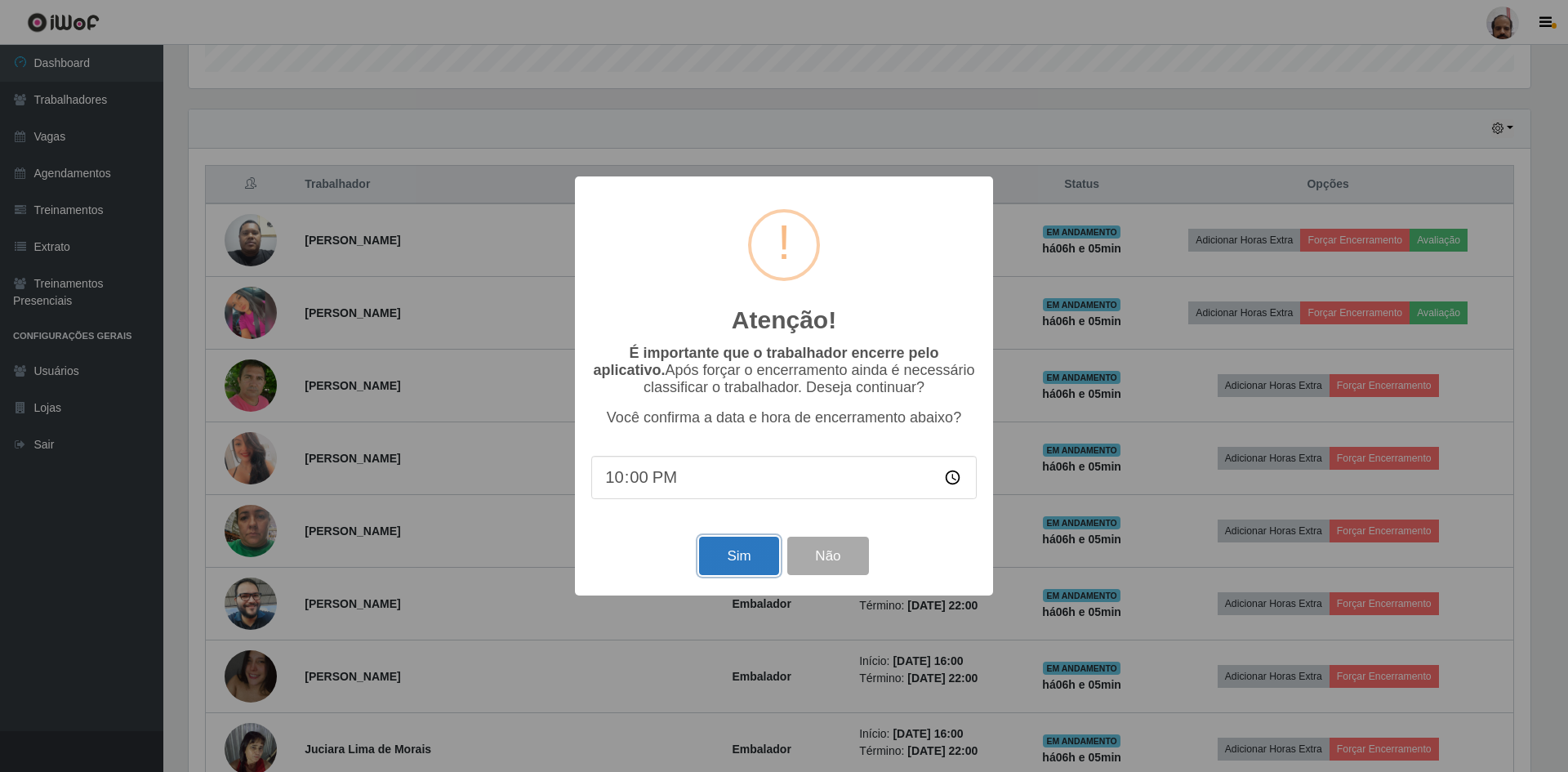
click at [722, 561] on button "Sim" at bounding box center [739, 555] width 79 height 38
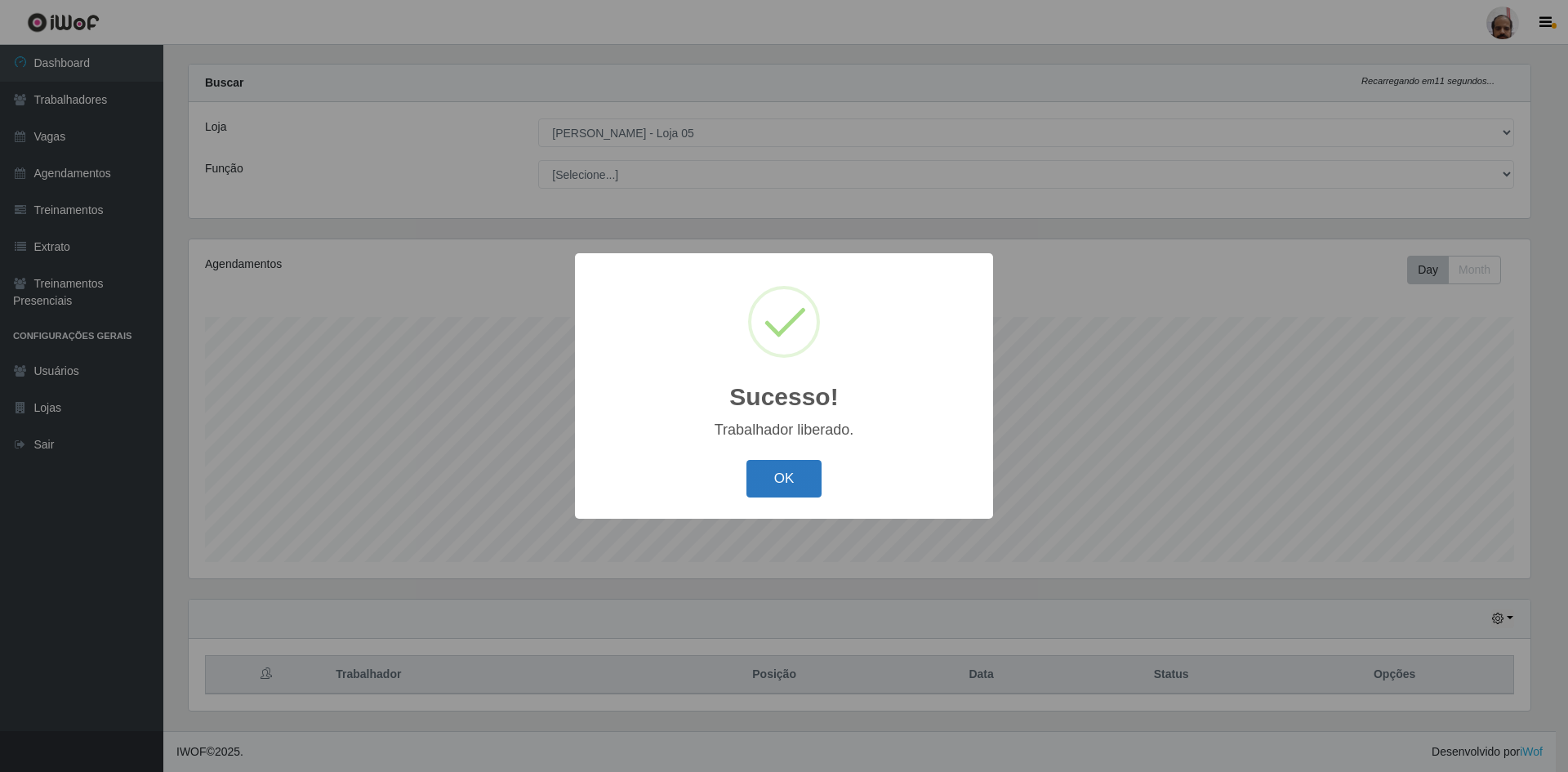
click at [796, 470] on button "OK" at bounding box center [784, 479] width 76 height 38
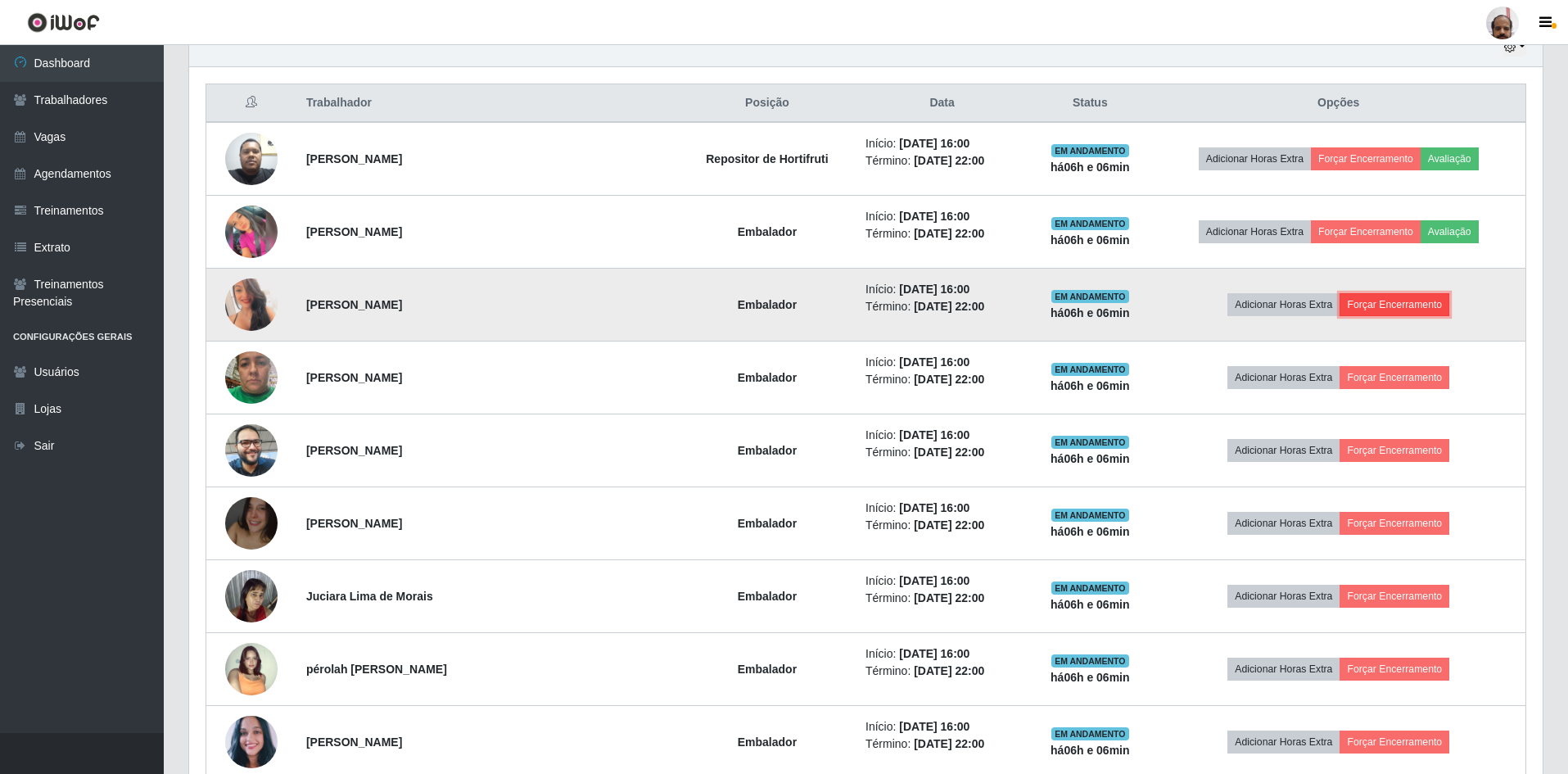
drag, startPoint x: 1400, startPoint y: 299, endPoint x: 1394, endPoint y: 306, distance: 9.2
click at [1394, 306] on button "Forçar Encerramento" at bounding box center [1394, 304] width 110 height 23
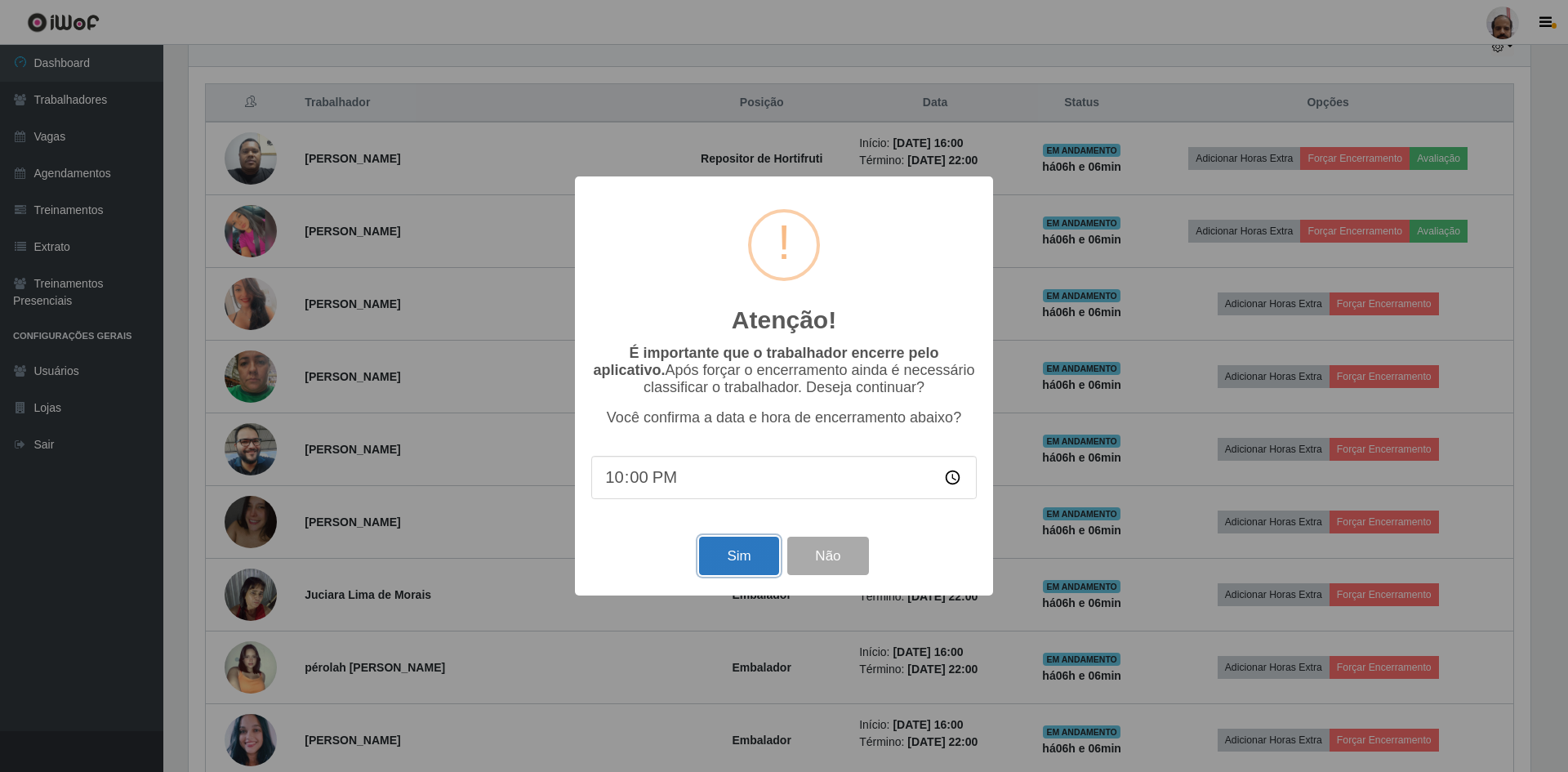
click at [726, 561] on button "Sim" at bounding box center [739, 555] width 79 height 38
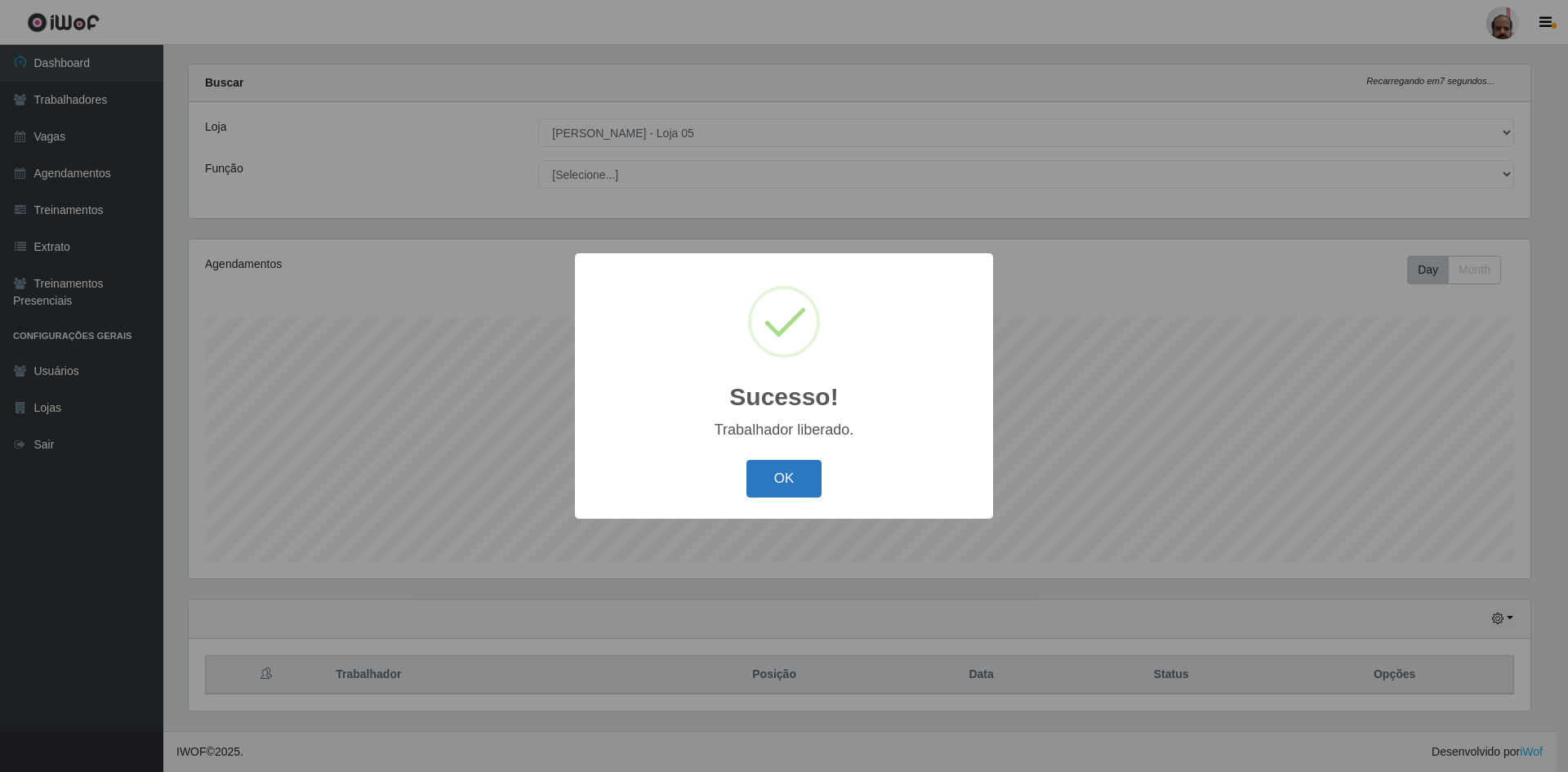
click at [802, 479] on button "OK" at bounding box center [784, 479] width 76 height 38
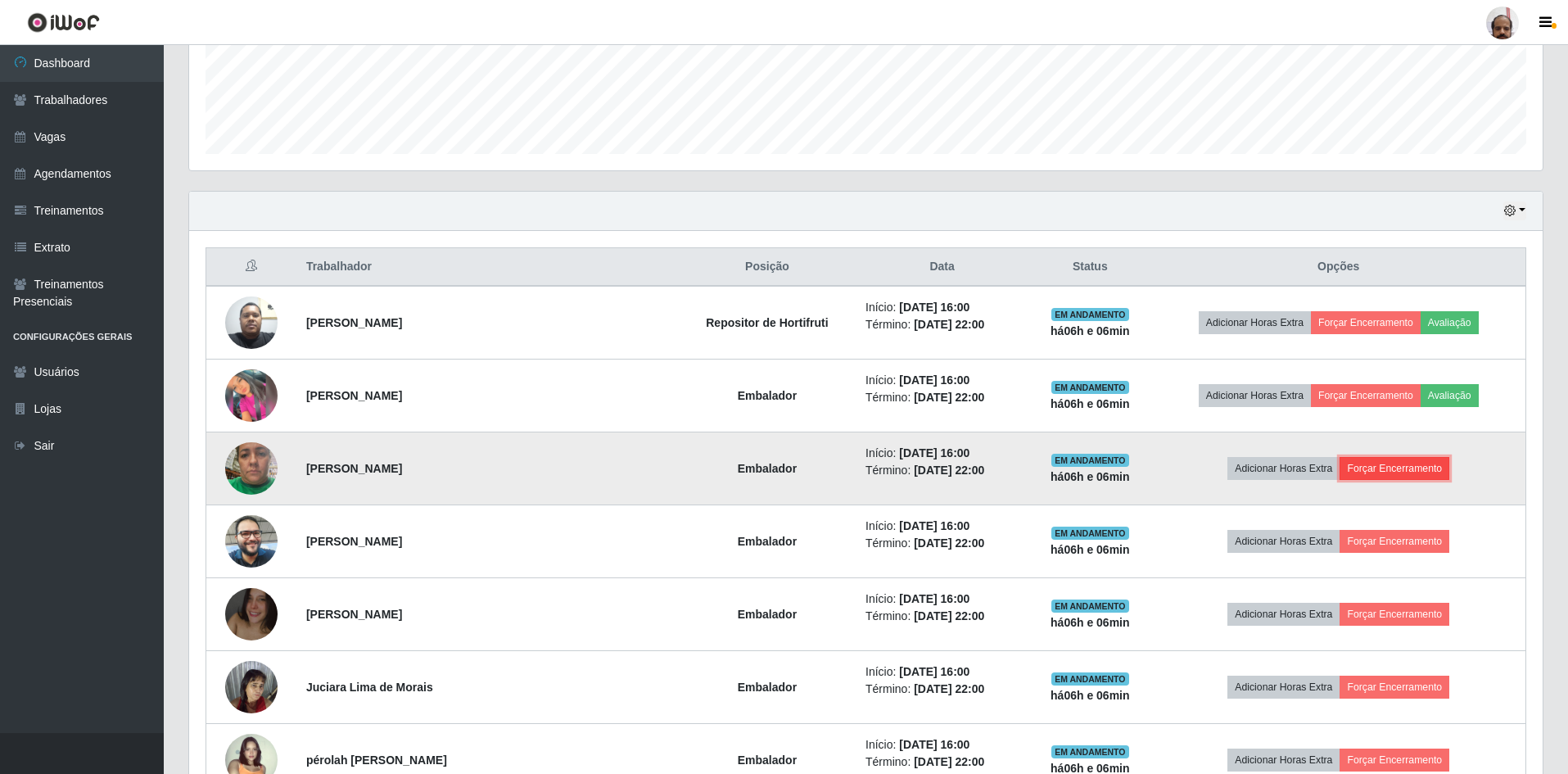
click at [1382, 472] on button "Forçar Encerramento" at bounding box center [1394, 468] width 110 height 23
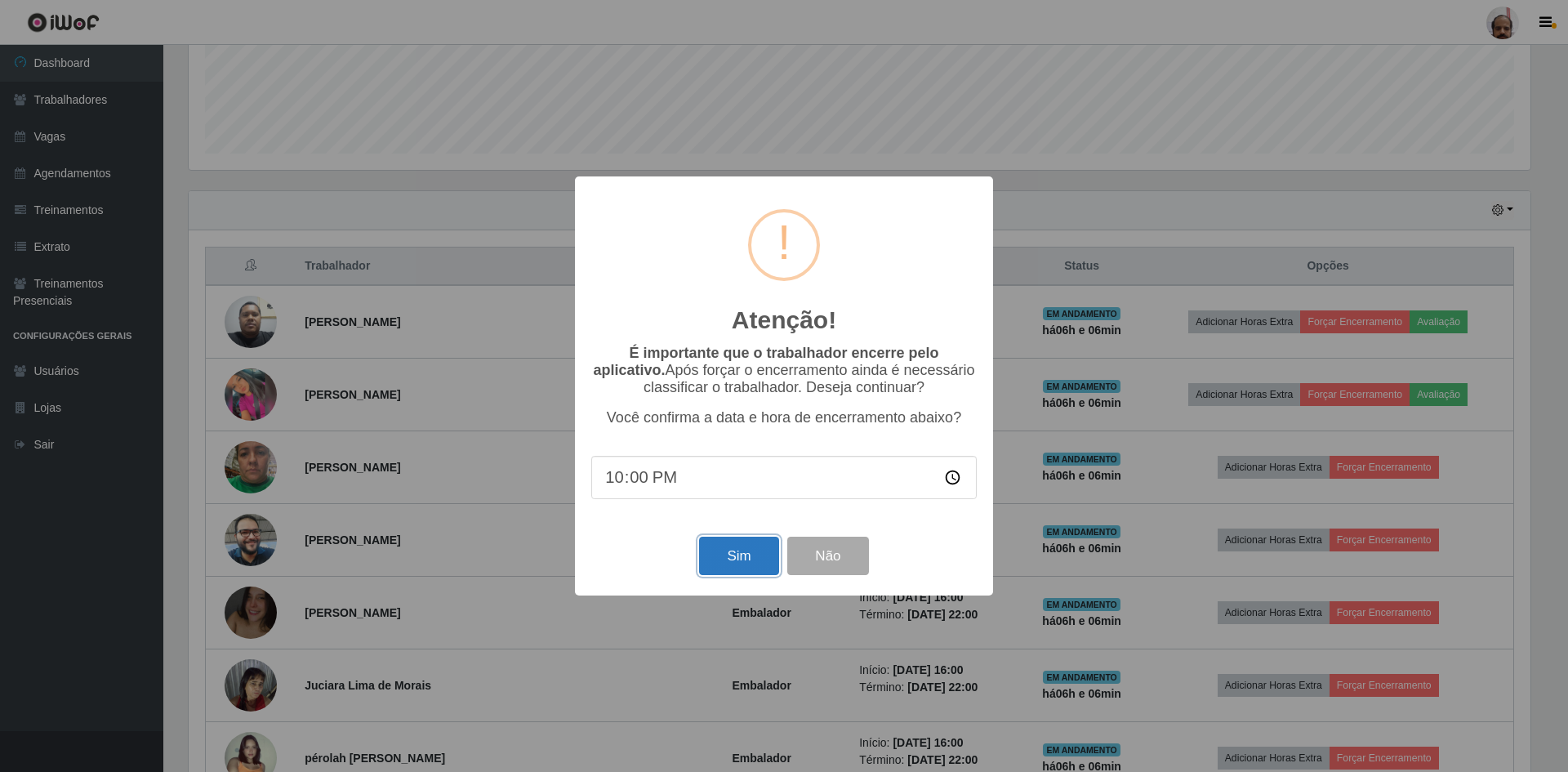
click at [752, 566] on button "Sim" at bounding box center [739, 555] width 79 height 38
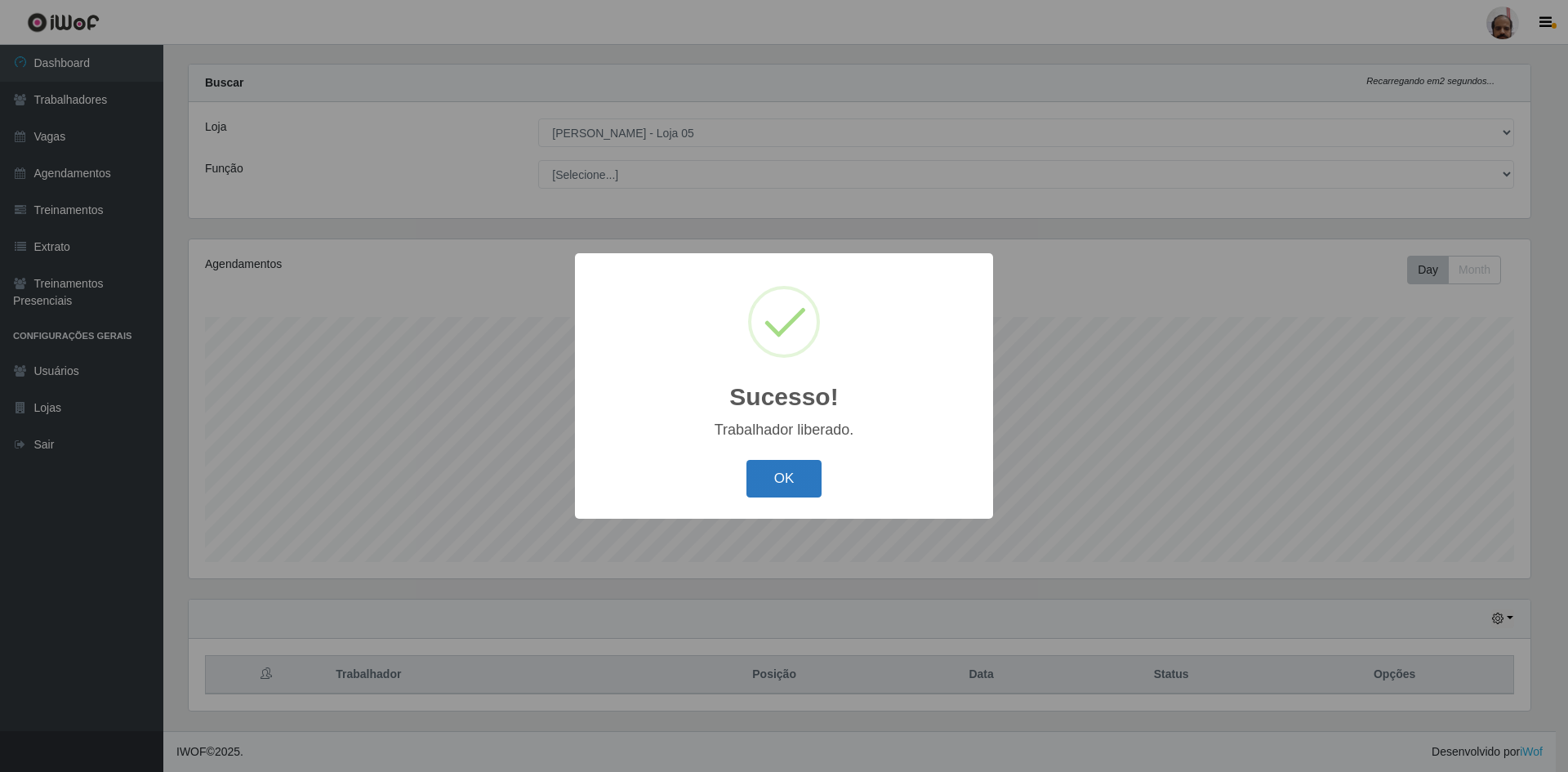
click at [804, 478] on button "OK" at bounding box center [784, 479] width 76 height 38
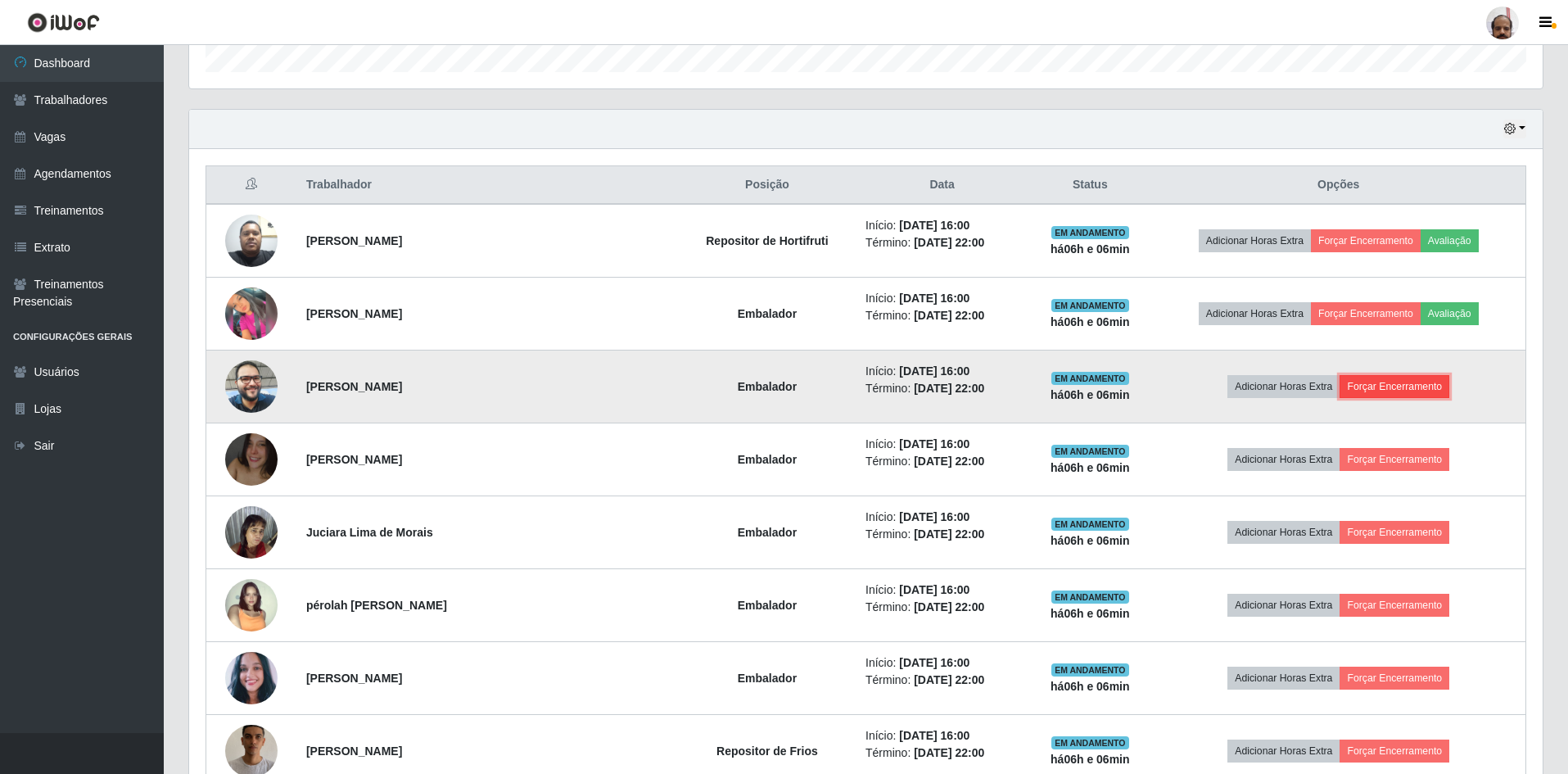
click at [1404, 380] on button "Forçar Encerramento" at bounding box center [1394, 387] width 110 height 23
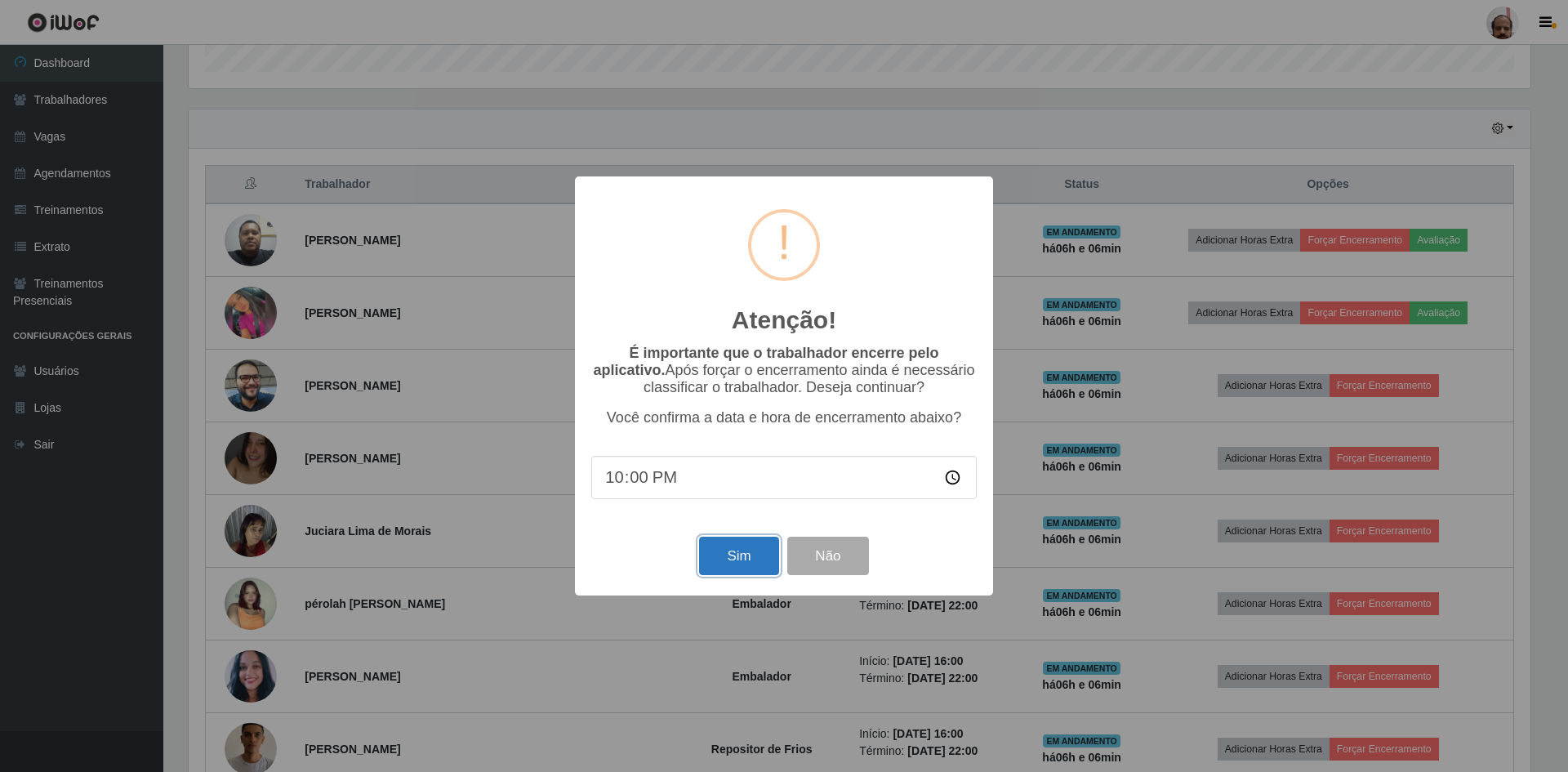
click at [739, 561] on button "Sim" at bounding box center [739, 555] width 79 height 38
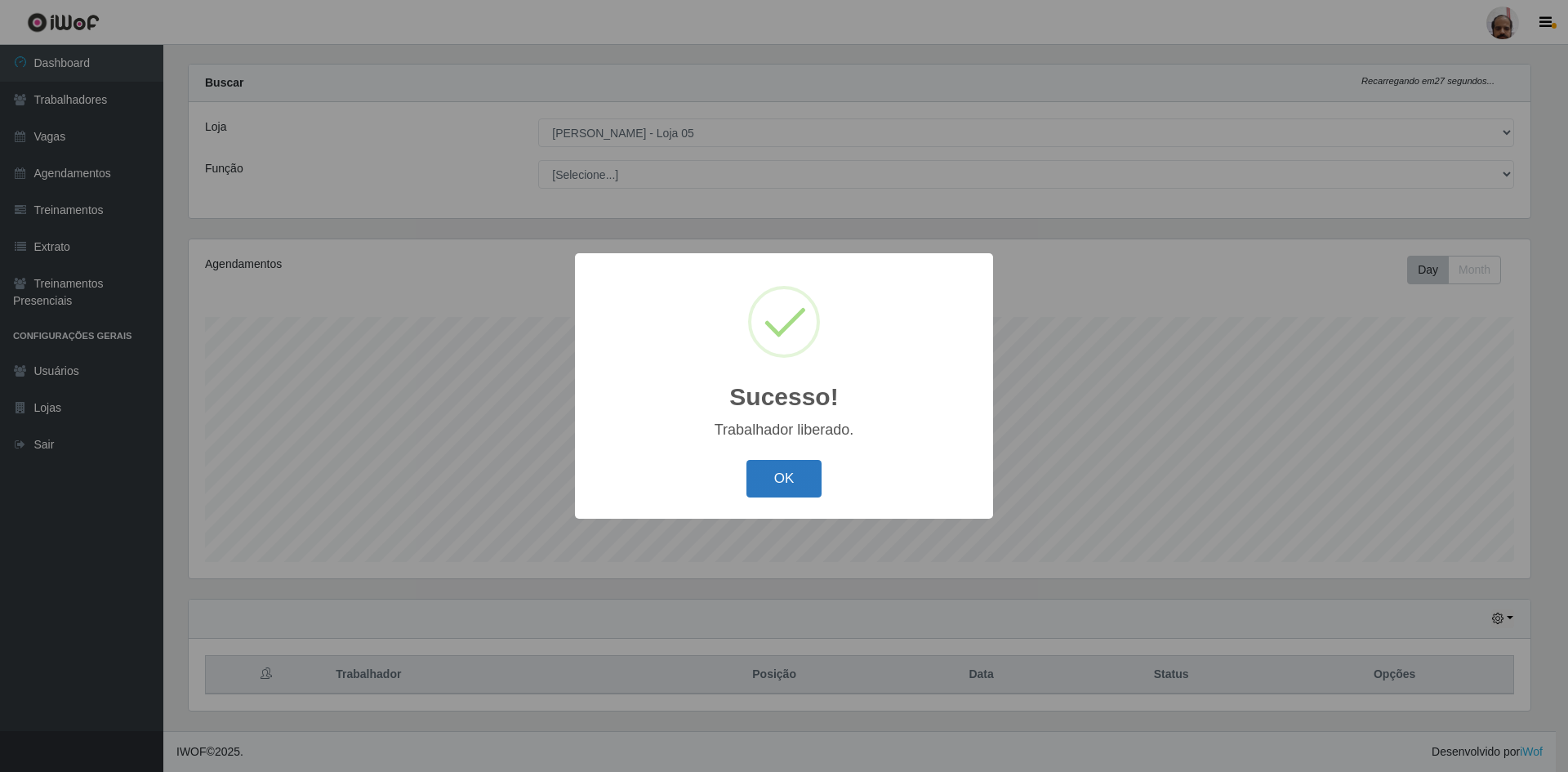
click at [772, 479] on button "OK" at bounding box center [784, 479] width 76 height 38
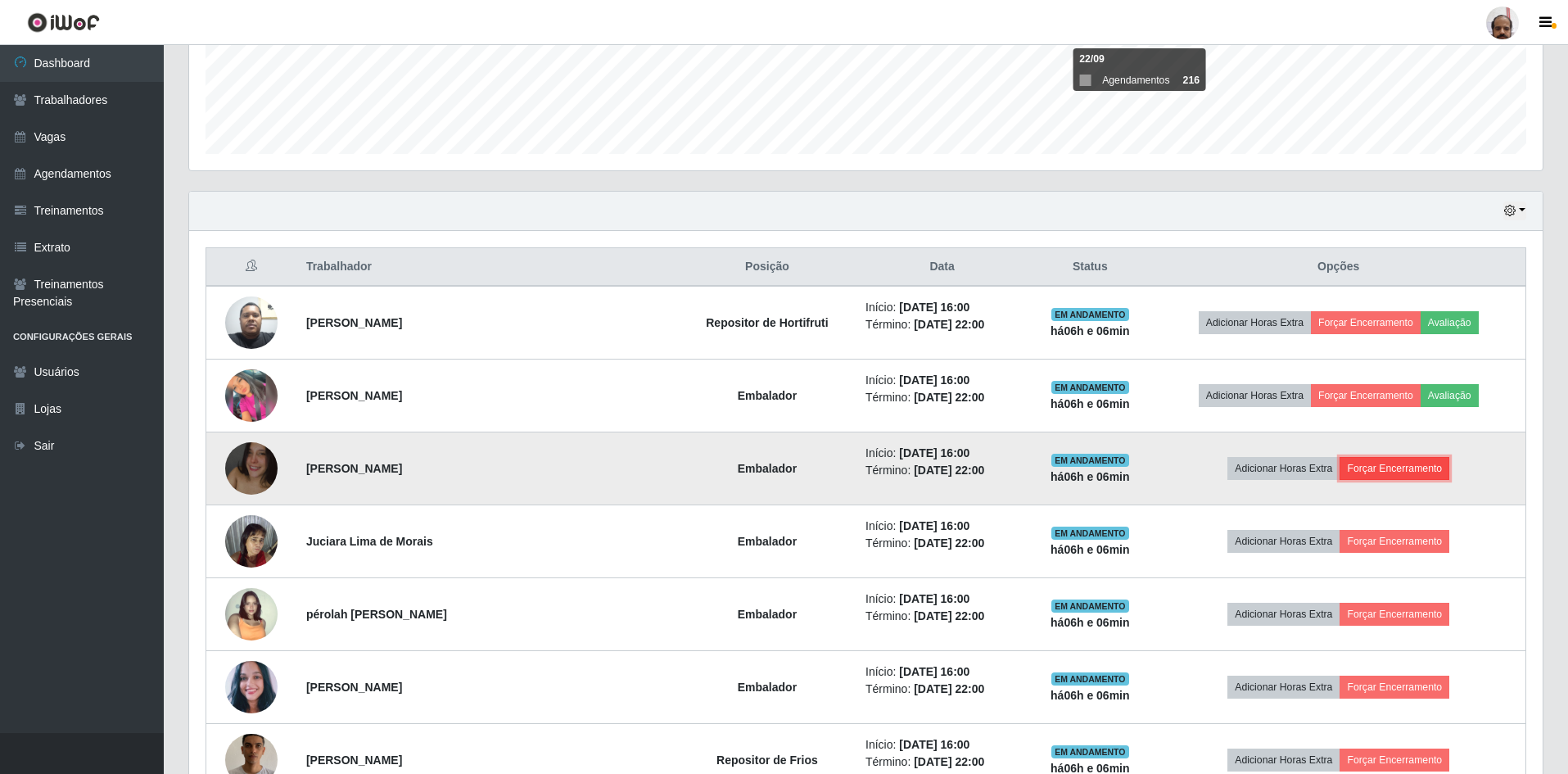
click at [1388, 465] on button "Forçar Encerramento" at bounding box center [1394, 468] width 110 height 23
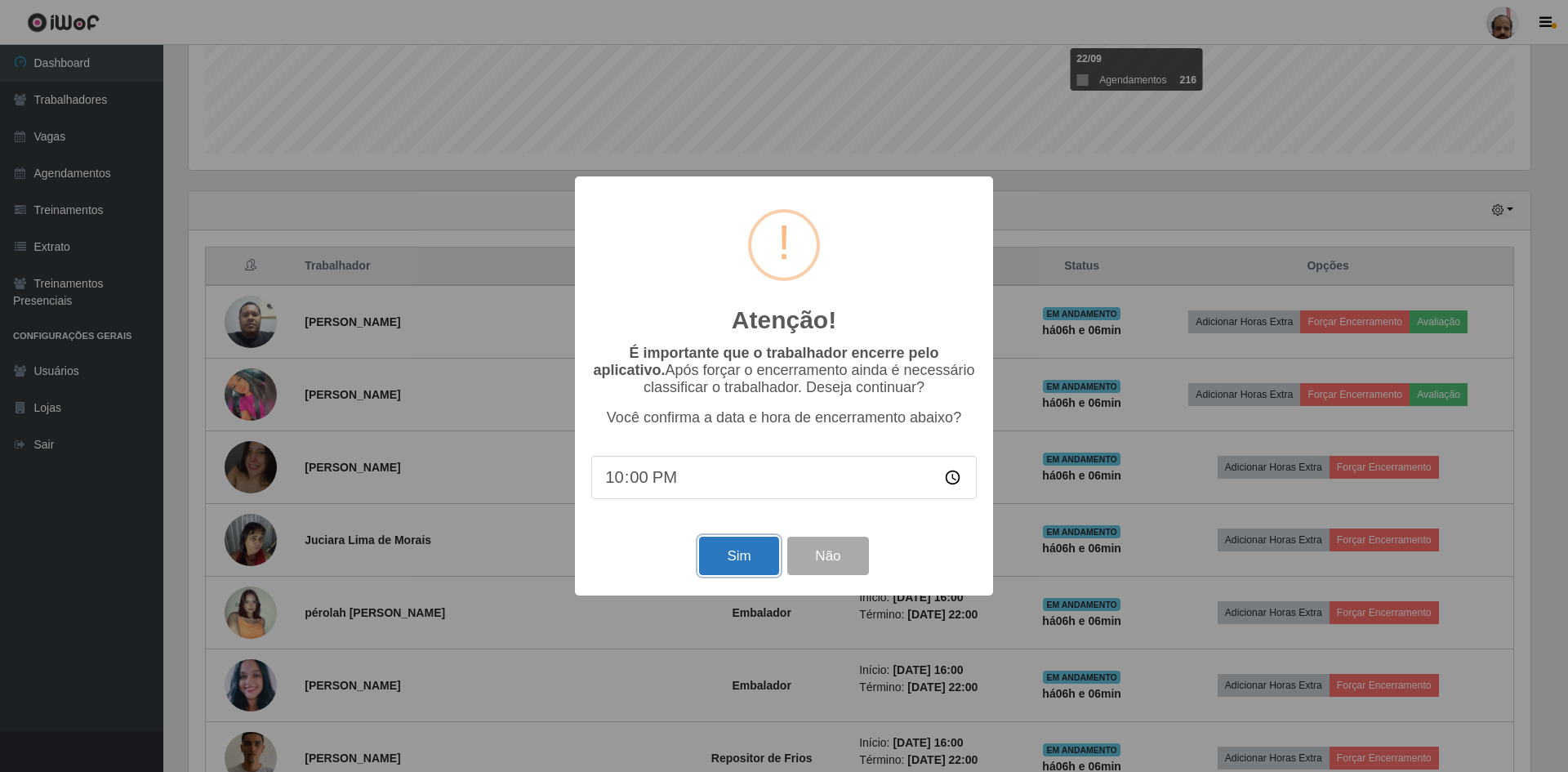
click at [765, 544] on button "Sim" at bounding box center [739, 555] width 79 height 38
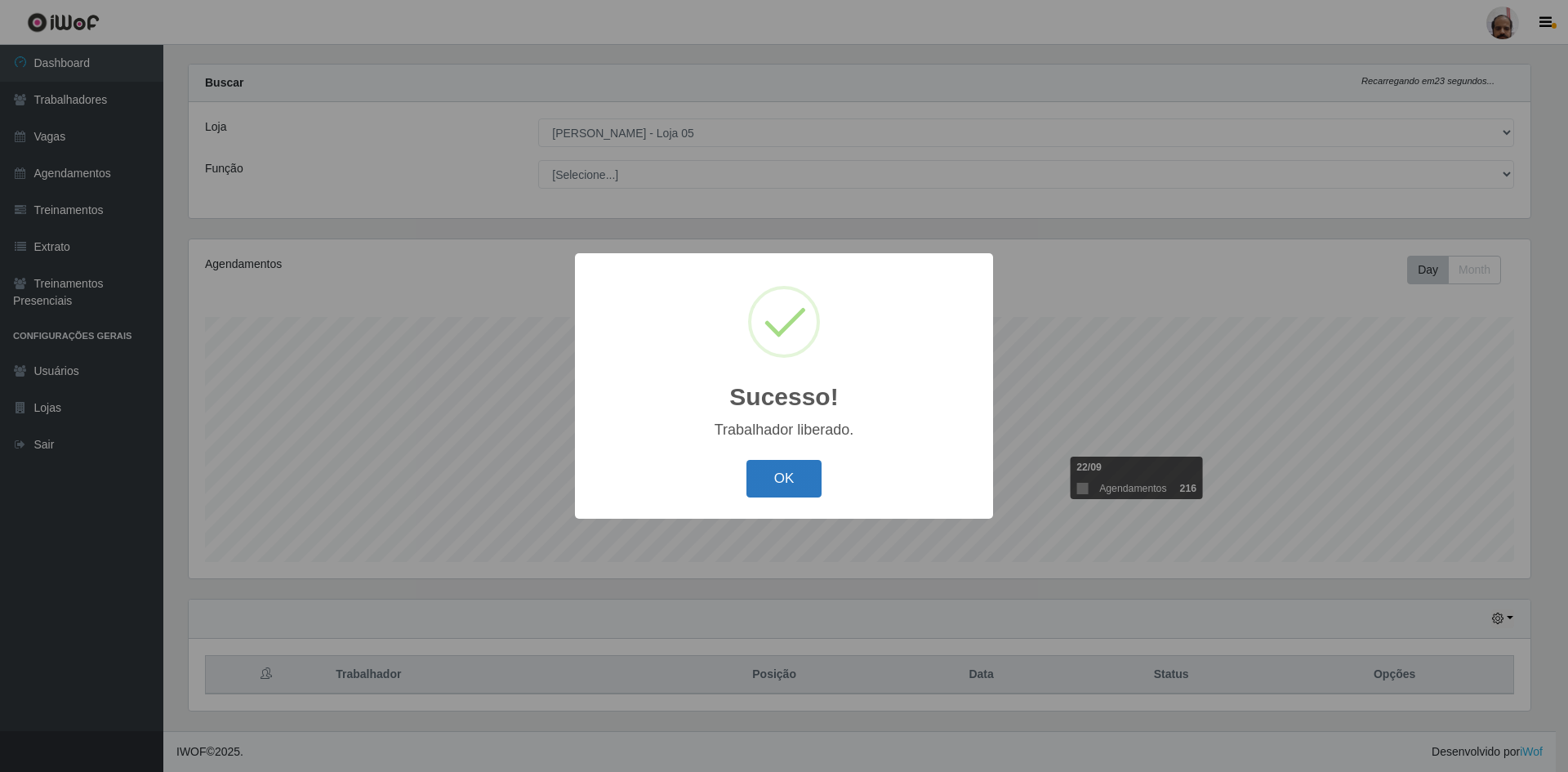
click at [785, 485] on button "OK" at bounding box center [784, 479] width 76 height 38
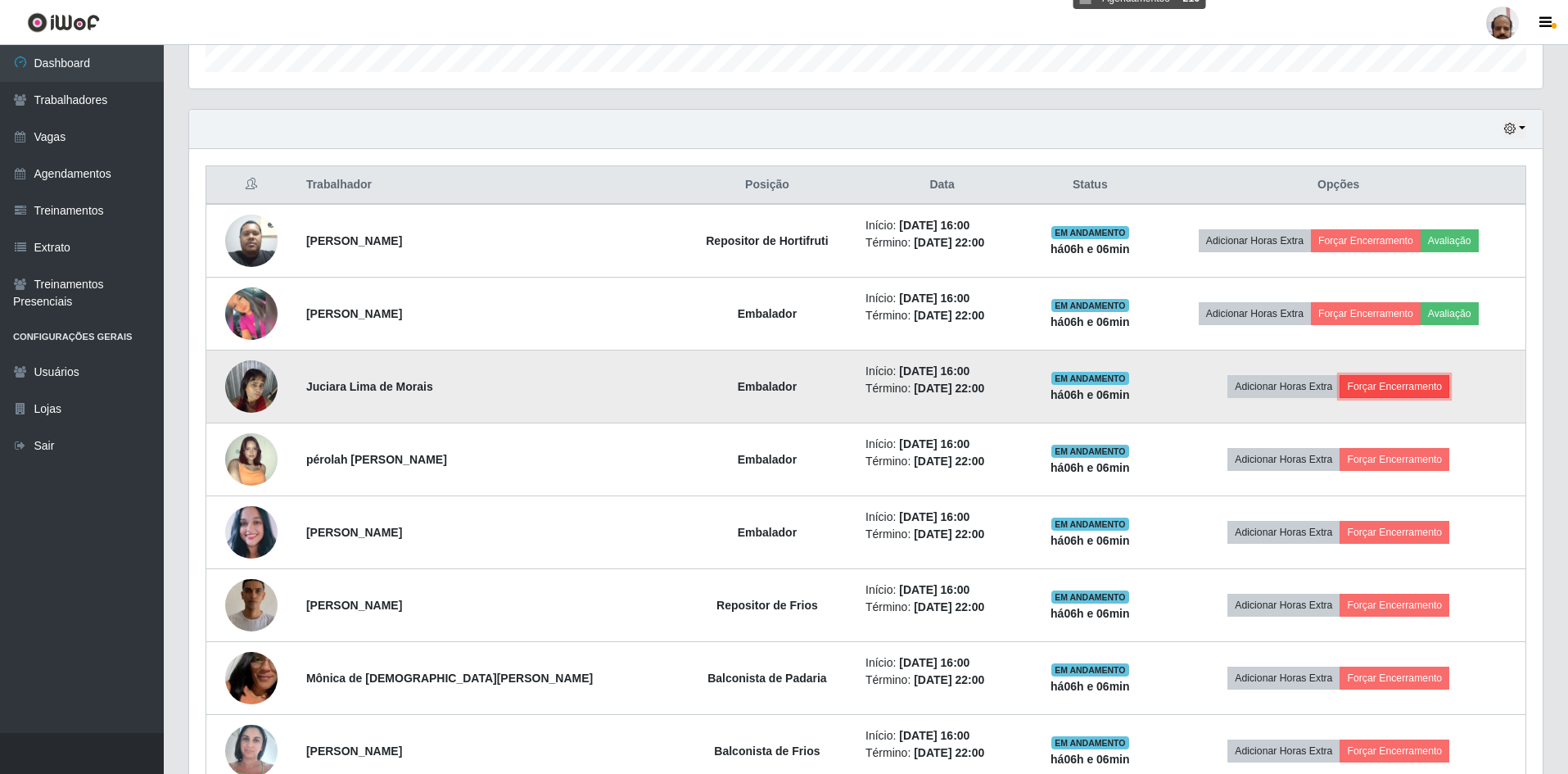
click at [1381, 387] on button "Forçar Encerramento" at bounding box center [1394, 387] width 110 height 23
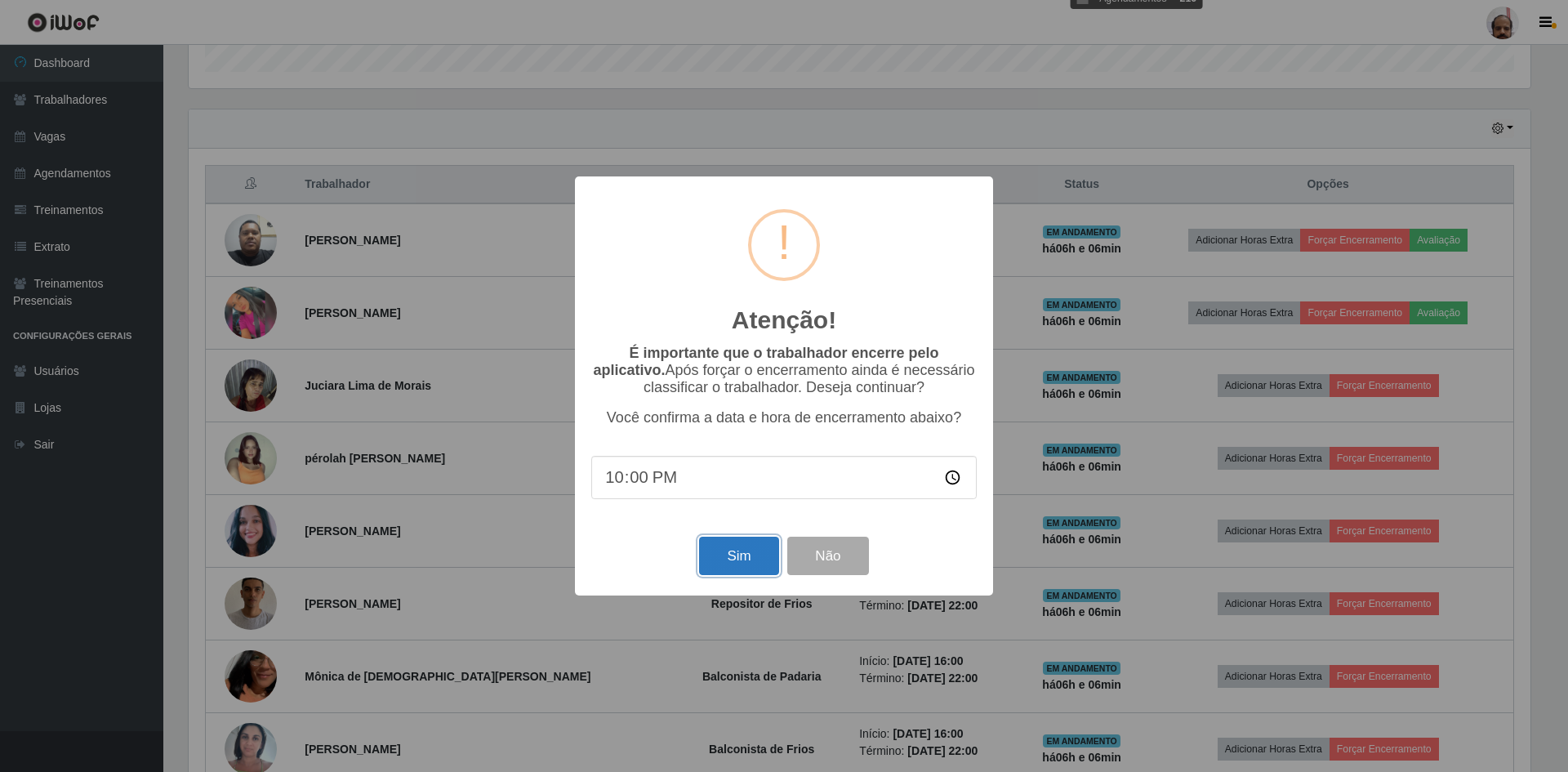
click at [729, 551] on button "Sim" at bounding box center [739, 555] width 79 height 38
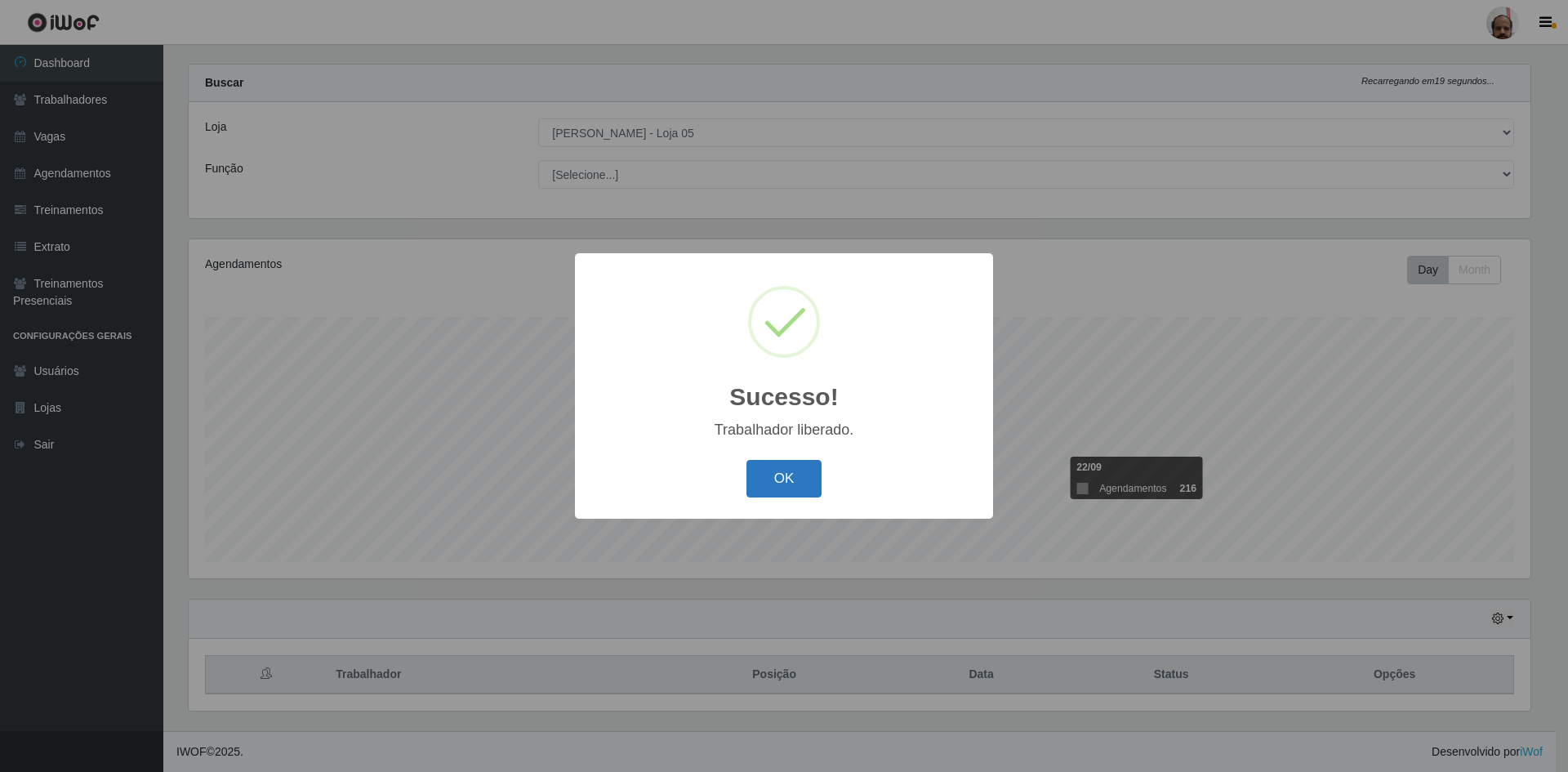
click at [789, 473] on button "OK" at bounding box center [784, 479] width 76 height 38
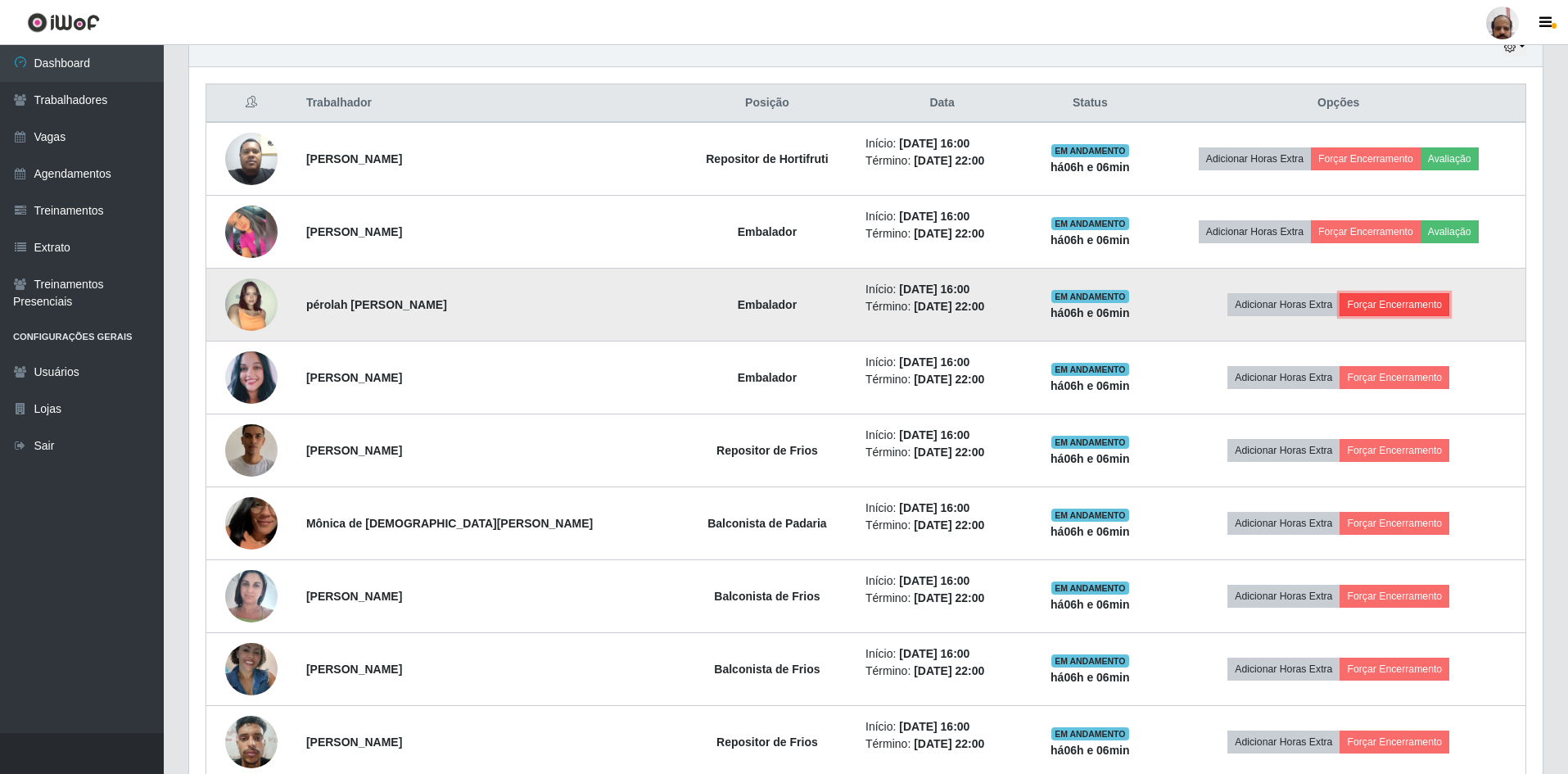
click at [1396, 307] on button "Forçar Encerramento" at bounding box center [1394, 304] width 110 height 23
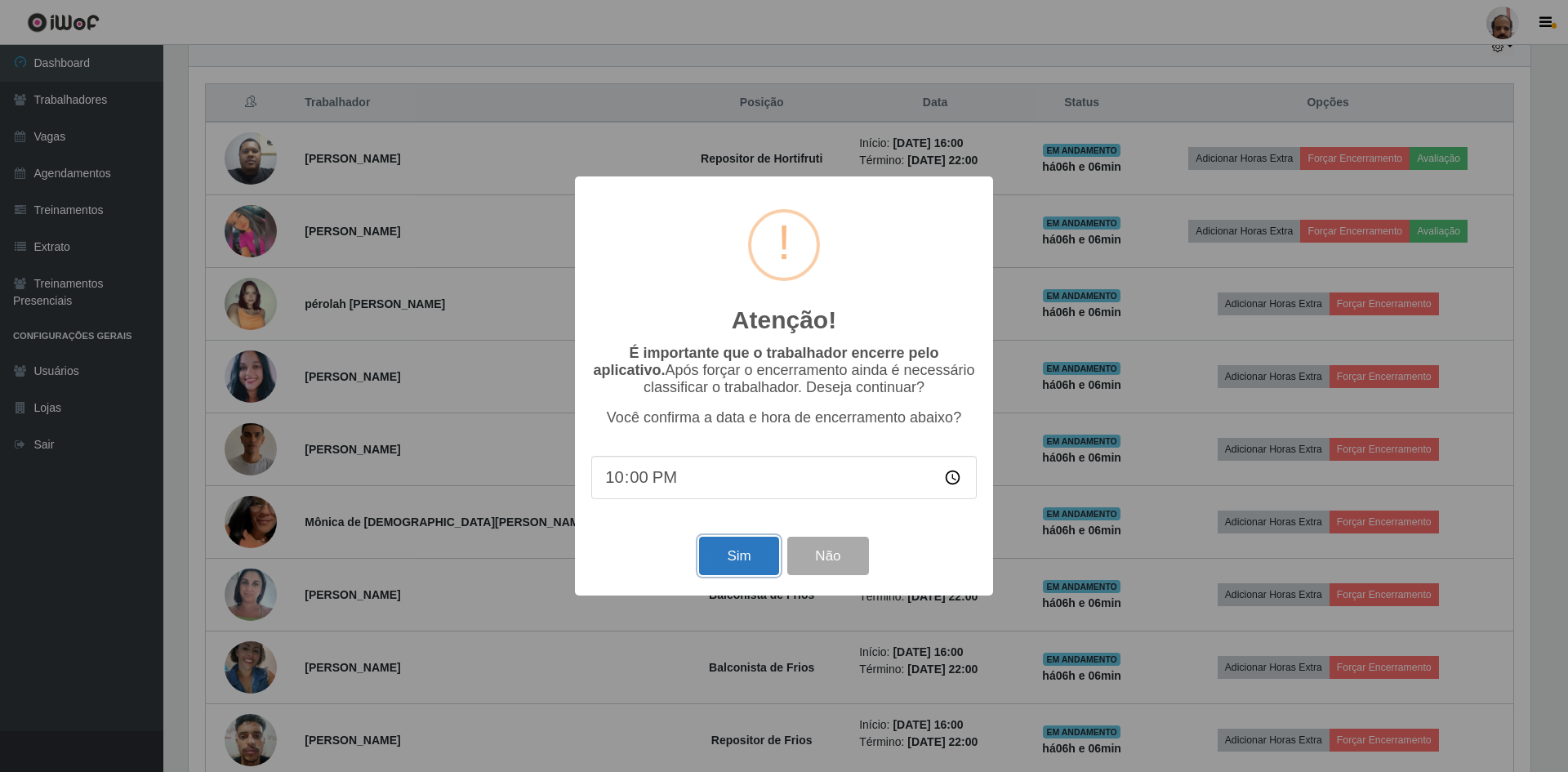
click at [722, 557] on button "Sim" at bounding box center [739, 555] width 79 height 38
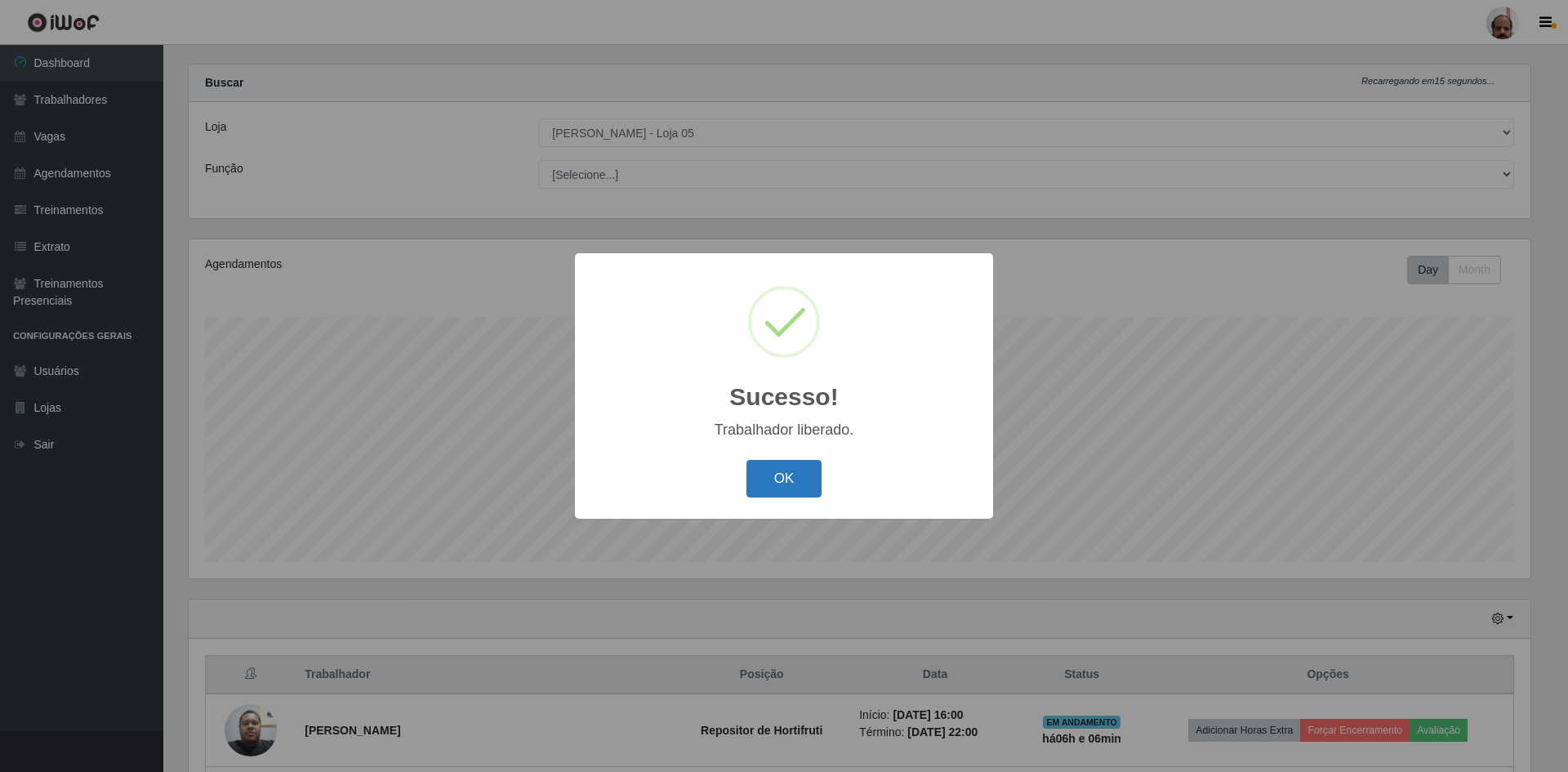
click at [799, 474] on button "OK" at bounding box center [784, 479] width 76 height 38
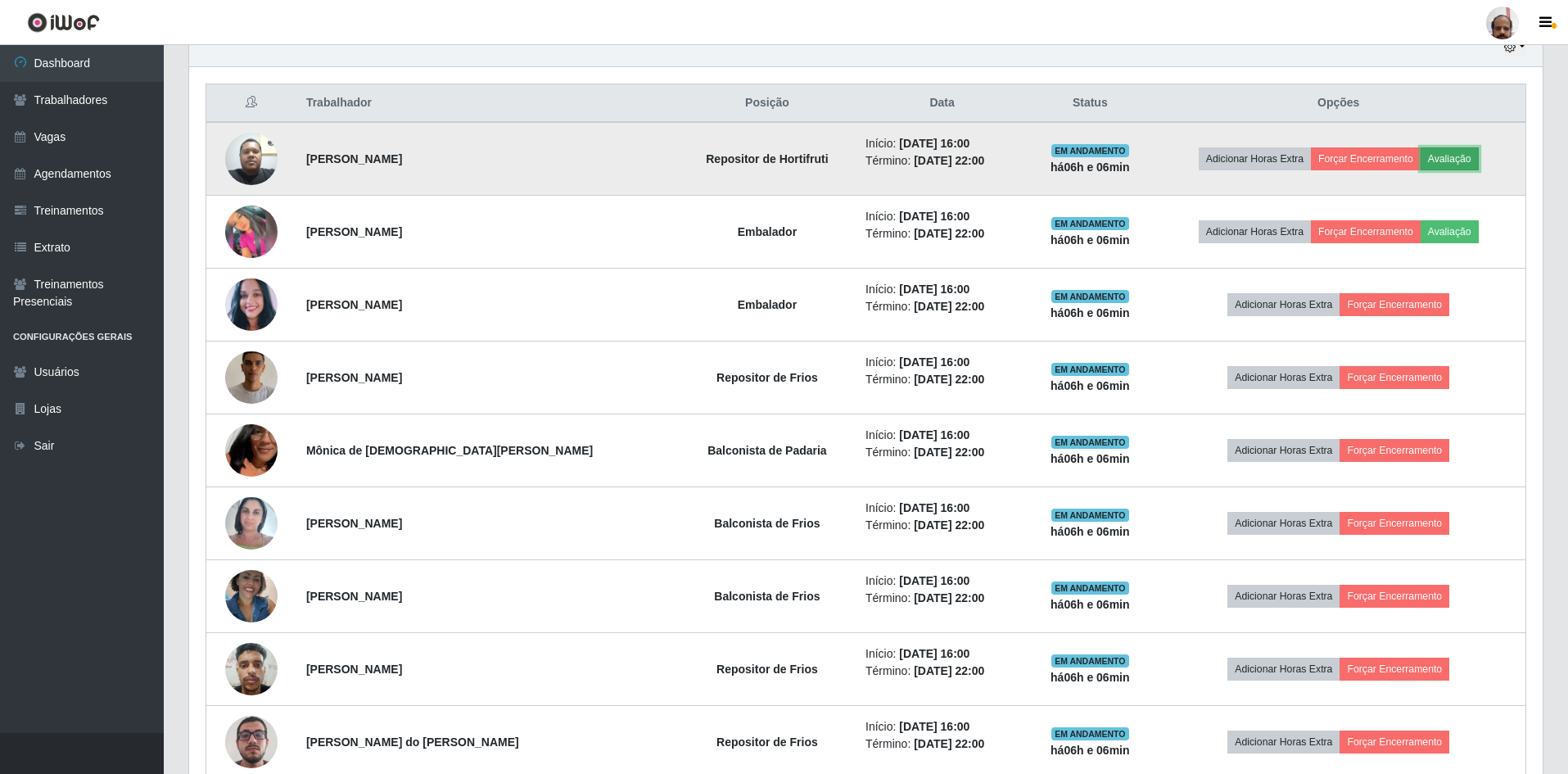
click at [1450, 154] on button "Avaliação" at bounding box center [1450, 158] width 58 height 23
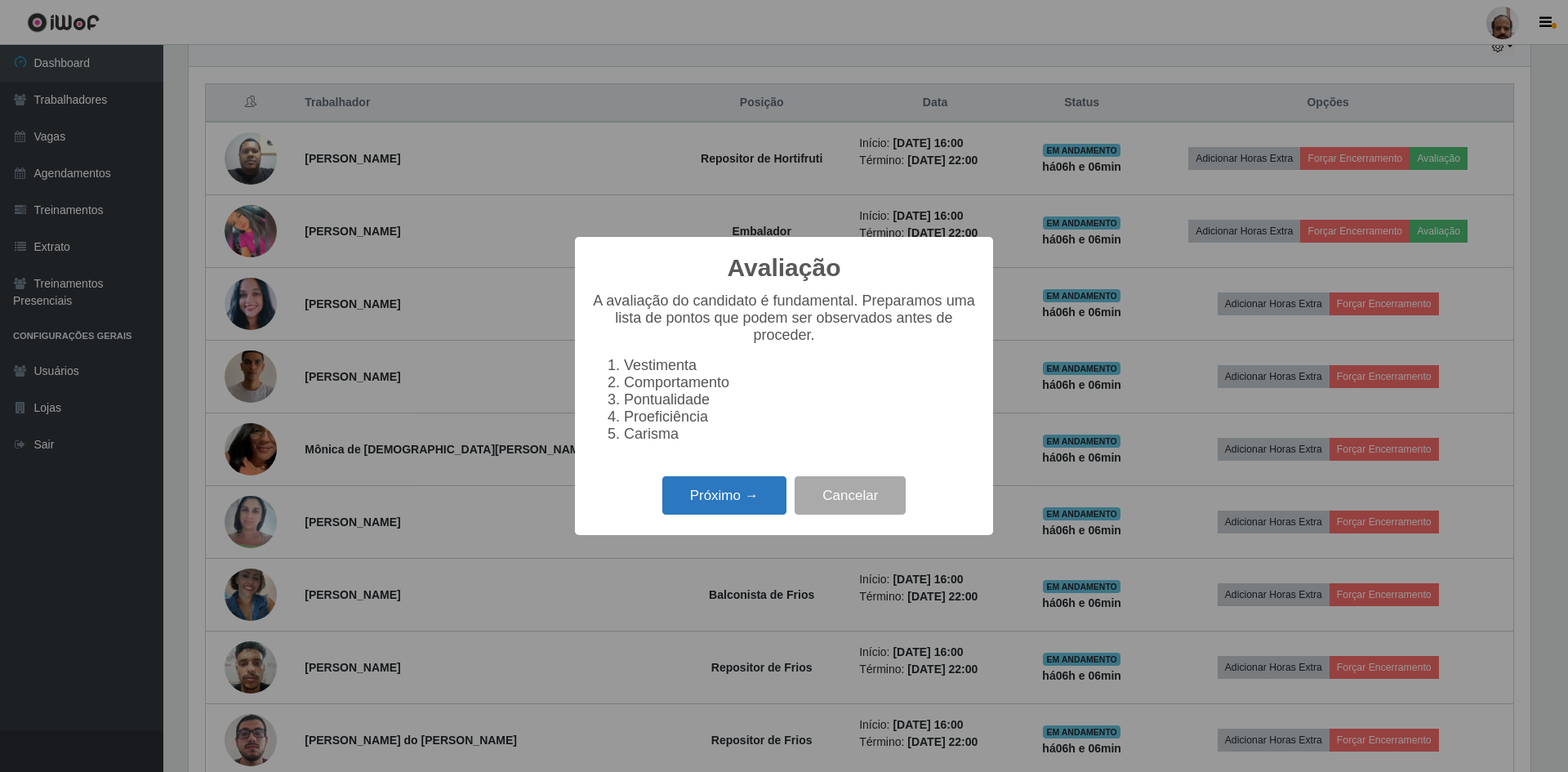
click at [674, 508] on button "Próximo →" at bounding box center [724, 495] width 124 height 38
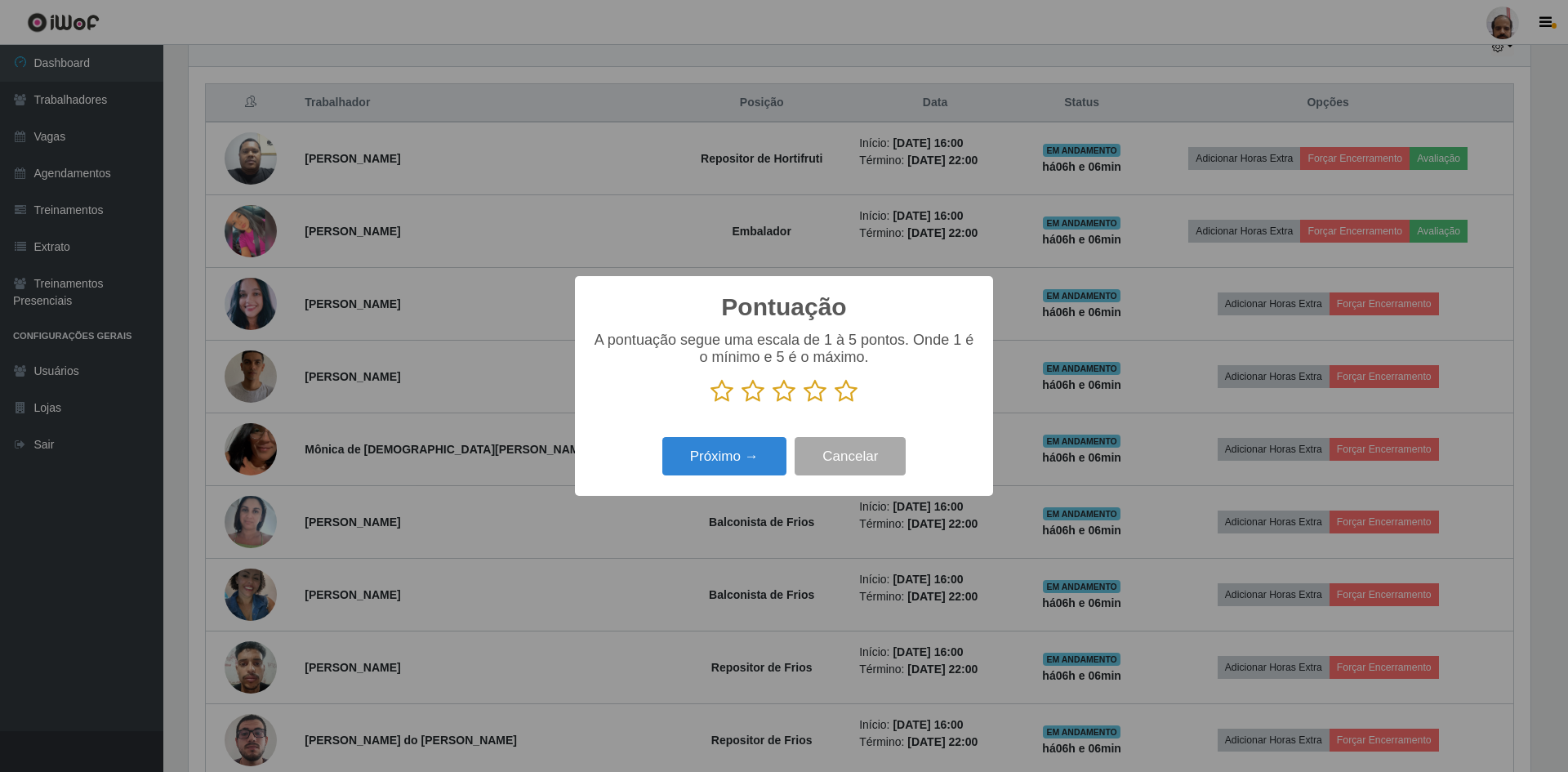
click at [843, 399] on icon at bounding box center [846, 391] width 23 height 25
click at [835, 403] on input "radio" at bounding box center [835, 403] width 0 height 0
click at [701, 480] on div "Próximo → Cancelar" at bounding box center [784, 456] width 385 height 47
click at [716, 460] on button "Próximo →" at bounding box center [724, 456] width 124 height 38
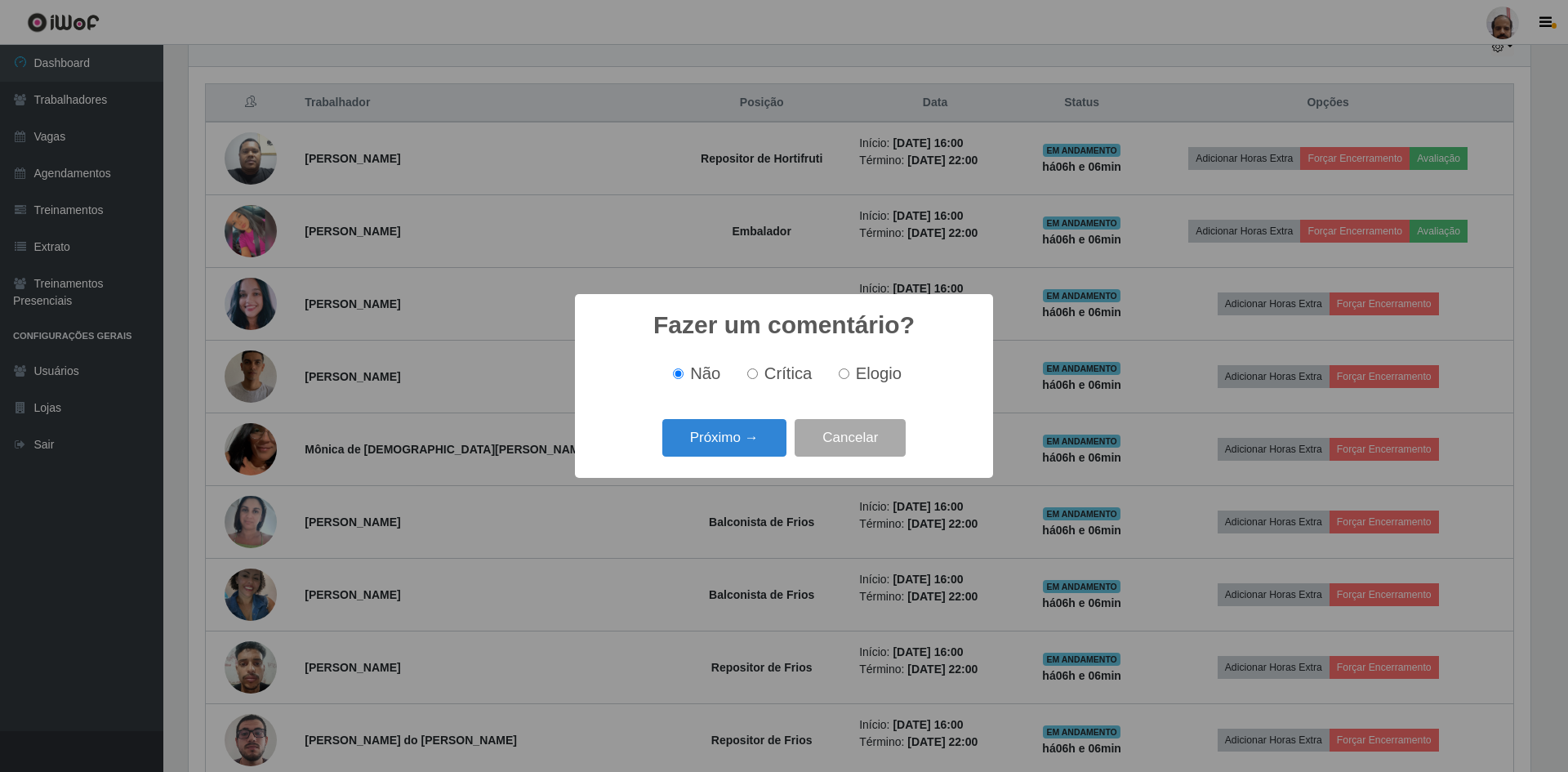
click at [874, 360] on div "Não Crítica Elogio" at bounding box center [784, 374] width 385 height 48
click at [863, 381] on span "Elogio" at bounding box center [879, 373] width 46 height 18
click at [850, 379] on input "Elogio" at bounding box center [844, 374] width 11 height 11
radio input "true"
click at [745, 435] on button "Próximo →" at bounding box center [724, 438] width 124 height 38
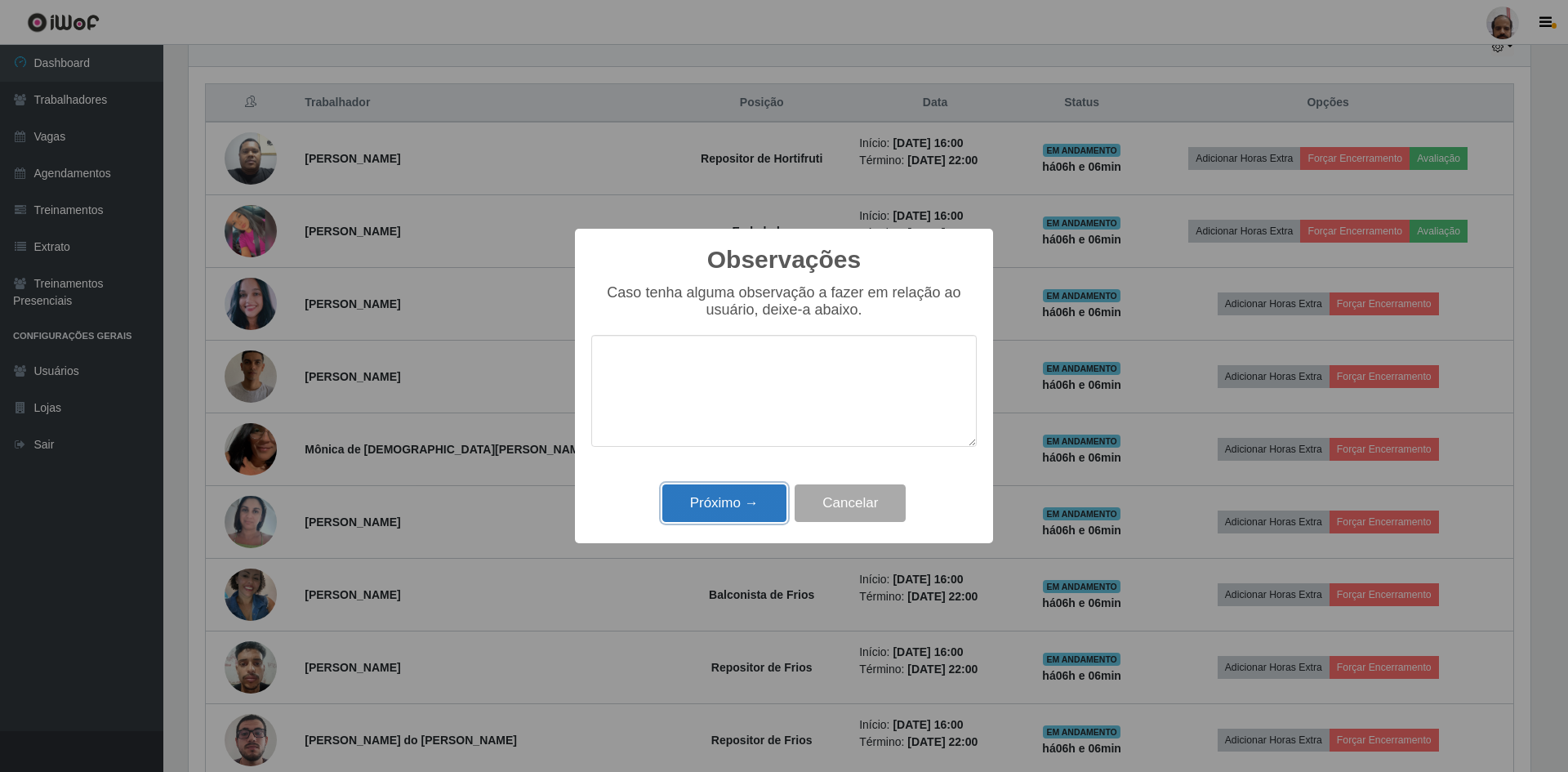
click at [726, 503] on button "Próximo →" at bounding box center [724, 504] width 124 height 38
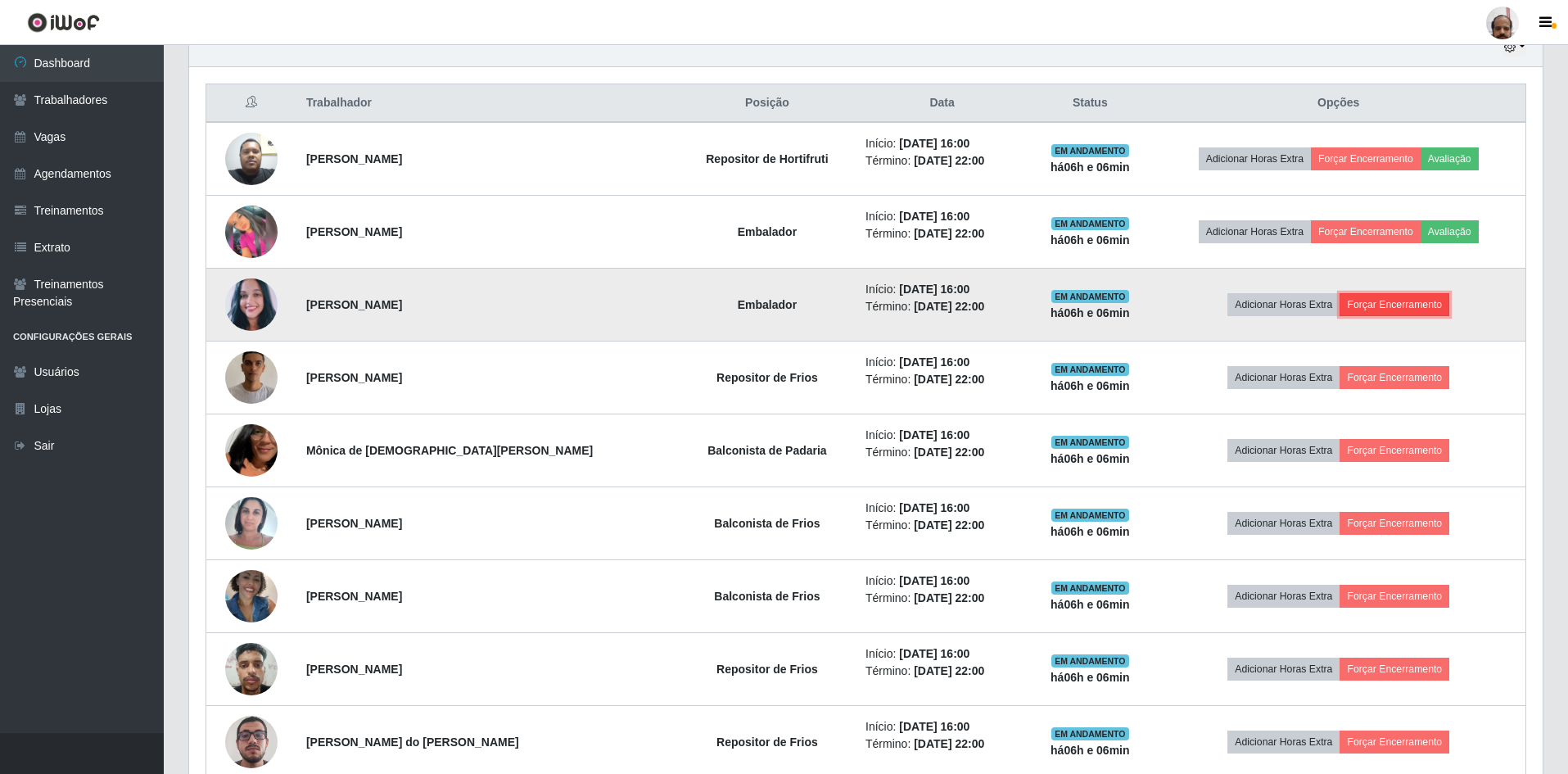
click at [1391, 306] on button "Forçar Encerramento" at bounding box center [1394, 304] width 110 height 23
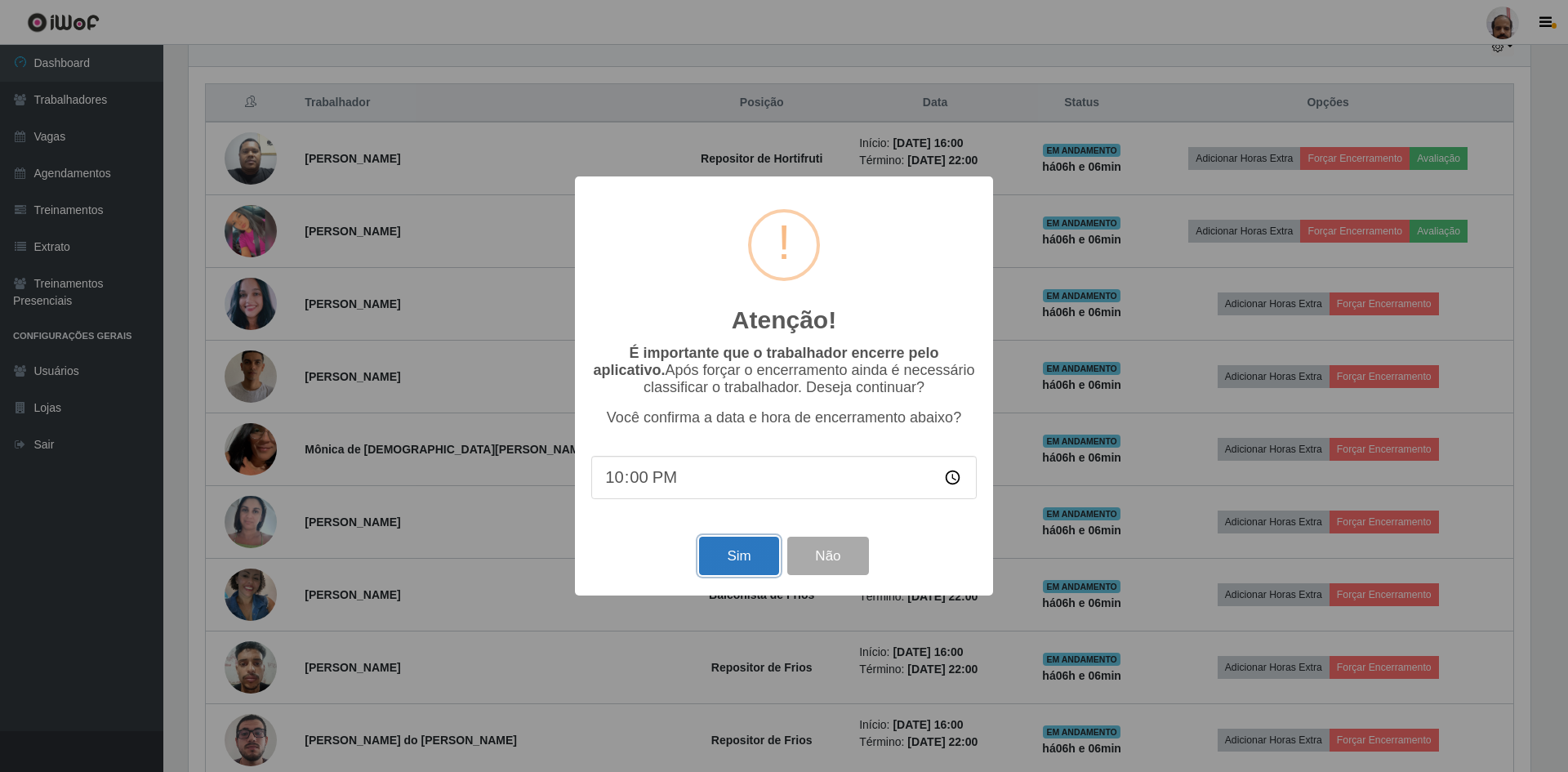
click at [722, 555] on button "Sim" at bounding box center [739, 555] width 79 height 38
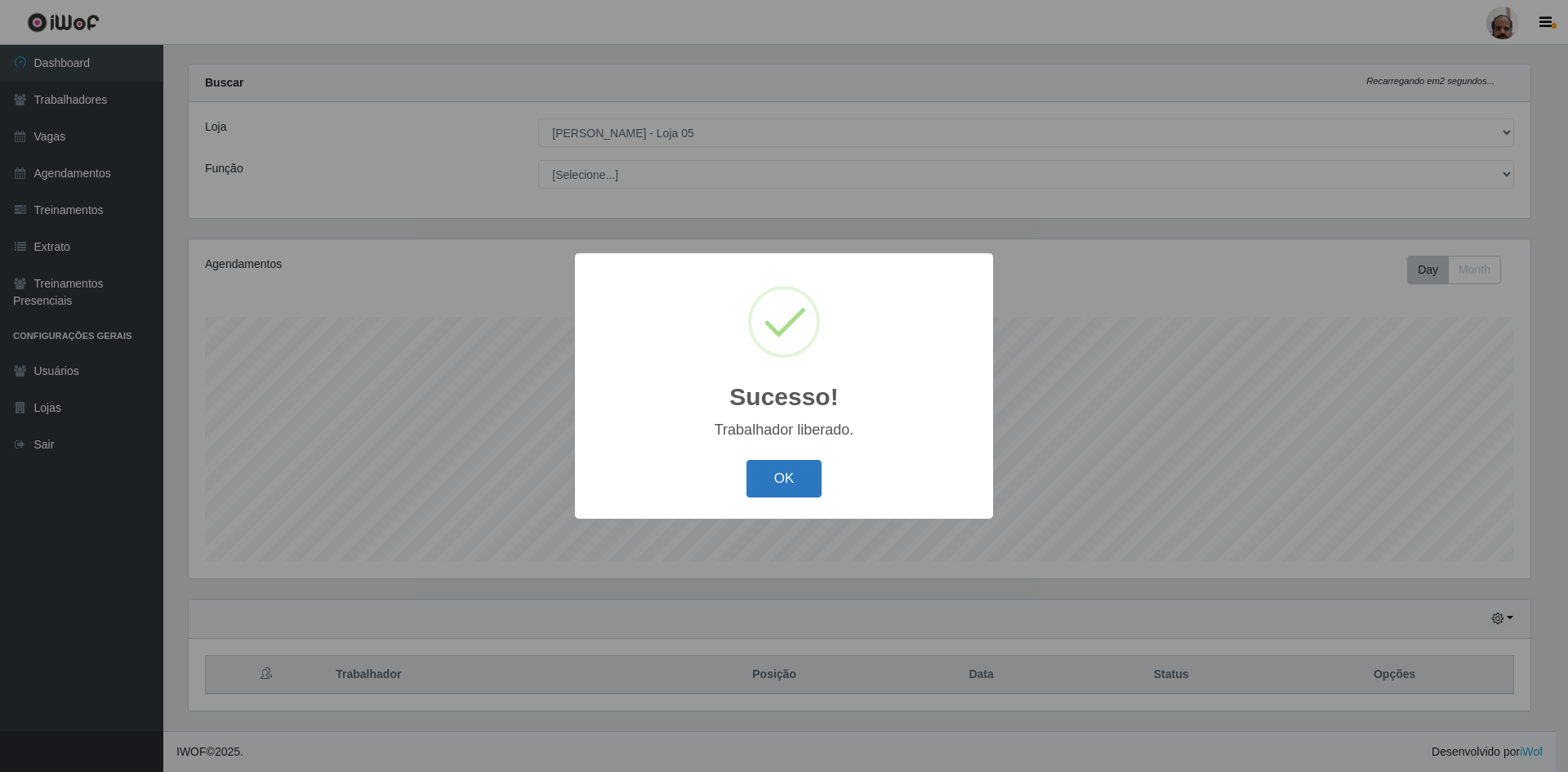
click at [788, 471] on button "OK" at bounding box center [784, 479] width 76 height 38
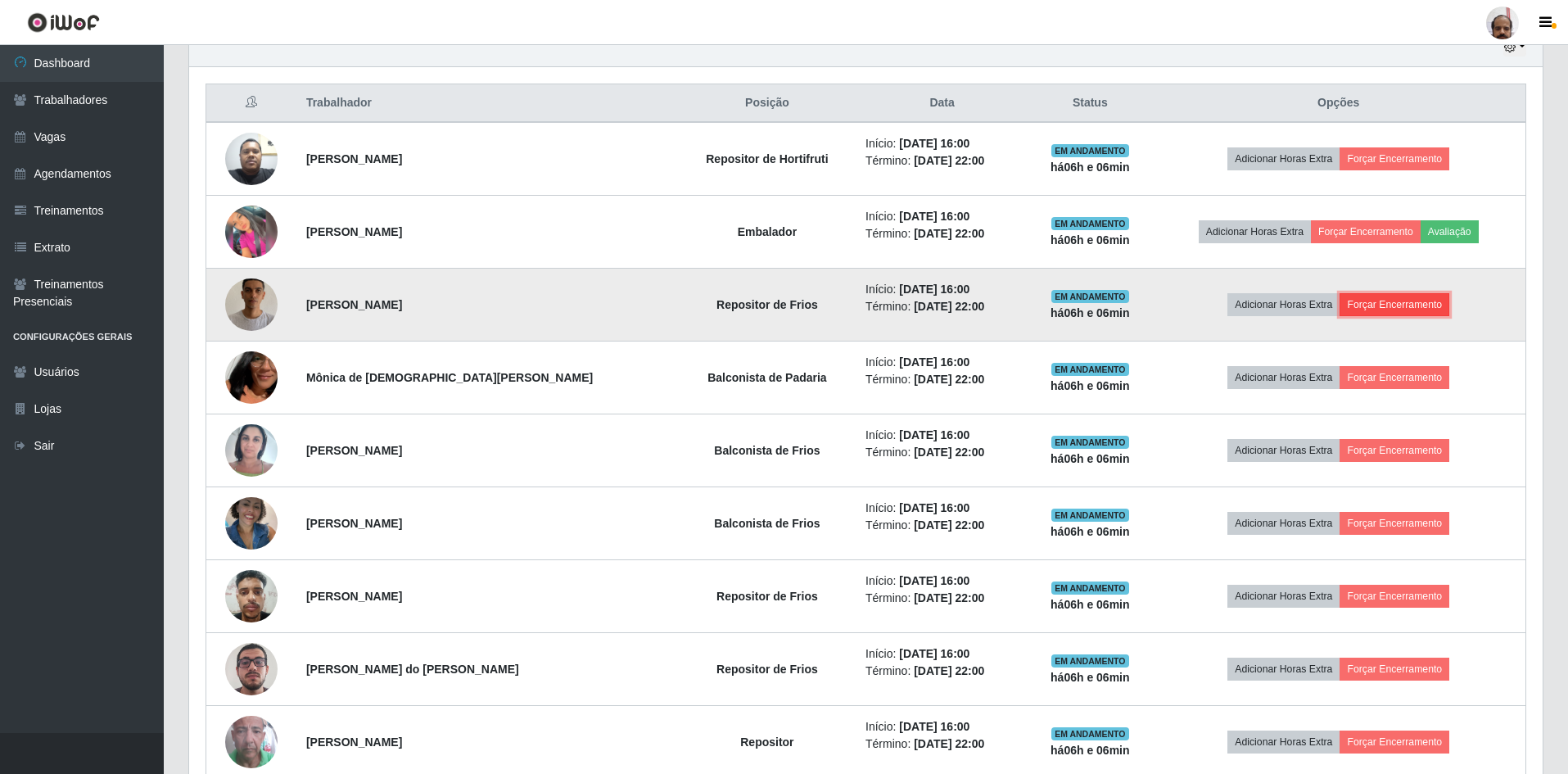
click at [1386, 295] on button "Forçar Encerramento" at bounding box center [1394, 304] width 110 height 23
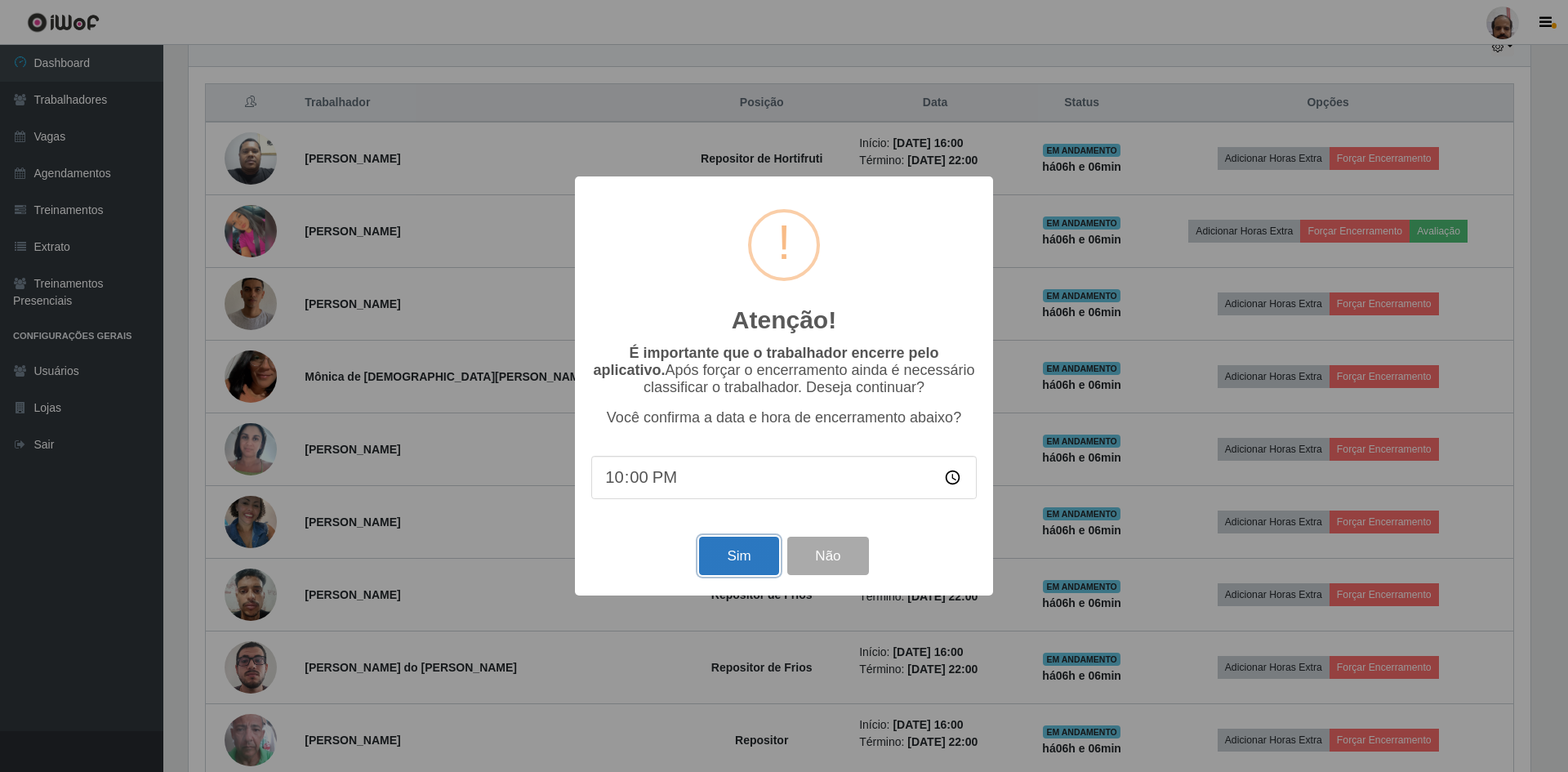
click at [722, 574] on button "Sim" at bounding box center [739, 555] width 79 height 38
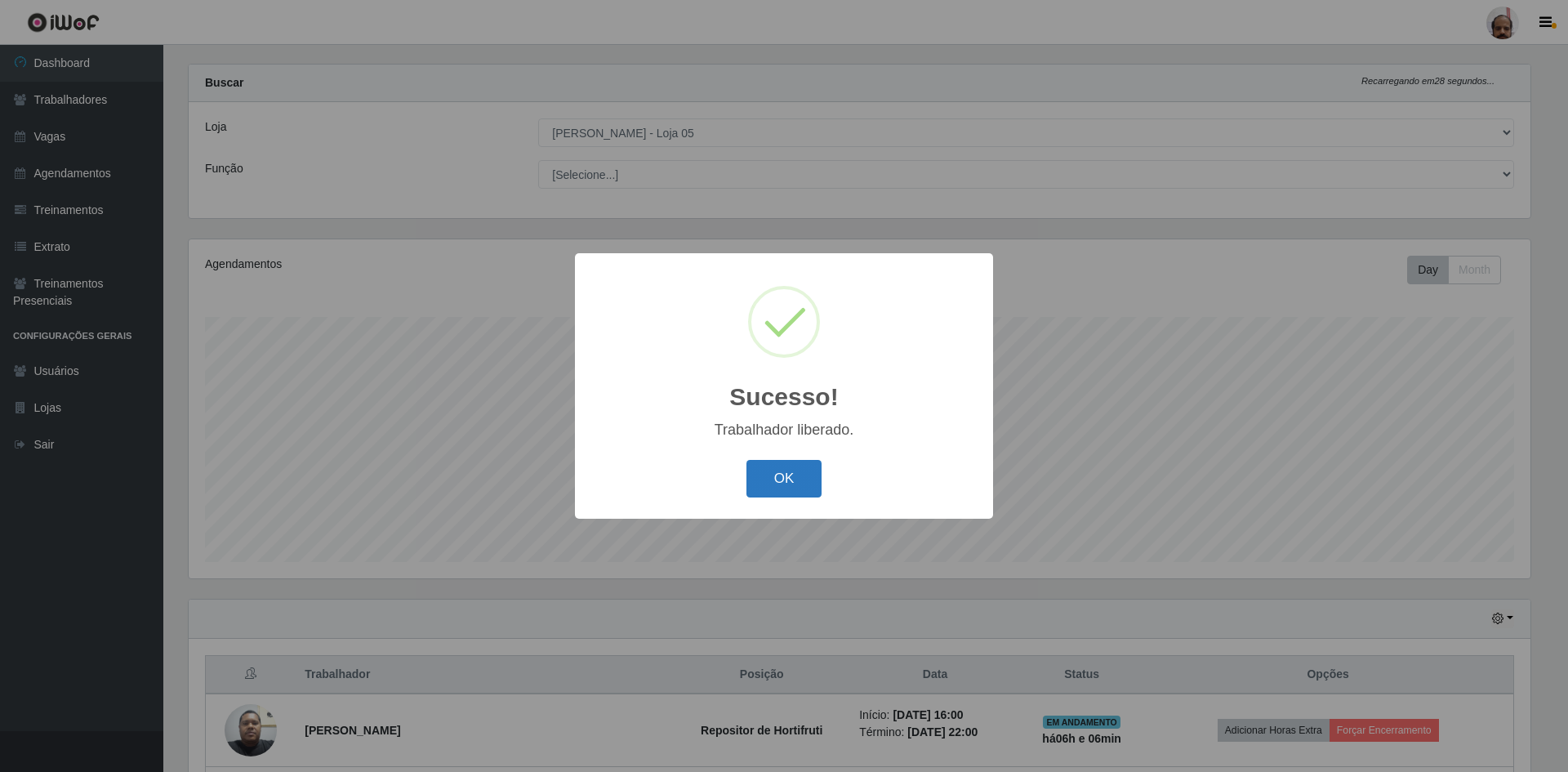
click at [784, 495] on button "OK" at bounding box center [784, 479] width 76 height 38
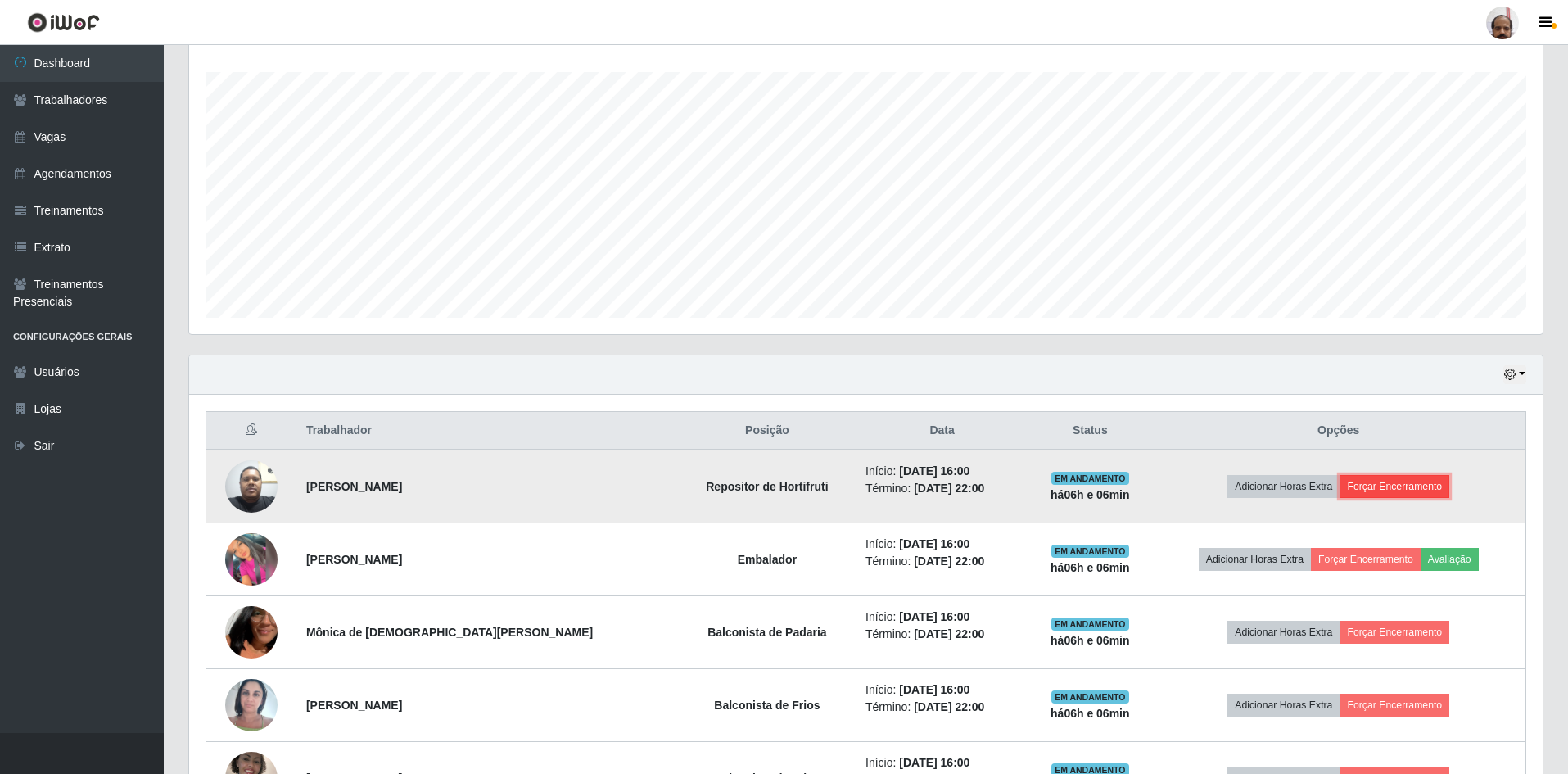
click at [1401, 476] on button "Forçar Encerramento" at bounding box center [1394, 486] width 110 height 23
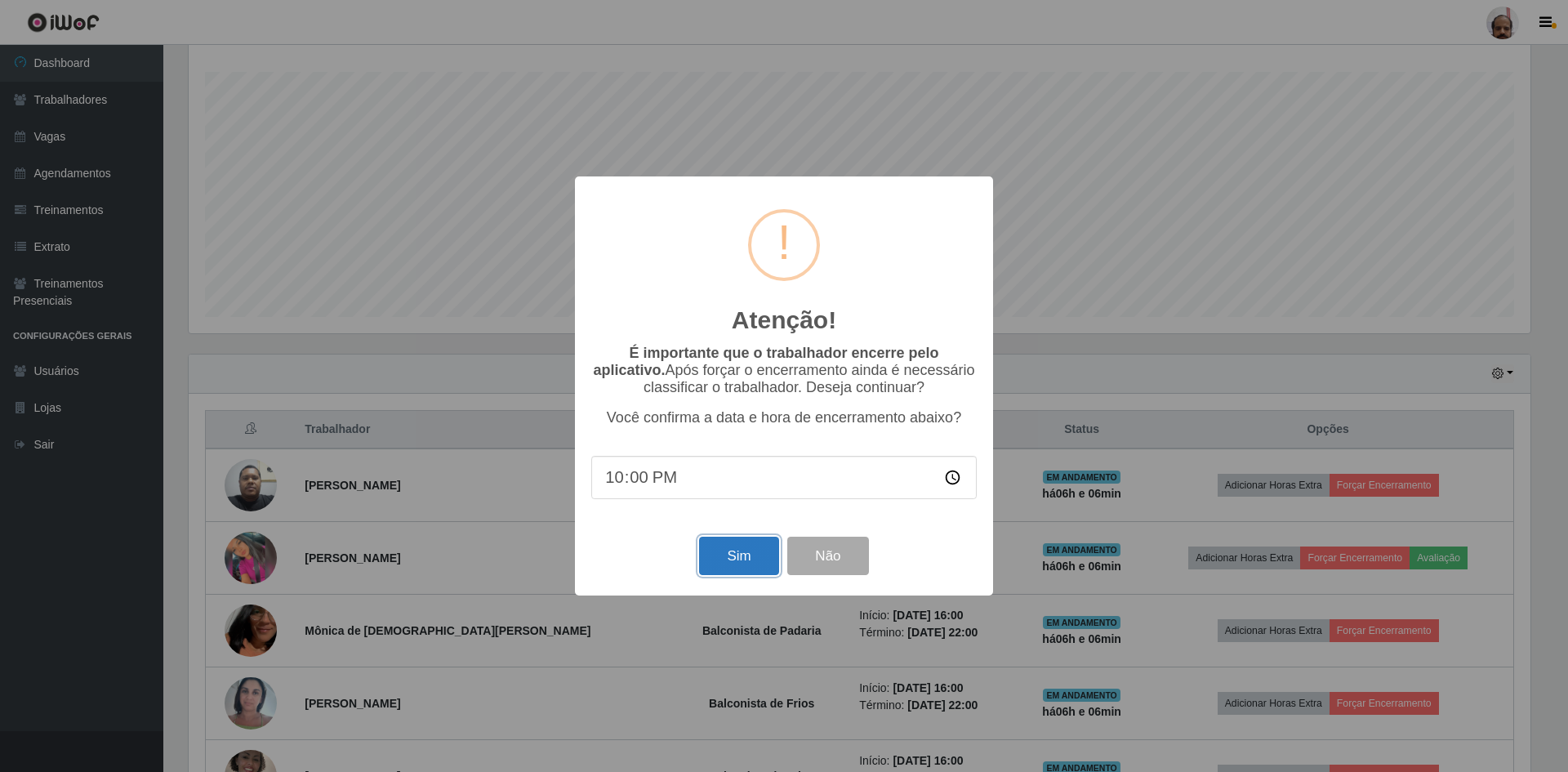
click at [749, 558] on button "Sim" at bounding box center [739, 555] width 79 height 38
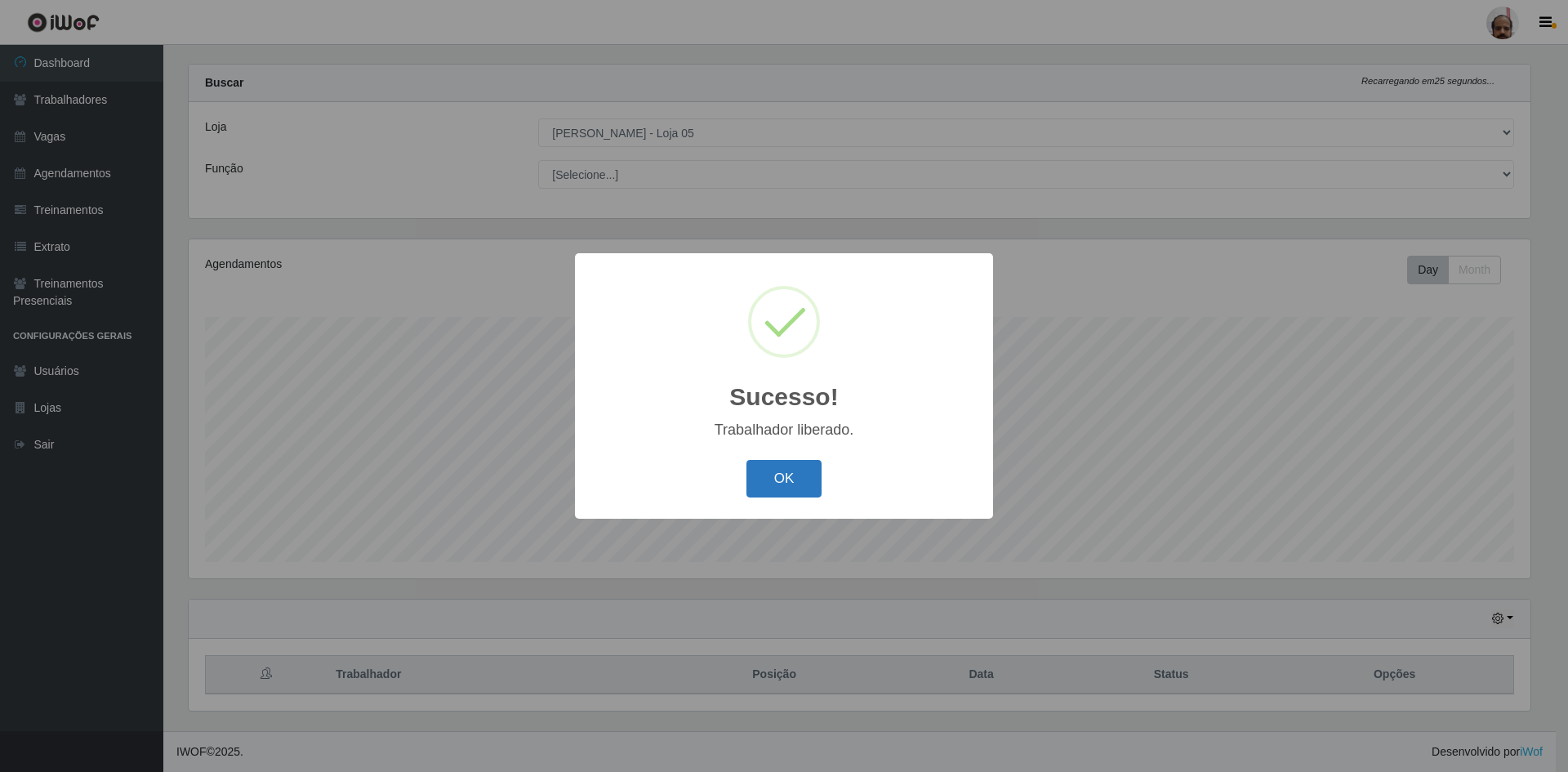
click at [796, 484] on button "OK" at bounding box center [784, 479] width 76 height 38
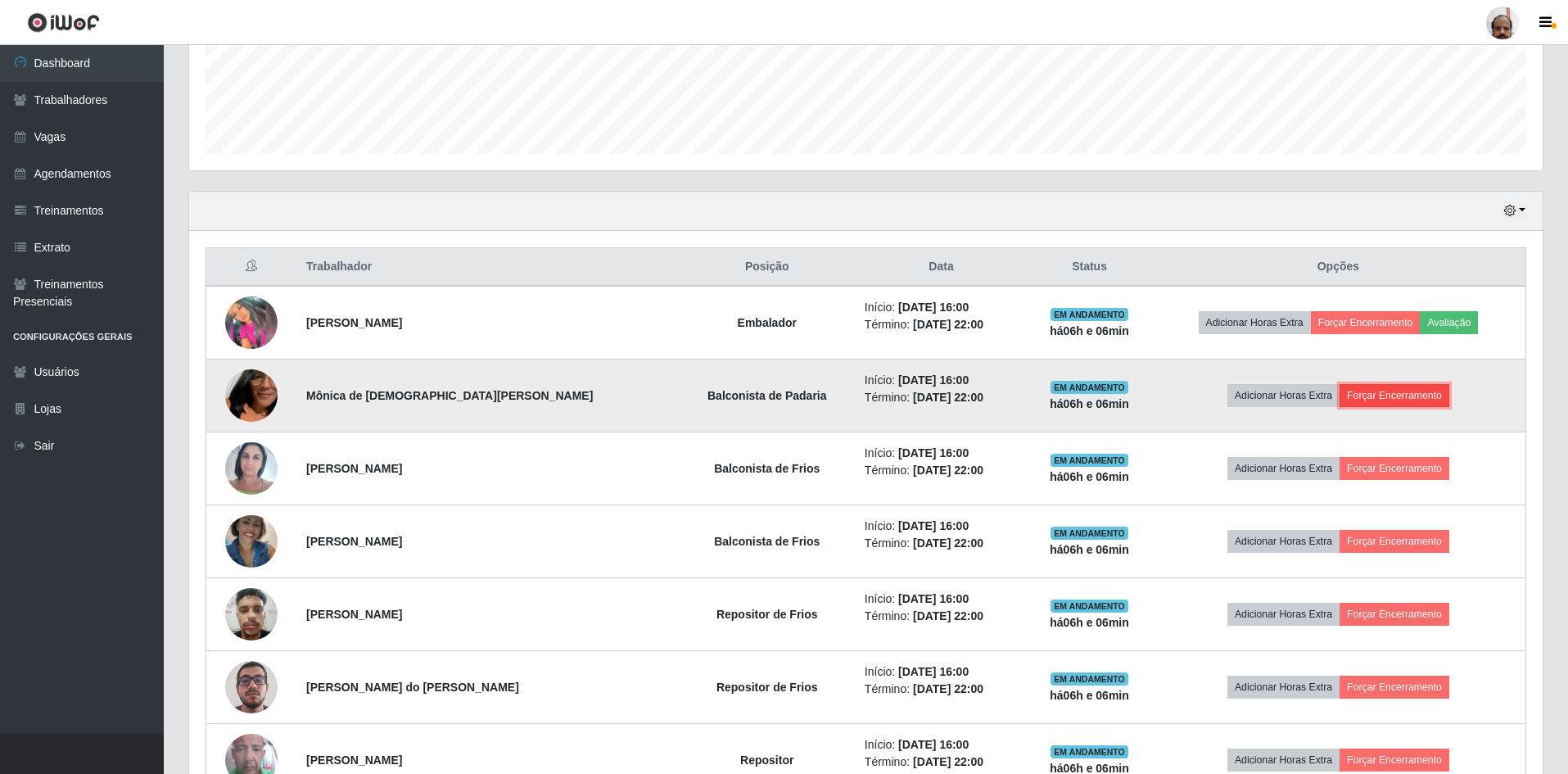
click at [1395, 394] on button "Forçar Encerramento" at bounding box center [1394, 395] width 110 height 23
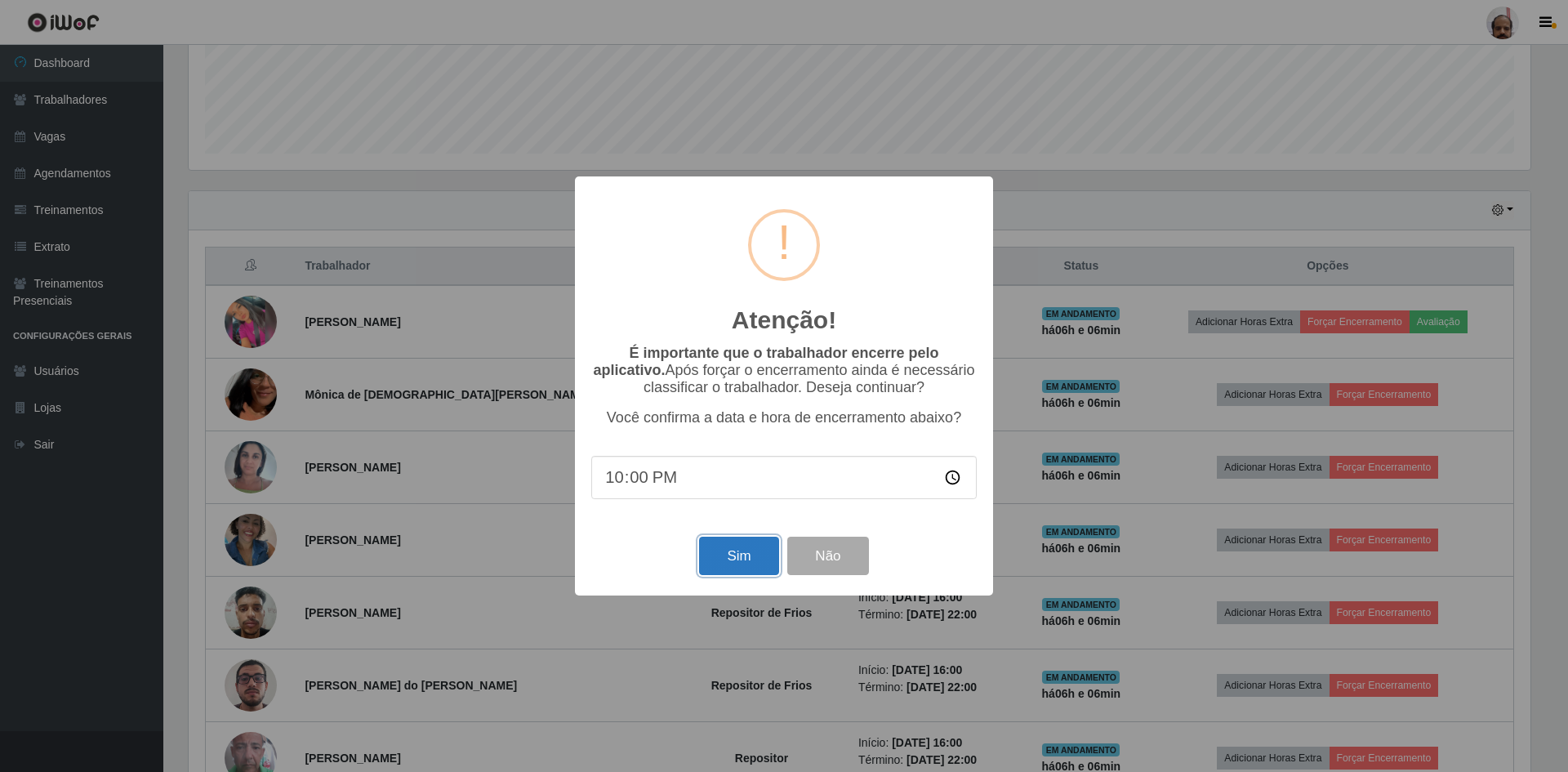
click at [734, 549] on button "Sim" at bounding box center [739, 555] width 79 height 38
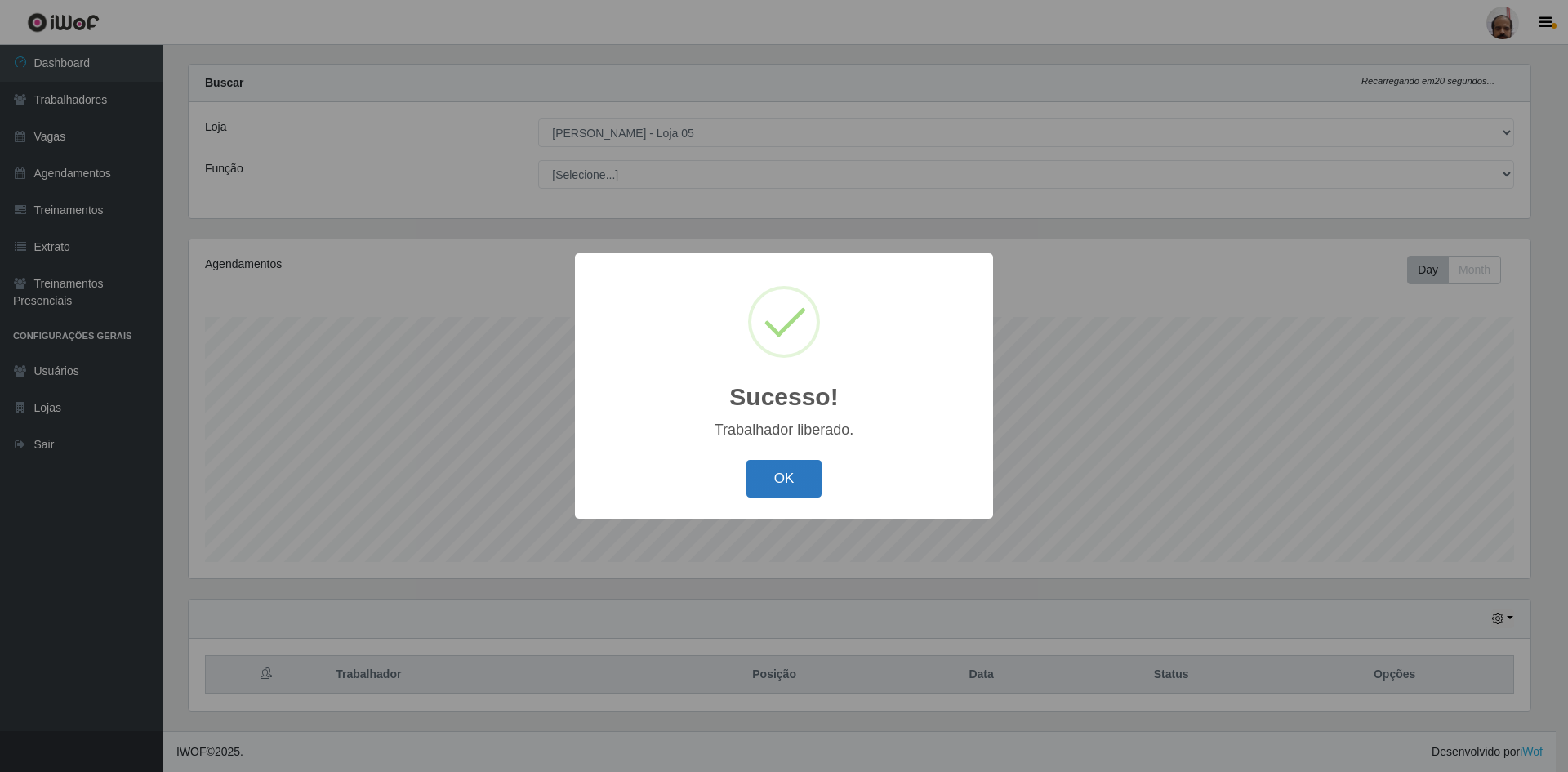
click at [783, 470] on button "OK" at bounding box center [784, 479] width 76 height 38
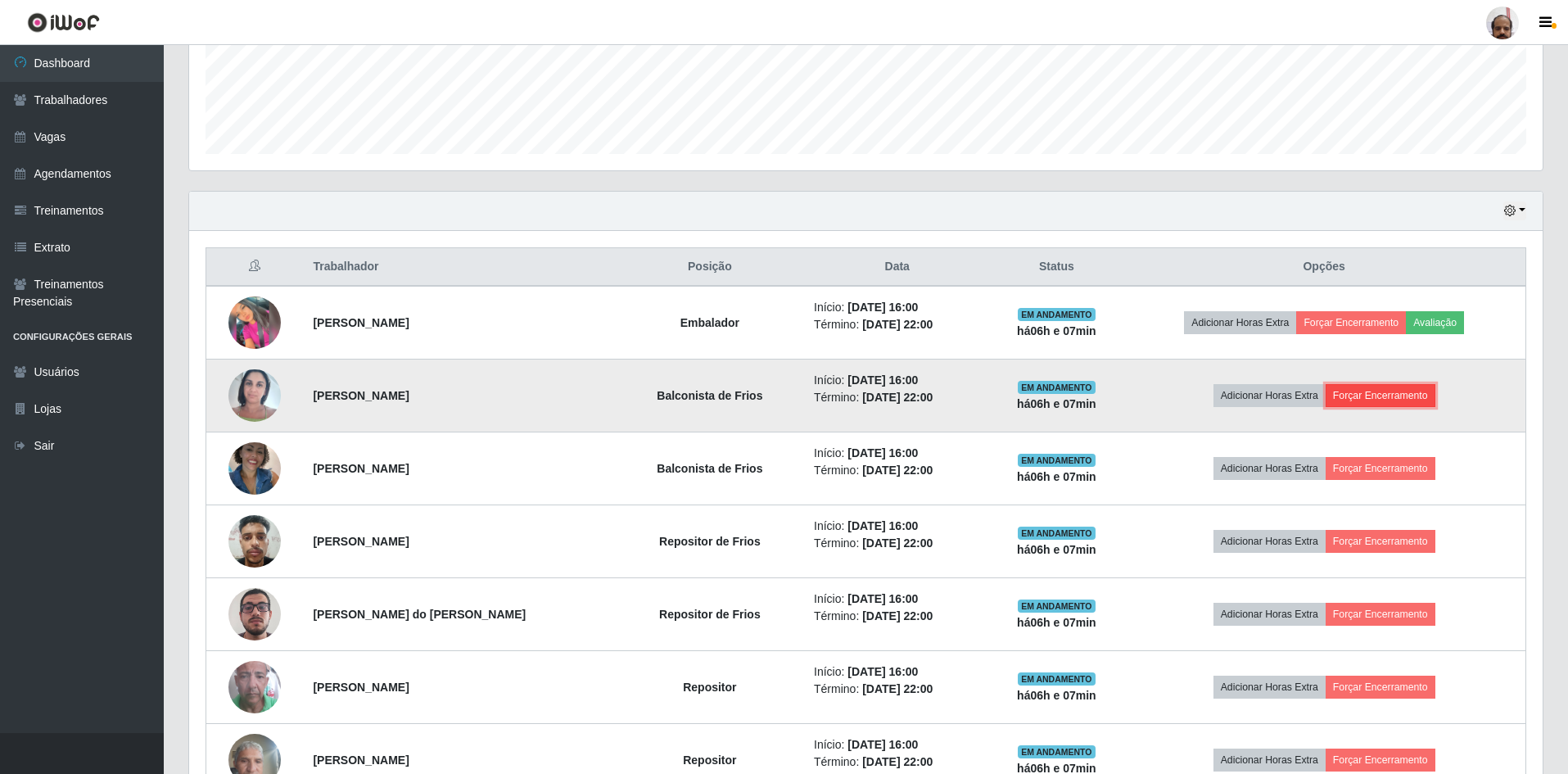
click at [1382, 393] on button "Forçar Encerramento" at bounding box center [1381, 395] width 110 height 23
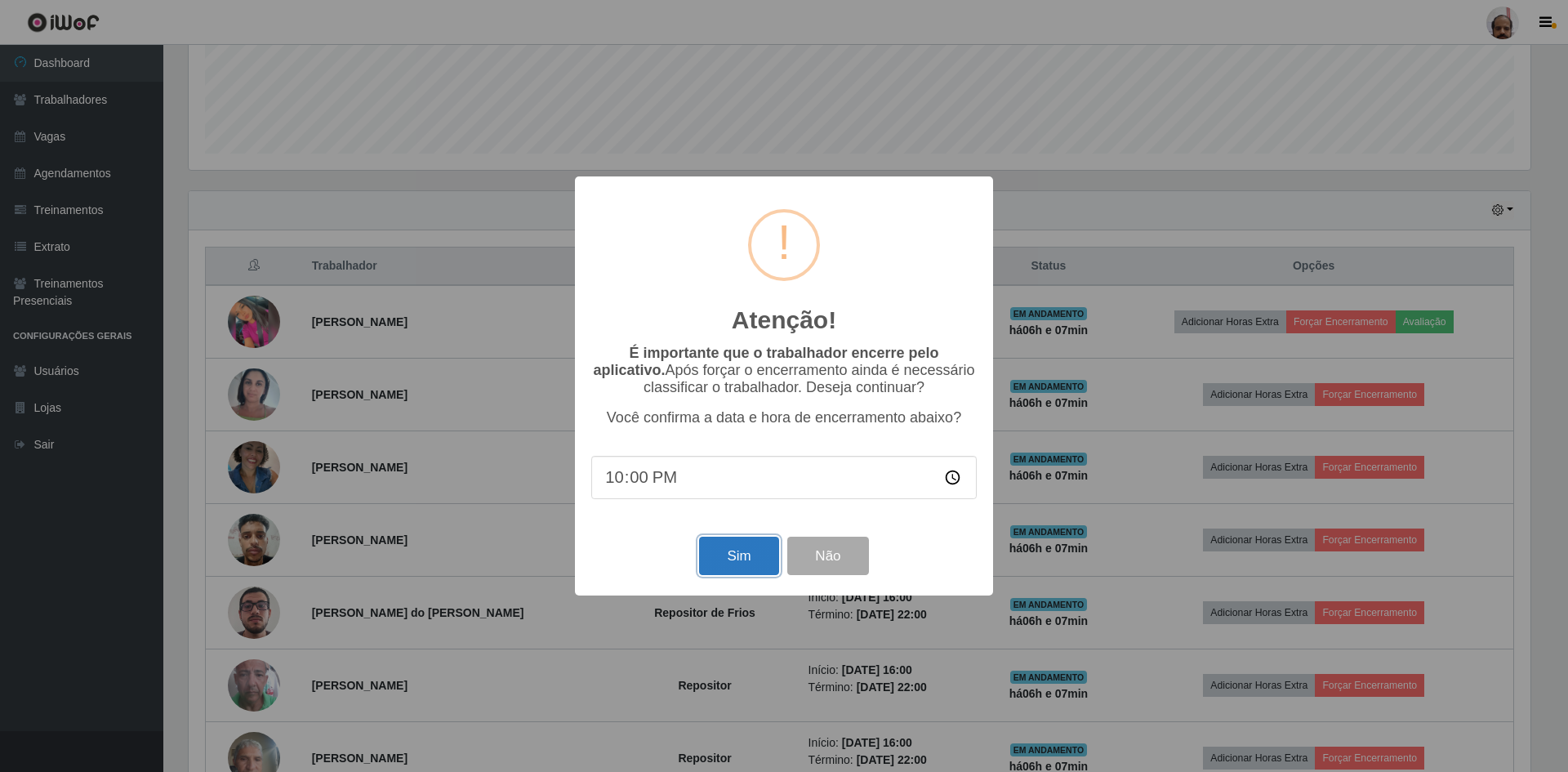
click at [719, 572] on button "Sim" at bounding box center [739, 555] width 79 height 38
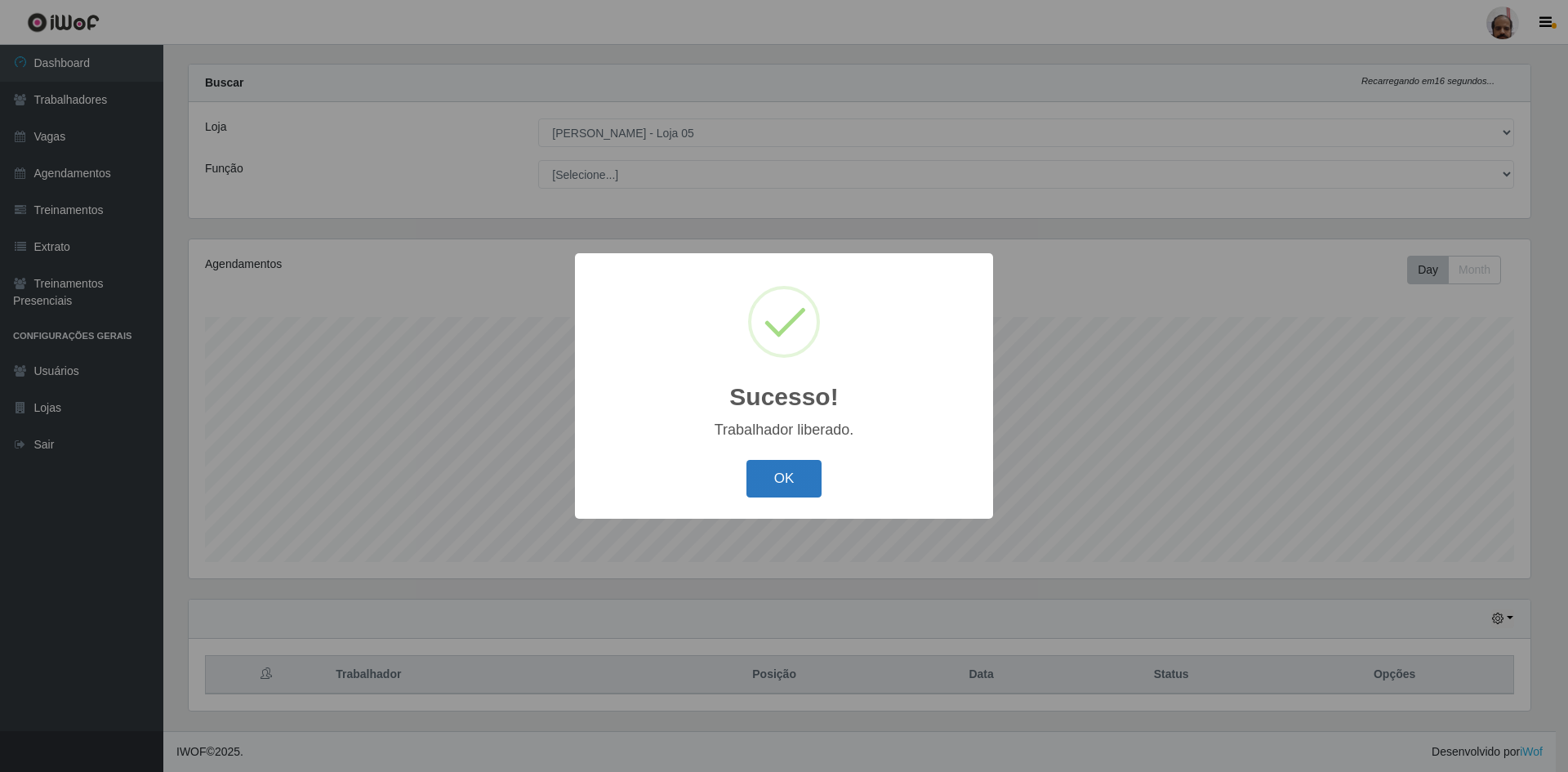
click at [790, 482] on button "OK" at bounding box center [784, 479] width 76 height 38
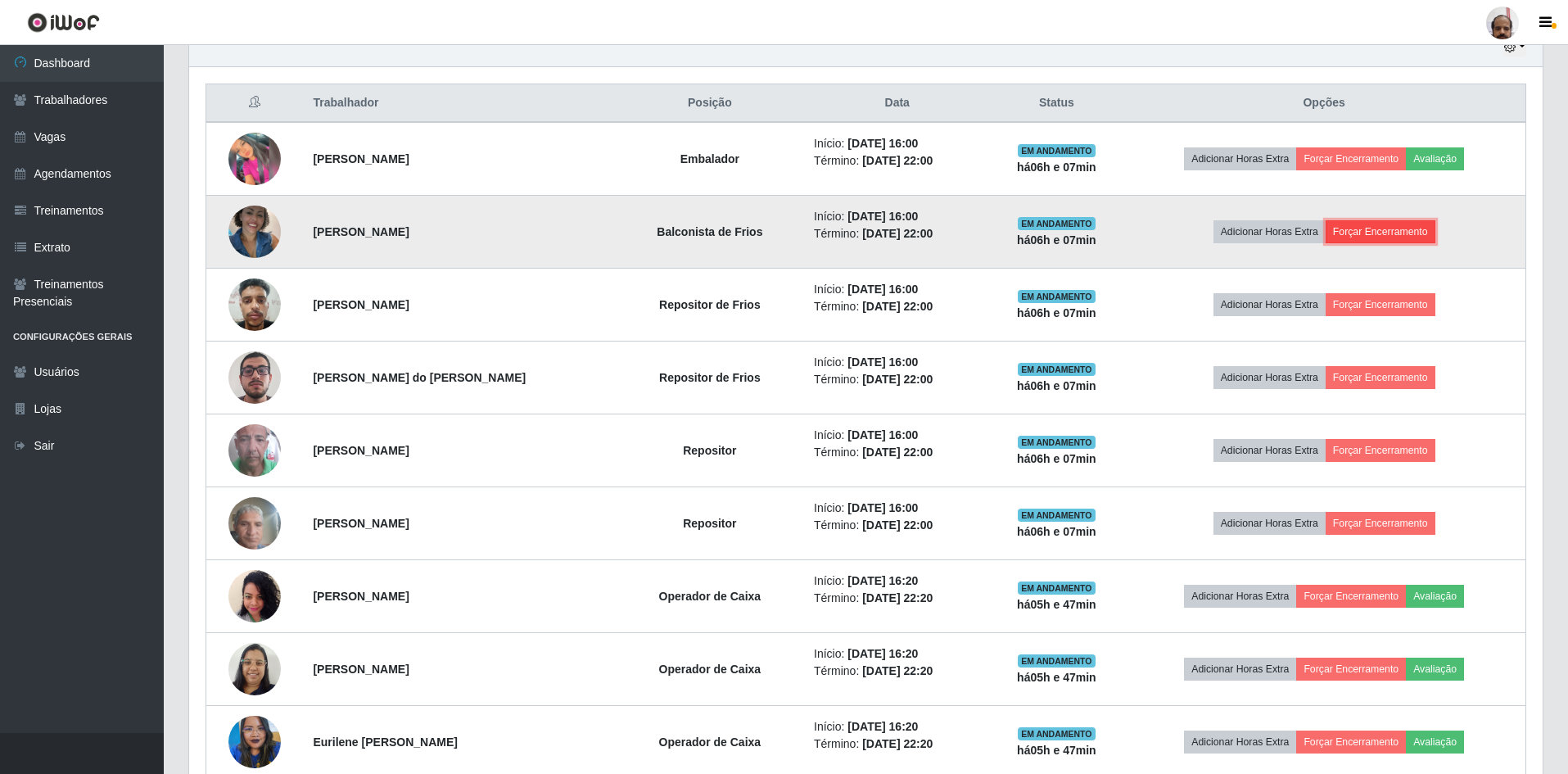
click at [1354, 226] on button "Forçar Encerramento" at bounding box center [1381, 232] width 110 height 23
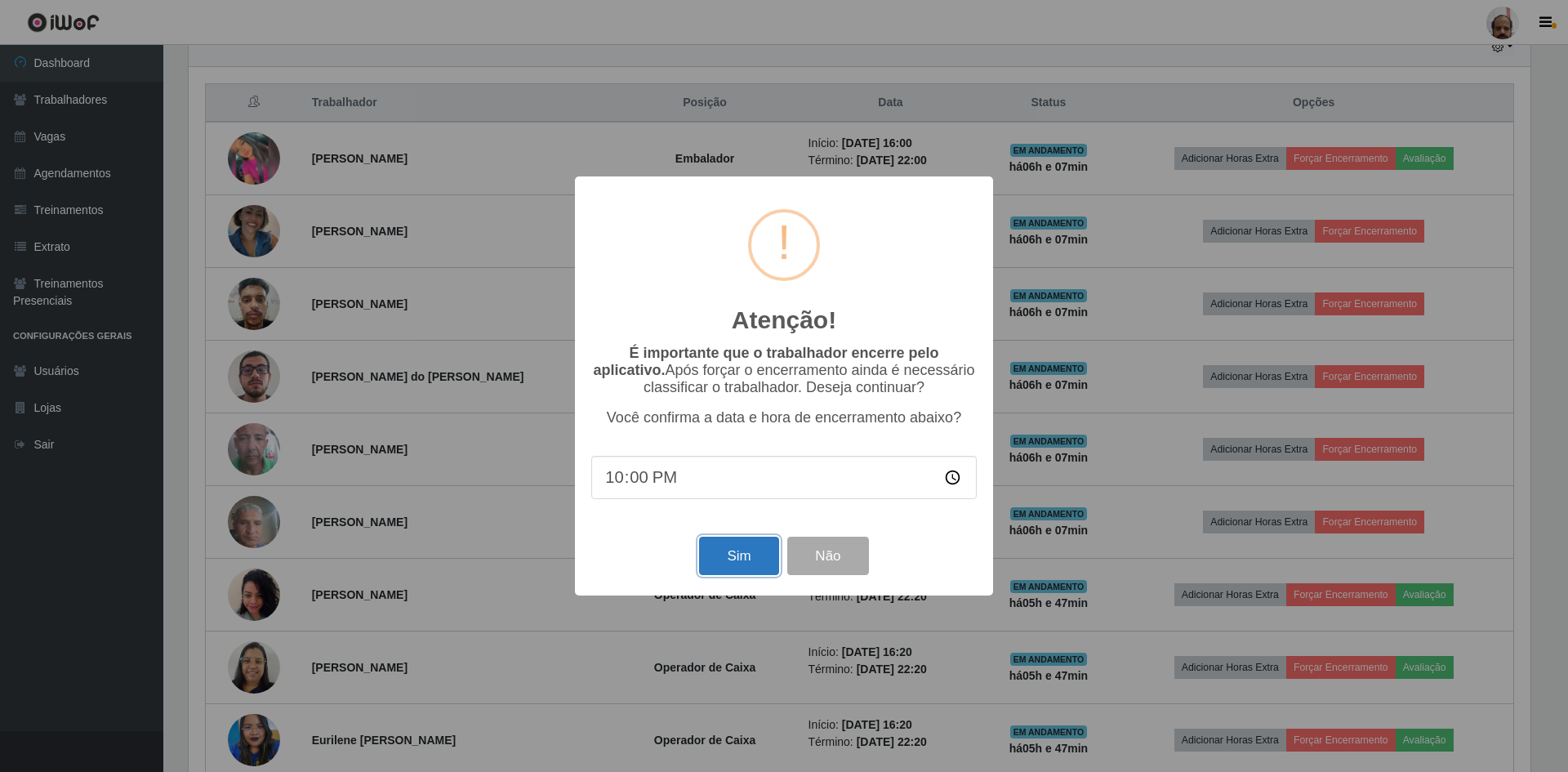
click at [745, 559] on button "Sim" at bounding box center [739, 555] width 79 height 38
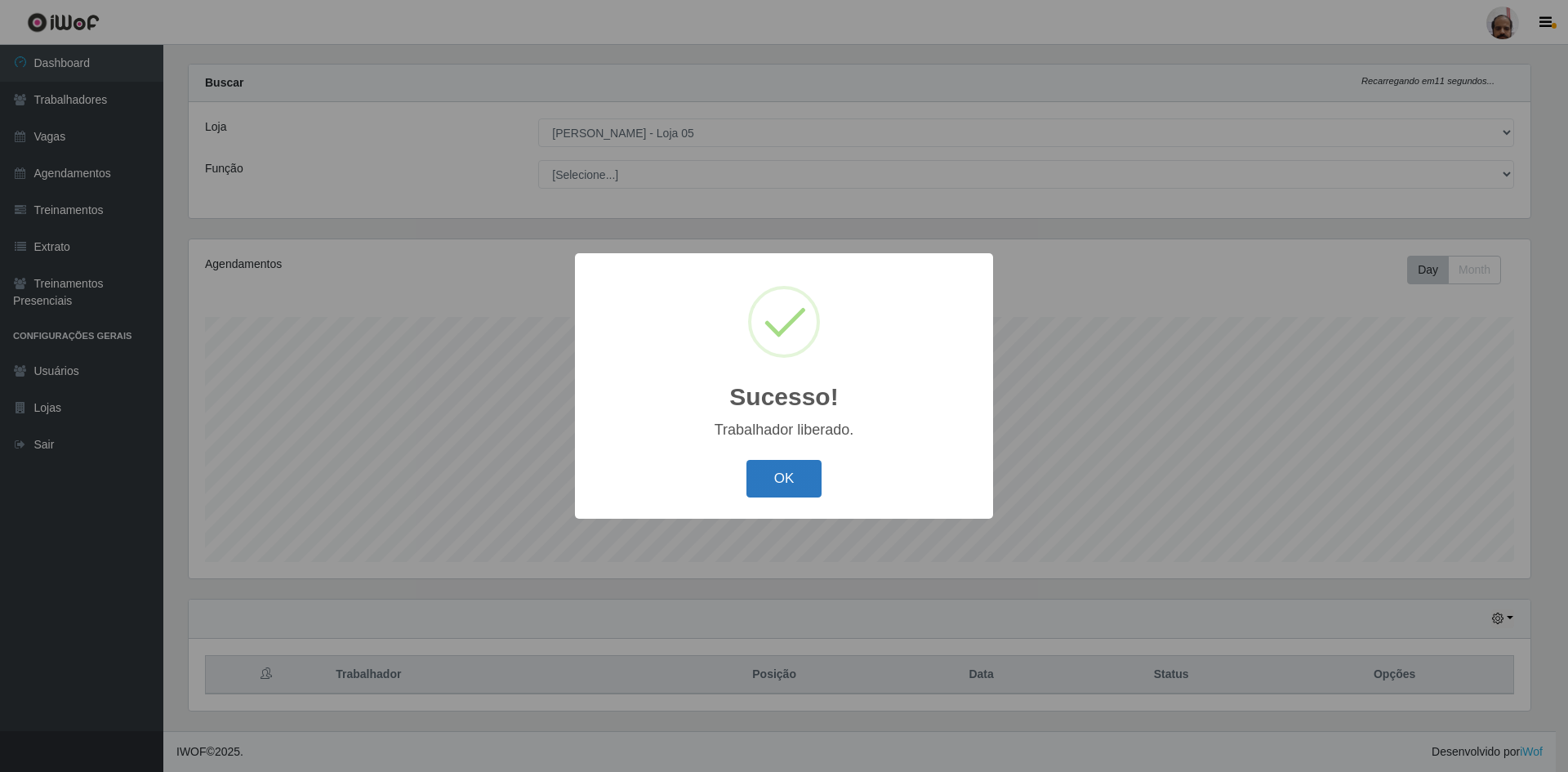
click at [808, 476] on button "OK" at bounding box center [784, 479] width 76 height 38
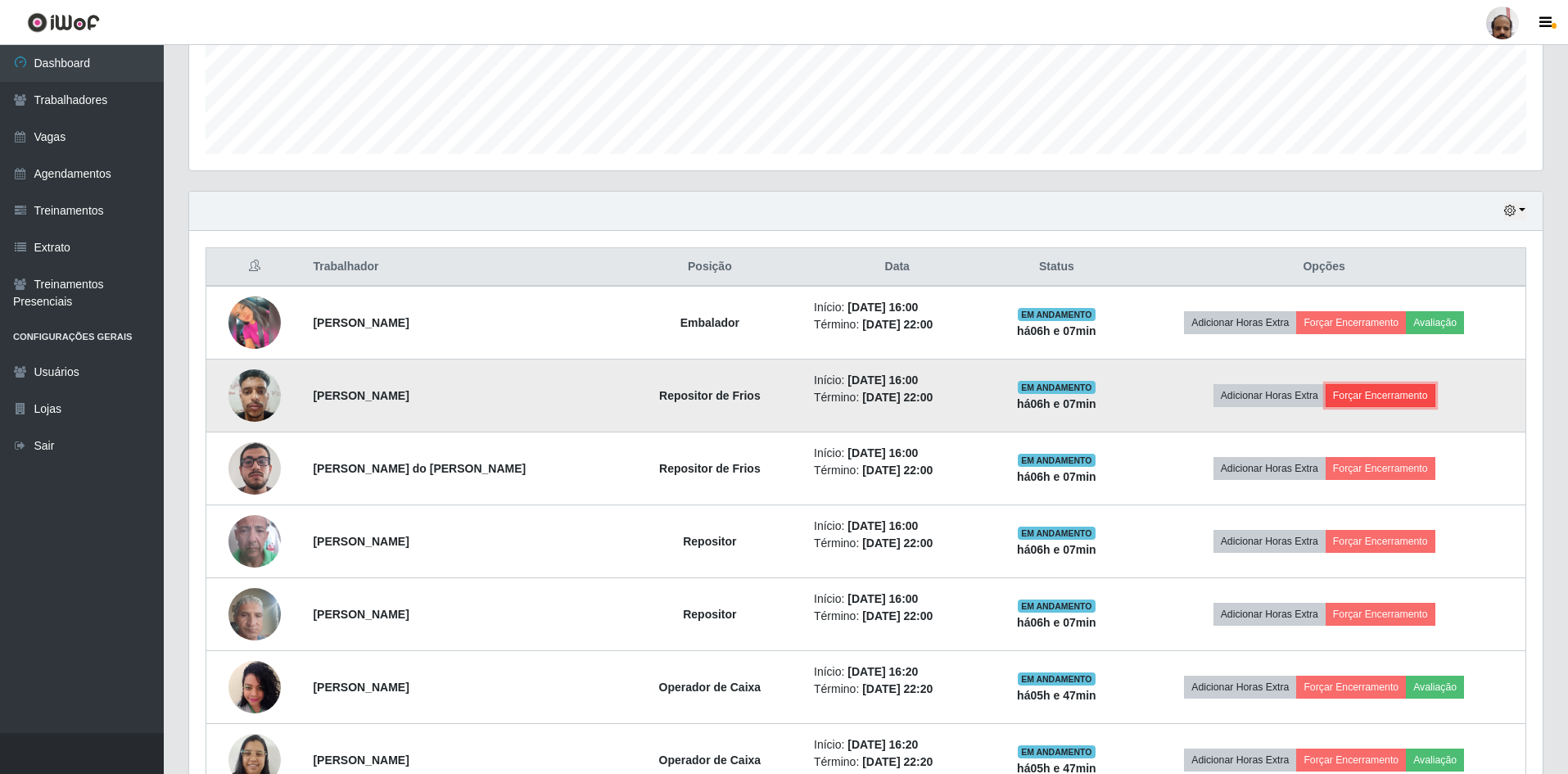
click at [1371, 388] on button "Forçar Encerramento" at bounding box center [1381, 395] width 110 height 23
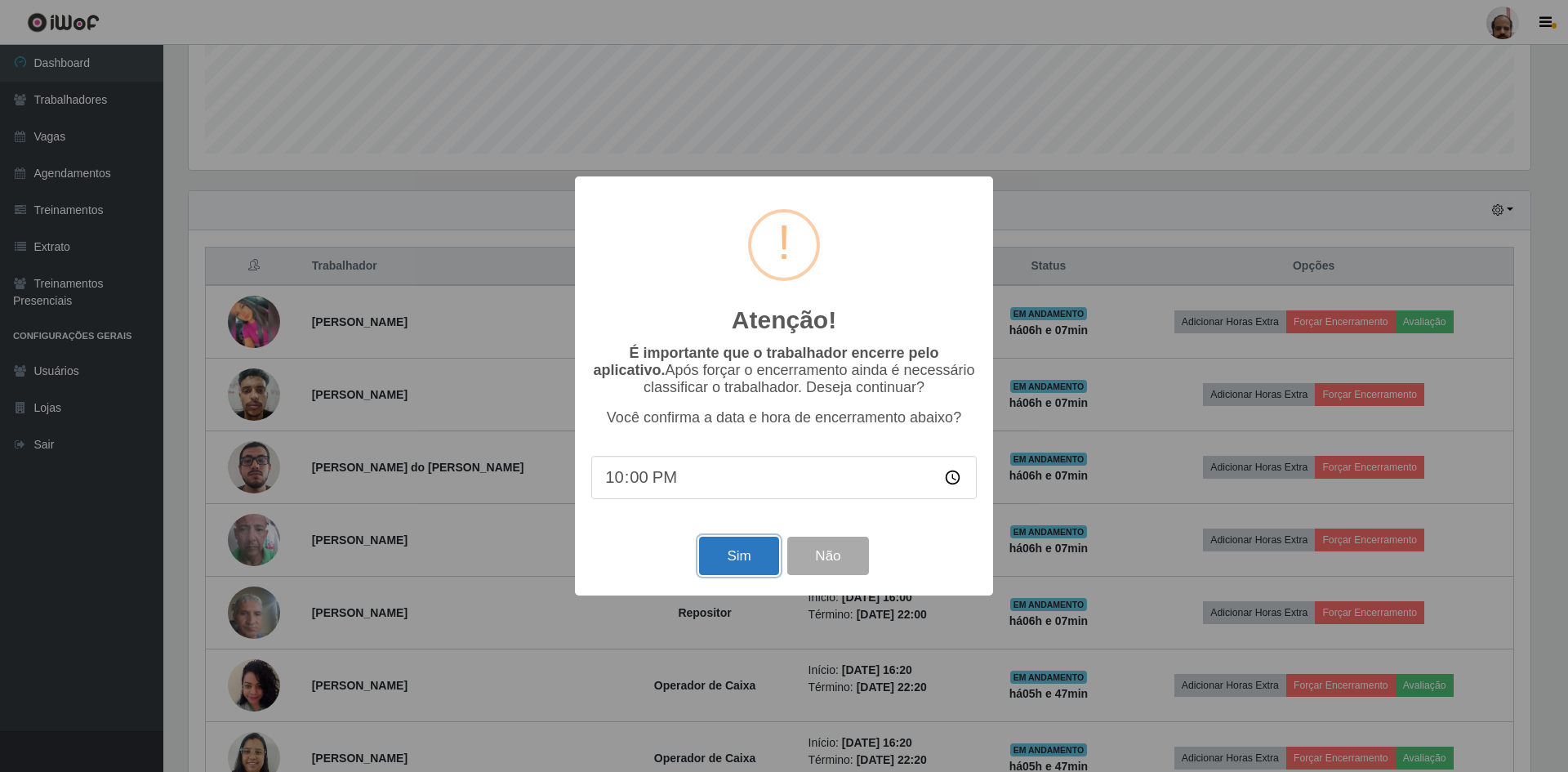
click at [731, 562] on button "Sim" at bounding box center [739, 555] width 79 height 38
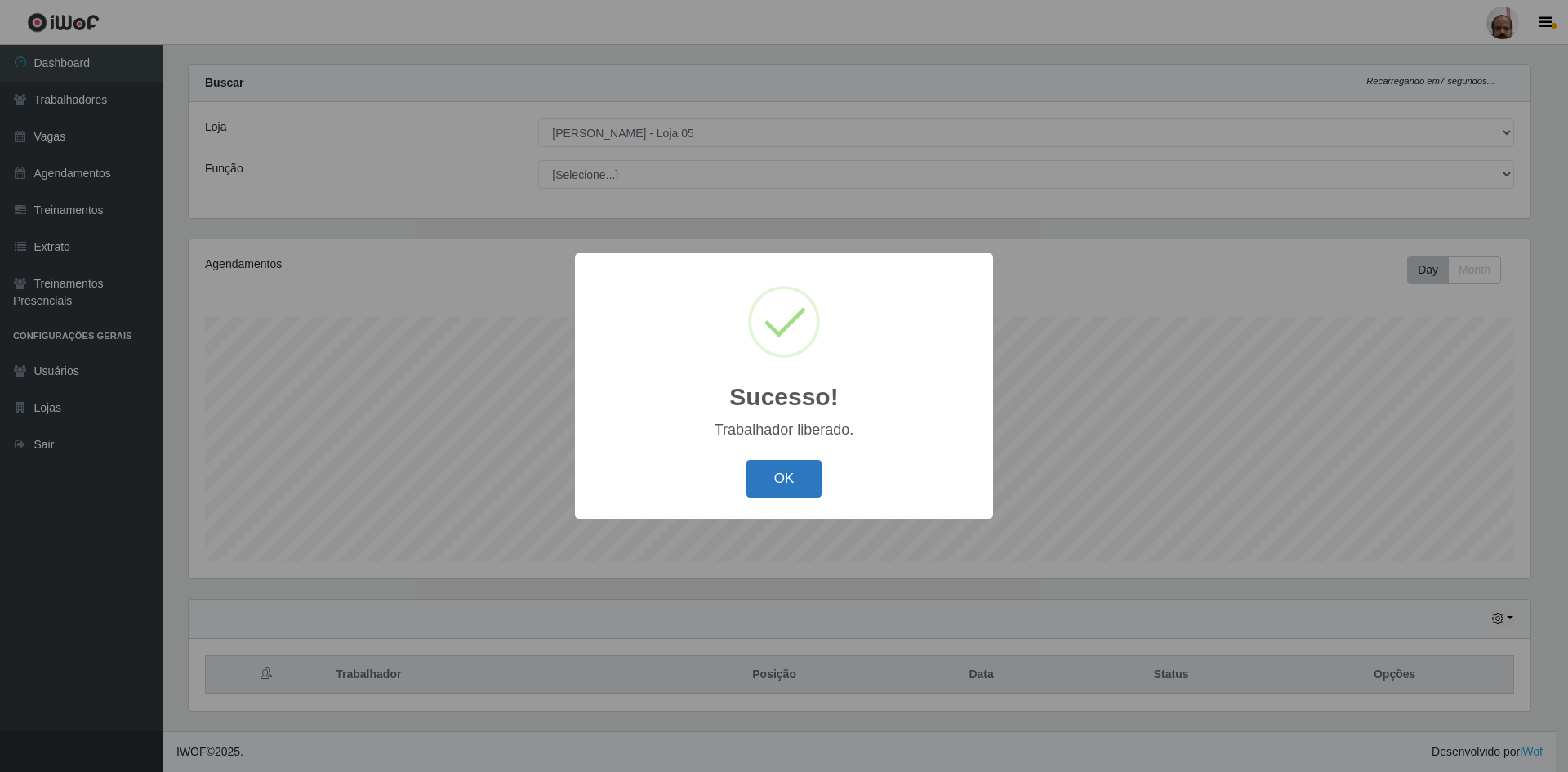
click at [781, 484] on button "OK" at bounding box center [784, 479] width 76 height 38
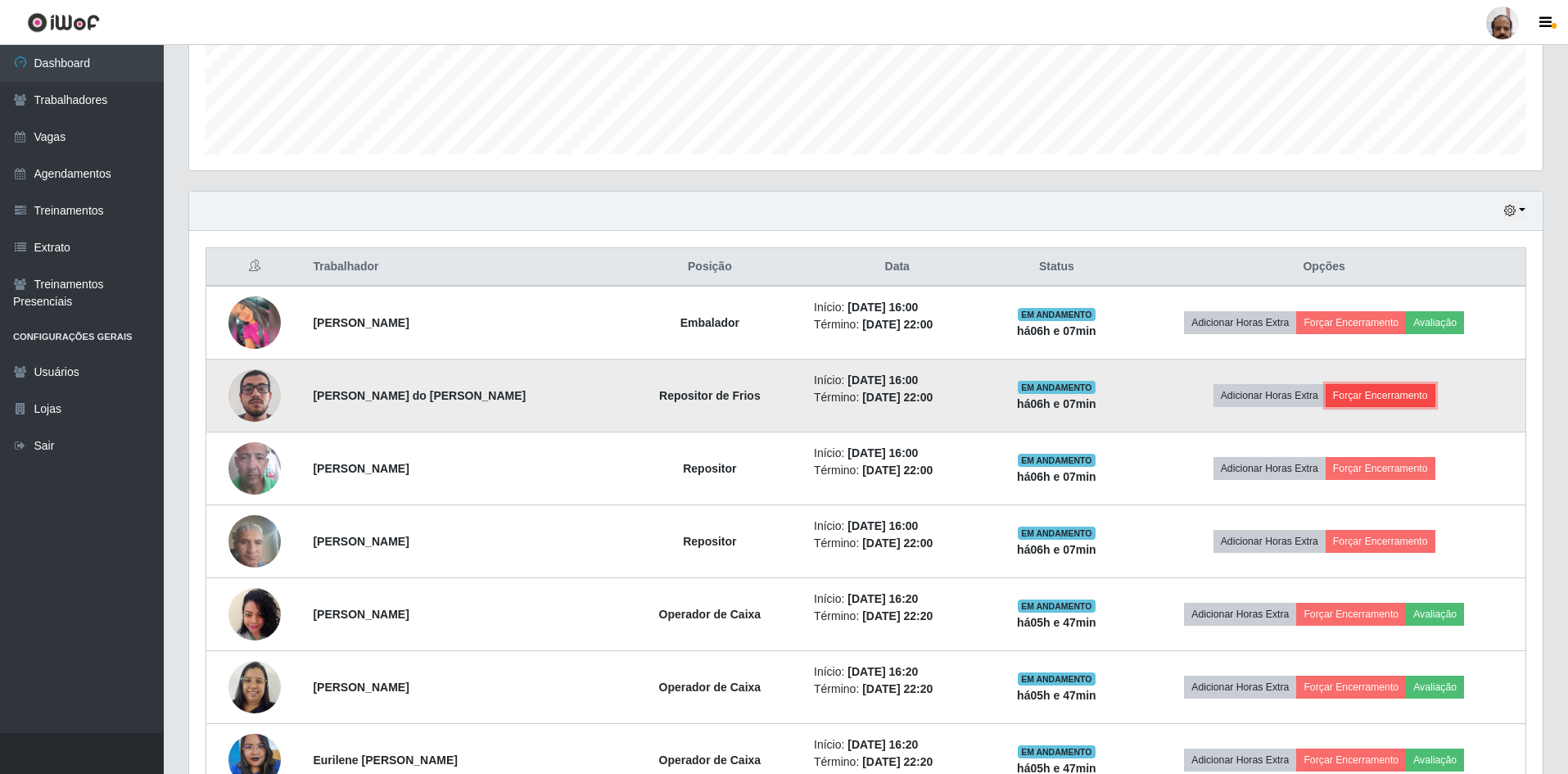
click at [1364, 402] on button "Forçar Encerramento" at bounding box center [1381, 395] width 110 height 23
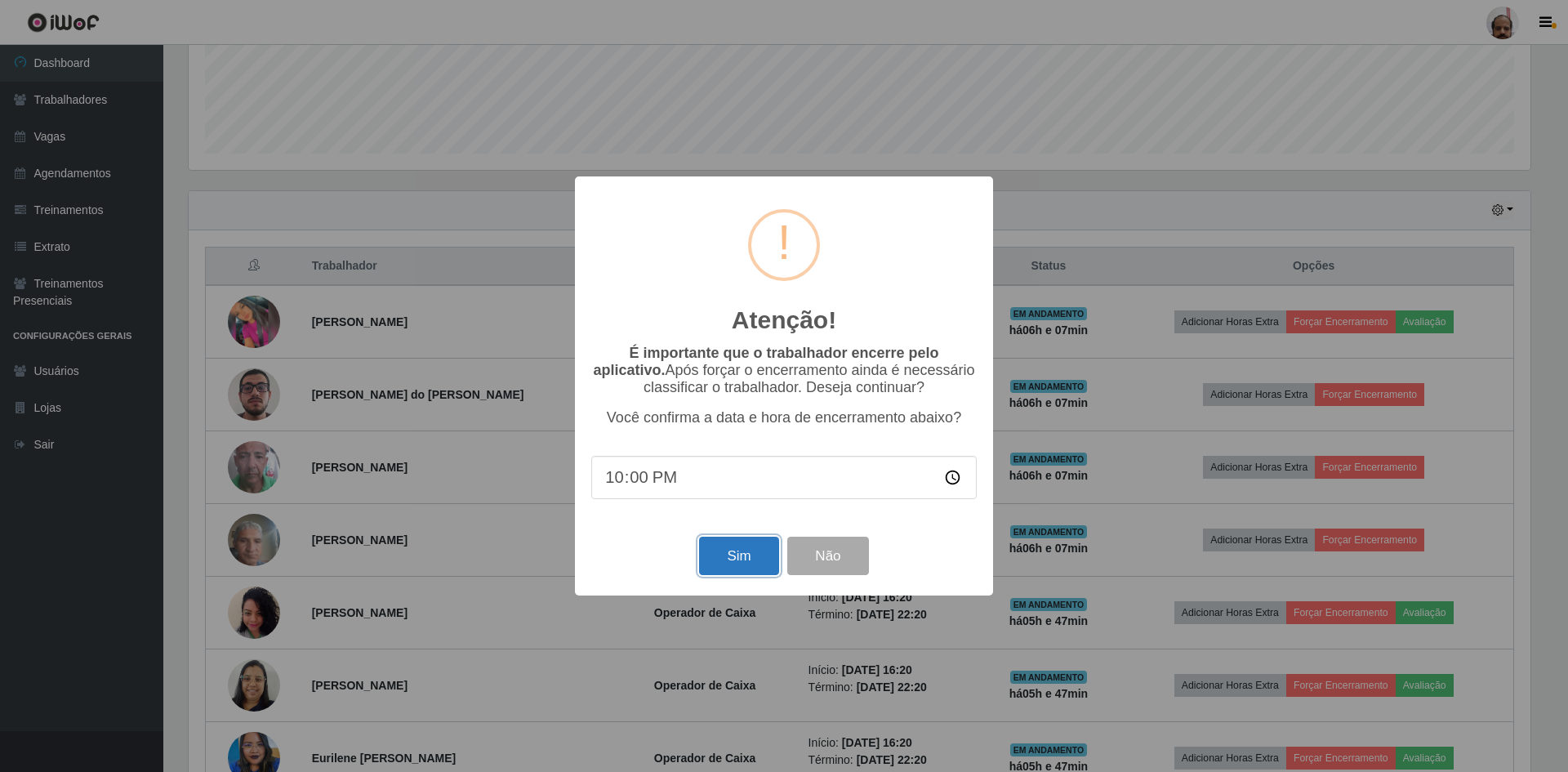
click at [722, 565] on button "Sim" at bounding box center [739, 555] width 79 height 38
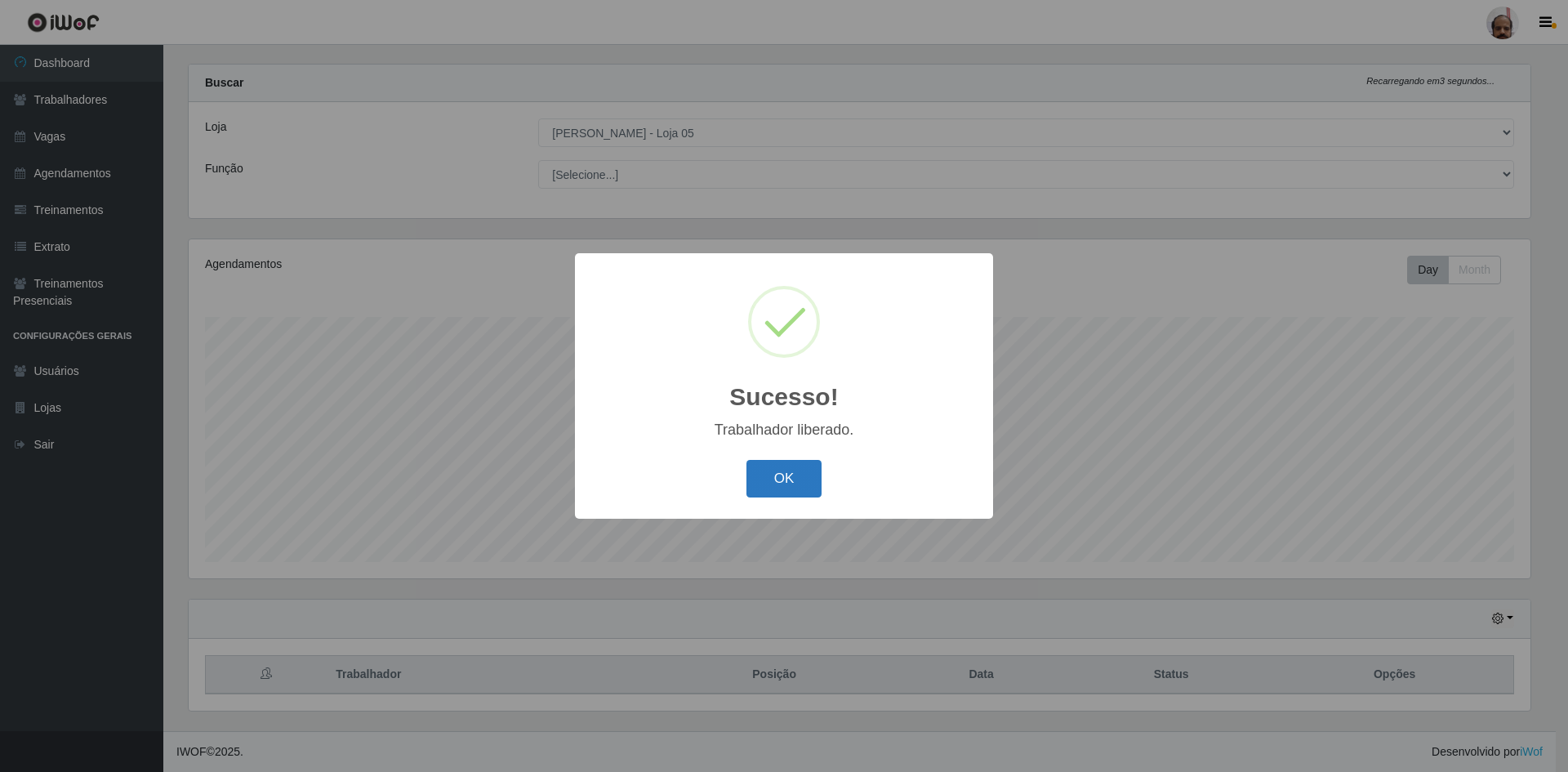
click at [790, 470] on button "OK" at bounding box center [784, 479] width 76 height 38
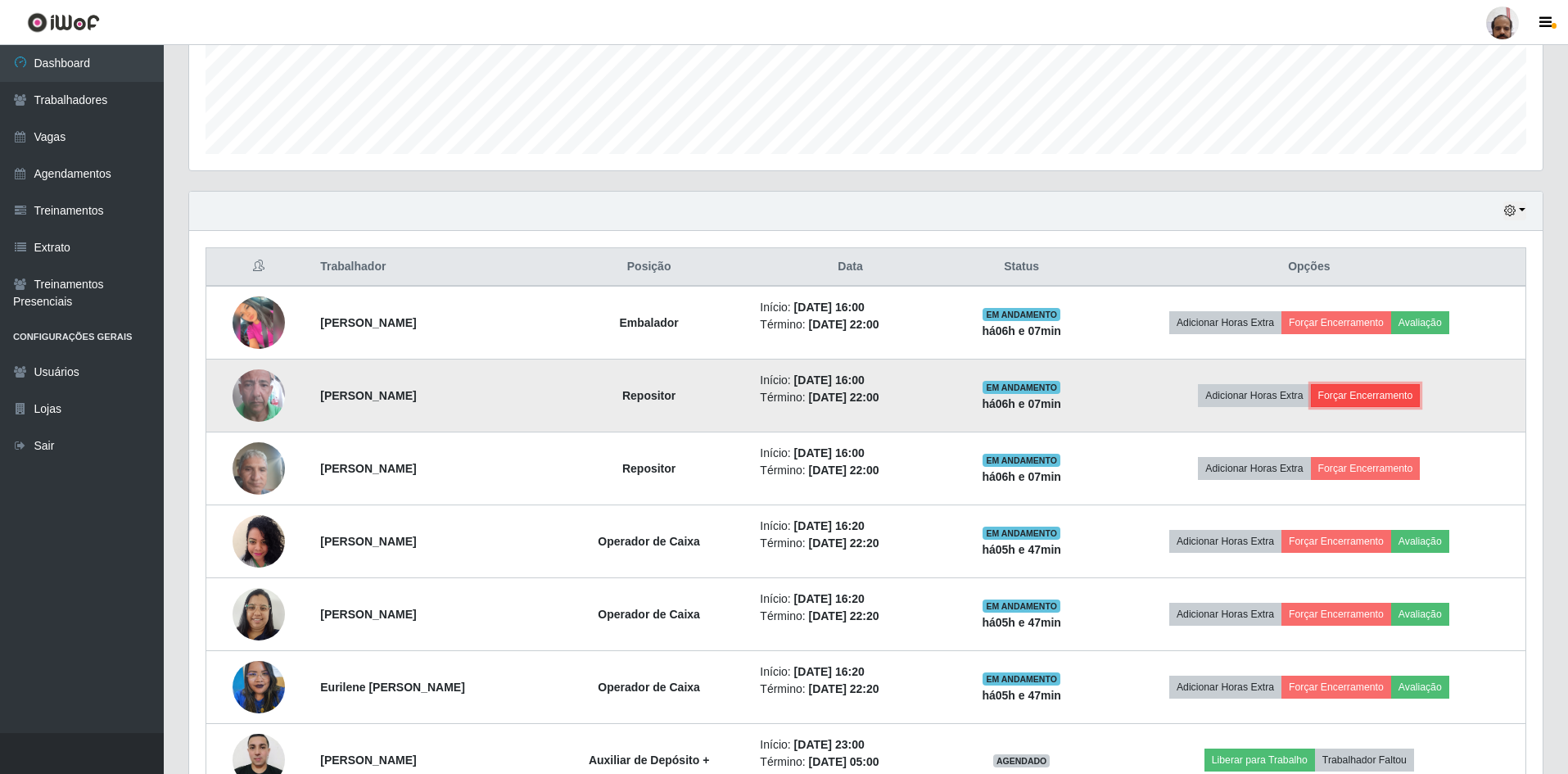
click at [1404, 399] on button "Forçar Encerramento" at bounding box center [1365, 395] width 110 height 23
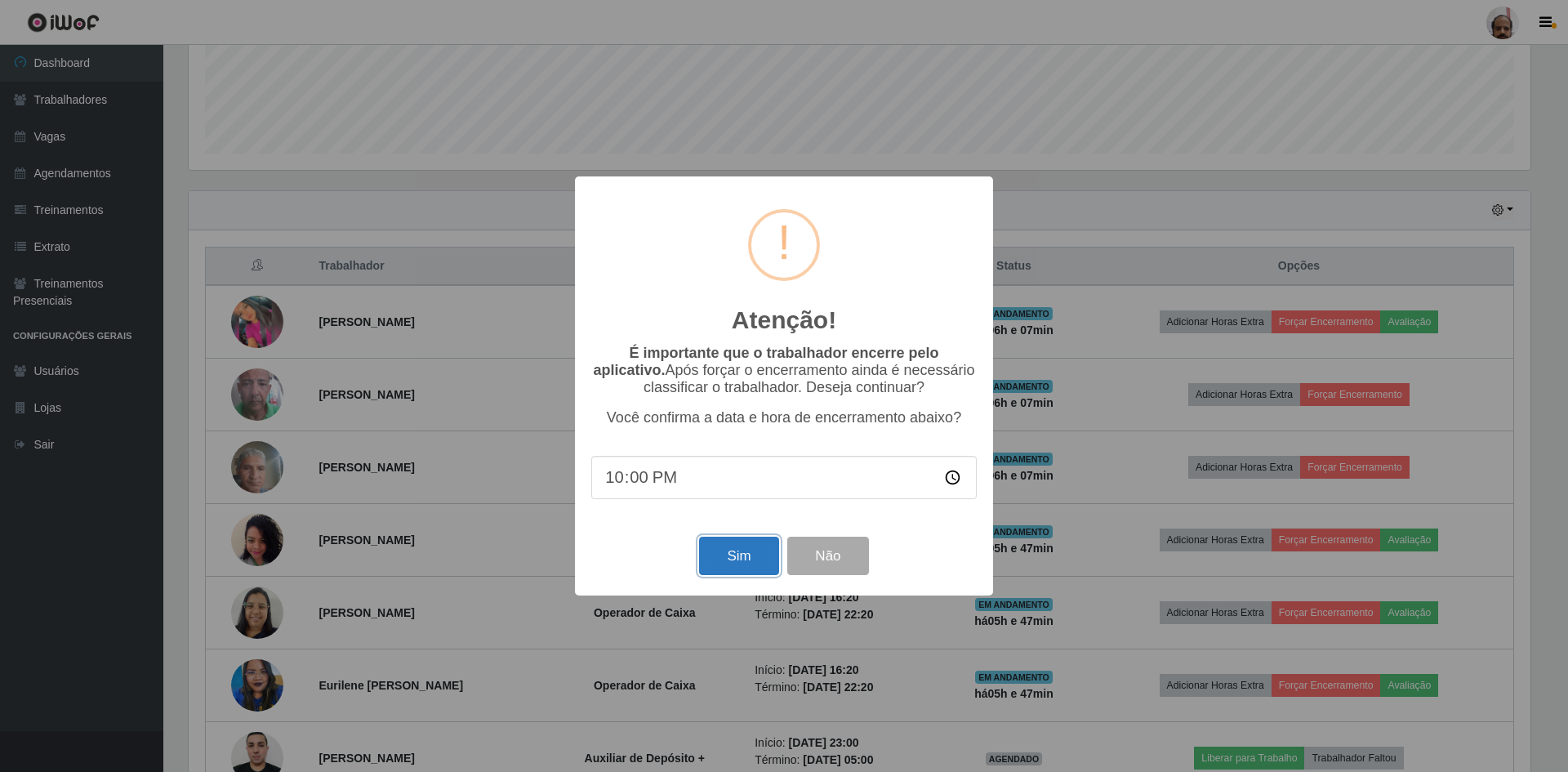
click at [738, 555] on button "Sim" at bounding box center [739, 555] width 79 height 38
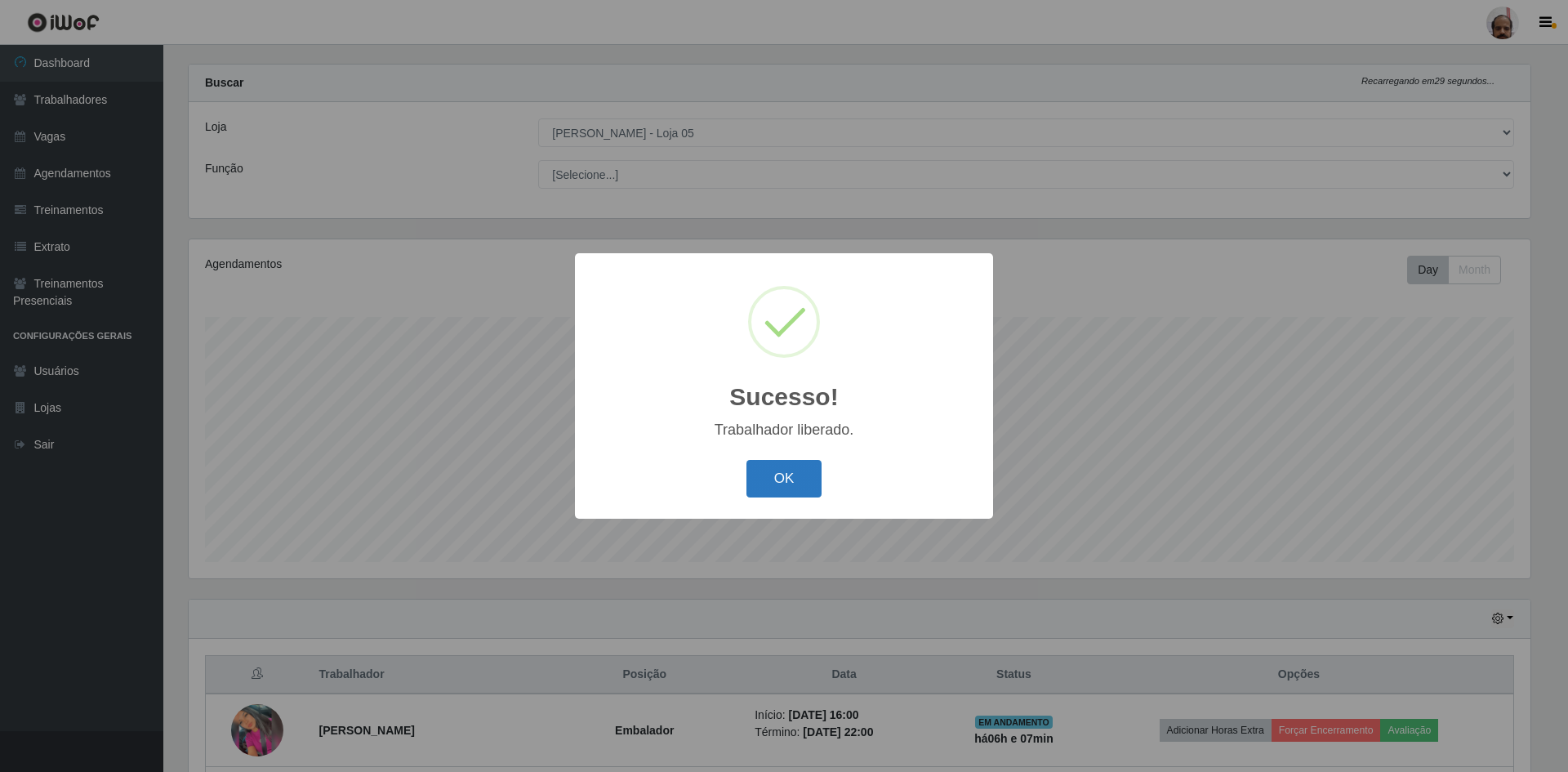
click at [787, 482] on button "OK" at bounding box center [784, 479] width 76 height 38
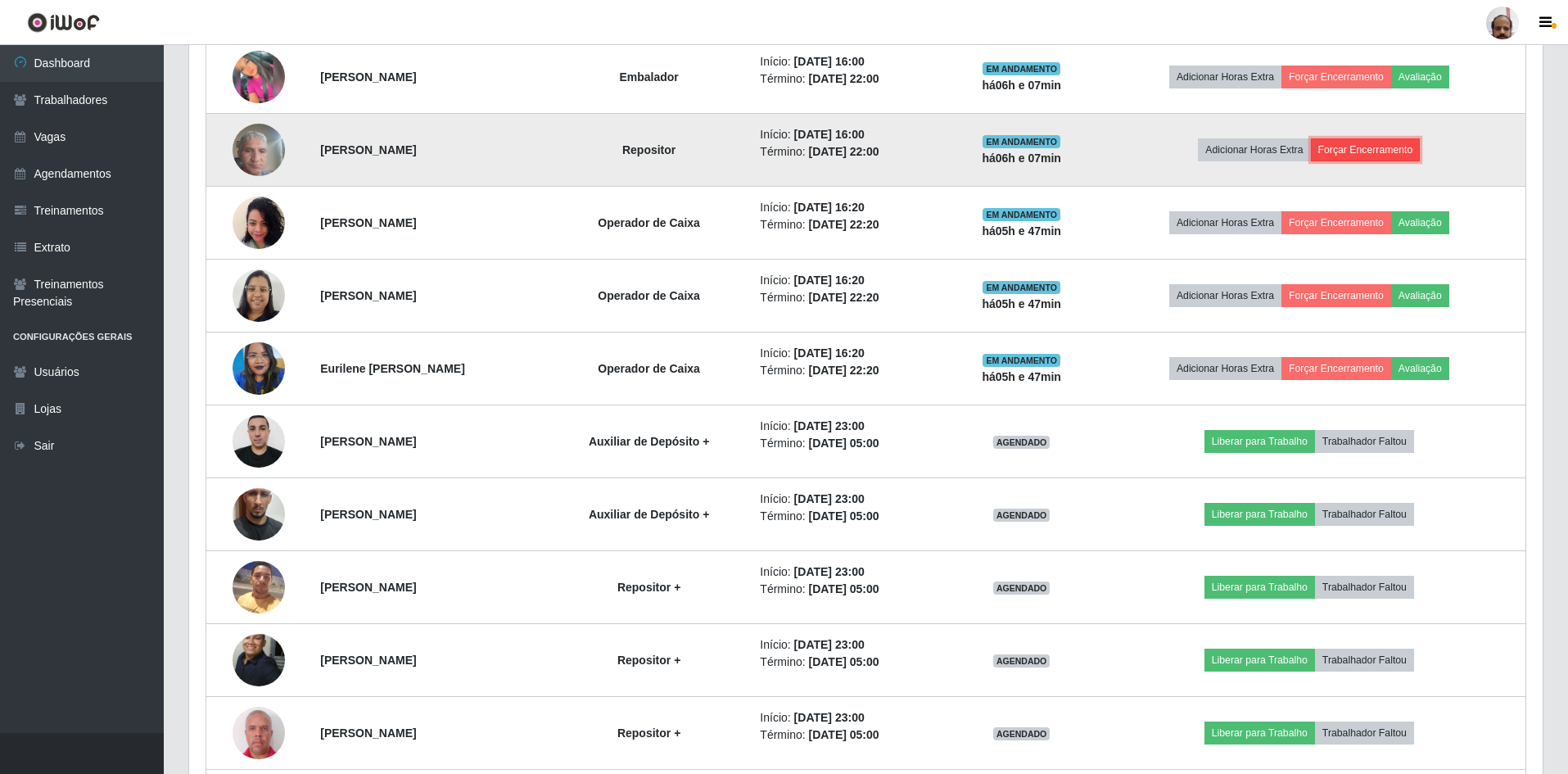
click at [1396, 148] on button "Forçar Encerramento" at bounding box center [1365, 150] width 110 height 23
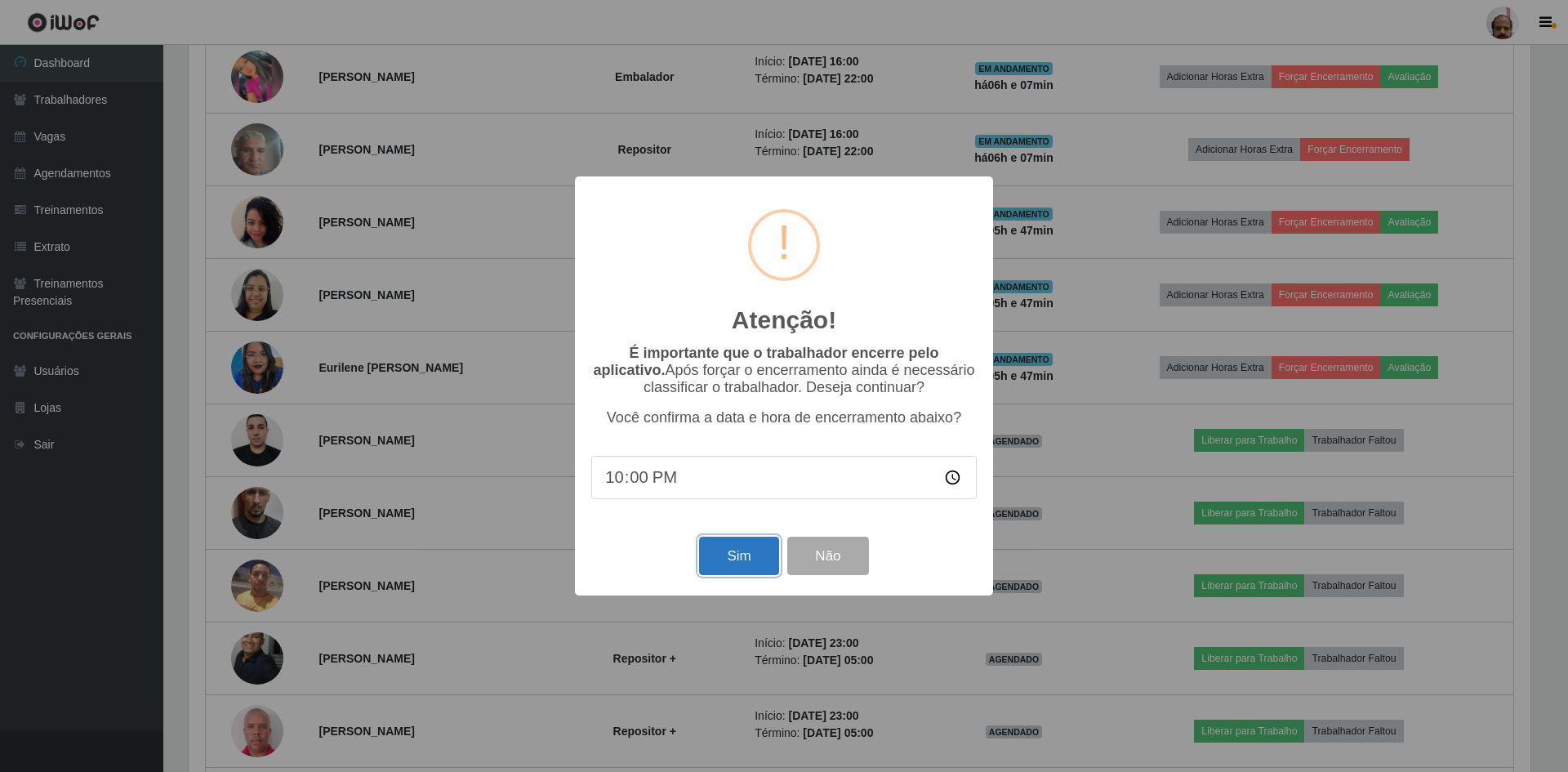
click at [745, 556] on button "Sim" at bounding box center [739, 555] width 79 height 38
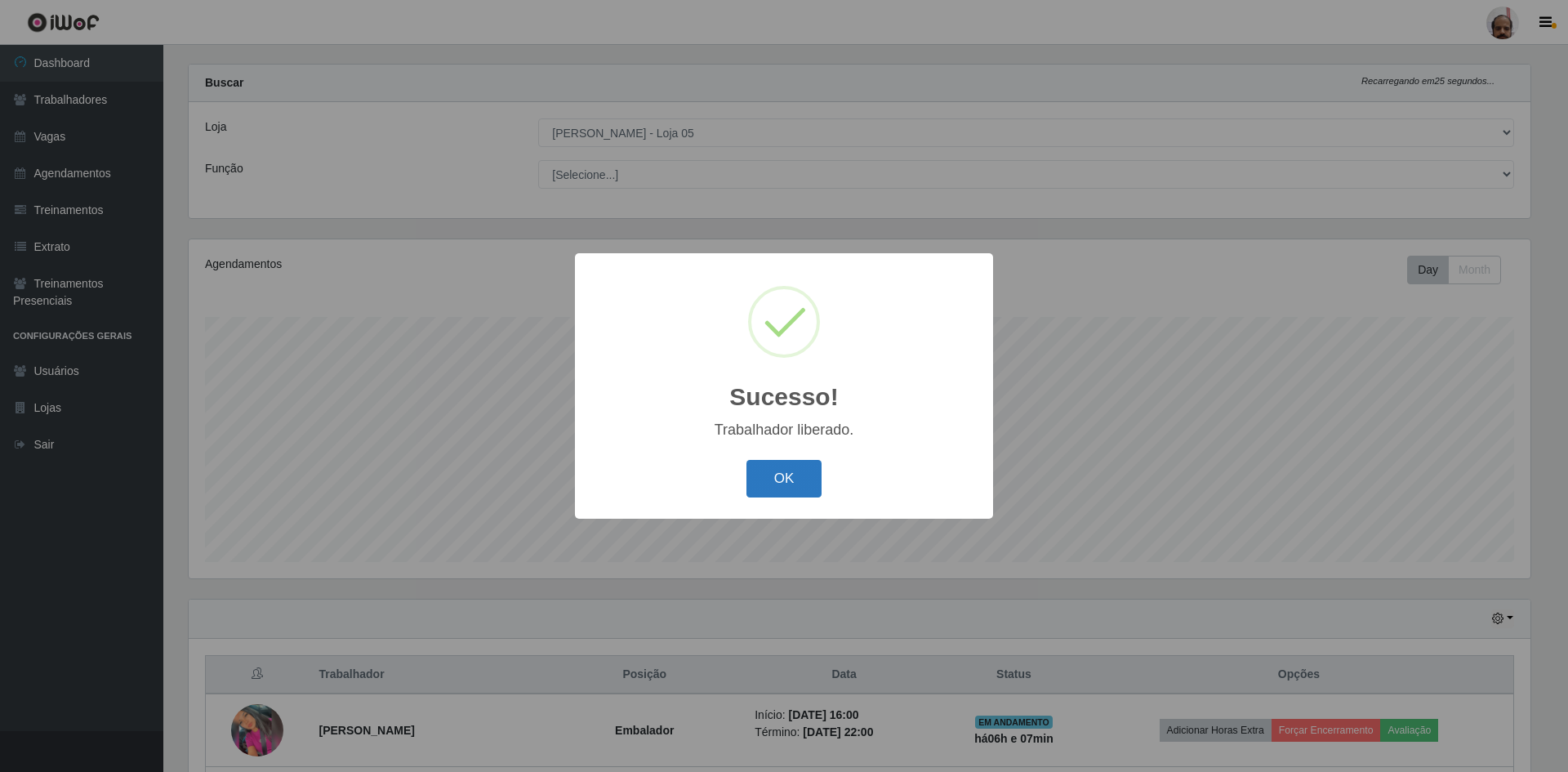
click at [784, 472] on button "OK" at bounding box center [784, 479] width 76 height 38
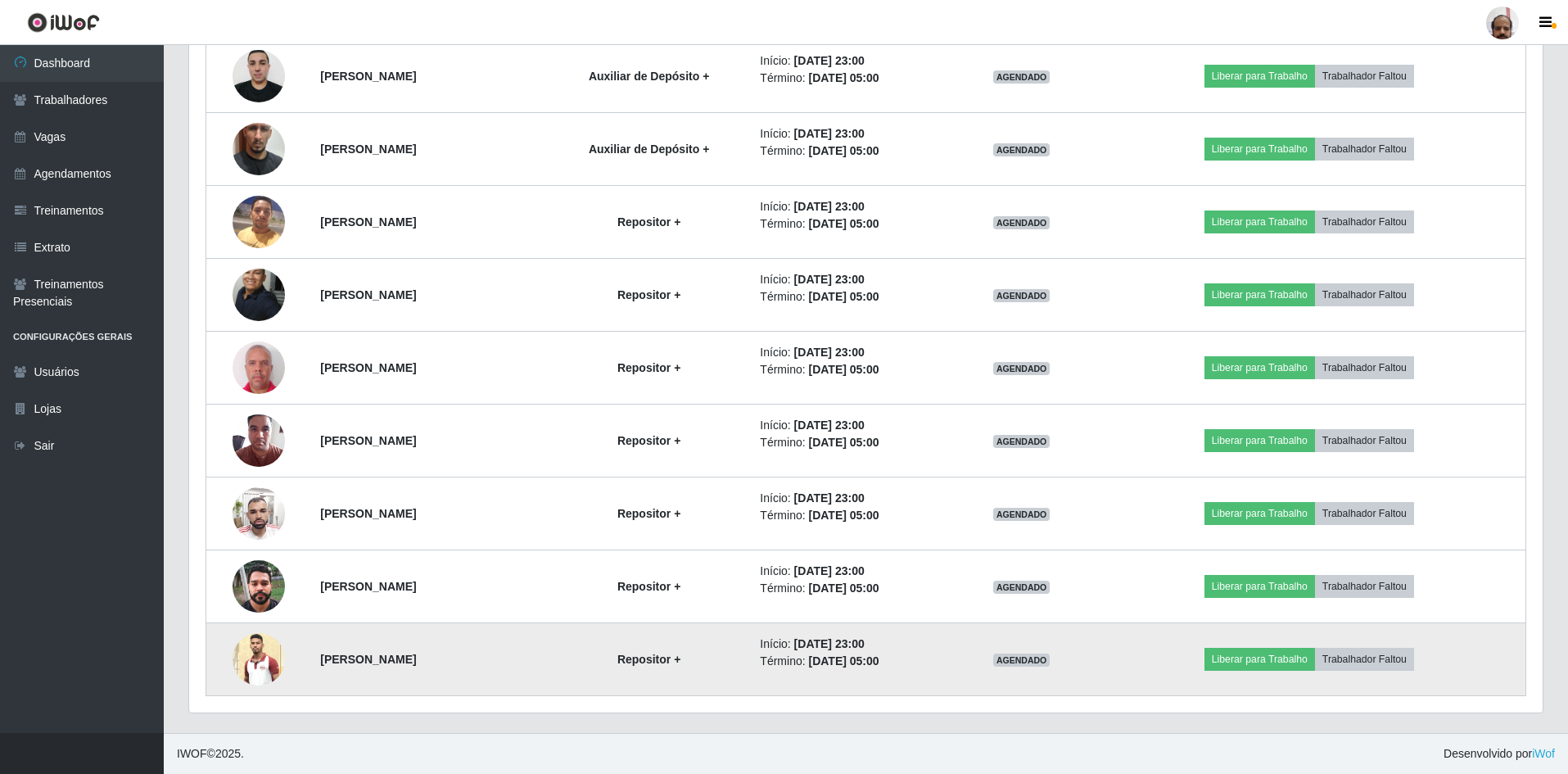
click at [252, 653] on img at bounding box center [259, 660] width 53 height 53
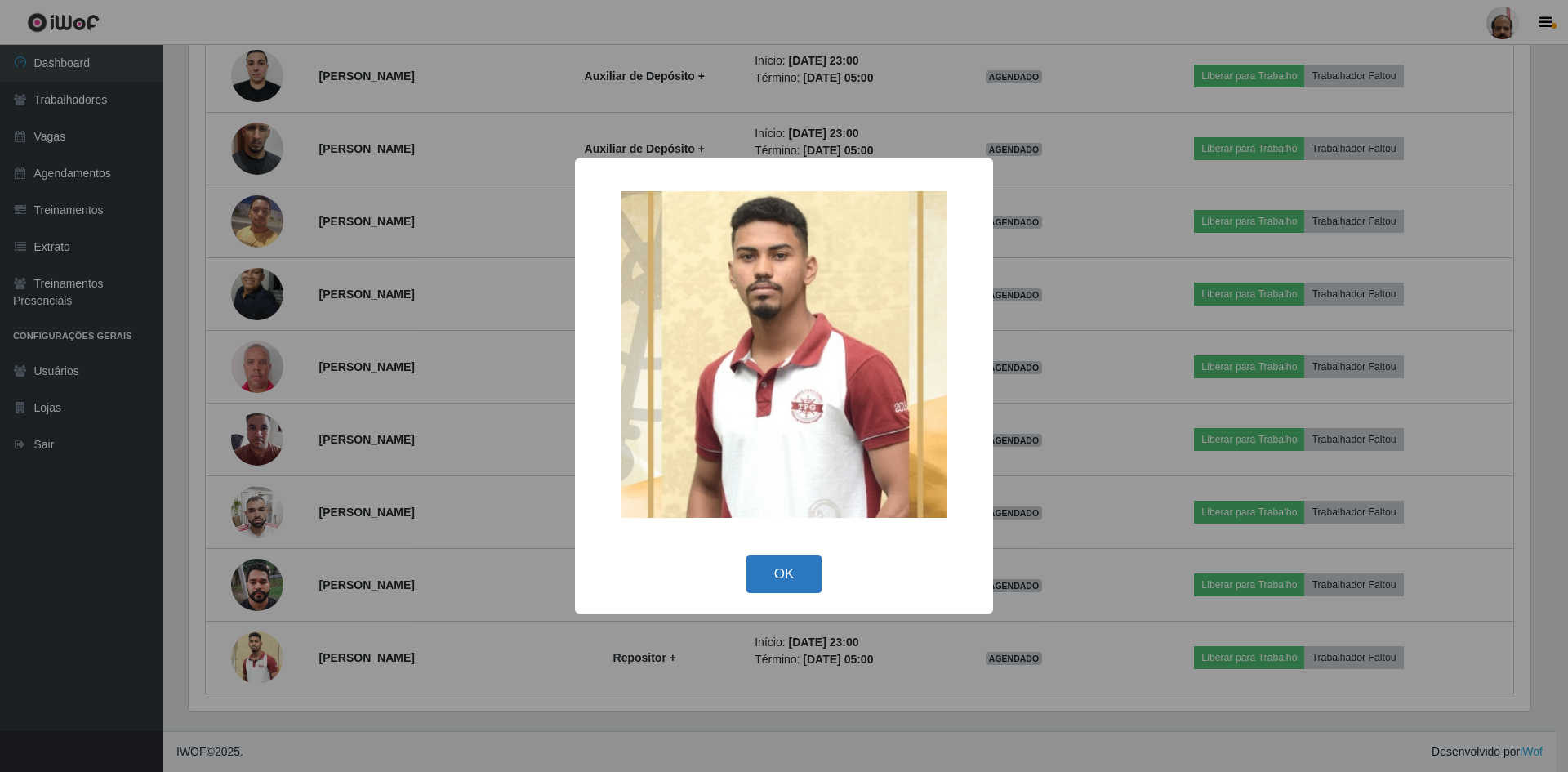
click at [785, 564] on button "OK" at bounding box center [784, 573] width 76 height 38
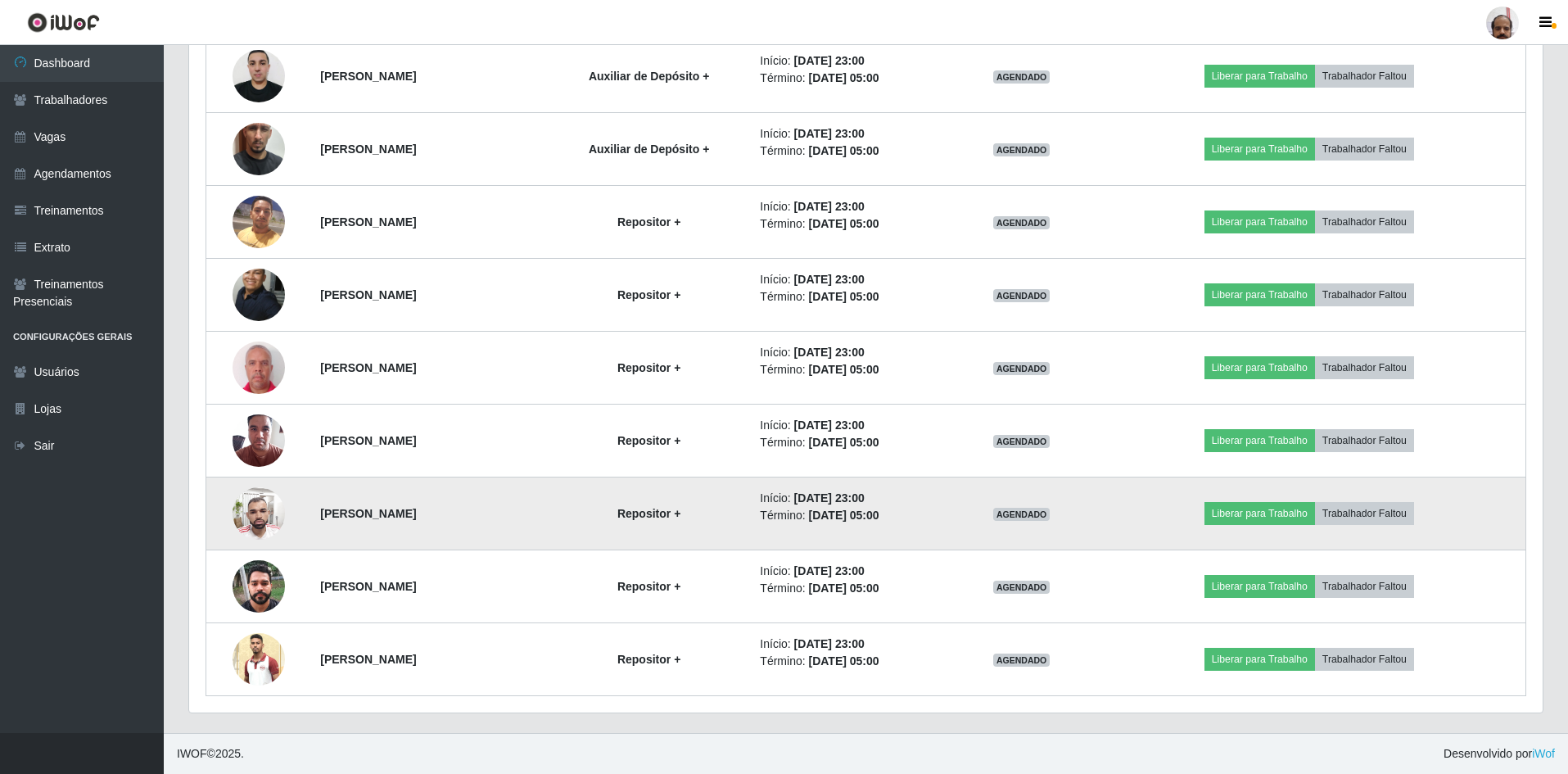
click at [253, 524] on img at bounding box center [259, 513] width 53 height 71
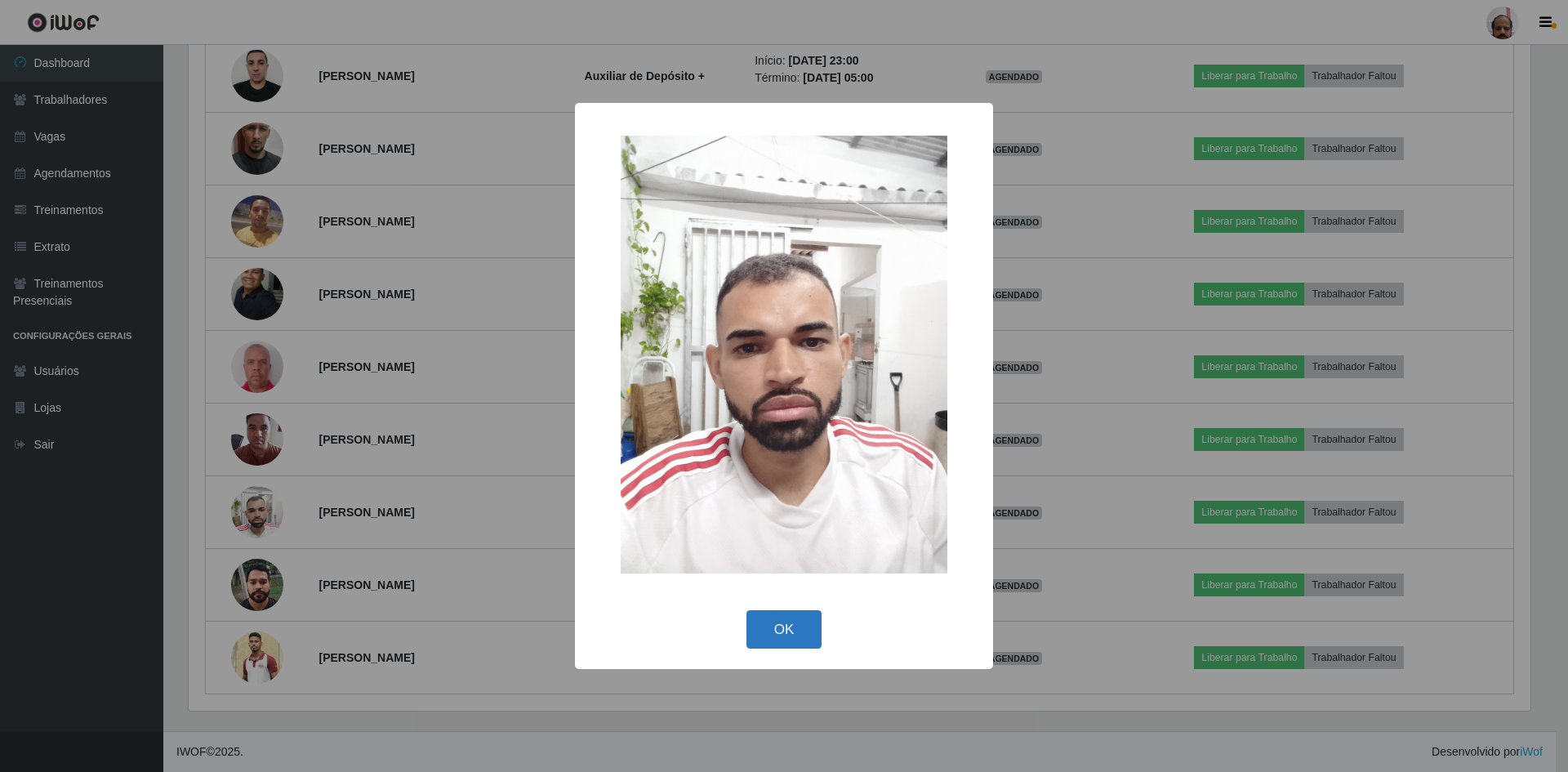
click at [803, 628] on button "OK" at bounding box center [784, 629] width 76 height 38
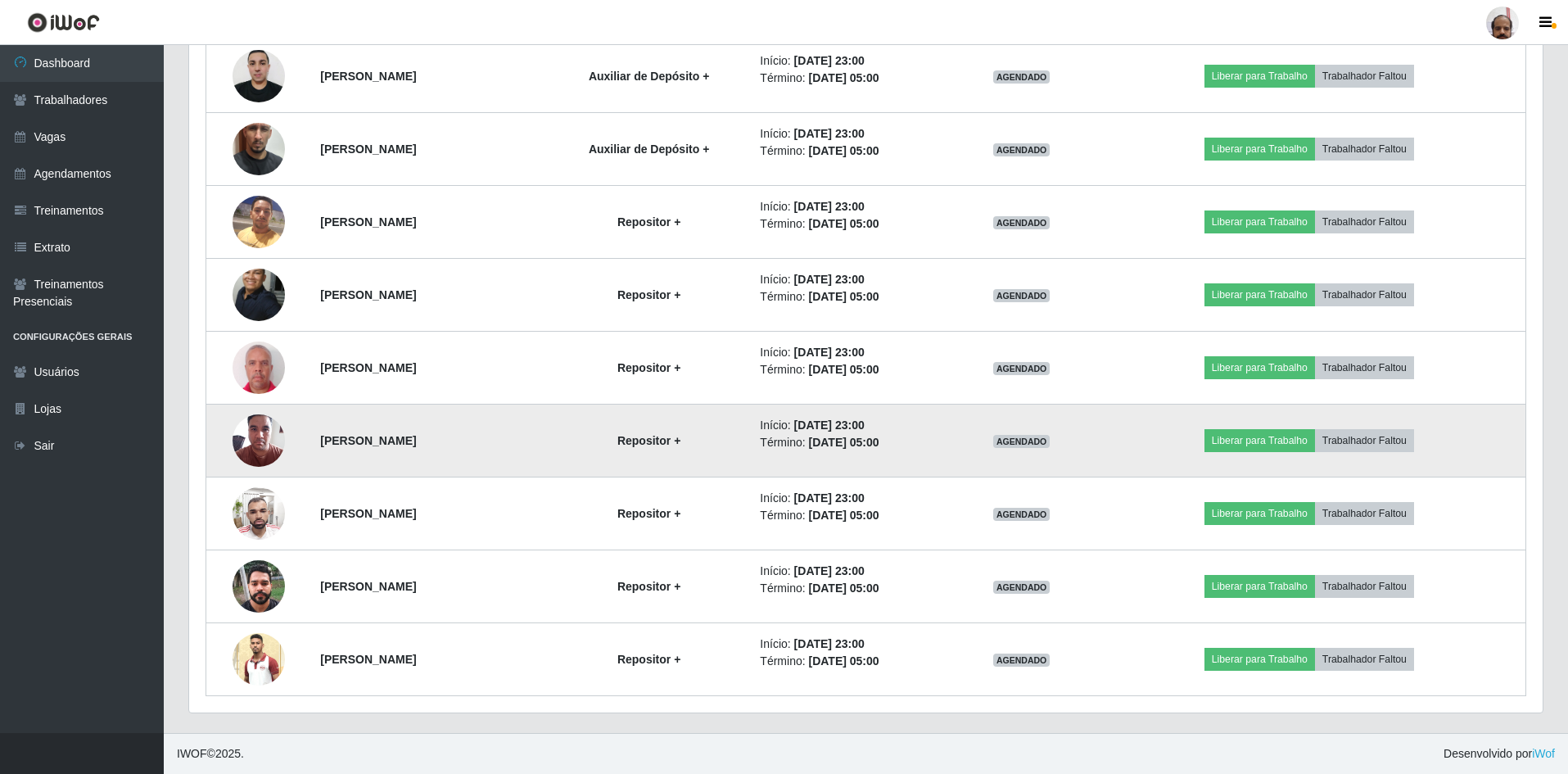
click at [248, 434] on img at bounding box center [259, 440] width 53 height 70
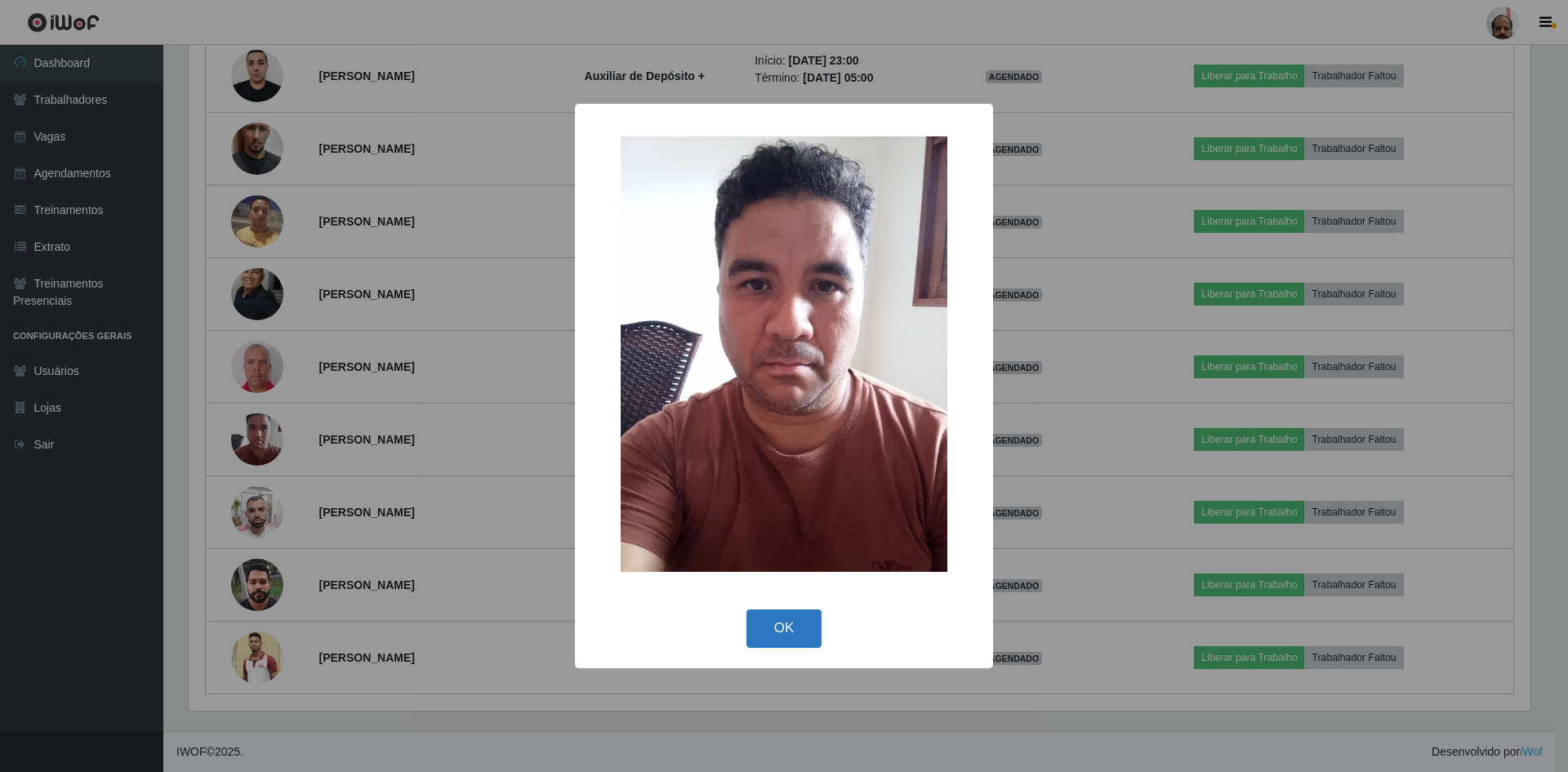
click at [800, 631] on button "OK" at bounding box center [784, 628] width 76 height 38
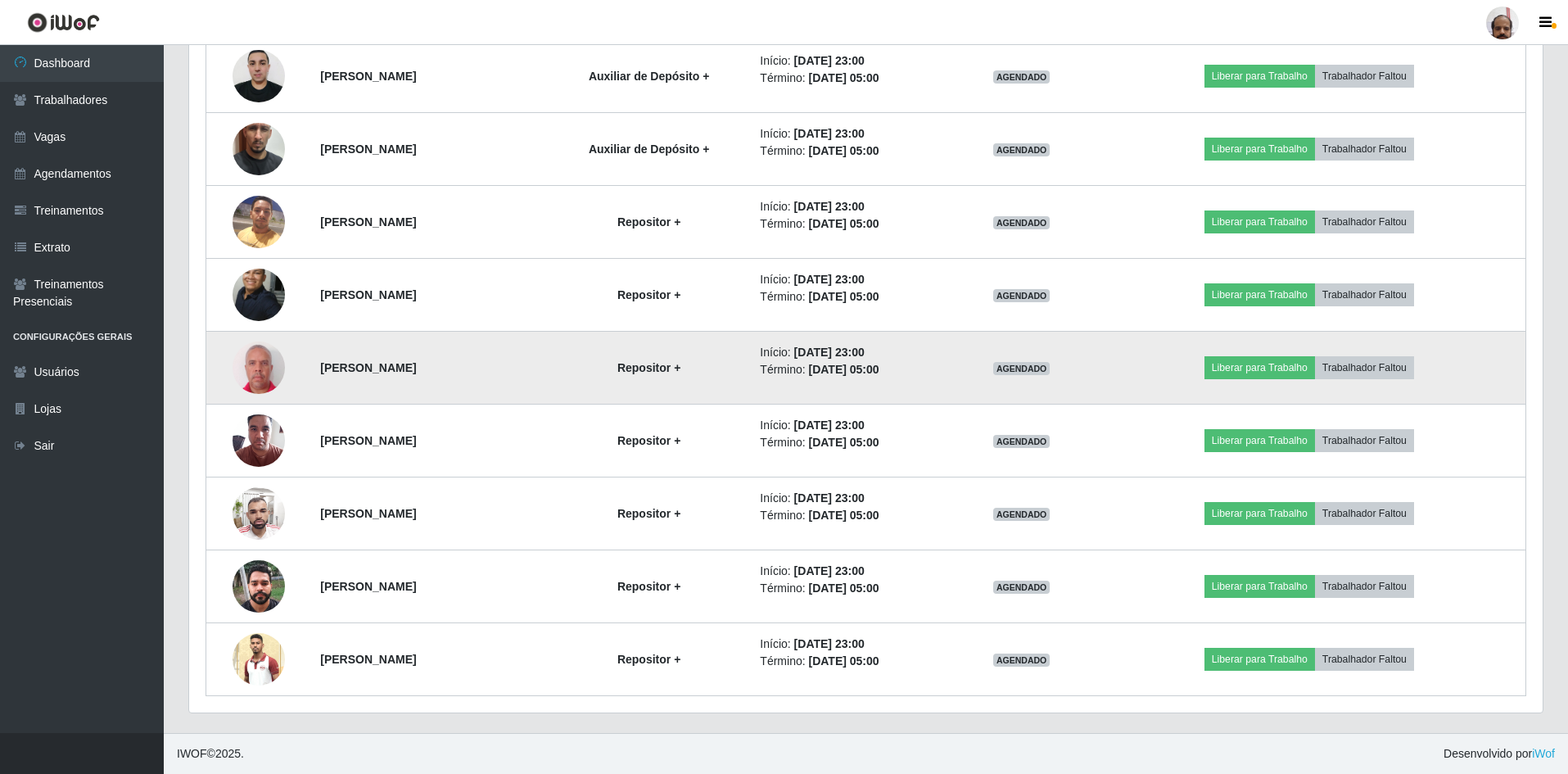
click at [256, 372] on img at bounding box center [259, 367] width 53 height 58
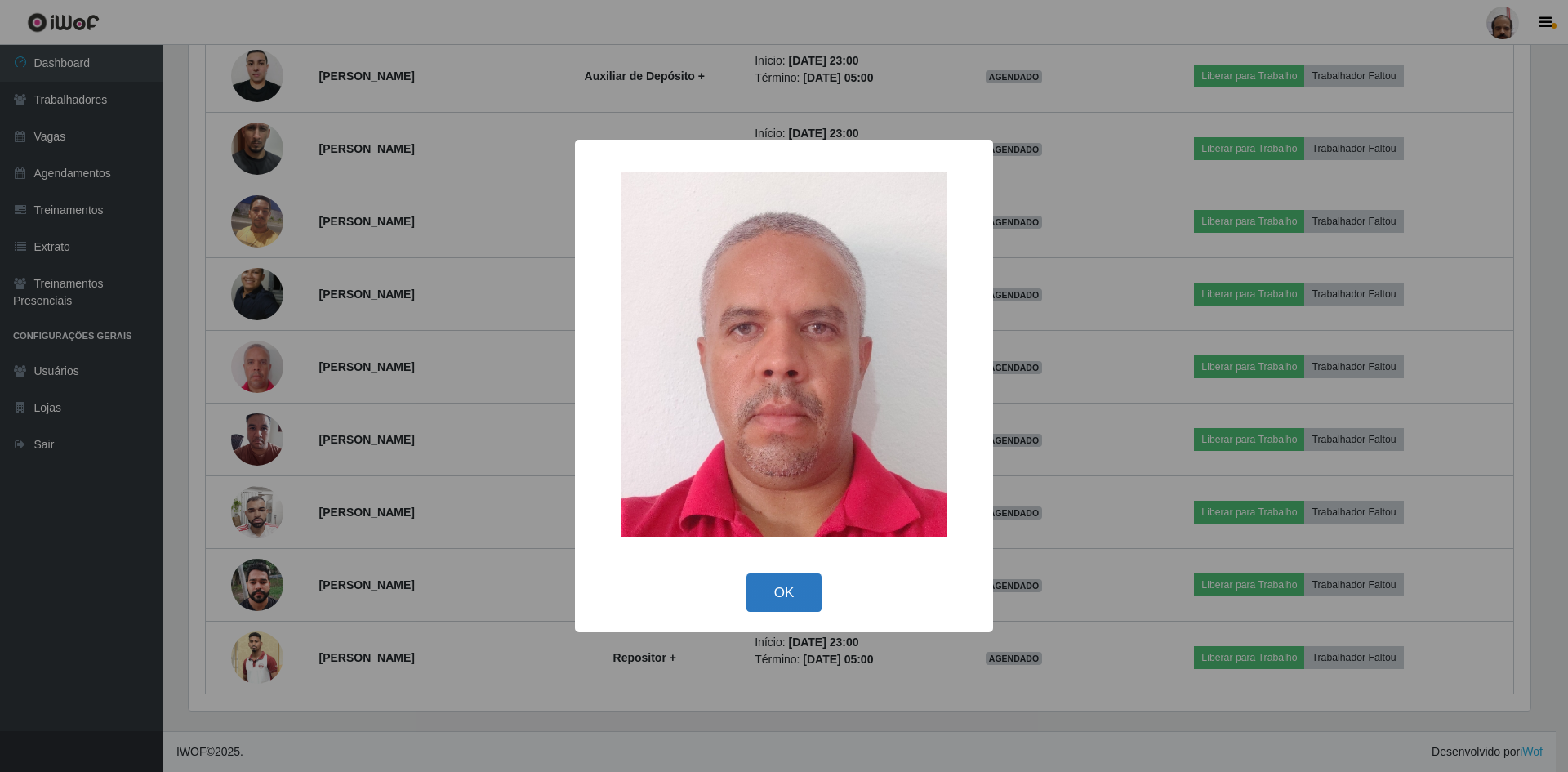
click at [771, 587] on button "OK" at bounding box center [784, 592] width 76 height 38
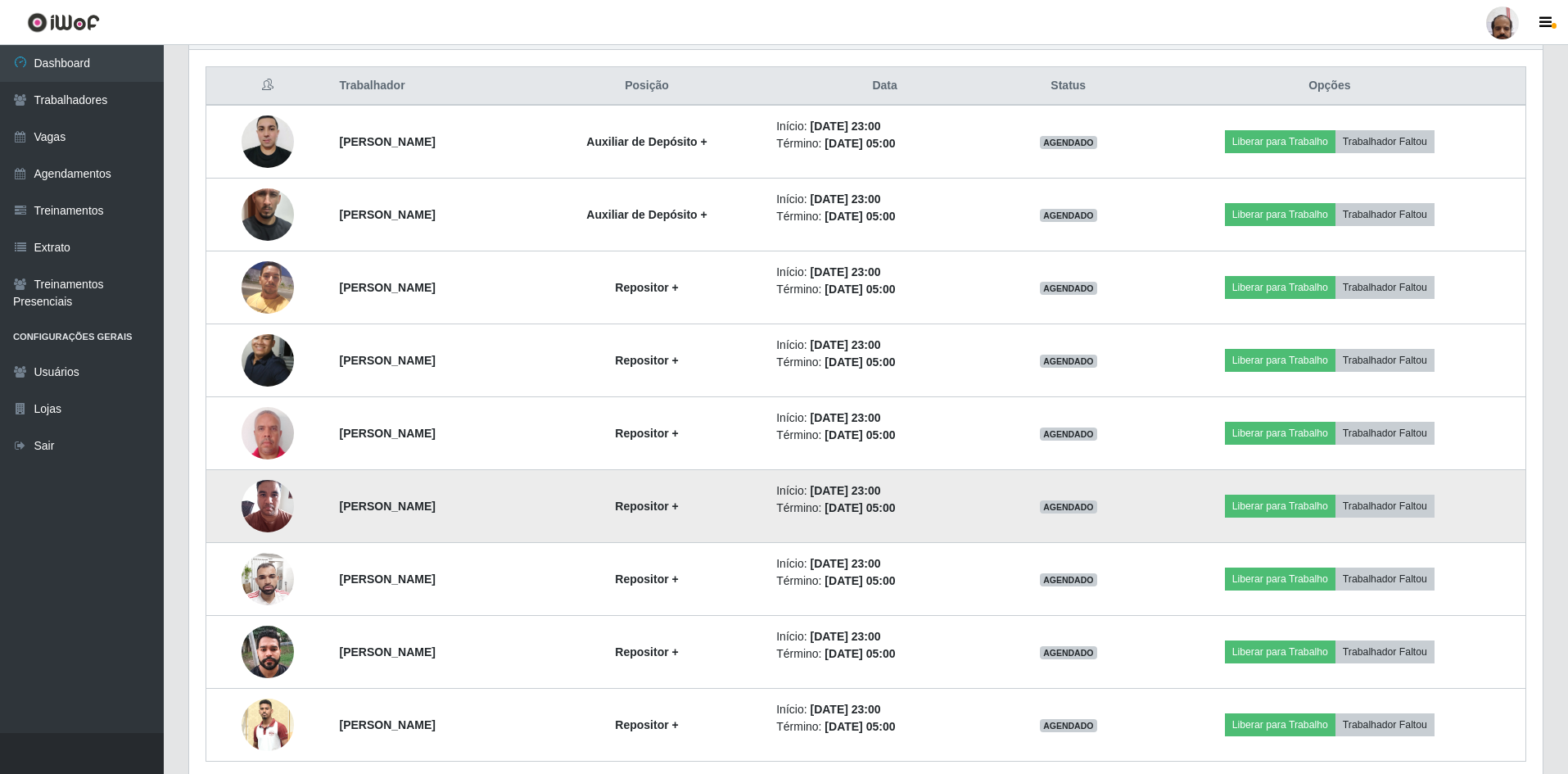
scroll to position [514, 0]
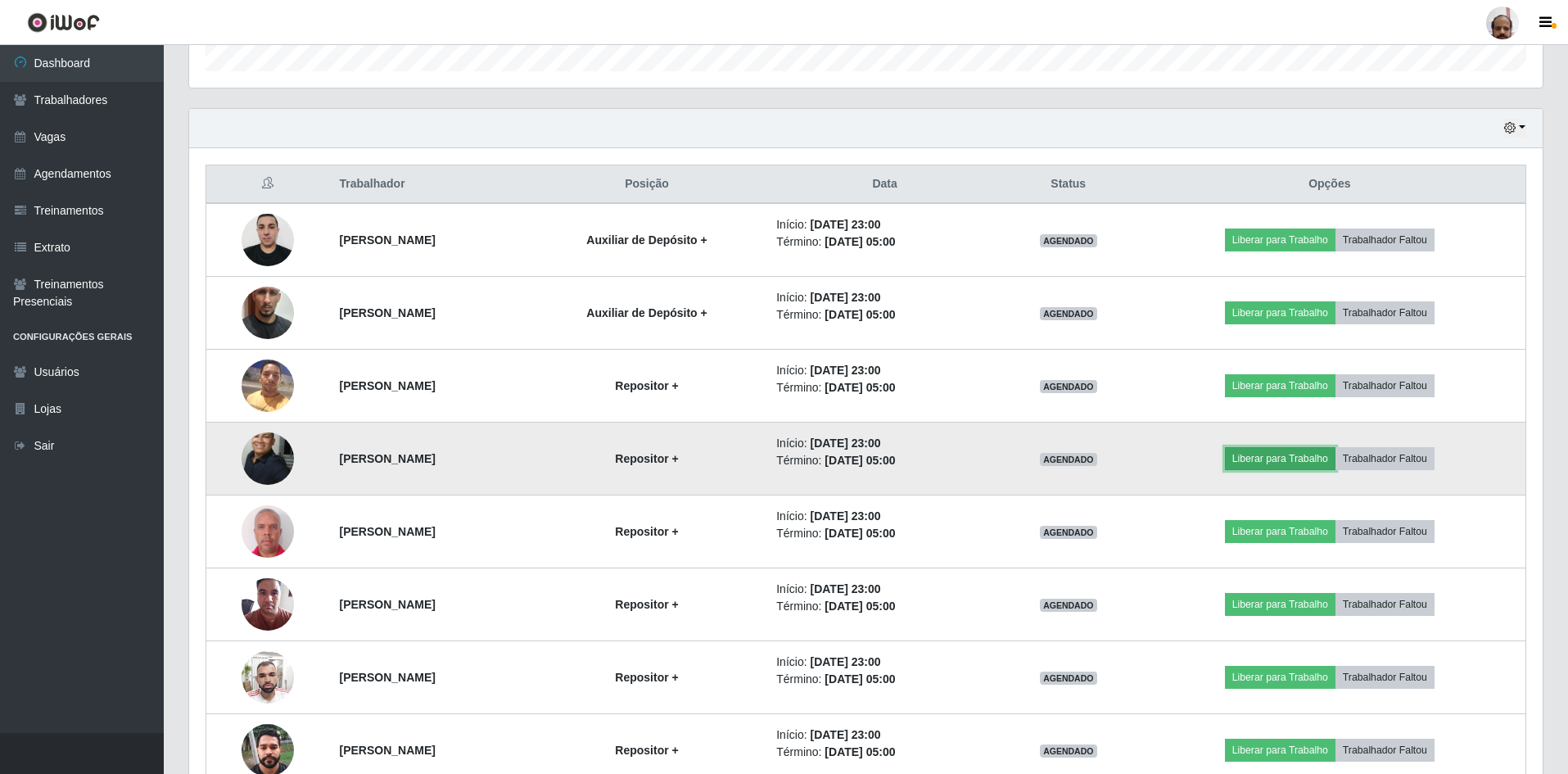
click at [1309, 467] on button "Liberar para Trabalho" at bounding box center [1280, 458] width 111 height 23
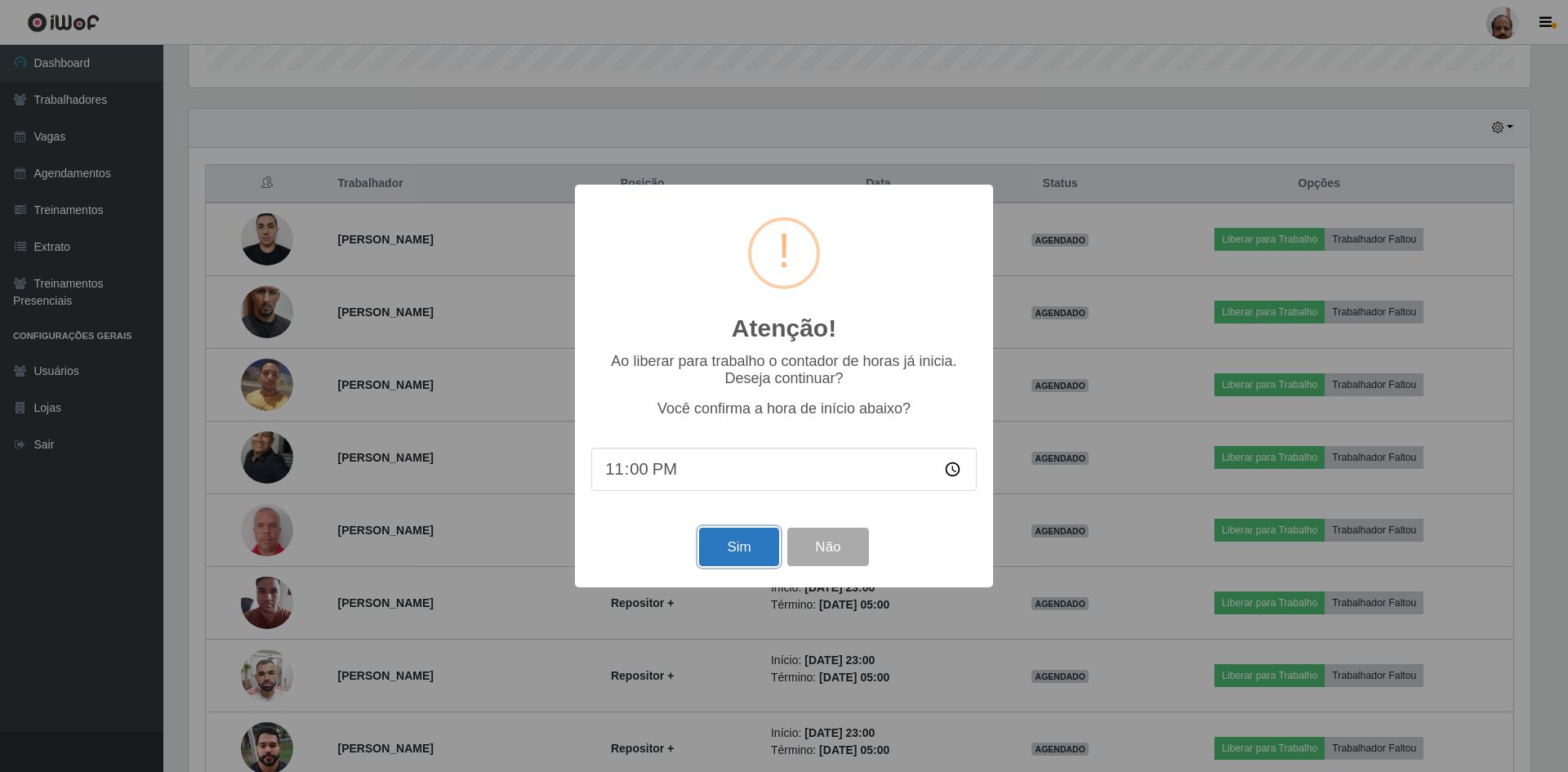
click at [736, 545] on button "Sim" at bounding box center [739, 547] width 79 height 38
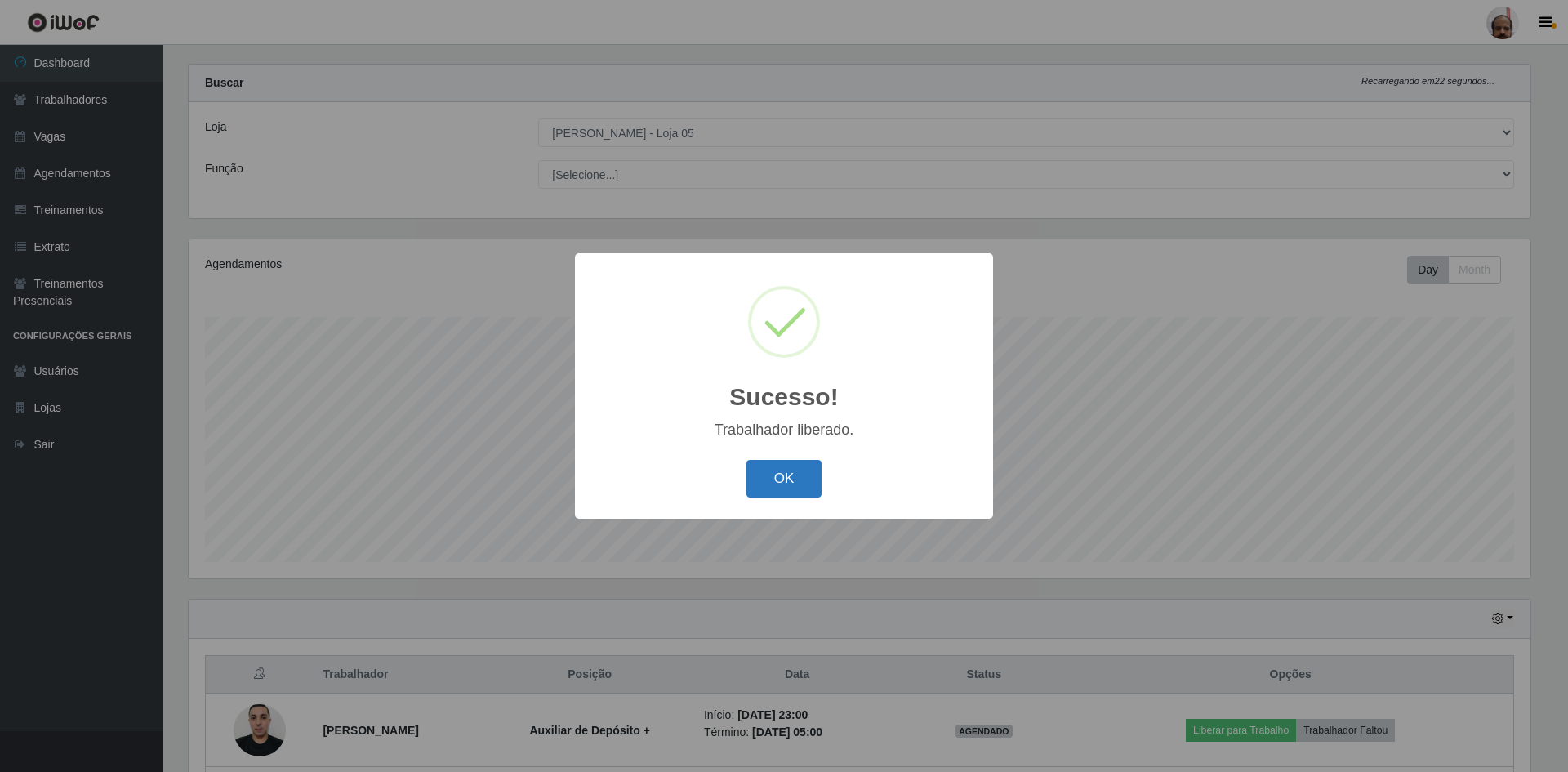
click at [769, 464] on button "OK" at bounding box center [784, 479] width 76 height 38
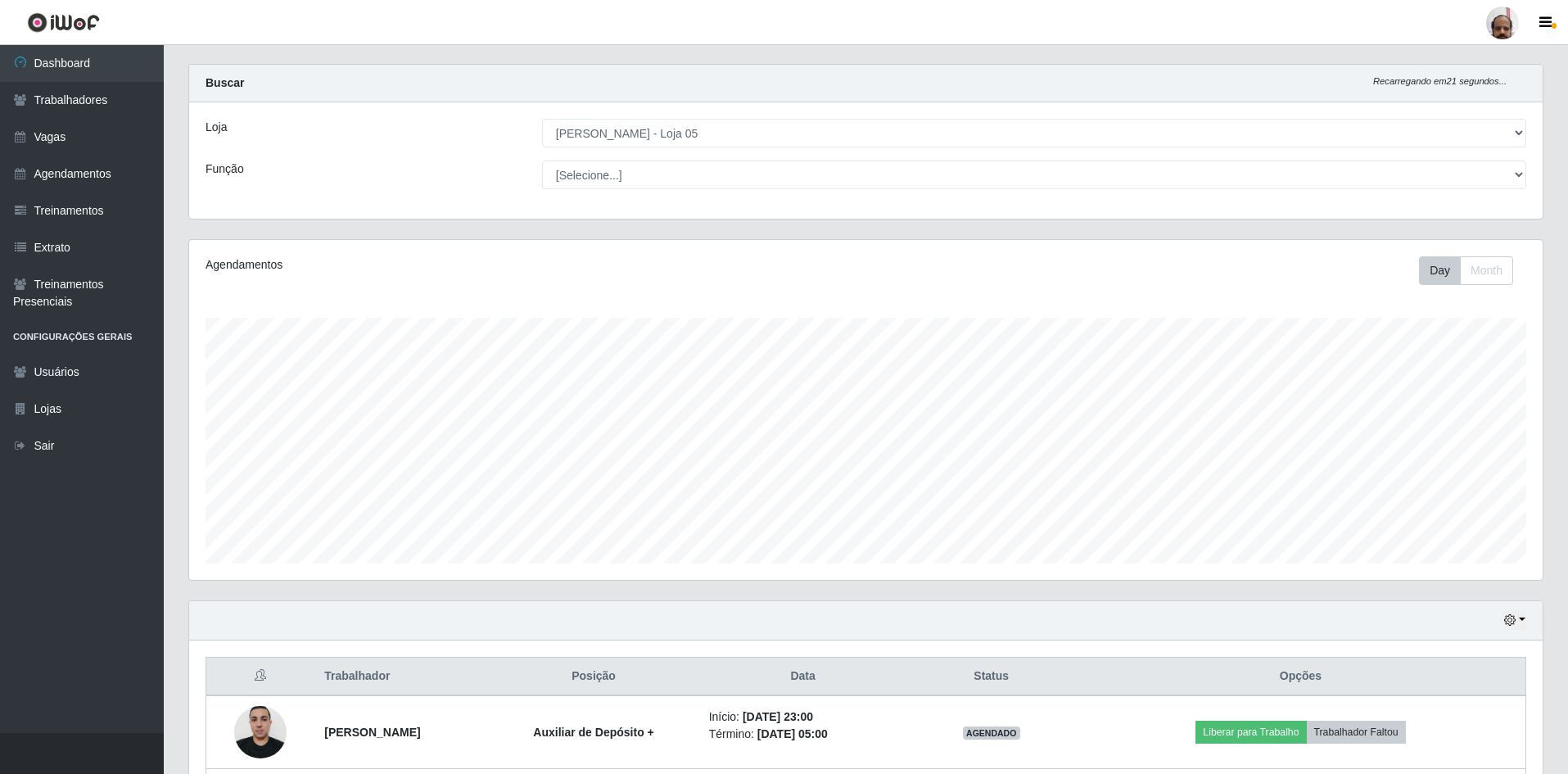
scroll to position [268, 0]
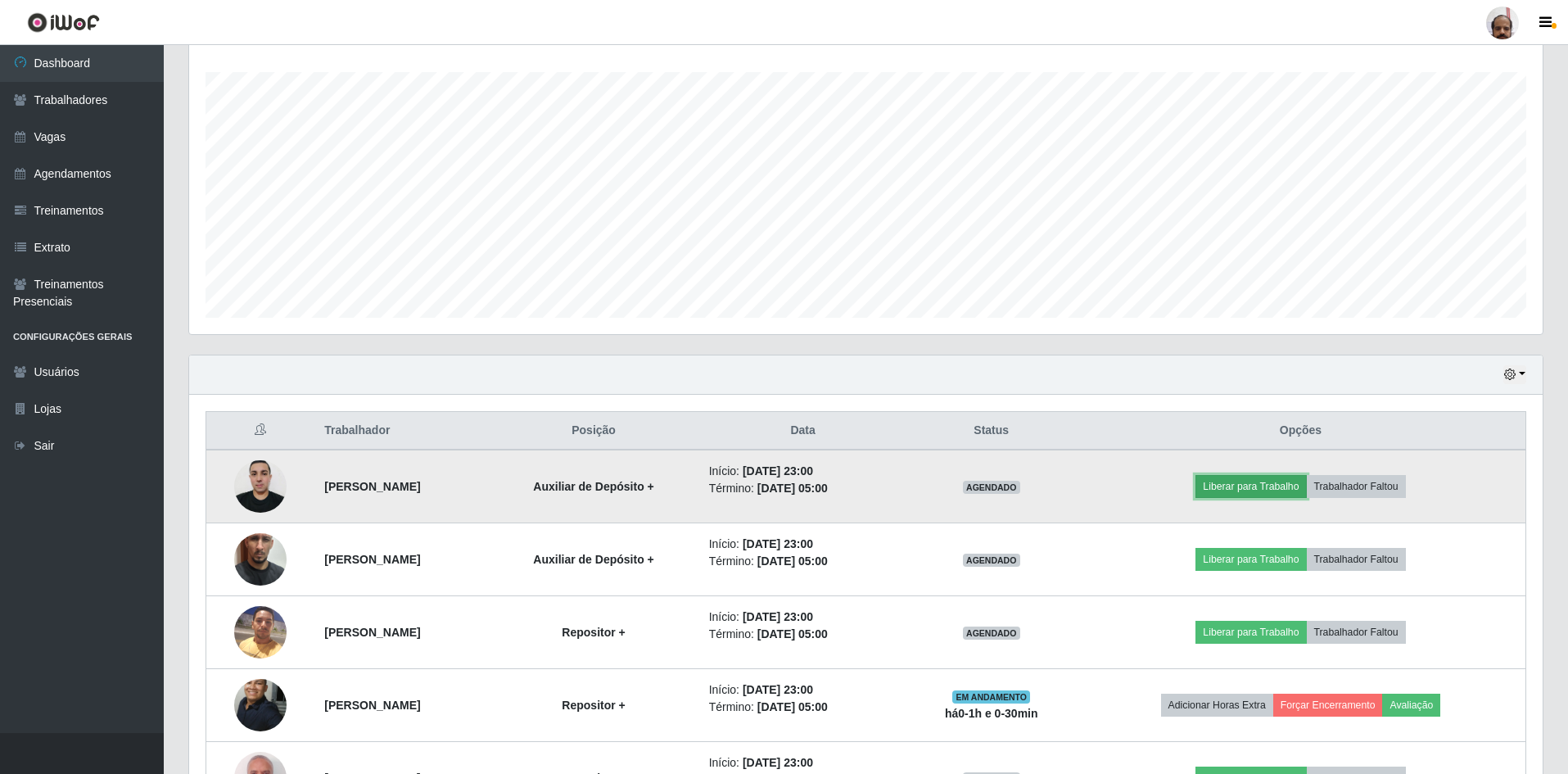
click at [1278, 484] on button "Liberar para Trabalho" at bounding box center [1251, 486] width 111 height 23
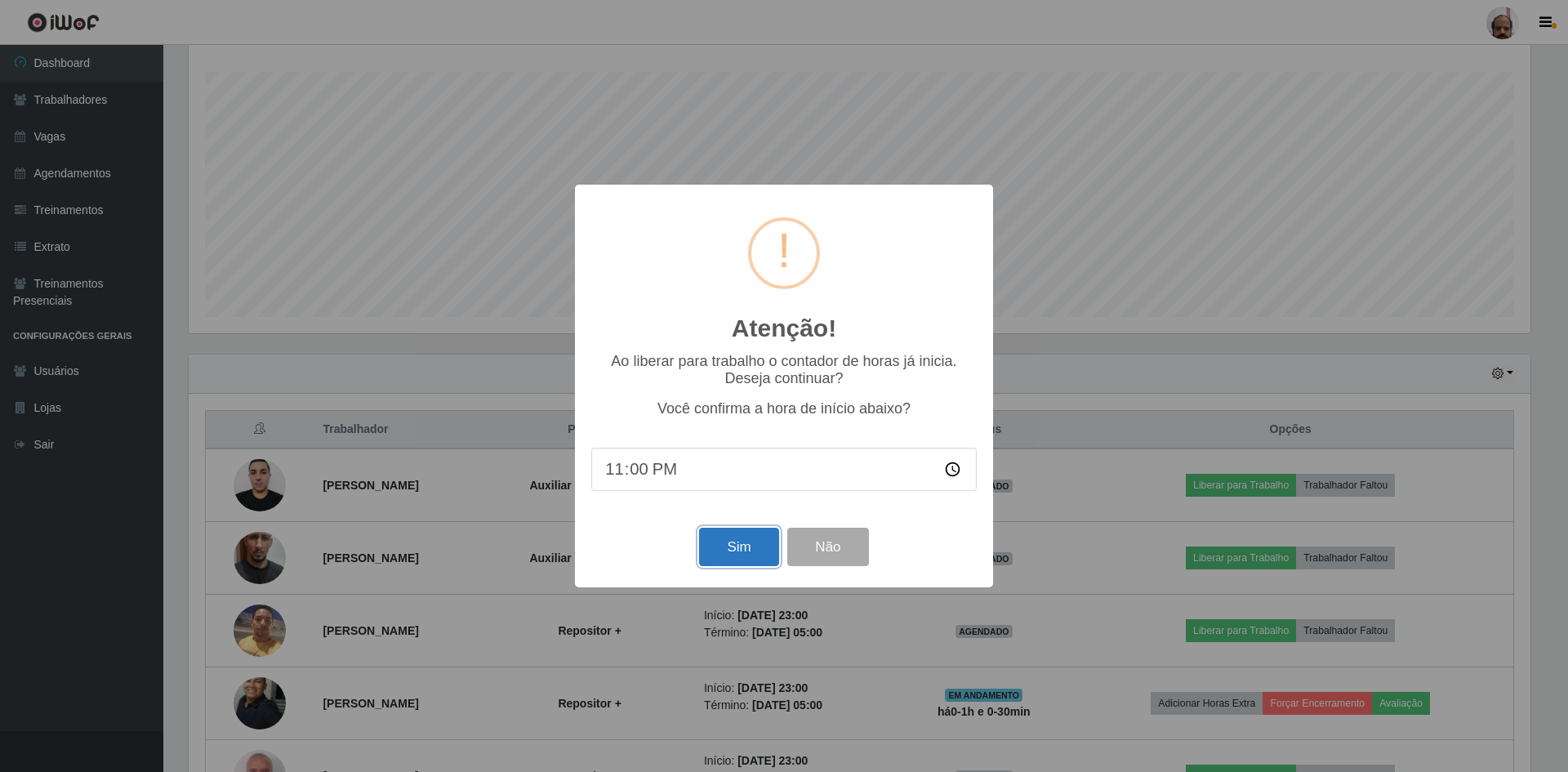
click at [722, 559] on button "Sim" at bounding box center [739, 547] width 79 height 38
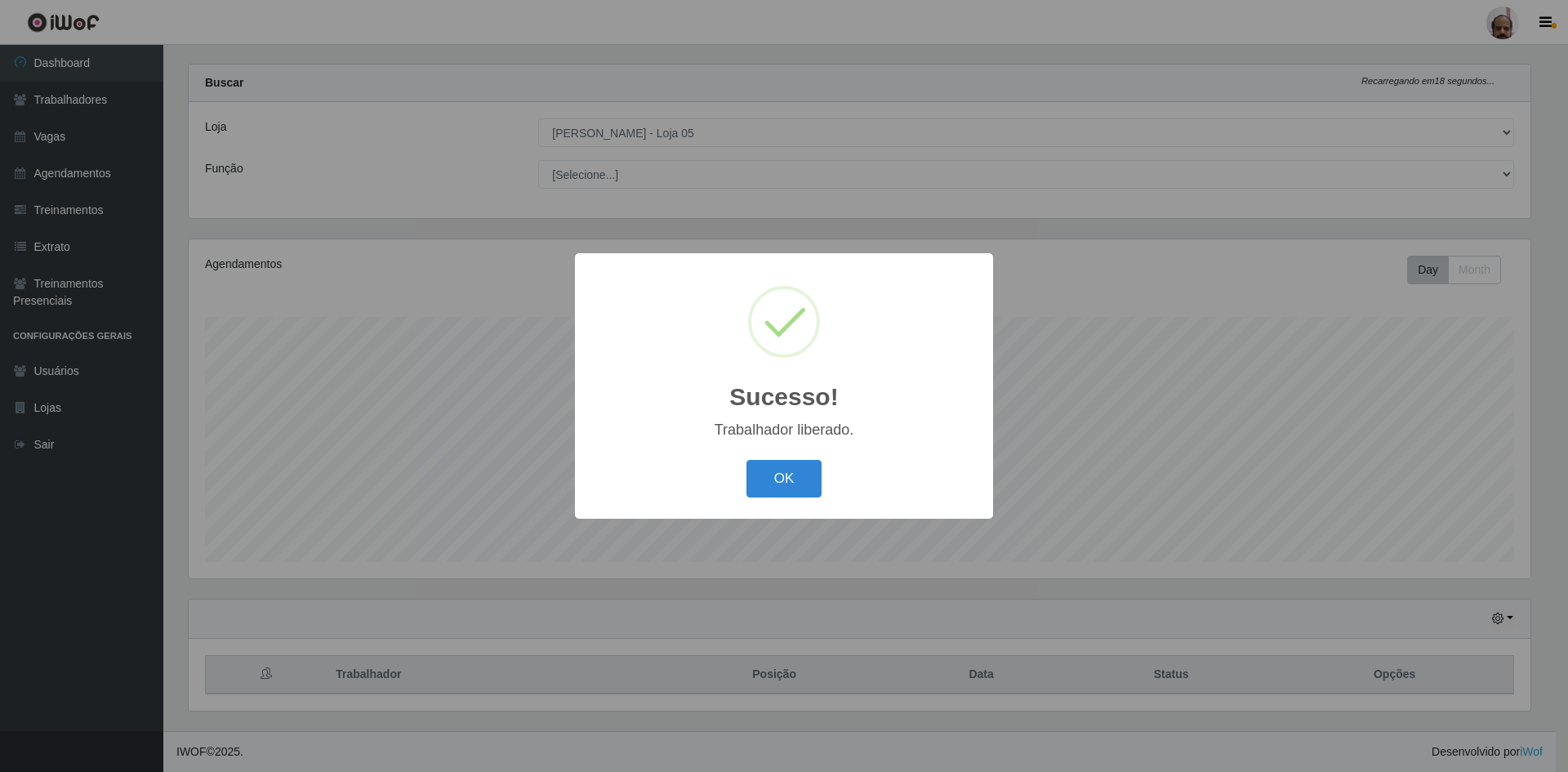
click at [796, 488] on button "OK" at bounding box center [784, 479] width 76 height 38
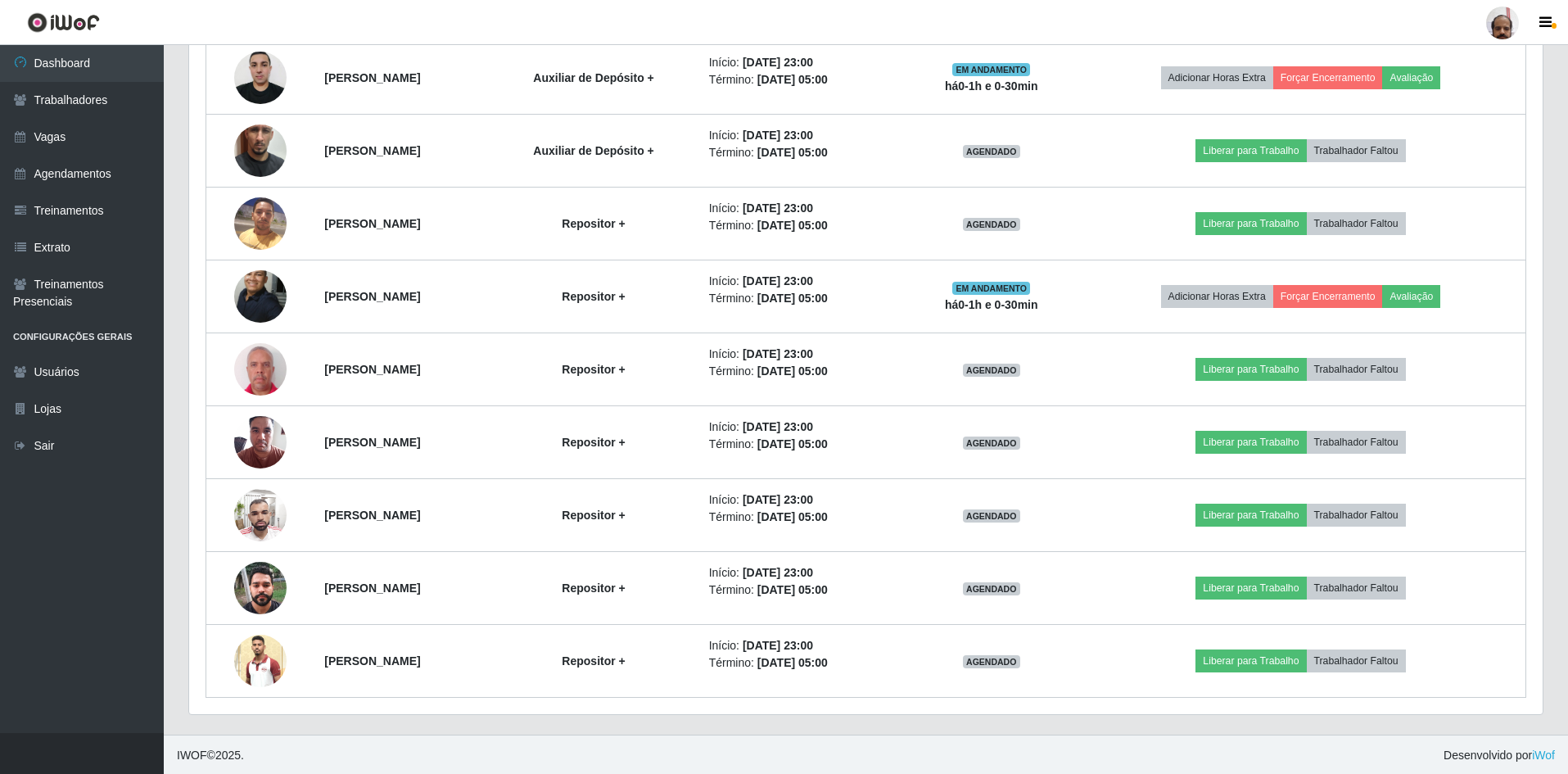
scroll to position [679, 0]
